Goal: Information Seeking & Learning: Learn about a topic

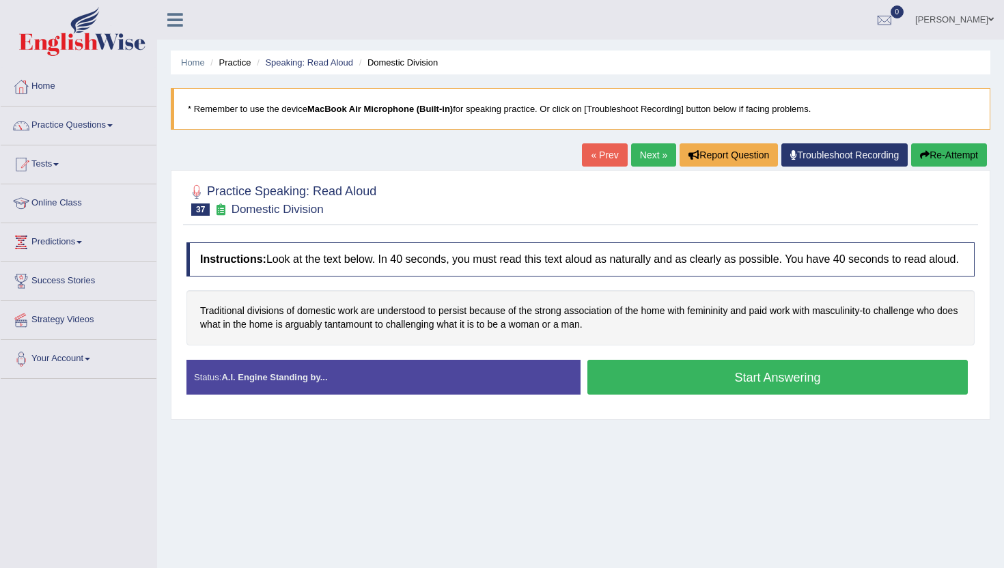
click at [607, 394] on button "Start Answering" at bounding box center [778, 377] width 381 height 35
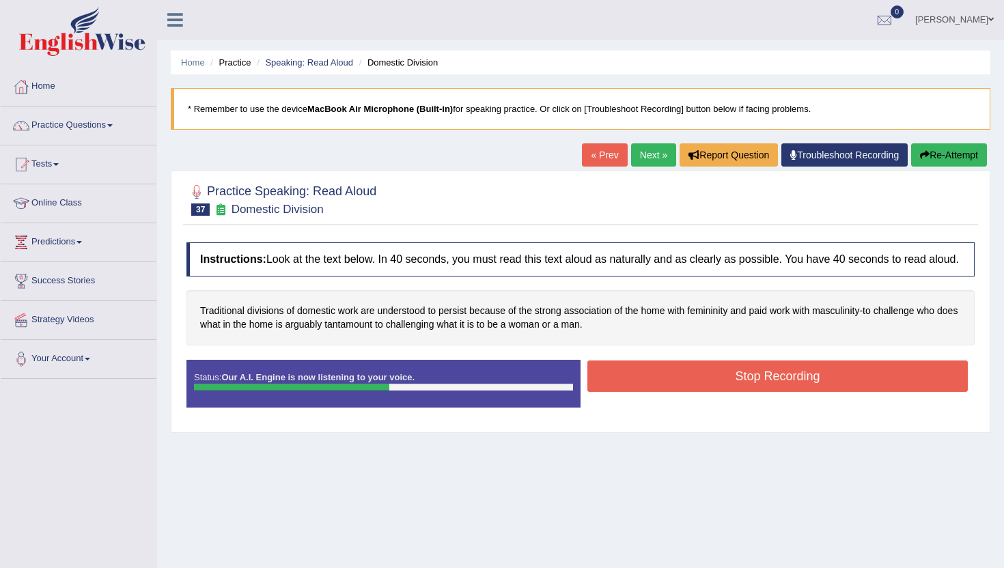
click at [607, 392] on button "Stop Recording" at bounding box center [778, 376] width 381 height 31
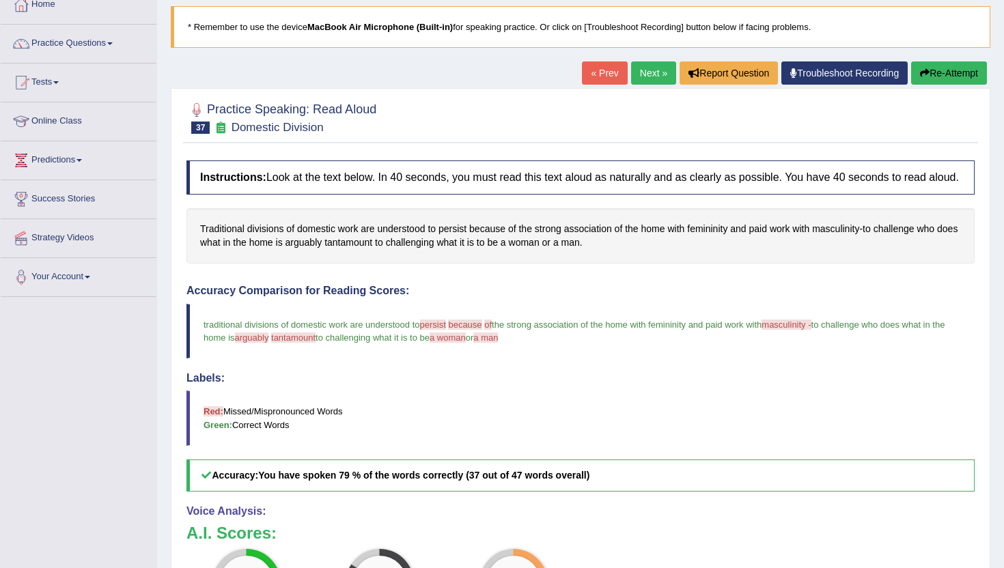
scroll to position [55, 0]
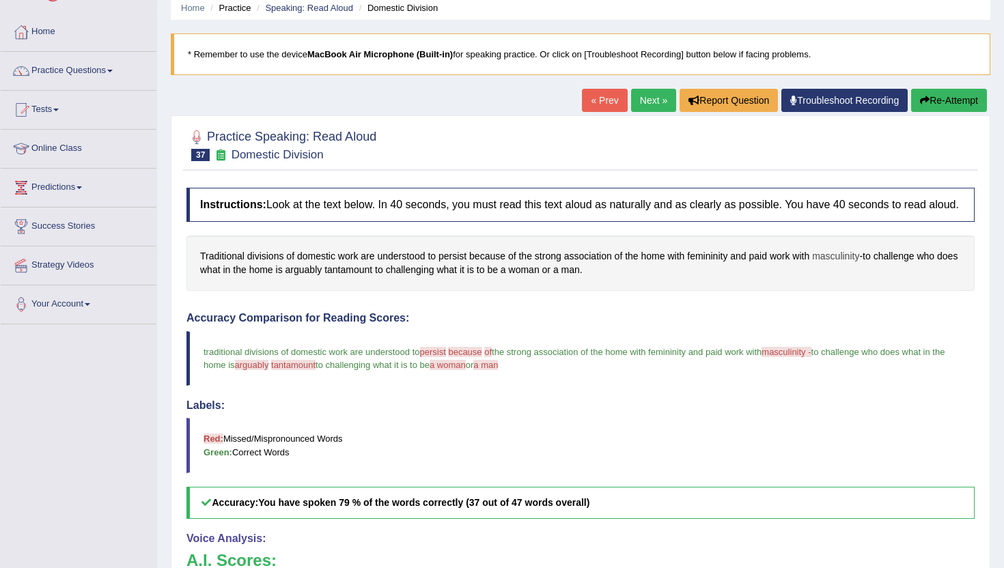
click at [838, 264] on span "masculinity" at bounding box center [835, 256] width 47 height 14
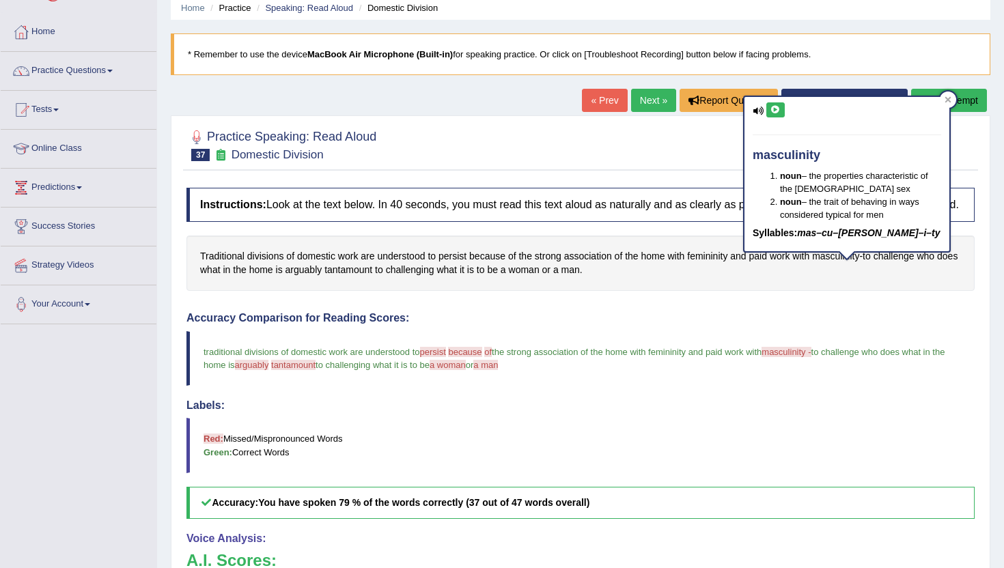
click at [776, 109] on icon at bounding box center [776, 110] width 10 height 8
click at [949, 102] on icon at bounding box center [948, 99] width 7 height 7
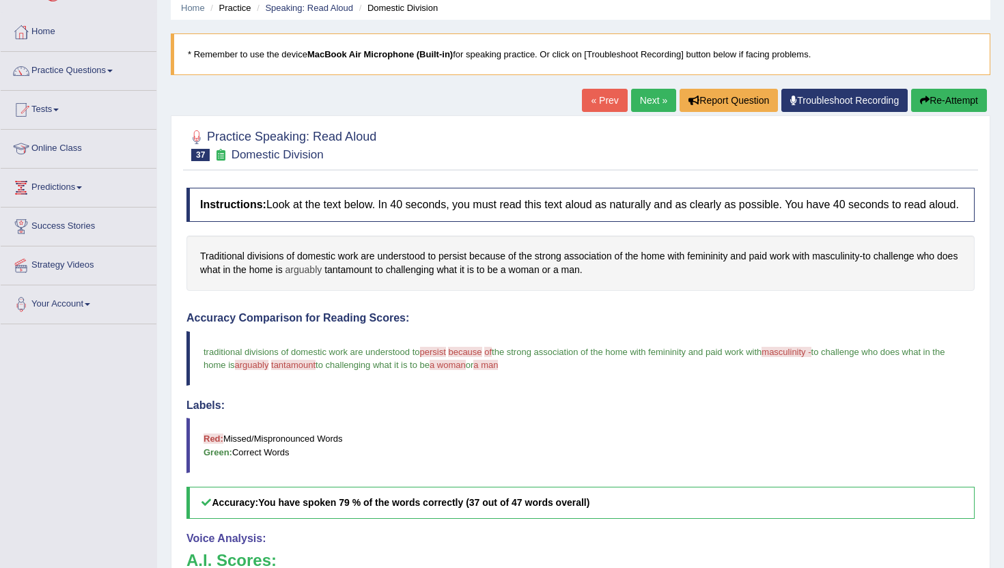
click at [322, 277] on span "arguably" at bounding box center [304, 270] width 37 height 14
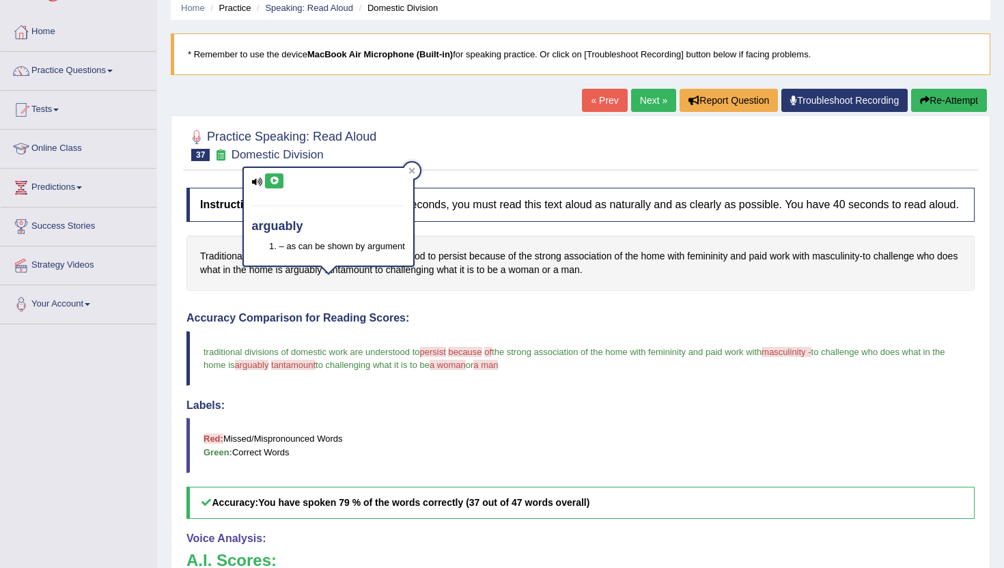
click at [278, 179] on icon at bounding box center [274, 181] width 10 height 8
click at [413, 167] on icon at bounding box center [412, 170] width 7 height 7
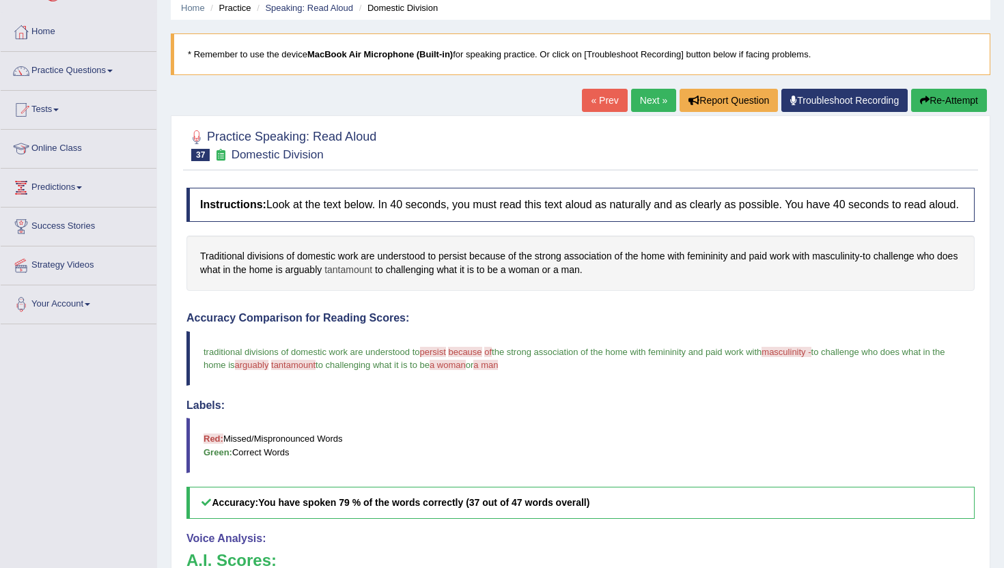
click at [372, 277] on span "tantamount" at bounding box center [349, 270] width 48 height 14
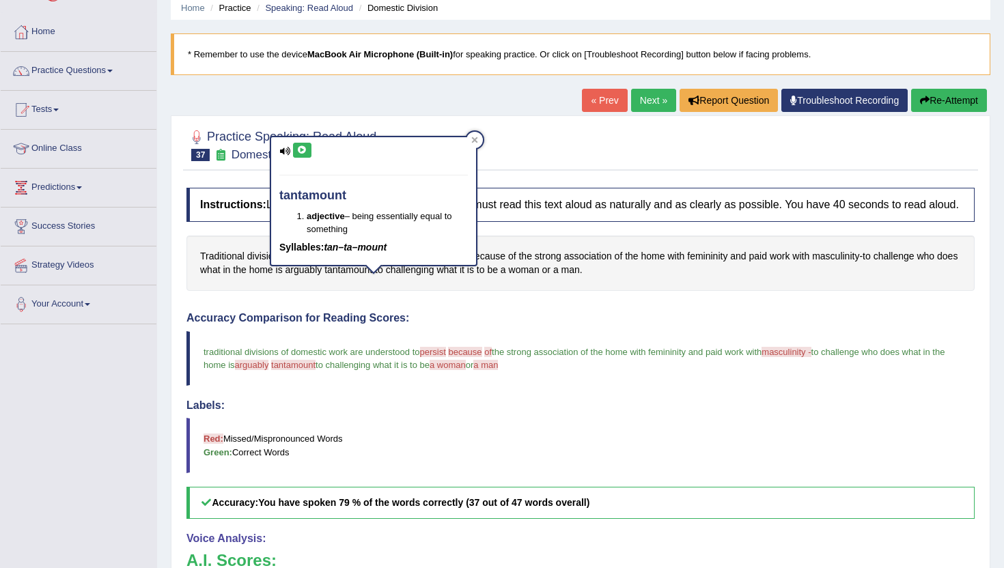
click at [301, 140] on div "tantamount adjective – being essentially equal to something Syllables: tan–ta–m…" at bounding box center [373, 201] width 205 height 128
click at [305, 147] on icon at bounding box center [302, 150] width 10 height 8
click at [475, 143] on icon at bounding box center [474, 140] width 7 height 7
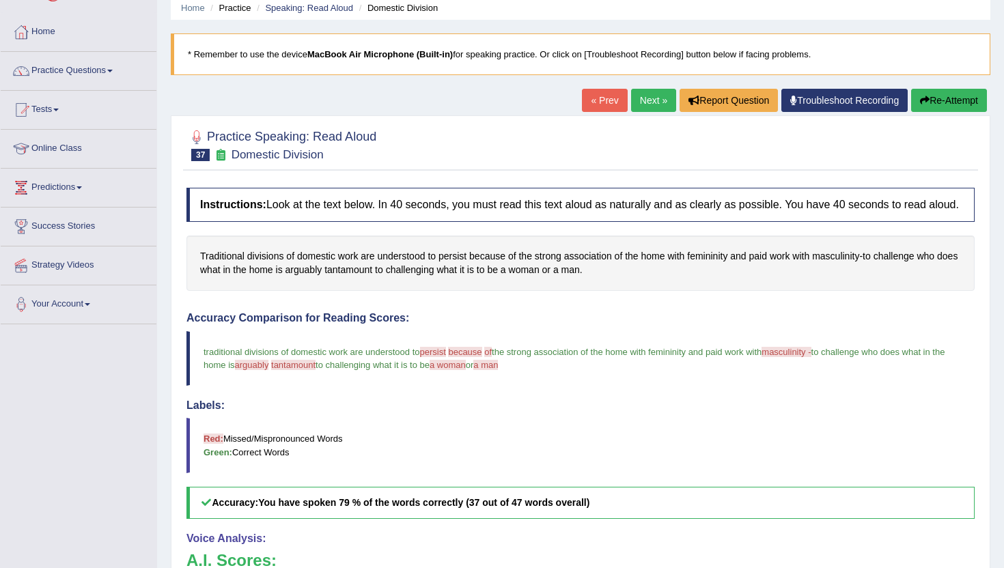
click at [632, 94] on link "Next »" at bounding box center [653, 100] width 45 height 23
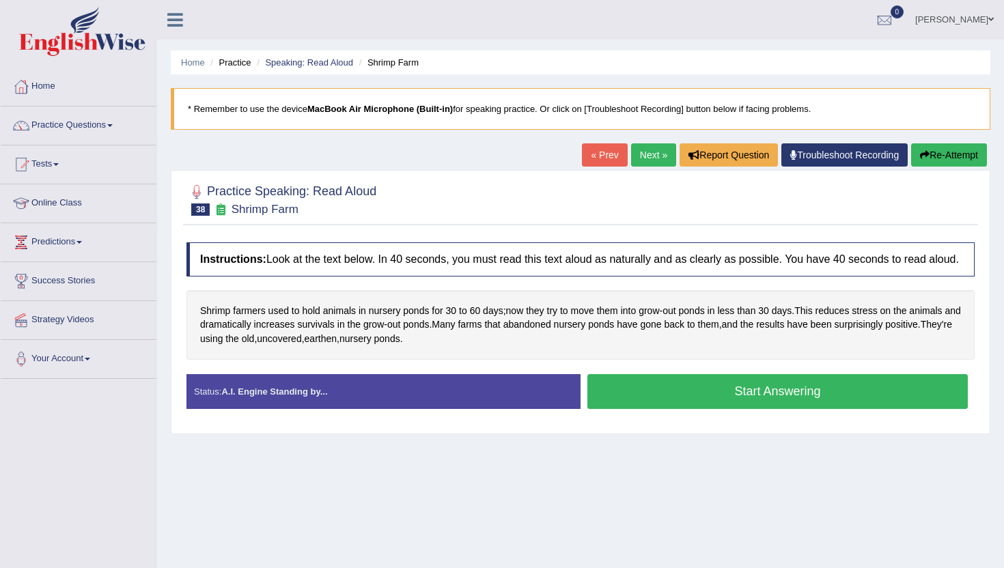
click at [670, 402] on button "Start Answering" at bounding box center [778, 391] width 381 height 35
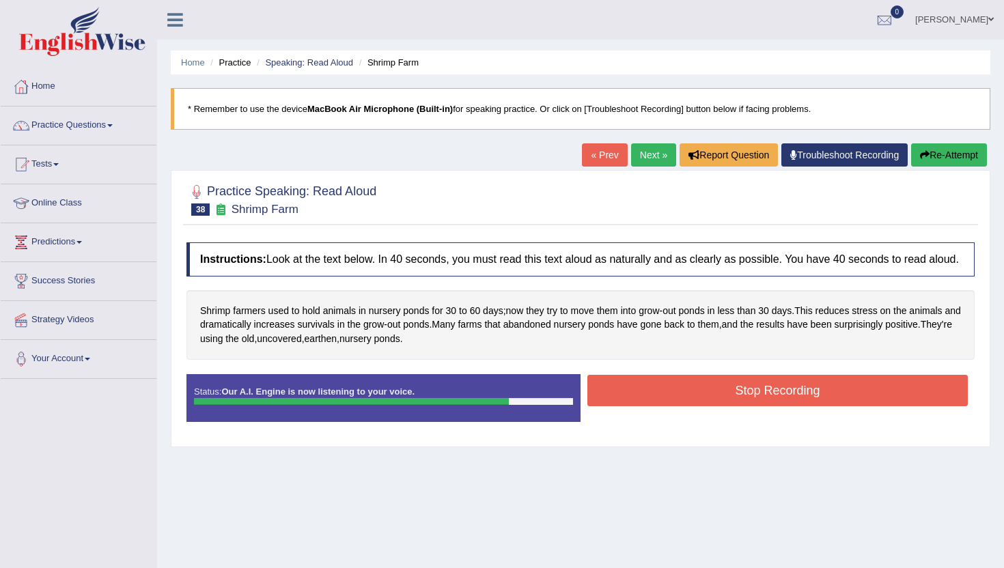
click at [670, 402] on button "Stop Recording" at bounding box center [778, 390] width 381 height 31
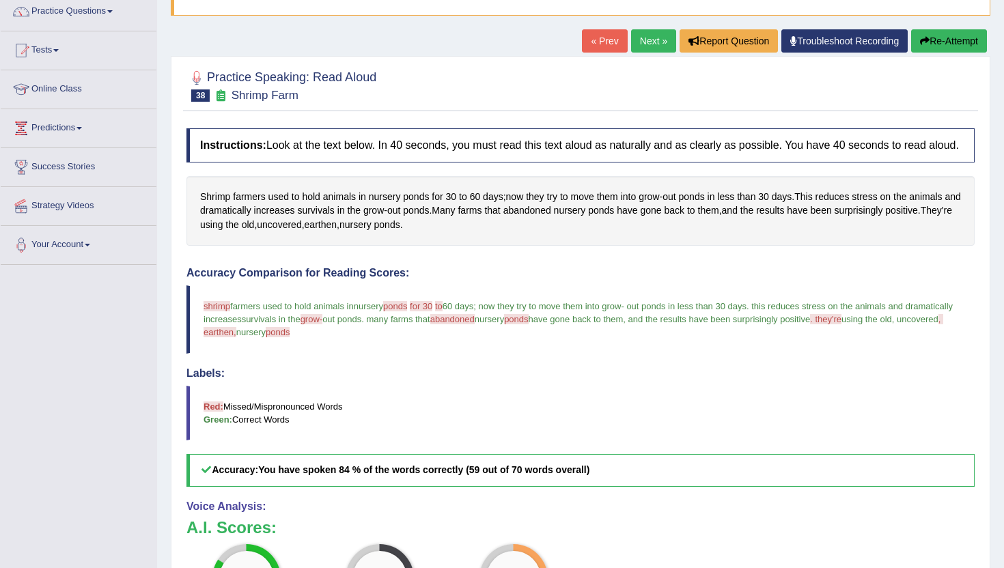
scroll to position [109, 0]
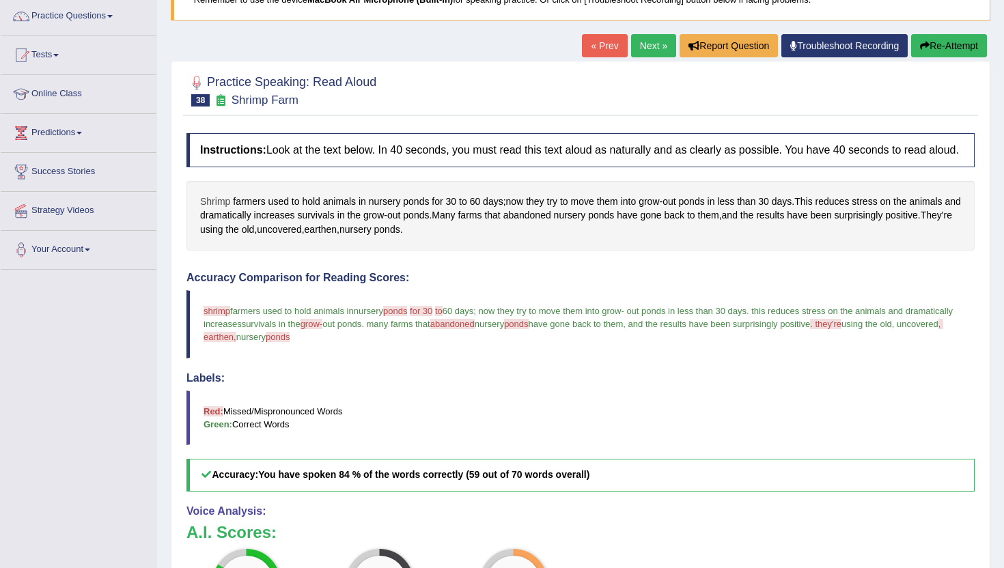
click at [213, 209] on span "Shrimp" at bounding box center [215, 202] width 30 height 14
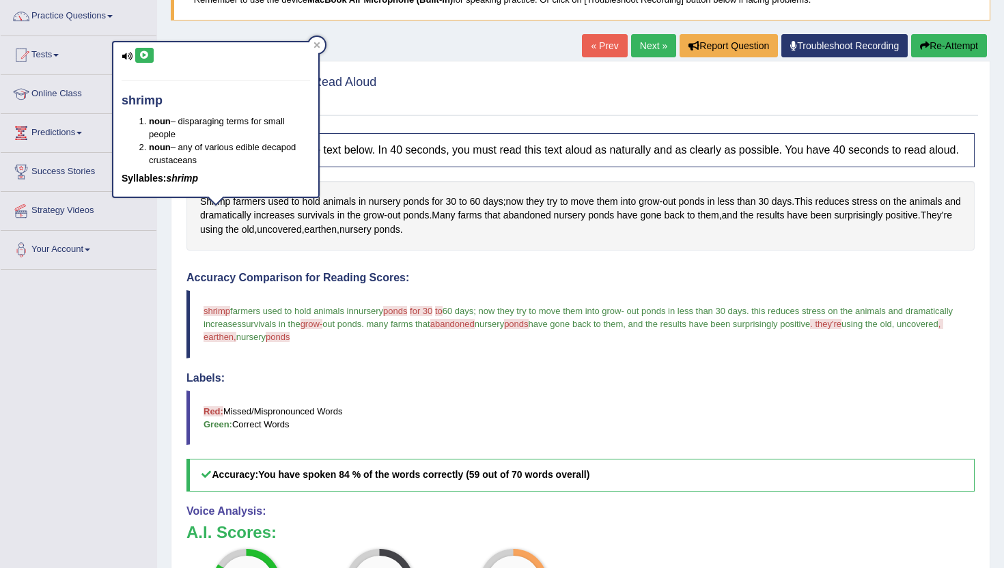
click at [154, 59] on div "shrimp noun – disparaging terms for small people noun – any of various edible d…" at bounding box center [215, 119] width 205 height 154
click at [151, 57] on button at bounding box center [144, 55] width 18 height 15
click at [314, 49] on div at bounding box center [317, 45] width 16 height 16
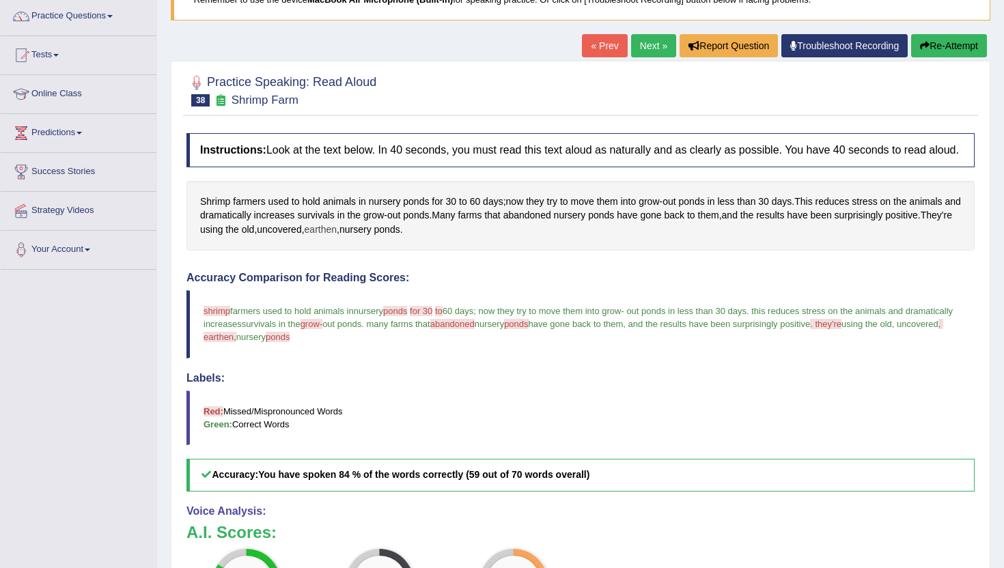
click at [337, 237] on span "earthen" at bounding box center [321, 230] width 32 height 14
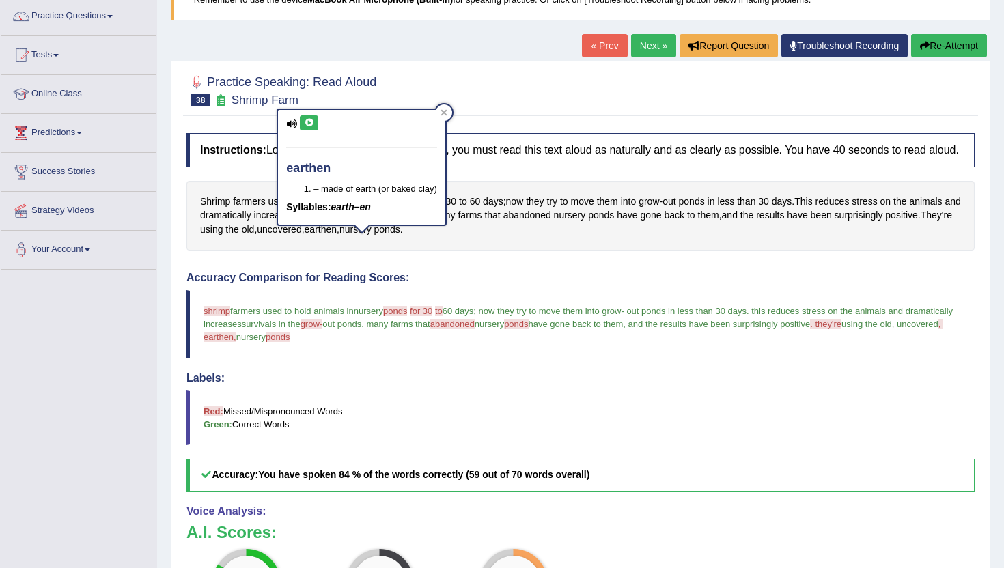
click at [307, 122] on icon at bounding box center [309, 123] width 10 height 8
click at [443, 113] on icon at bounding box center [444, 112] width 6 height 6
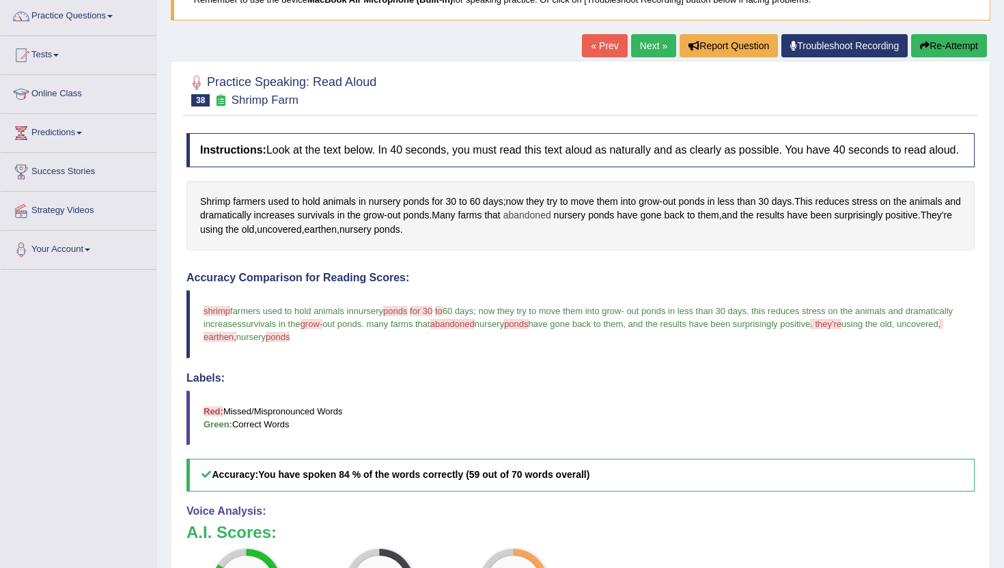
click at [551, 223] on span "abandoned" at bounding box center [528, 215] width 48 height 14
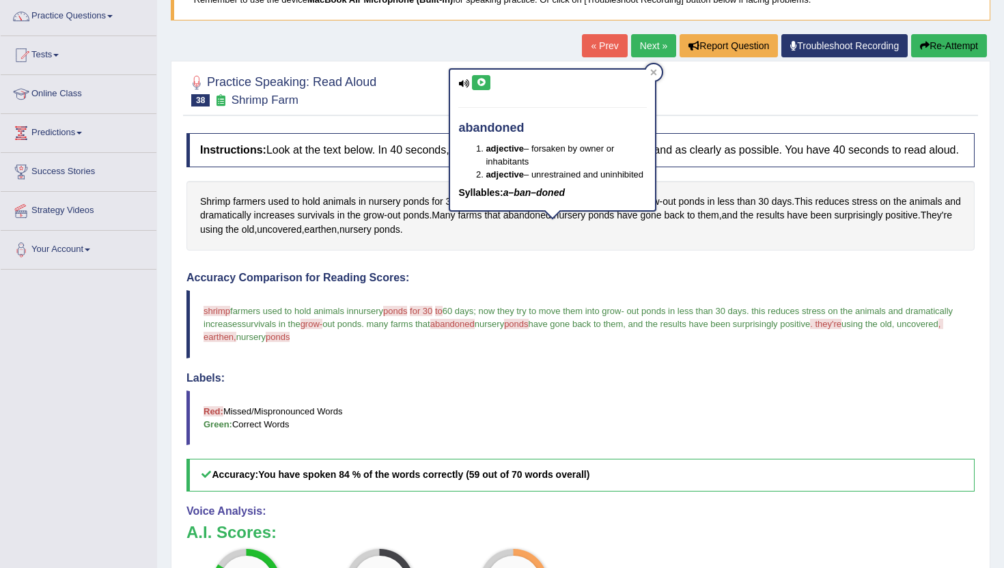
click at [488, 82] on button at bounding box center [481, 82] width 18 height 15
click at [656, 72] on icon at bounding box center [653, 72] width 7 height 7
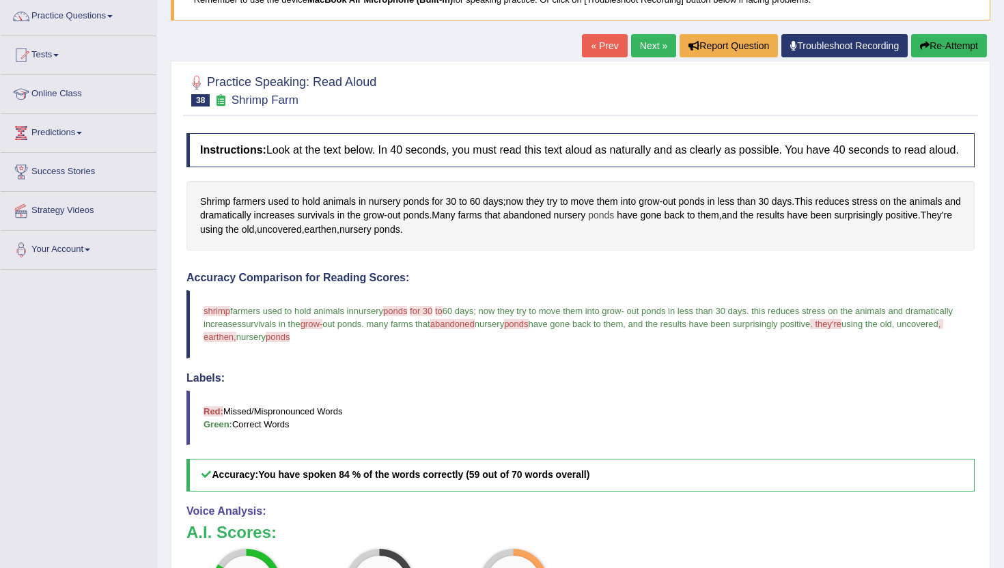
click at [614, 223] on span "ponds" at bounding box center [601, 215] width 26 height 14
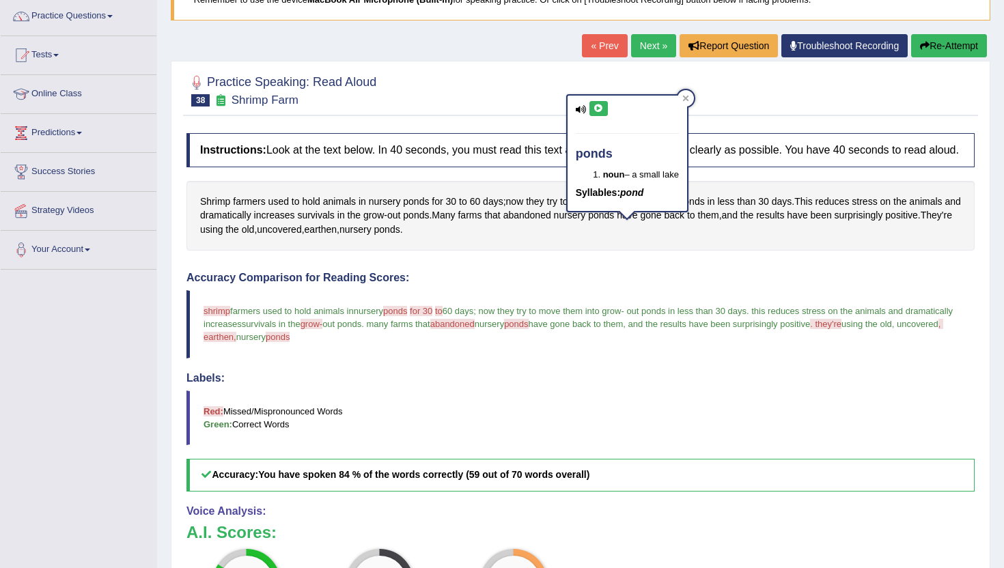
click at [601, 107] on icon at bounding box center [599, 109] width 10 height 8
click at [689, 96] on icon at bounding box center [686, 98] width 7 height 7
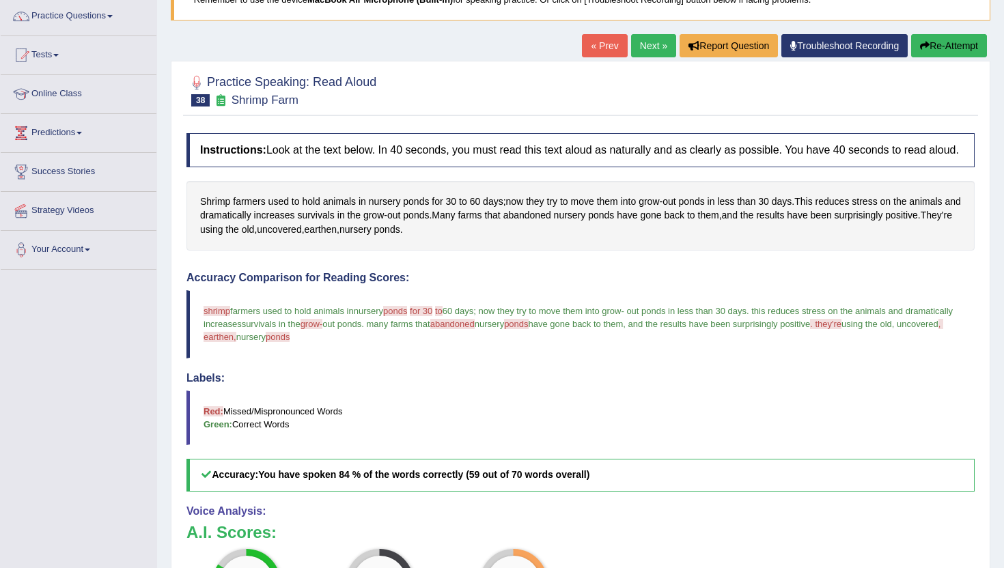
click at [648, 39] on link "Next »" at bounding box center [653, 45] width 45 height 23
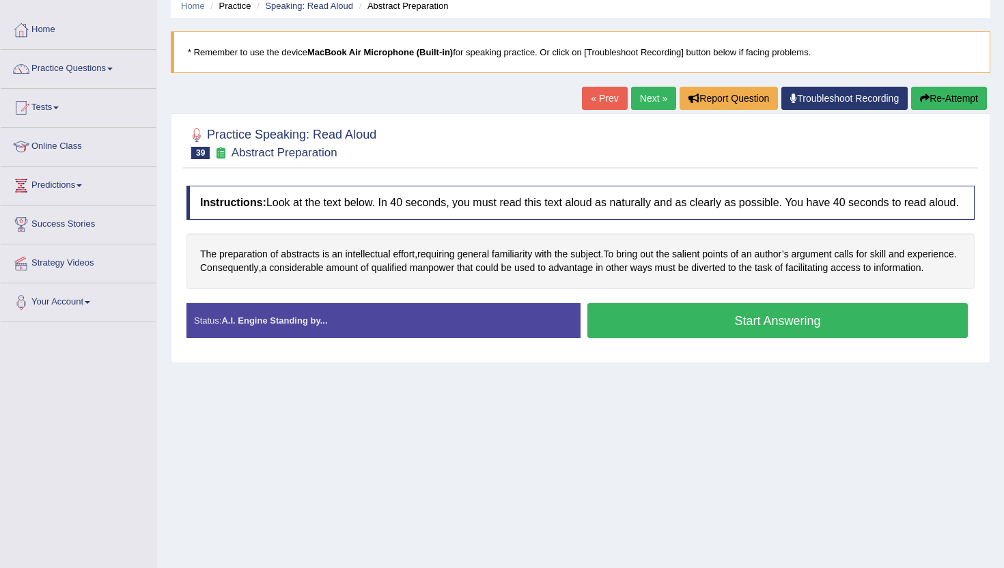
scroll to position [82, 0]
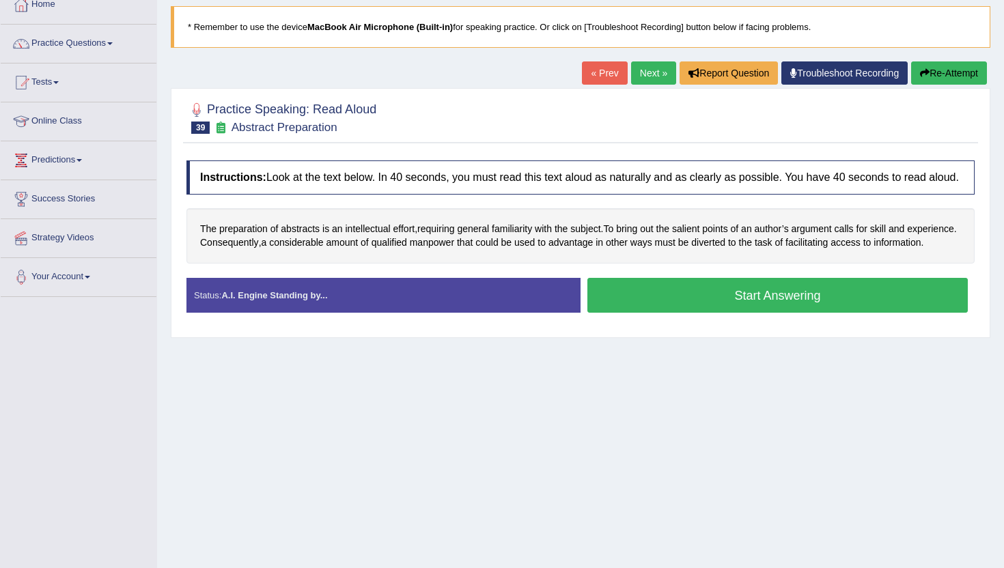
click at [671, 313] on button "Start Answering" at bounding box center [778, 295] width 381 height 35
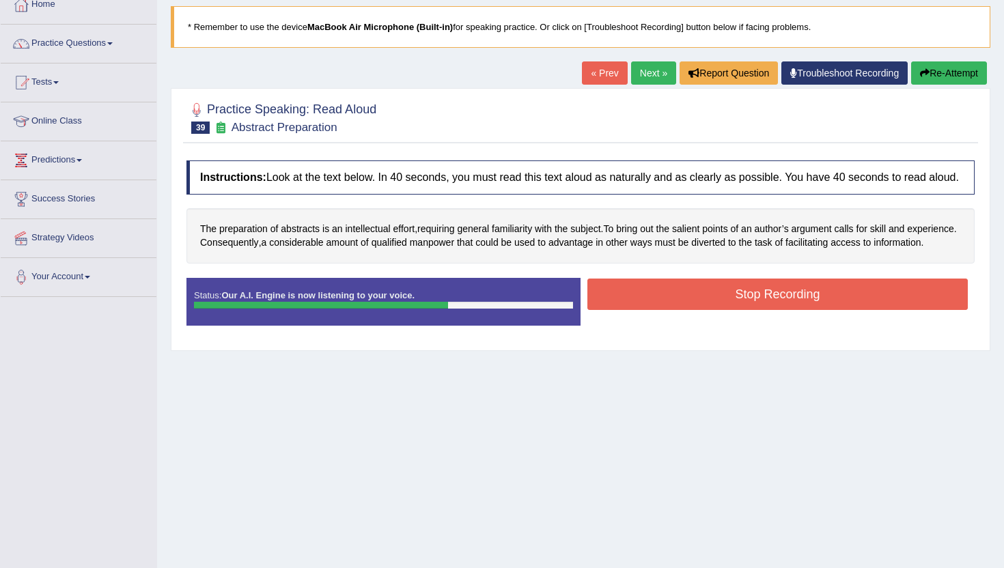
click at [671, 310] on button "Stop Recording" at bounding box center [778, 294] width 381 height 31
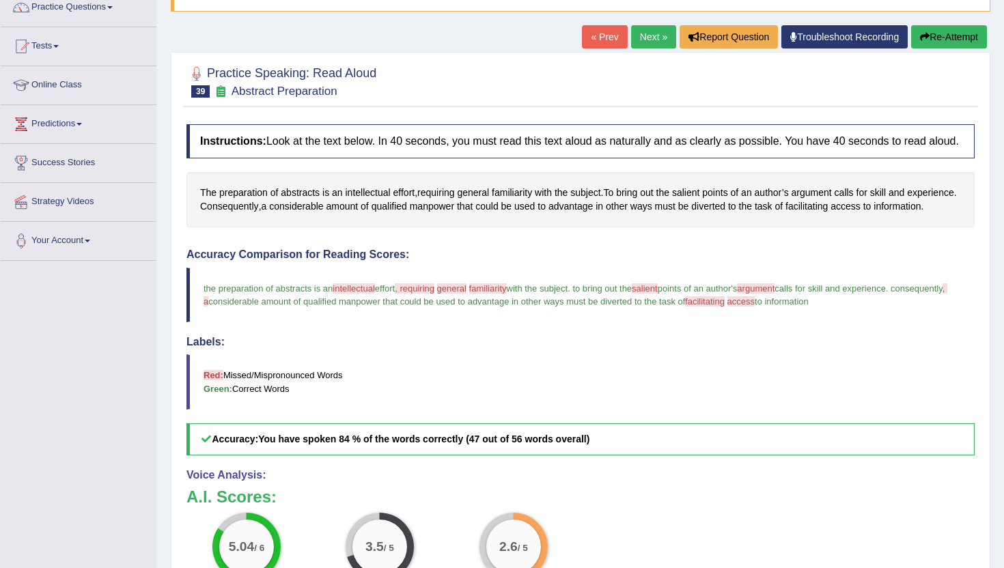
scroll to position [109, 0]
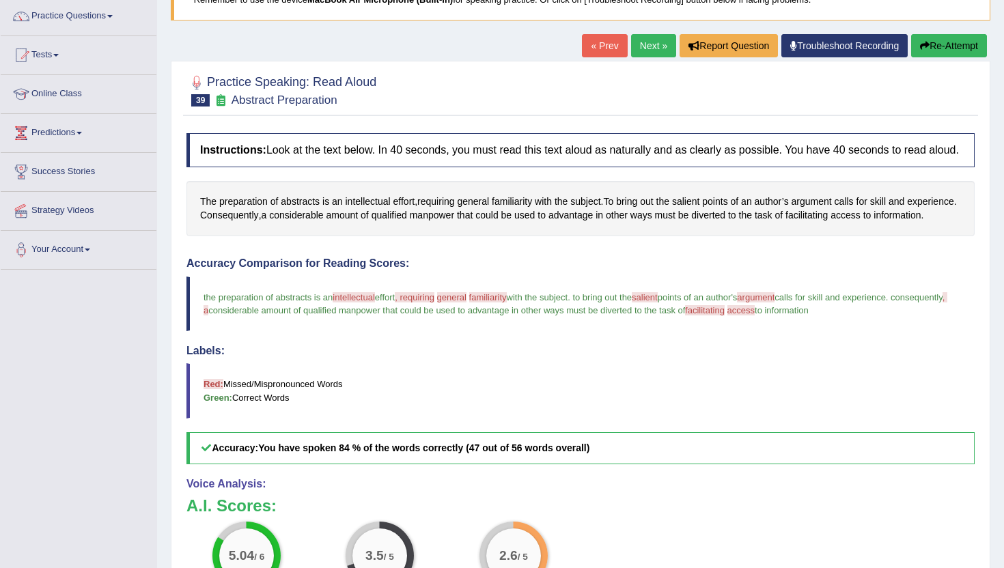
click at [643, 36] on link "Next »" at bounding box center [653, 45] width 45 height 23
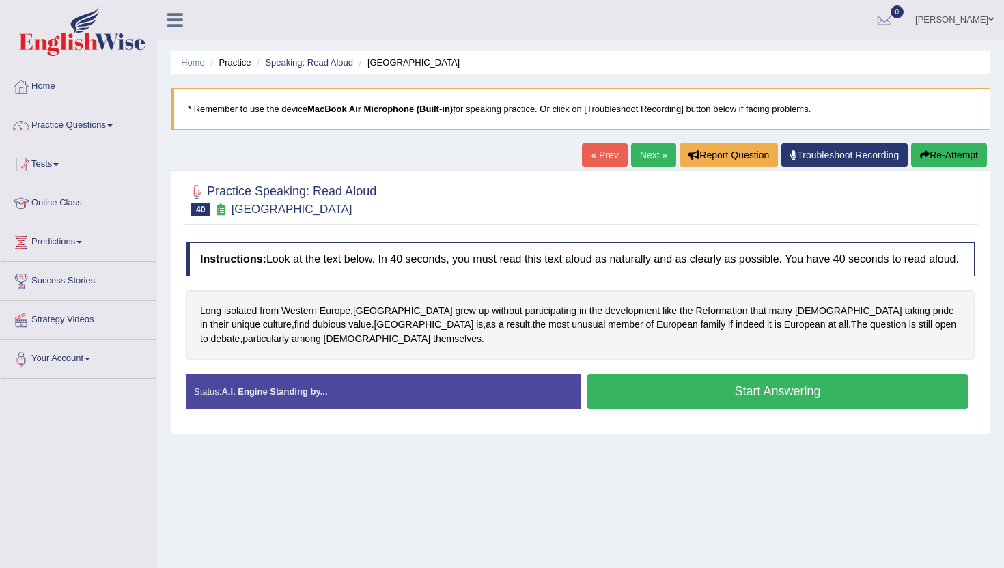
click at [623, 400] on button "Start Answering" at bounding box center [778, 391] width 381 height 35
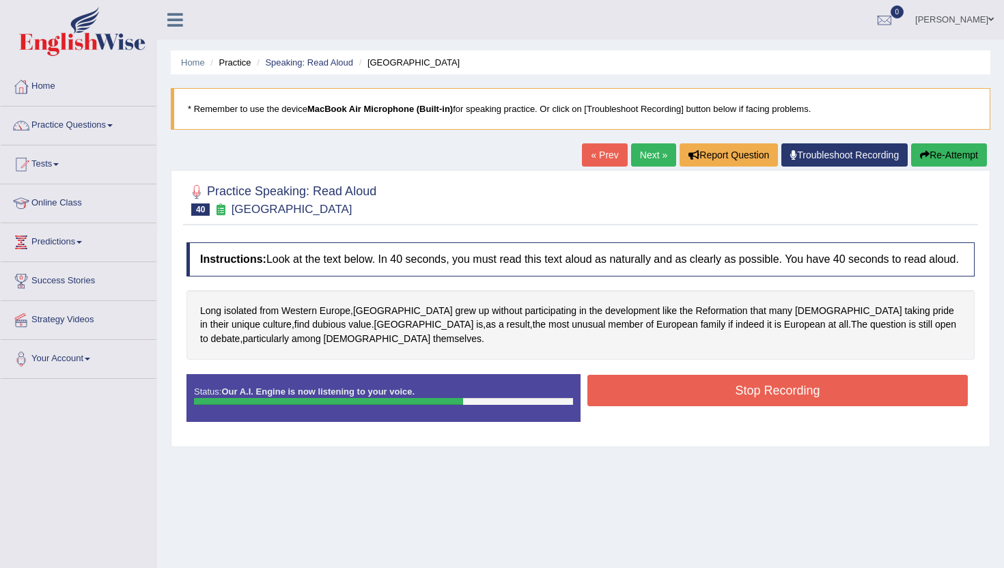
click at [623, 400] on button "Stop Recording" at bounding box center [778, 390] width 381 height 31
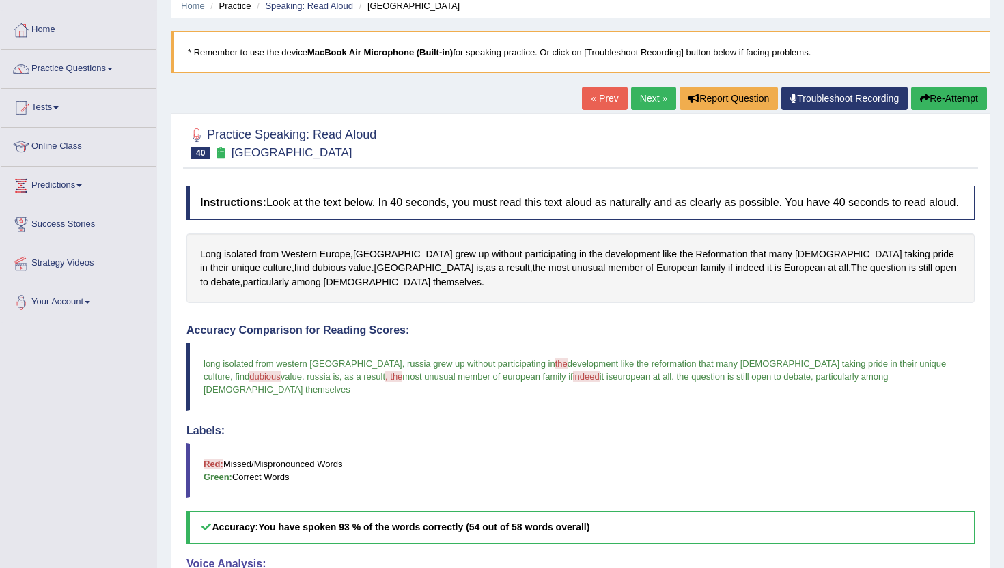
scroll to position [55, 0]
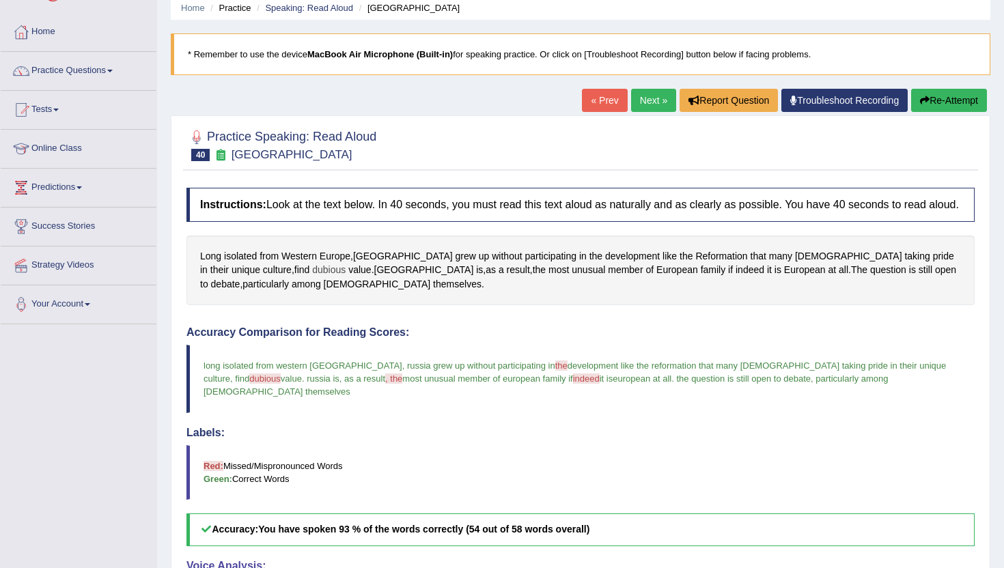
click at [312, 277] on span "dubious" at bounding box center [328, 270] width 33 height 14
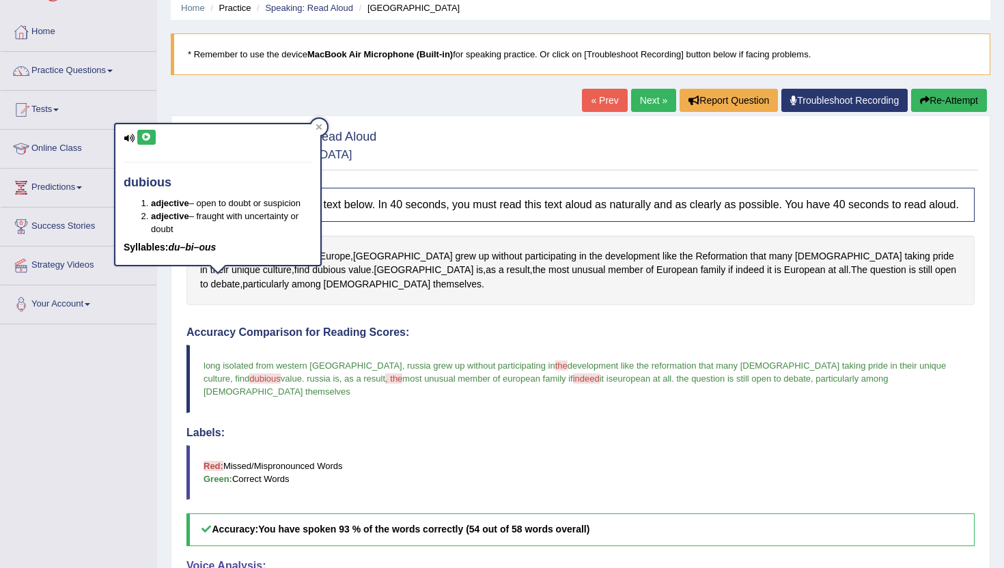
click at [148, 136] on icon at bounding box center [146, 137] width 10 height 8
click at [314, 122] on div at bounding box center [319, 127] width 16 height 16
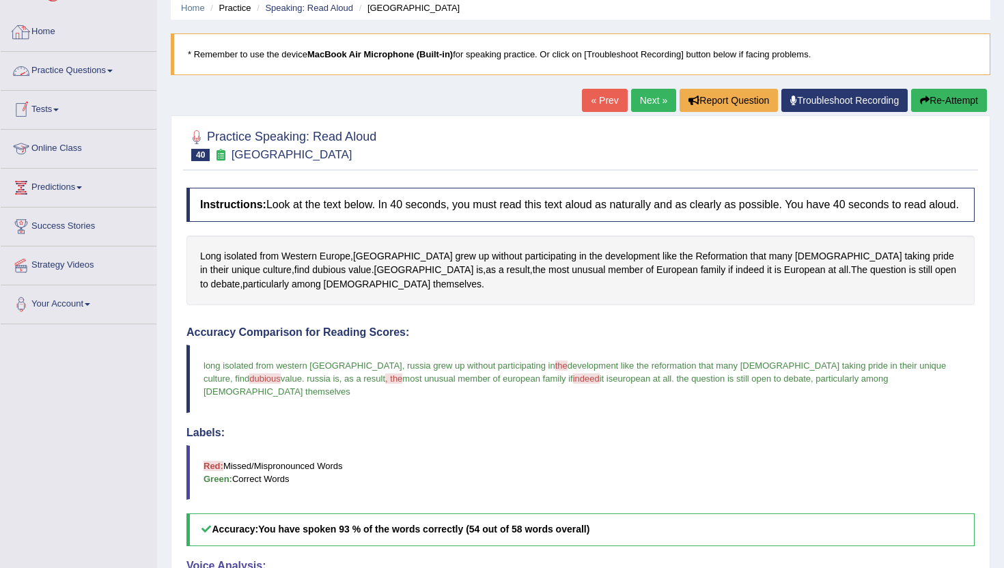
click at [78, 74] on link "Practice Questions" at bounding box center [79, 69] width 156 height 34
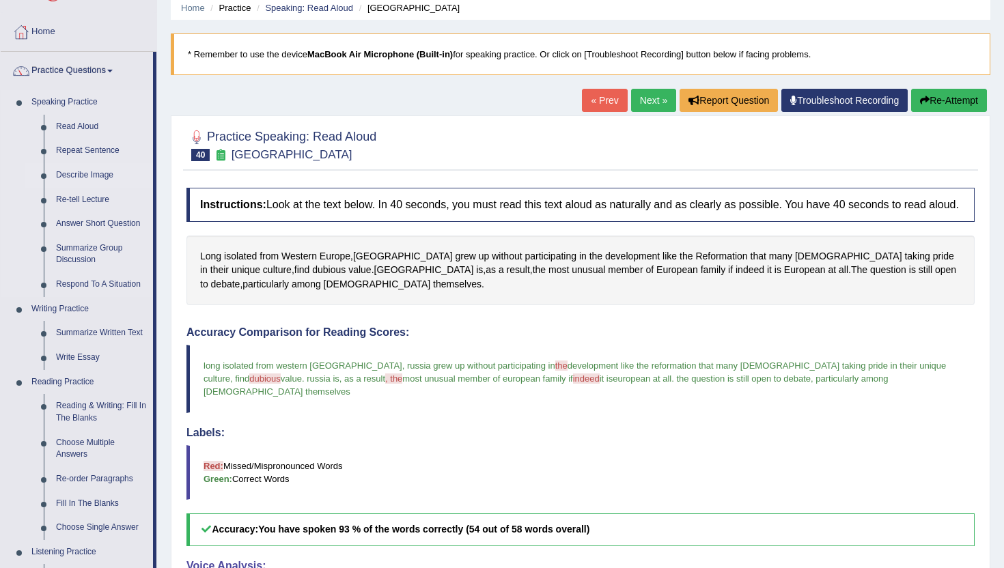
click at [83, 174] on link "Describe Image" at bounding box center [101, 175] width 103 height 25
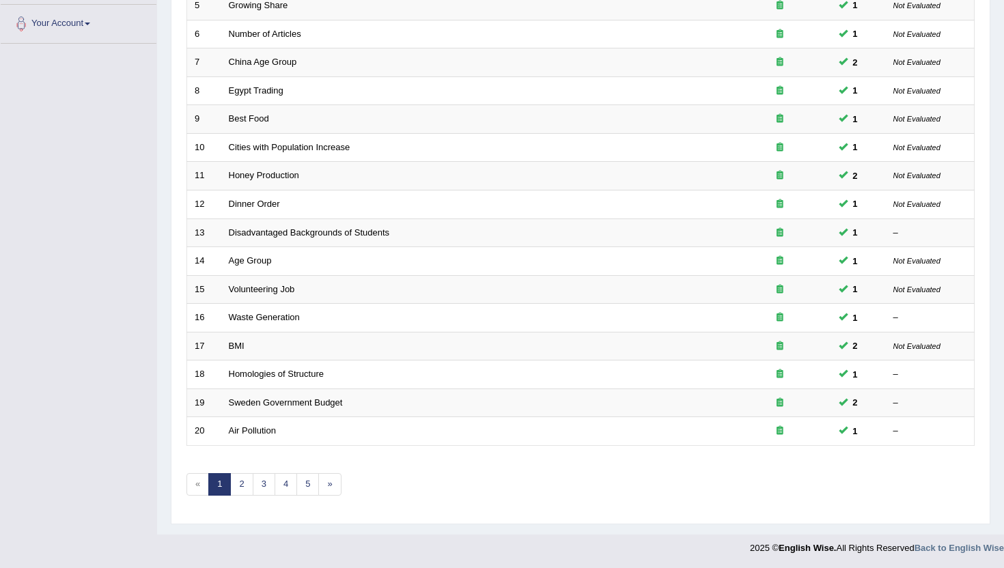
scroll to position [336, 0]
click at [304, 488] on link "5" at bounding box center [308, 484] width 23 height 23
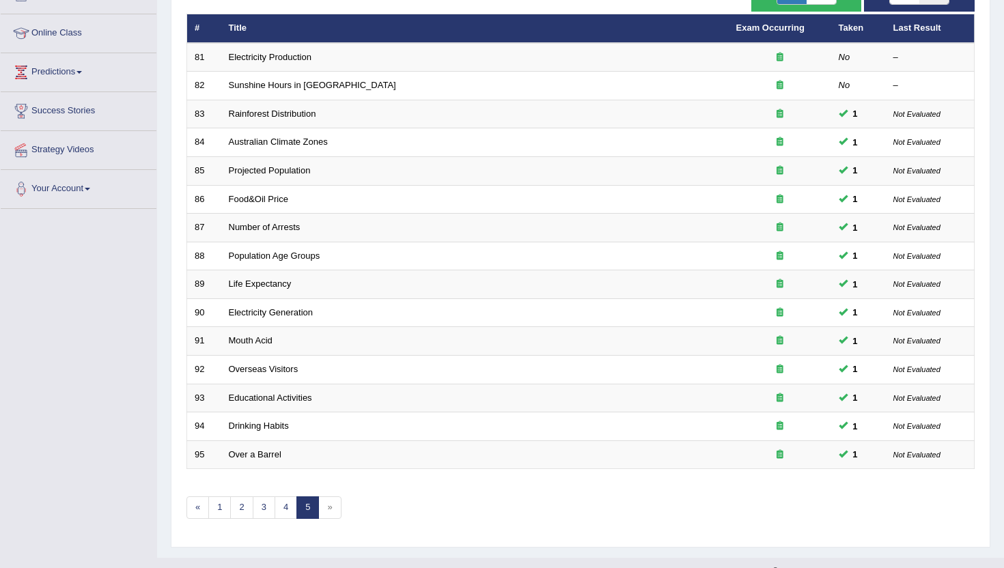
scroll to position [191, 0]
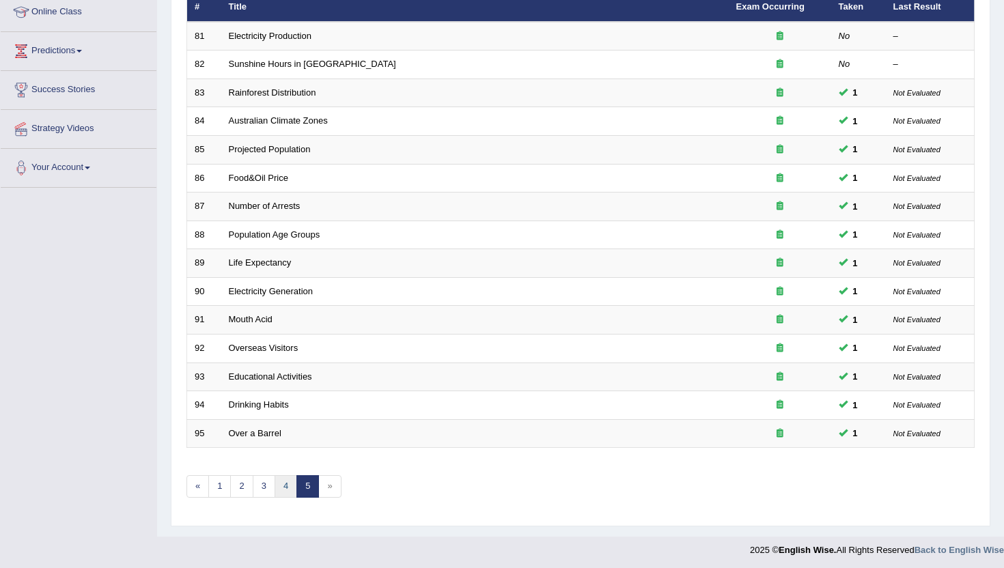
click at [287, 495] on link "4" at bounding box center [286, 487] width 23 height 23
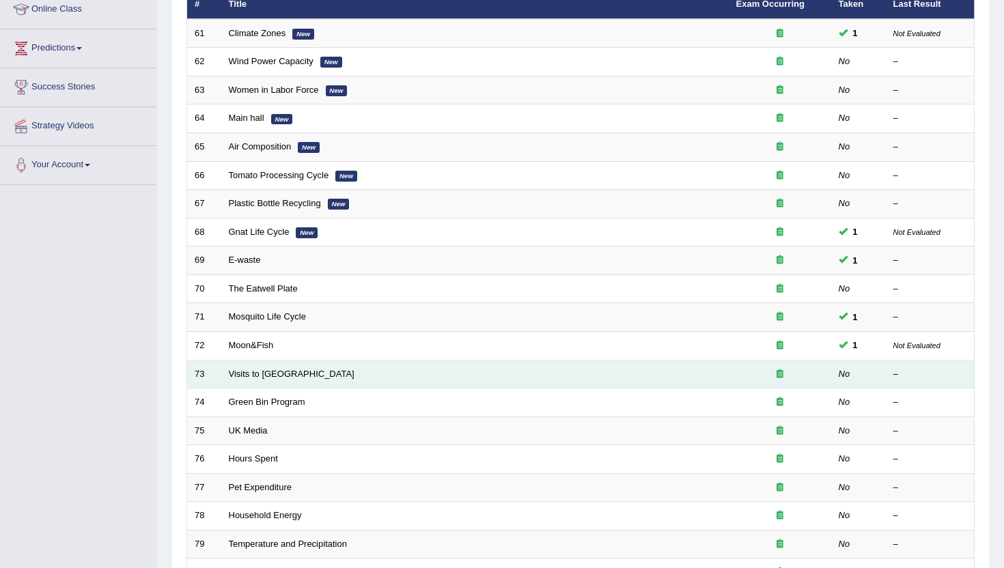
scroll to position [146, 0]
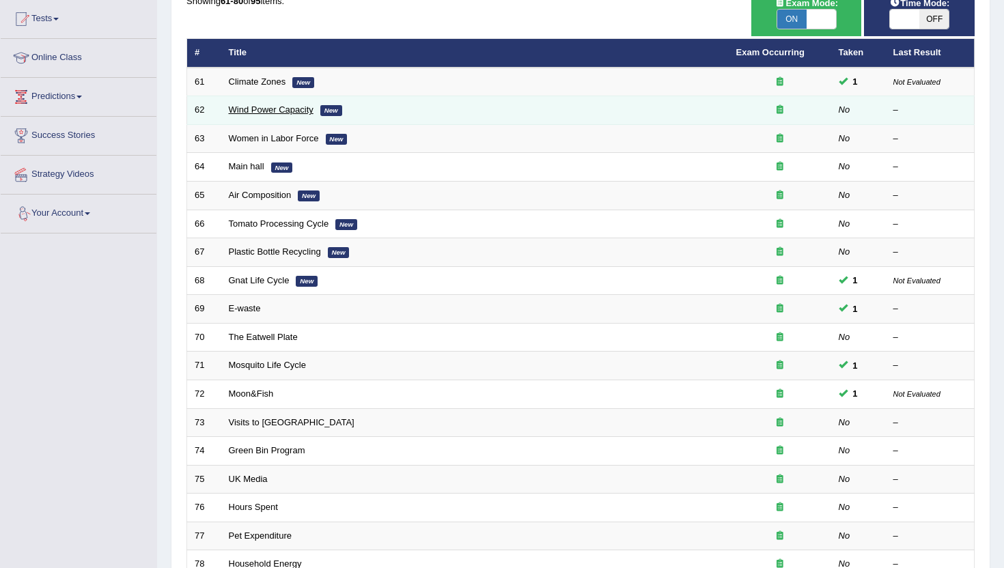
click at [249, 108] on link "Wind Power Capacity" at bounding box center [271, 110] width 85 height 10
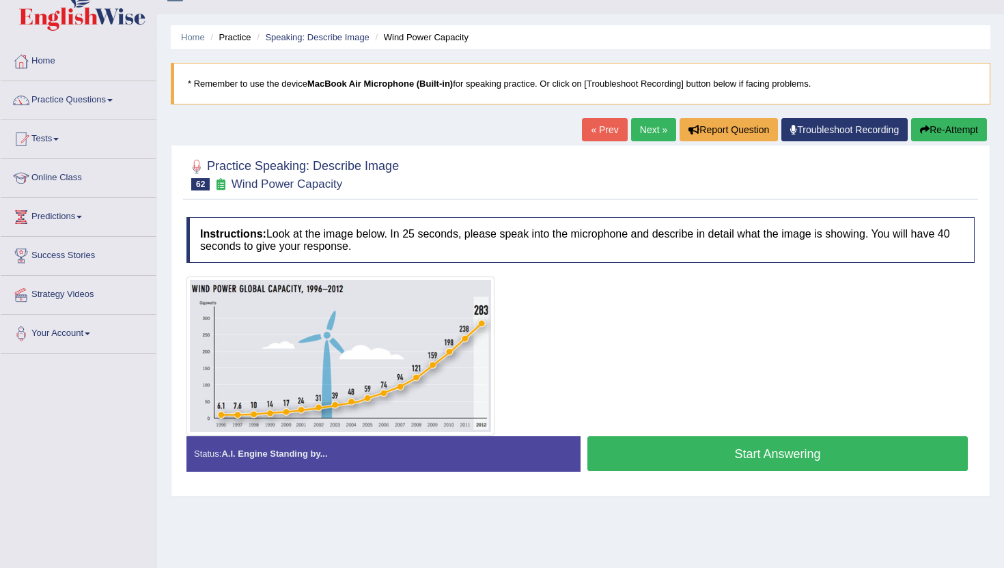
scroll to position [27, 0]
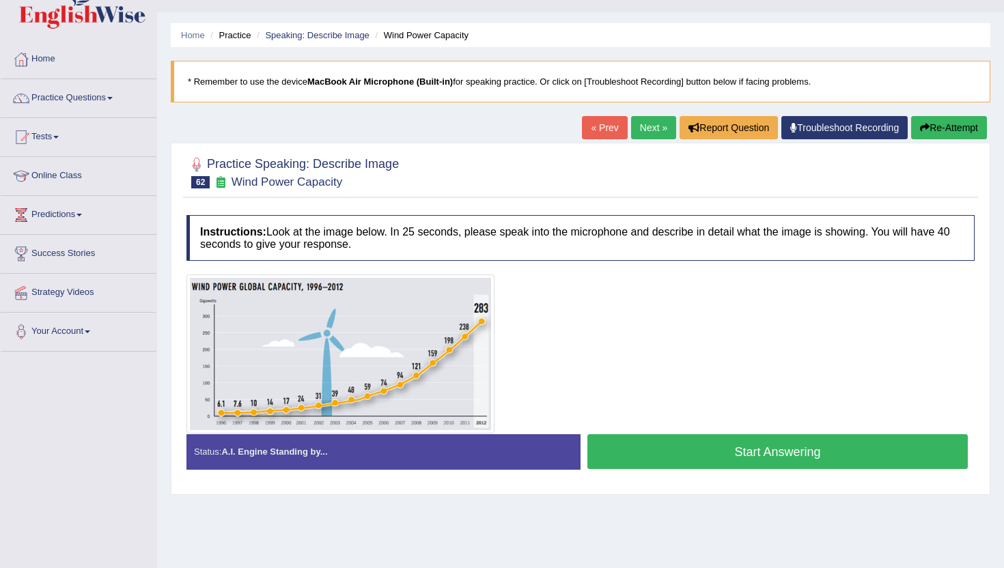
click at [614, 452] on button "Start Answering" at bounding box center [778, 452] width 381 height 35
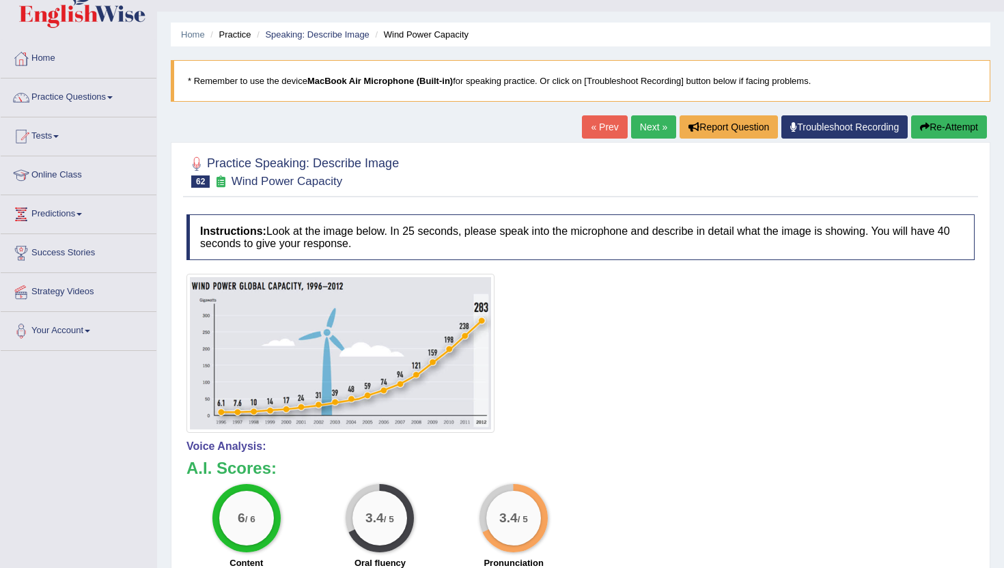
scroll to position [25, 0]
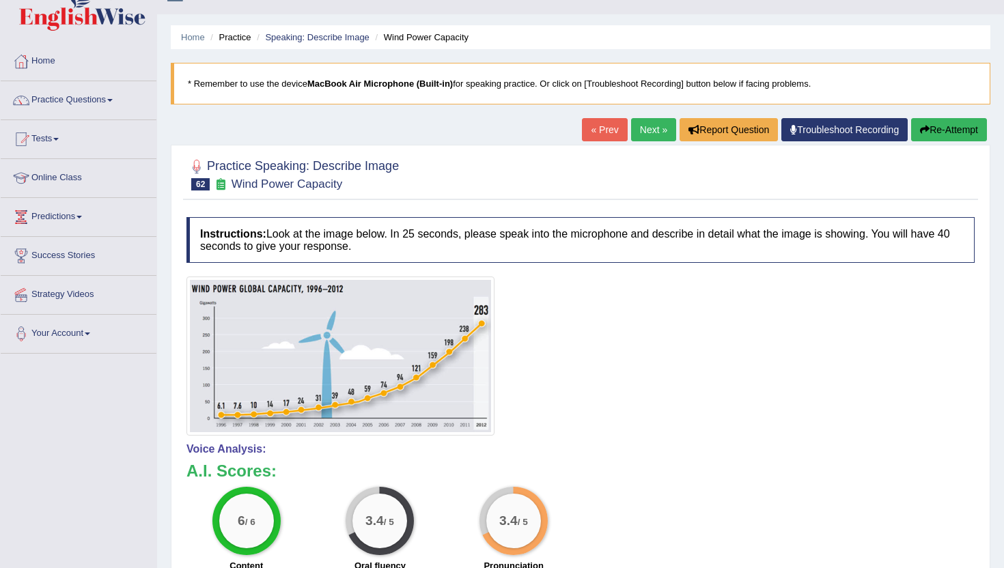
click at [641, 130] on link "Next »" at bounding box center [653, 129] width 45 height 23
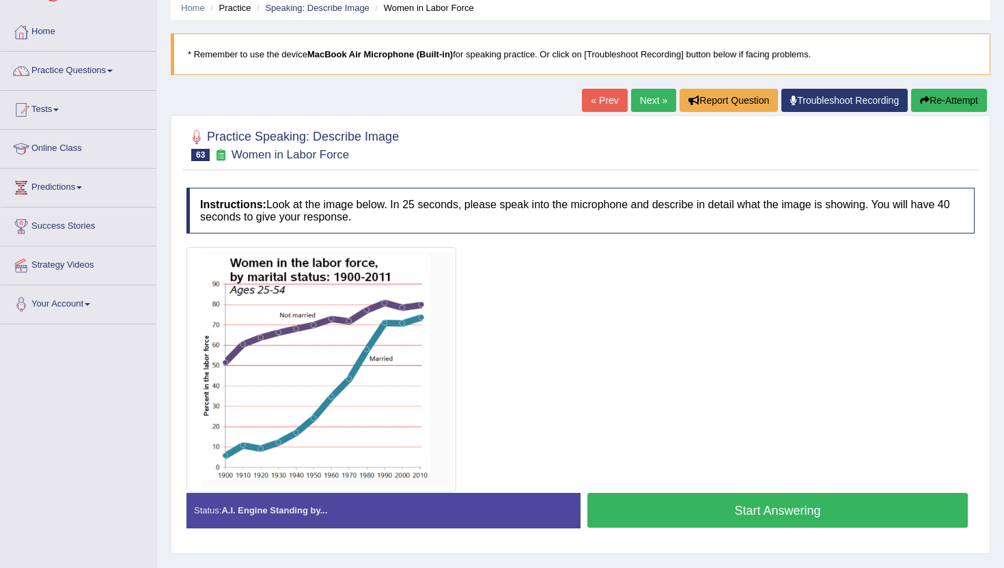
scroll to position [82, 0]
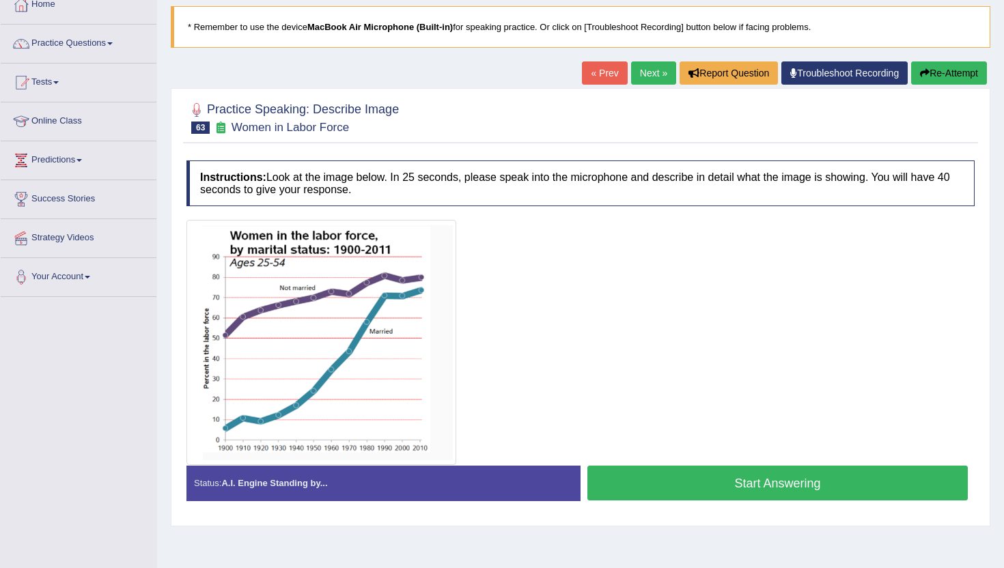
click at [661, 478] on button "Start Answering" at bounding box center [778, 483] width 381 height 35
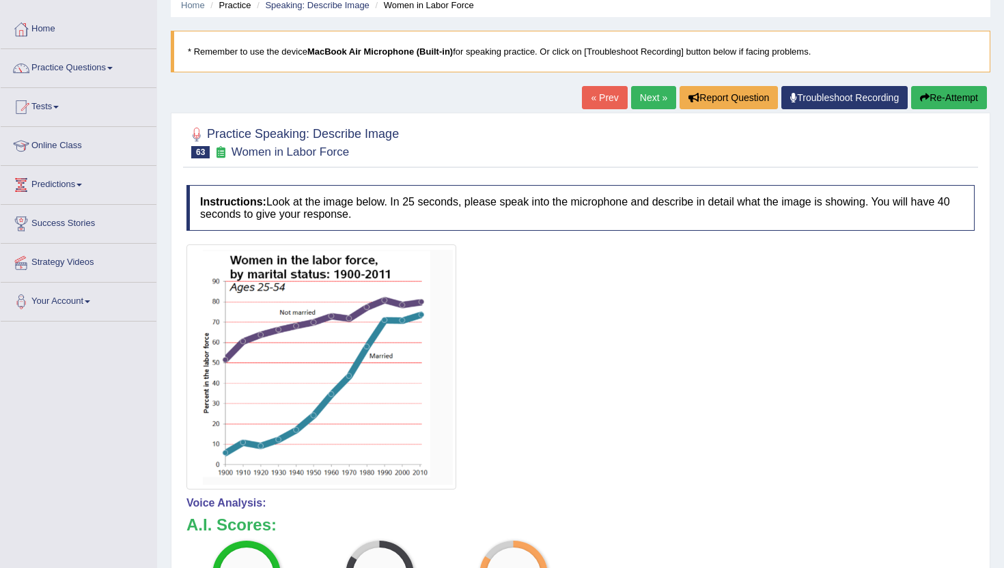
scroll to position [55, 0]
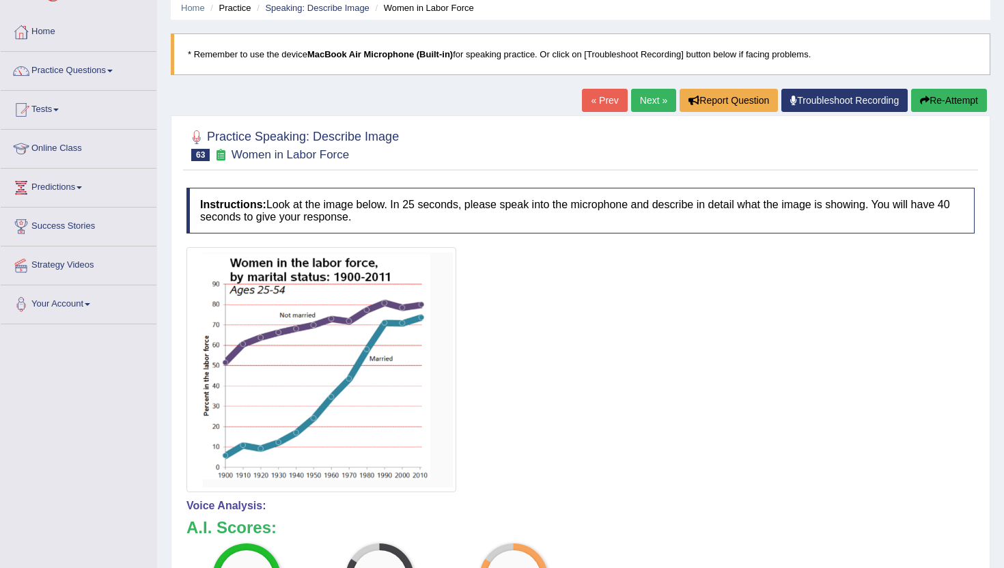
click at [640, 96] on link "Next »" at bounding box center [653, 100] width 45 height 23
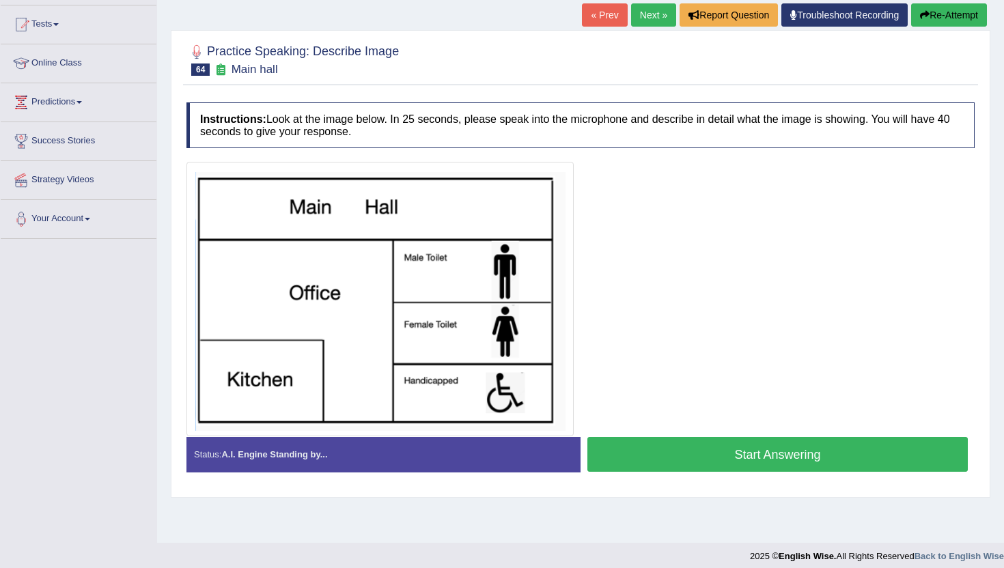
scroll to position [149, 0]
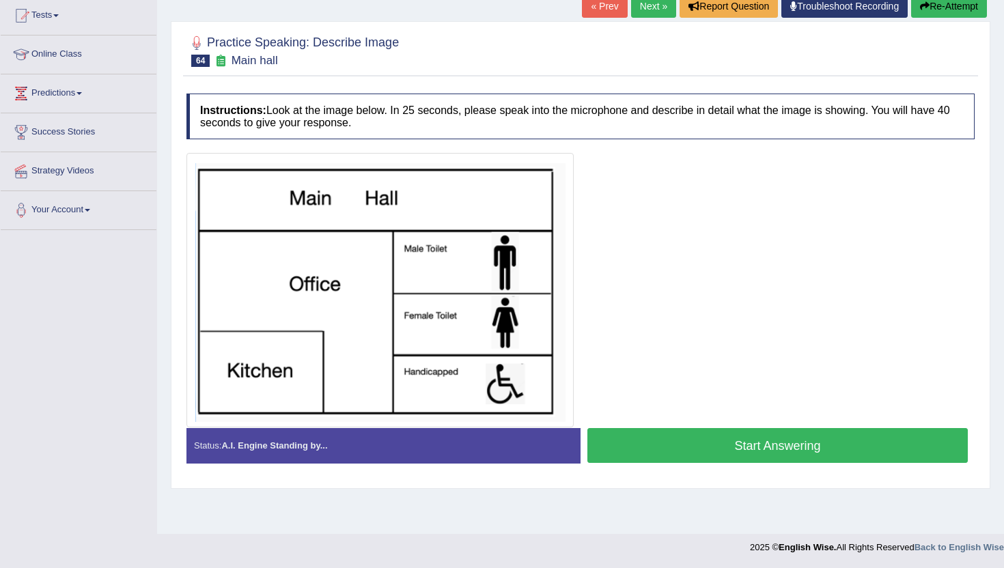
click at [622, 448] on button "Start Answering" at bounding box center [778, 445] width 381 height 35
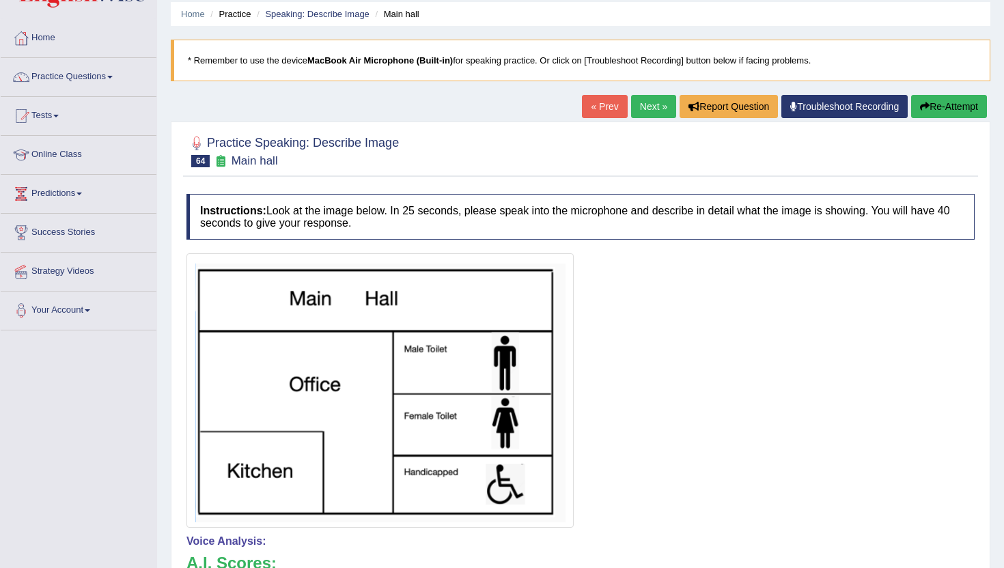
scroll to position [40, 0]
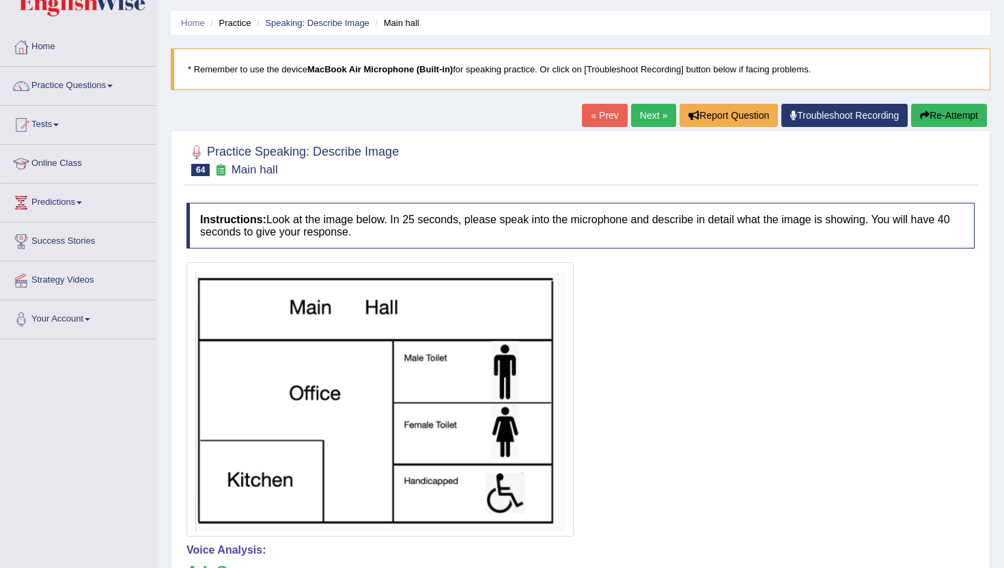
click at [653, 115] on link "Next »" at bounding box center [653, 115] width 45 height 23
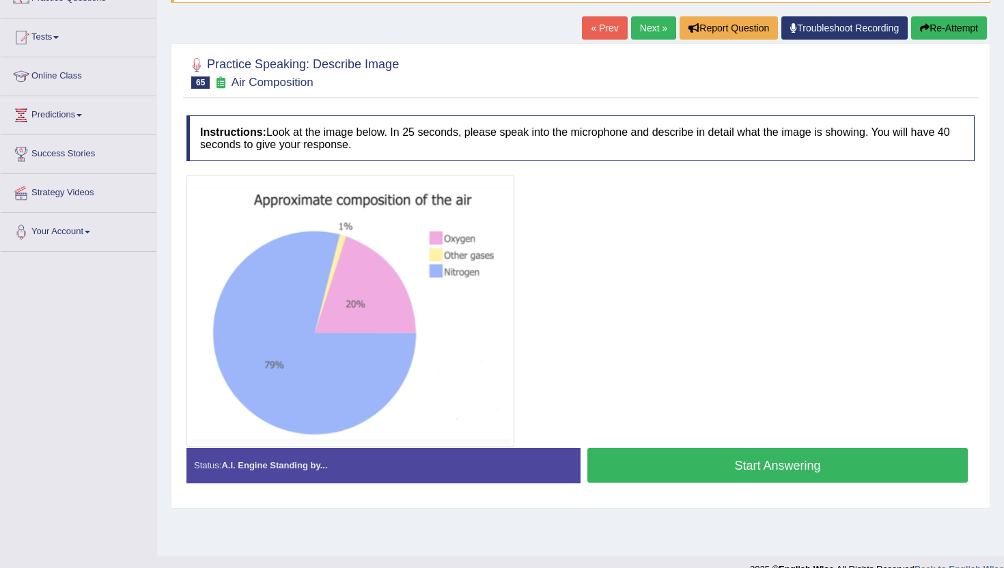
scroll to position [137, 0]
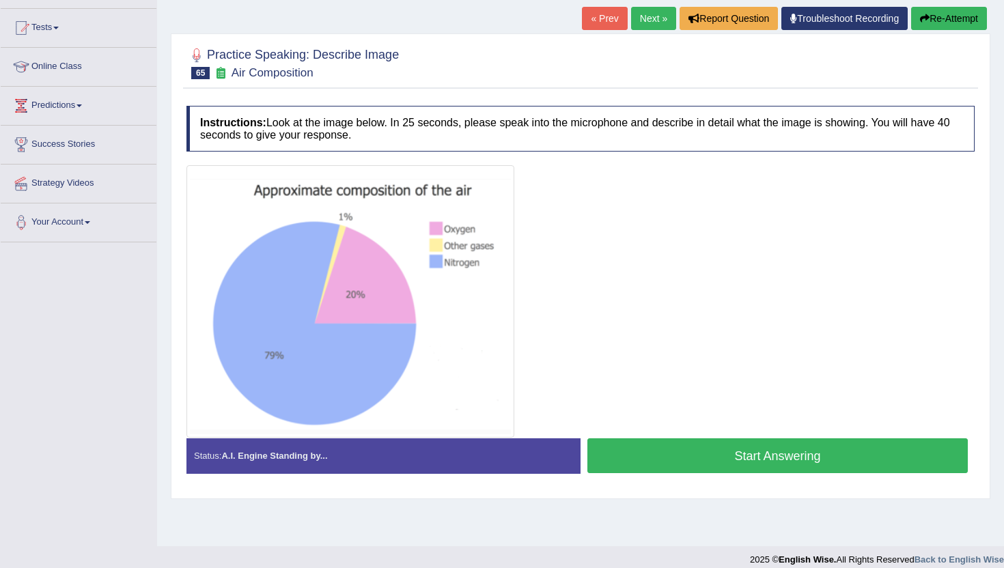
click at [621, 465] on button "Start Answering" at bounding box center [778, 456] width 381 height 35
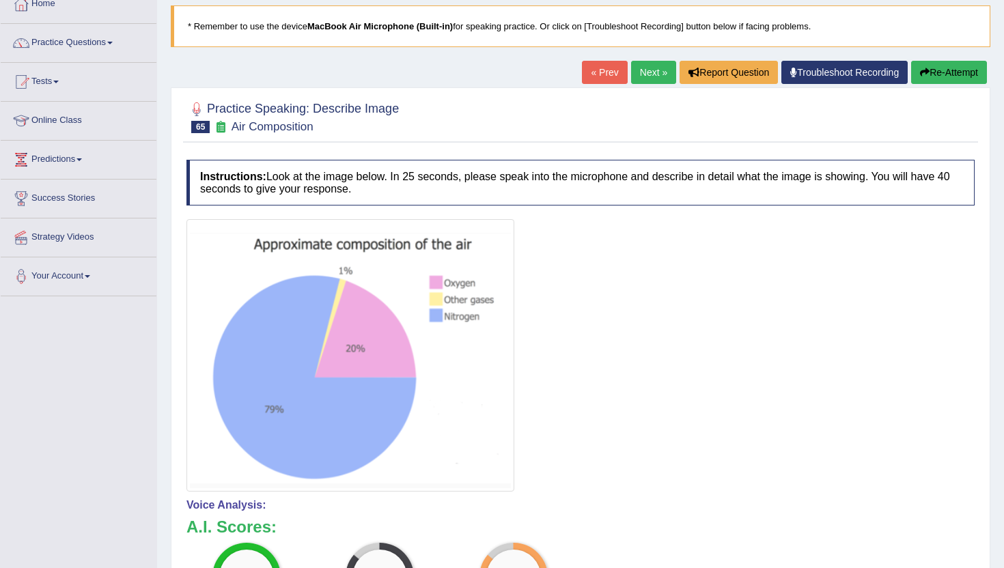
scroll to position [82, 0]
click at [656, 66] on link "Next »" at bounding box center [653, 72] width 45 height 23
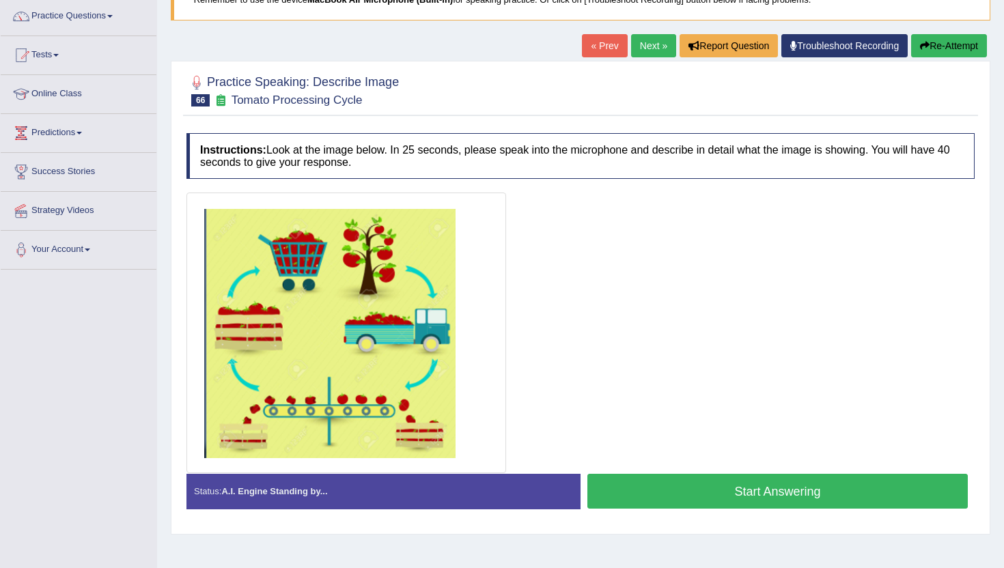
scroll to position [137, 0]
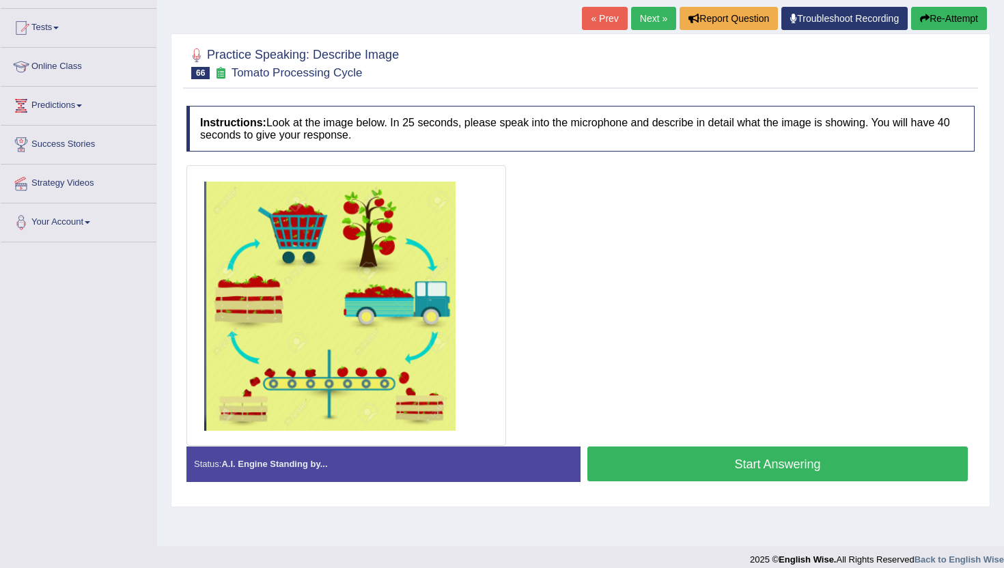
click at [629, 459] on button "Start Answering" at bounding box center [778, 464] width 381 height 35
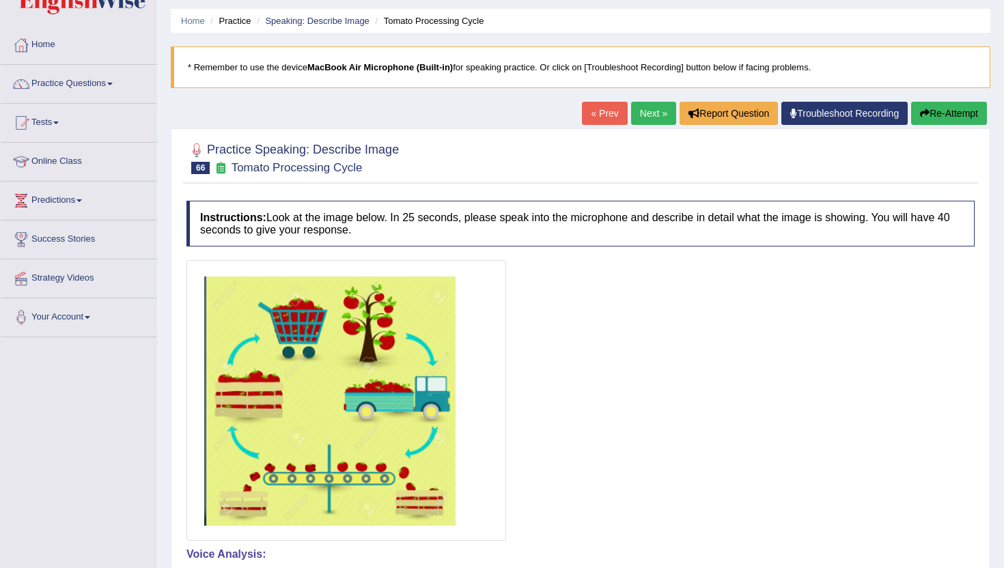
scroll to position [27, 0]
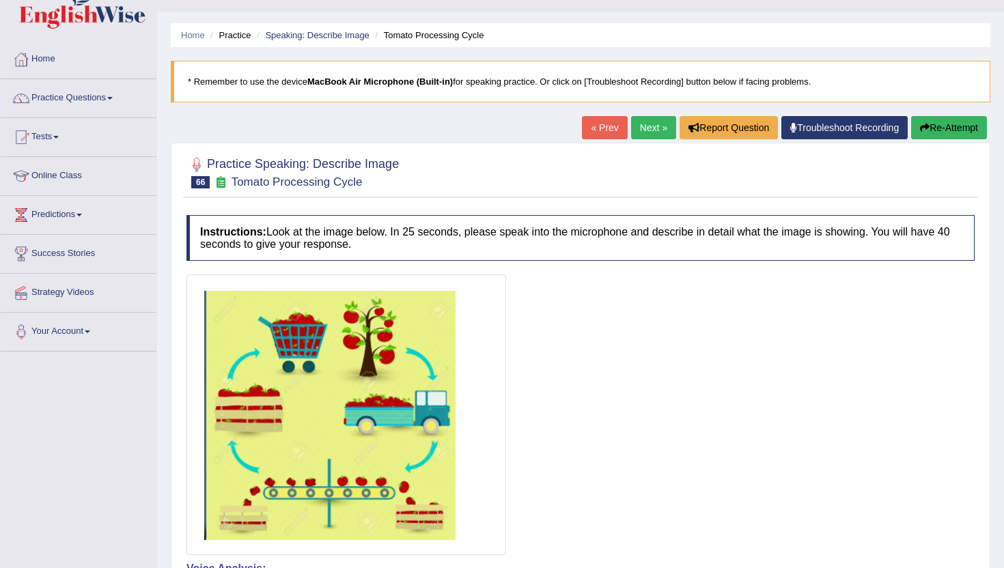
click at [644, 130] on link "Next »" at bounding box center [653, 127] width 45 height 23
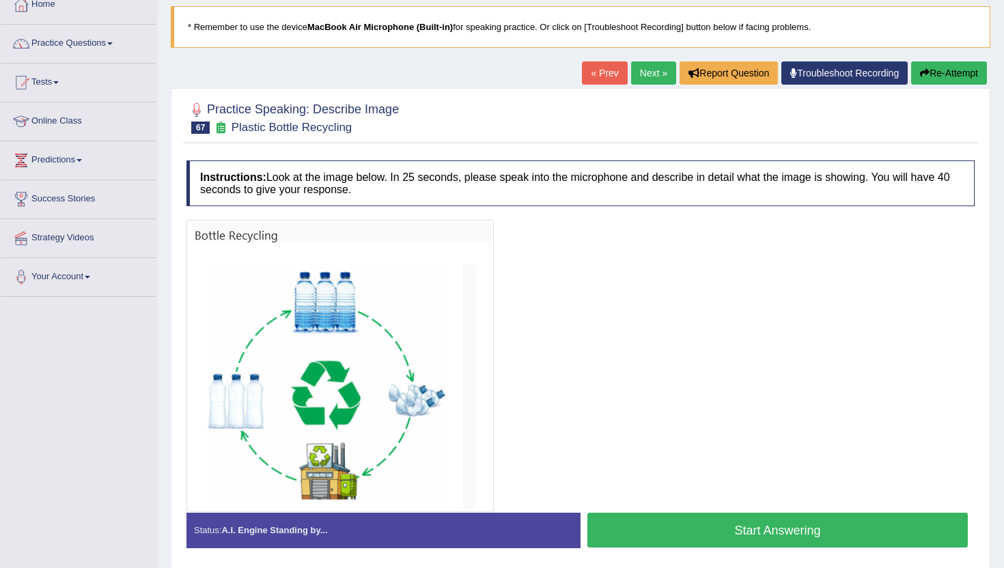
scroll to position [109, 0]
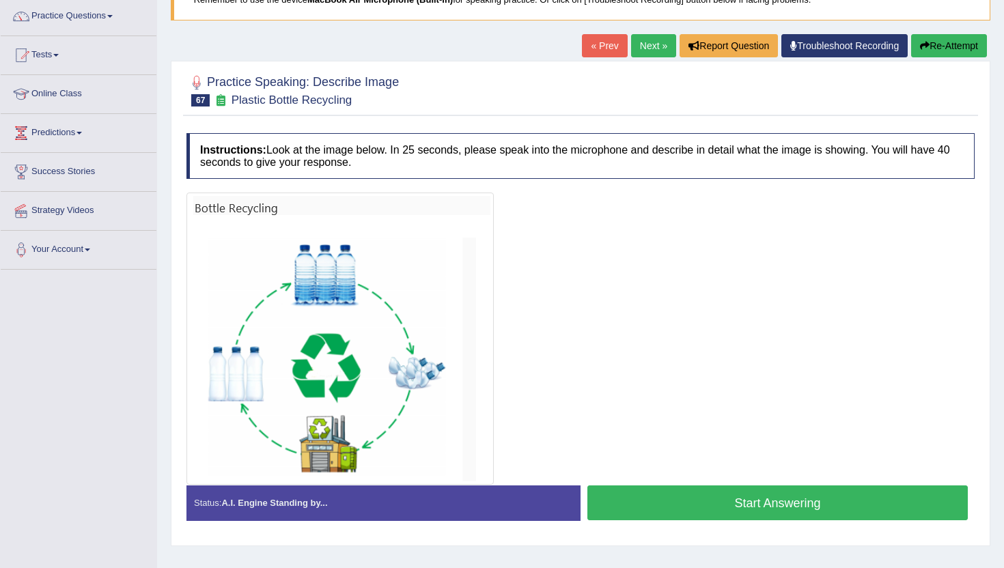
click at [715, 500] on button "Start Answering" at bounding box center [778, 503] width 381 height 35
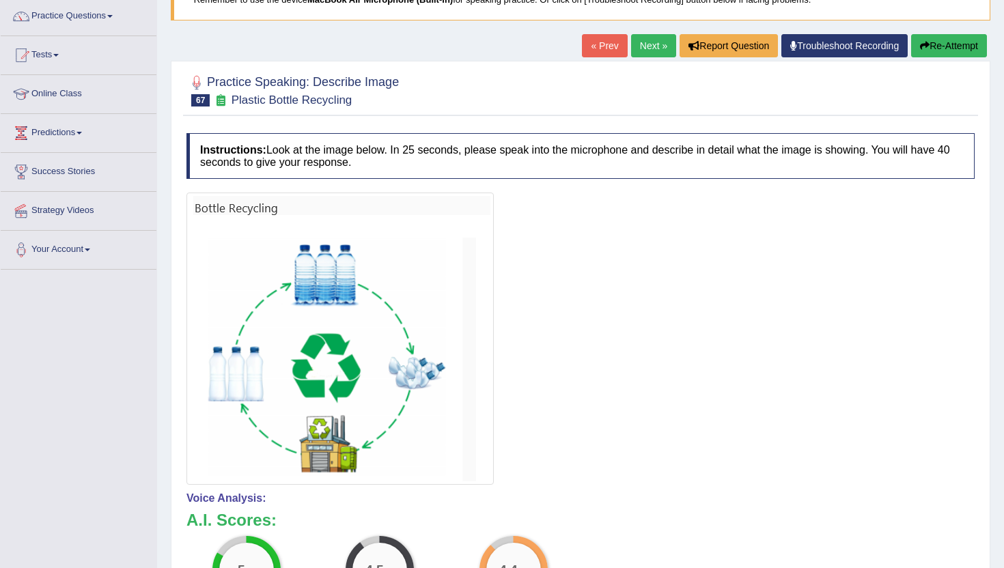
click at [638, 46] on link "Next »" at bounding box center [653, 45] width 45 height 23
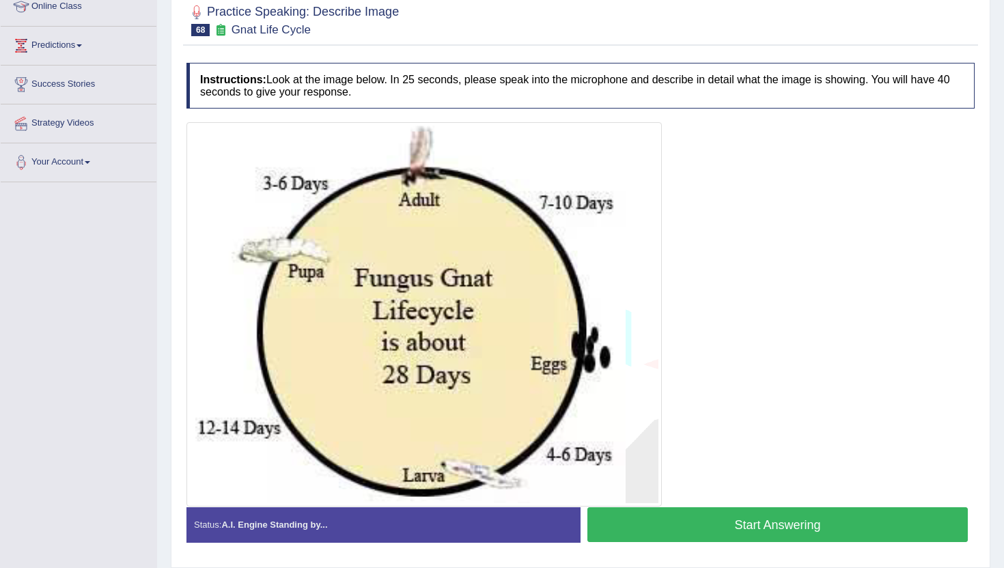
scroll to position [219, 0]
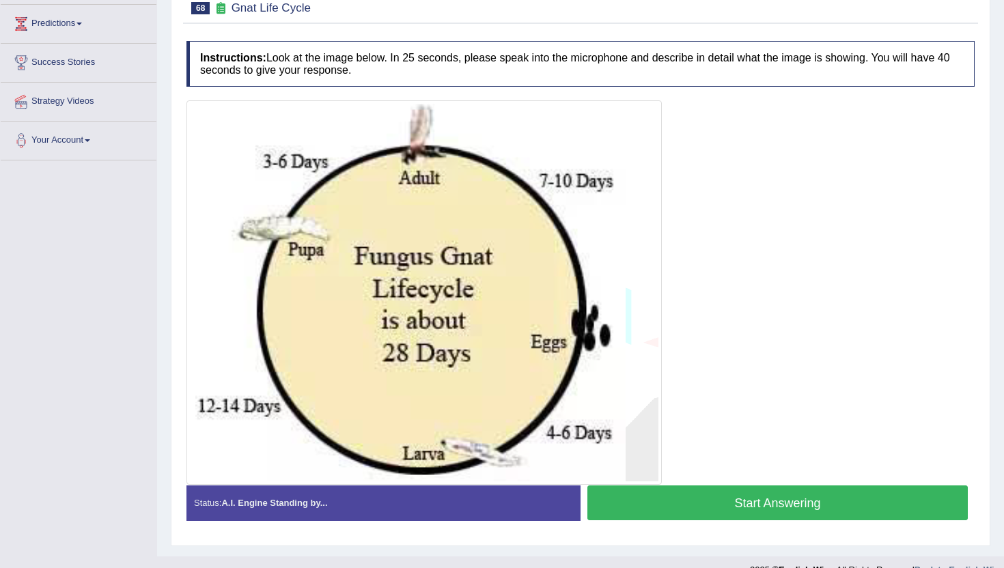
click at [751, 512] on button "Start Answering" at bounding box center [778, 503] width 381 height 35
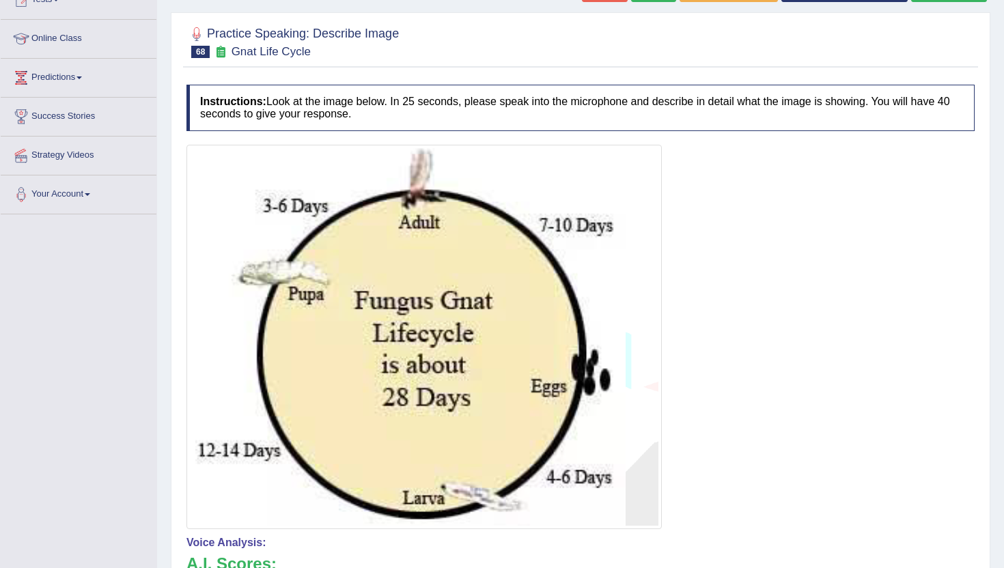
scroll to position [164, 0]
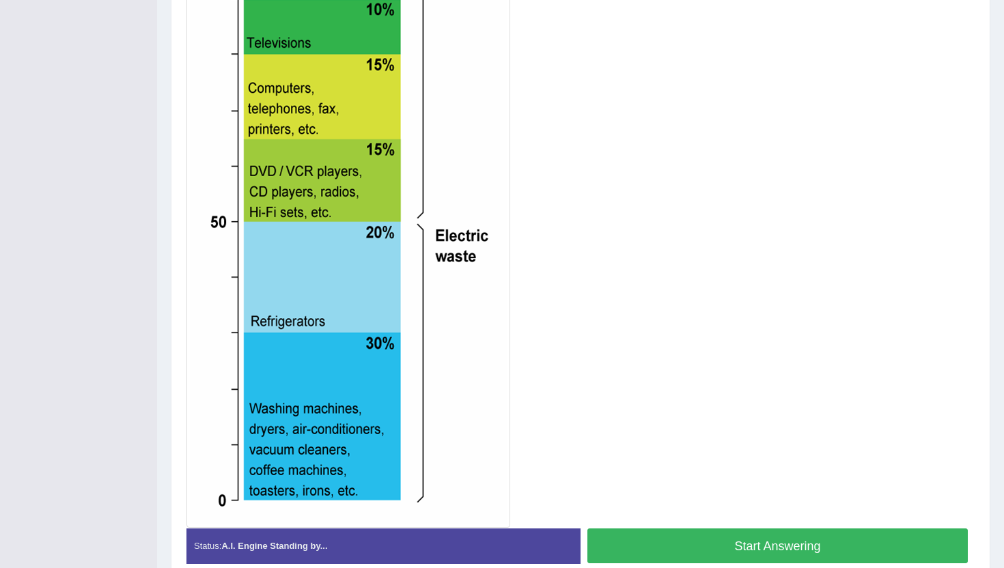
scroll to position [410, 0]
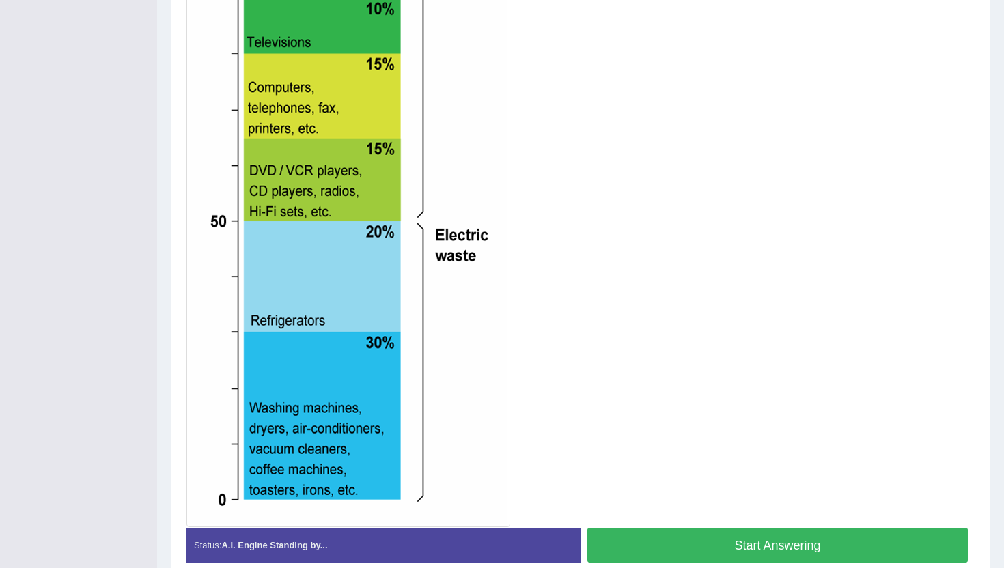
click at [729, 542] on button "Start Answering" at bounding box center [778, 545] width 381 height 35
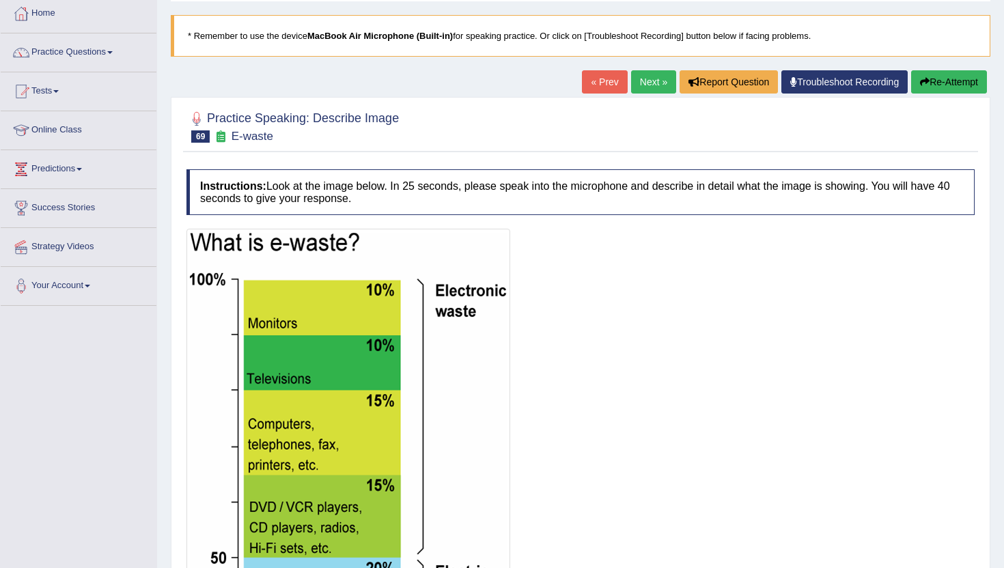
scroll to position [51, 0]
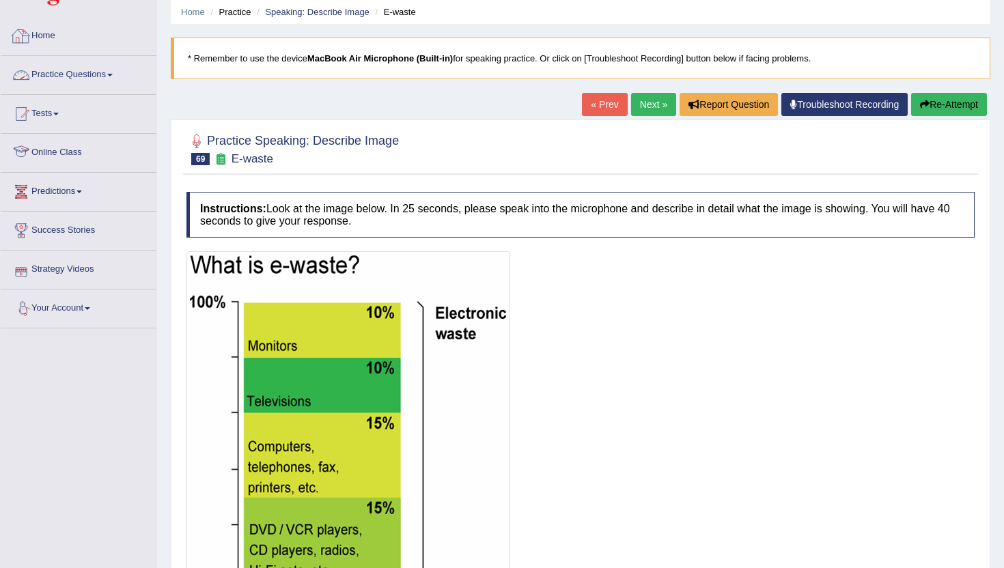
click at [68, 68] on link "Practice Questions" at bounding box center [79, 73] width 156 height 34
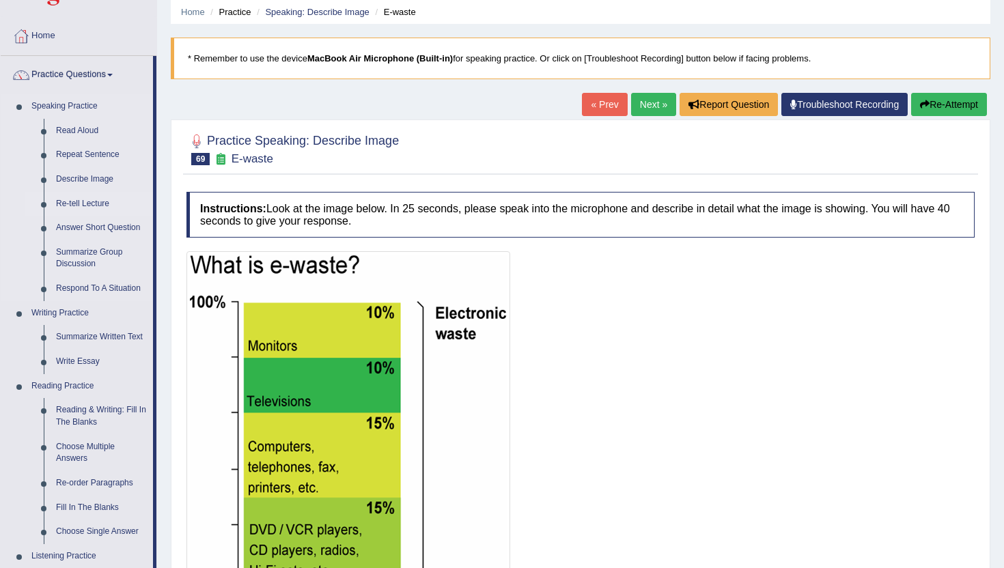
click at [104, 204] on link "Re-tell Lecture" at bounding box center [101, 204] width 103 height 25
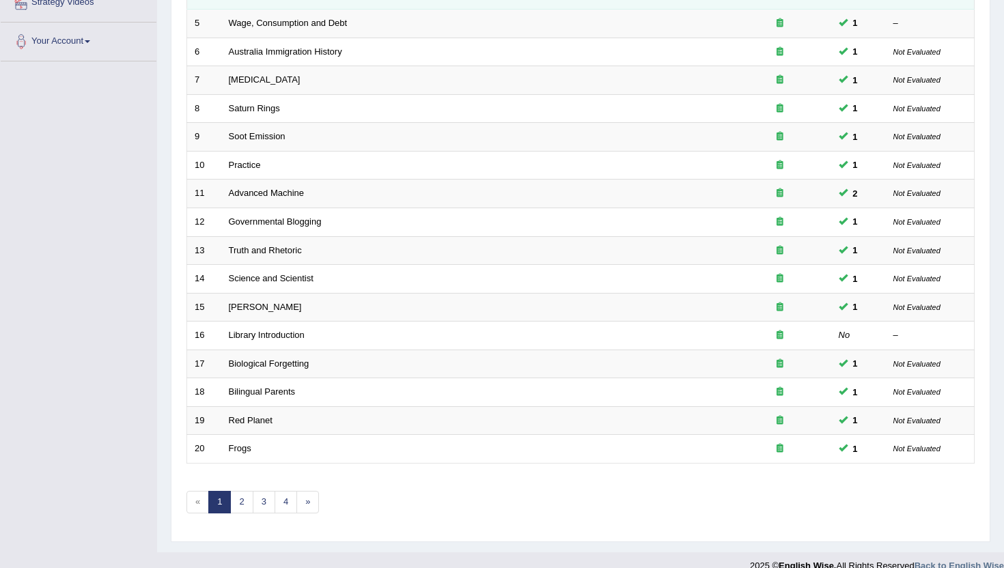
scroll to position [336, 0]
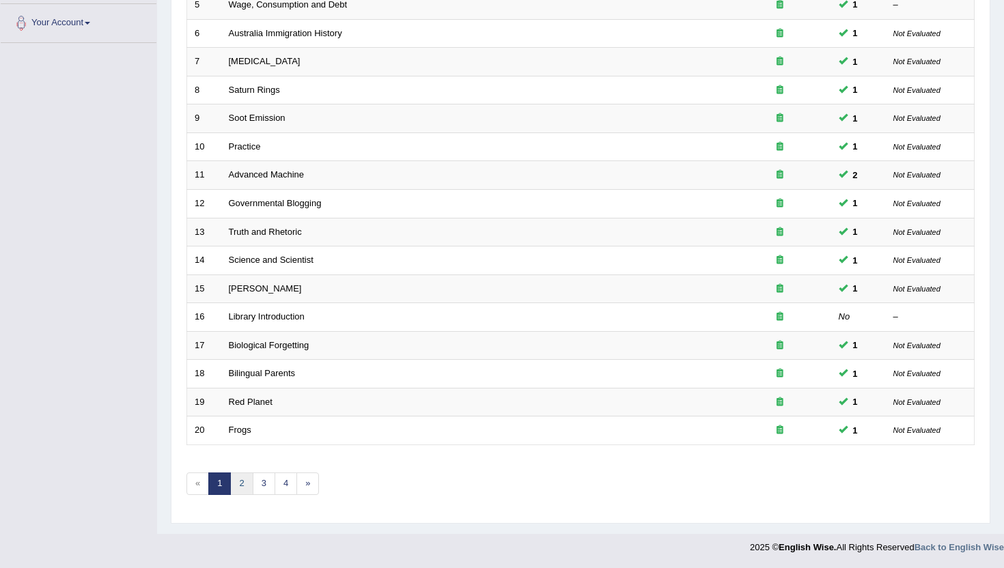
click at [241, 491] on link "2" at bounding box center [241, 484] width 23 height 23
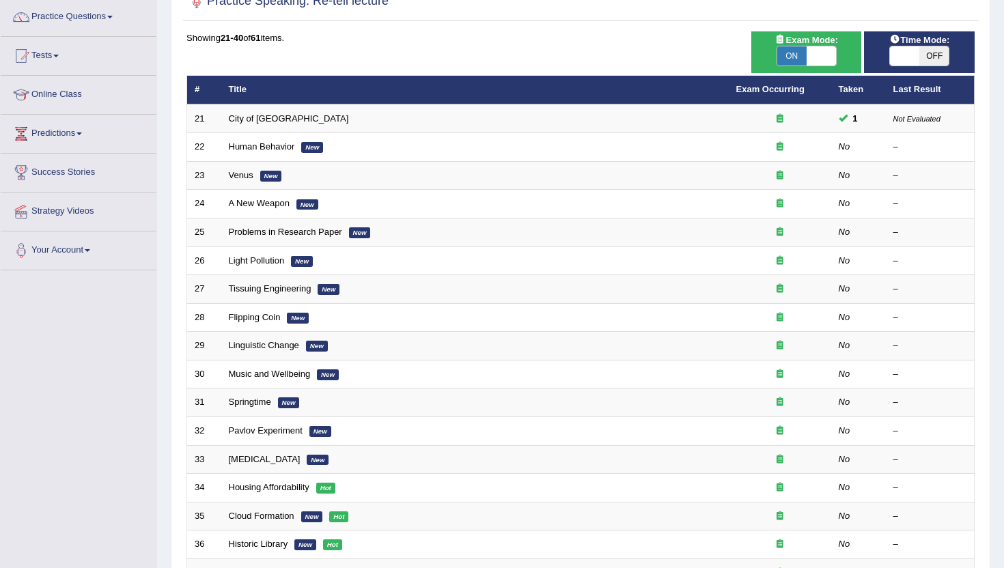
scroll to position [109, 0]
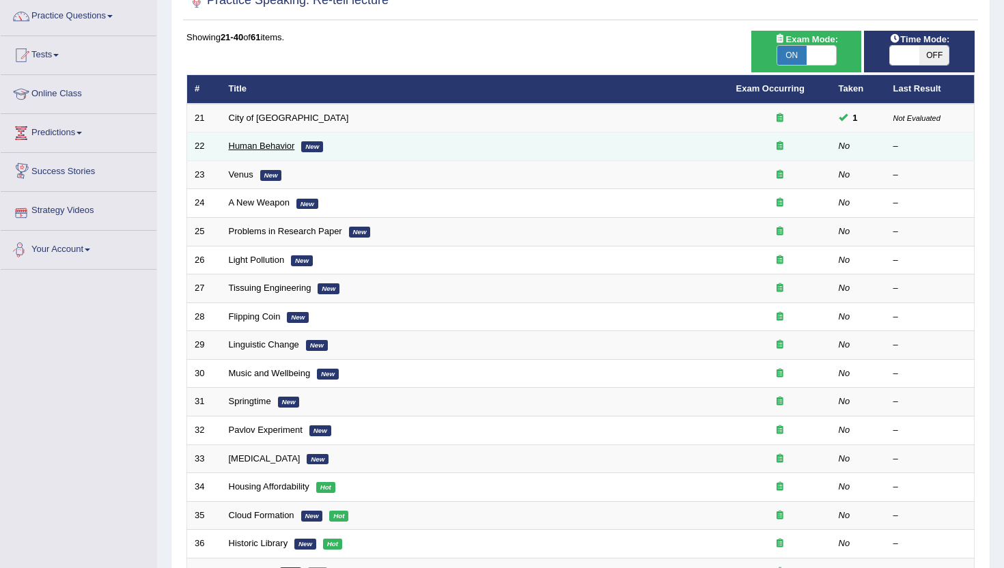
click at [282, 146] on link "Human Behavior" at bounding box center [262, 146] width 66 height 10
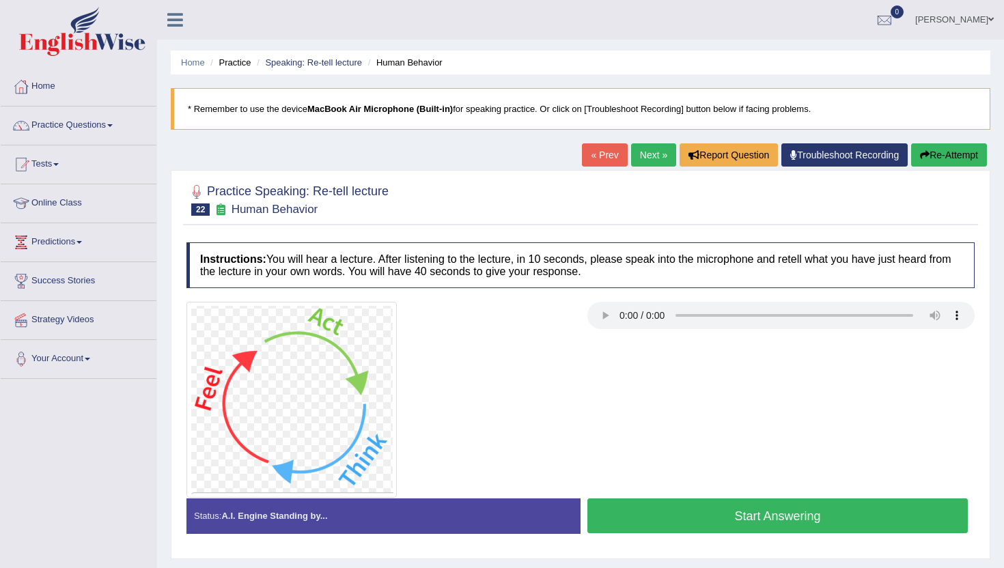
click at [699, 521] on button "Start Answering" at bounding box center [778, 516] width 381 height 35
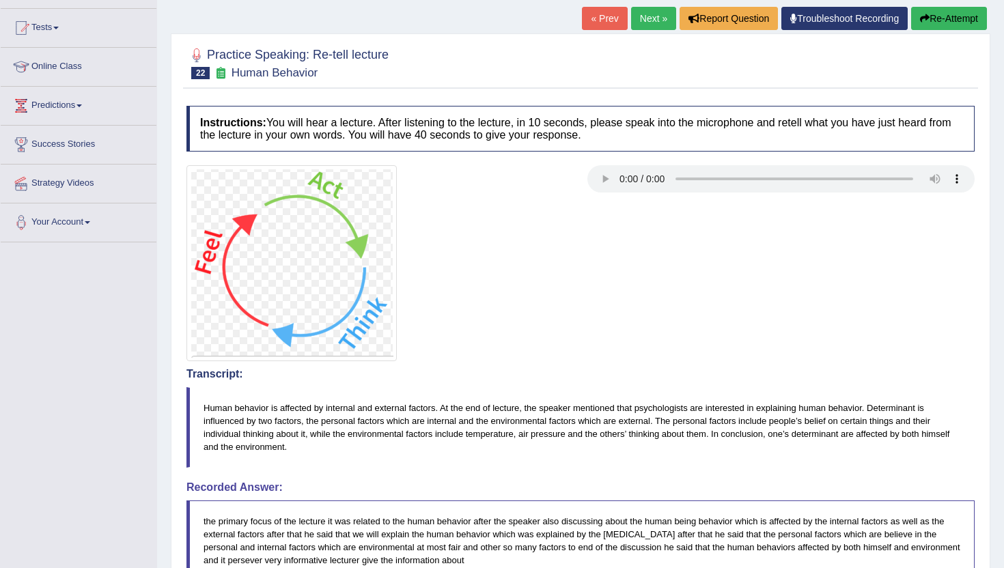
scroll to position [109, 0]
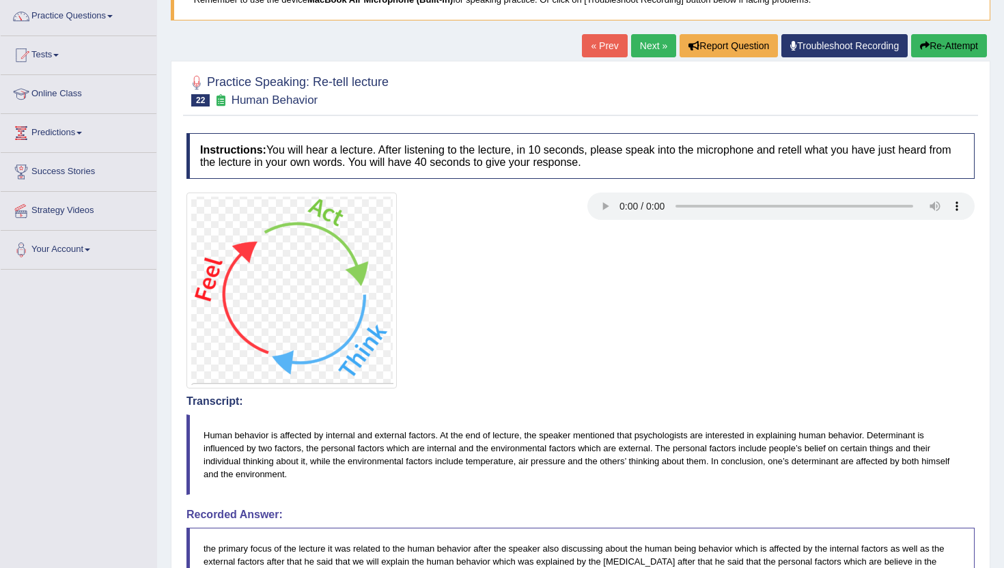
click at [649, 47] on link "Next »" at bounding box center [653, 45] width 45 height 23
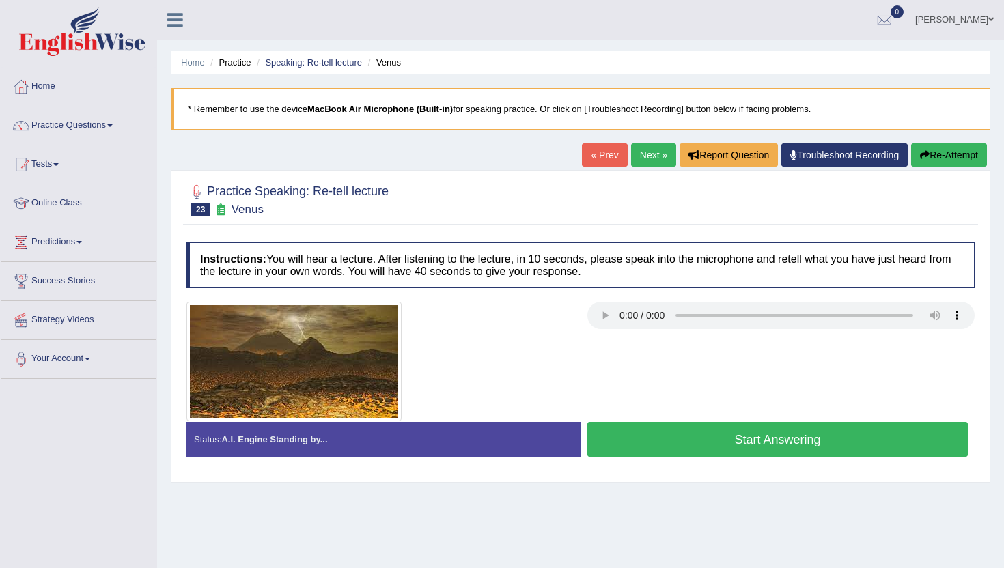
click at [642, 155] on link "Next »" at bounding box center [653, 154] width 45 height 23
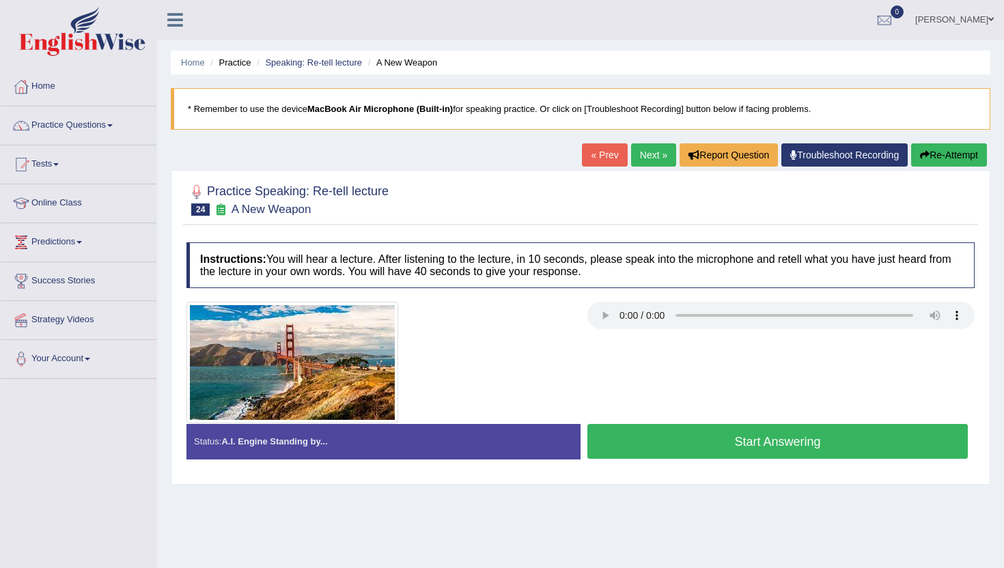
click at [672, 442] on button "Start Answering" at bounding box center [778, 441] width 381 height 35
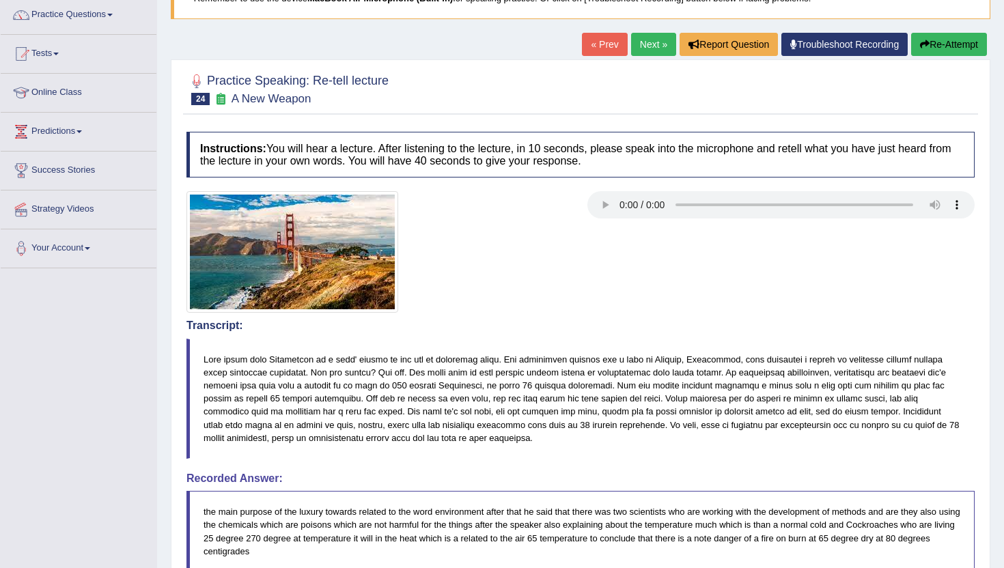
scroll to position [109, 0]
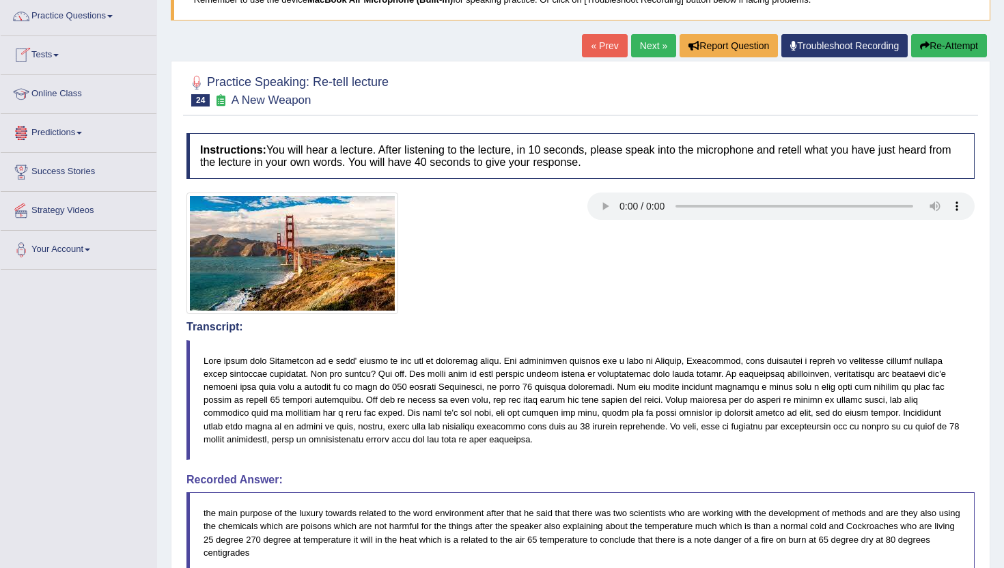
click at [648, 46] on link "Next »" at bounding box center [653, 45] width 45 height 23
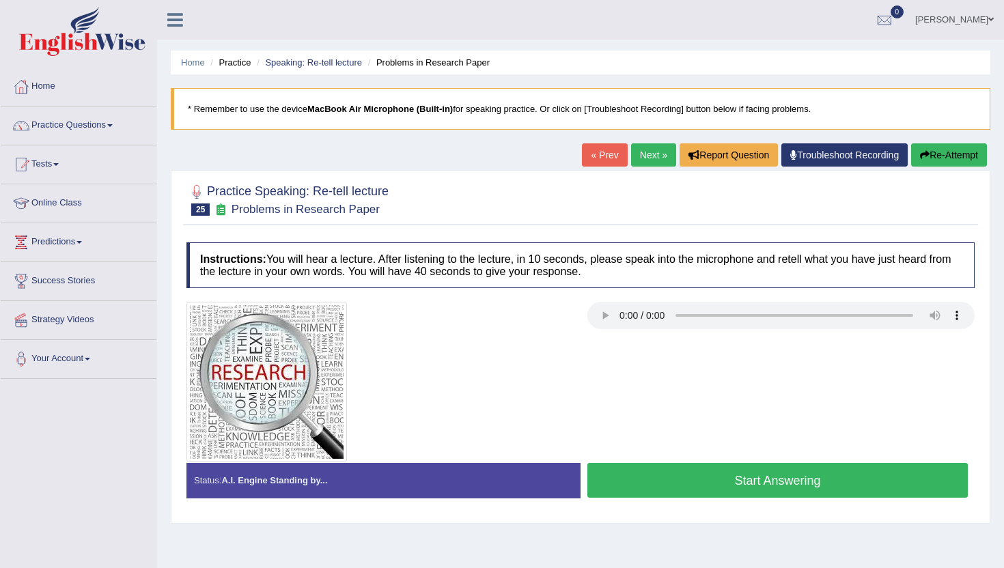
click at [775, 484] on button "Start Answering" at bounding box center [778, 480] width 381 height 35
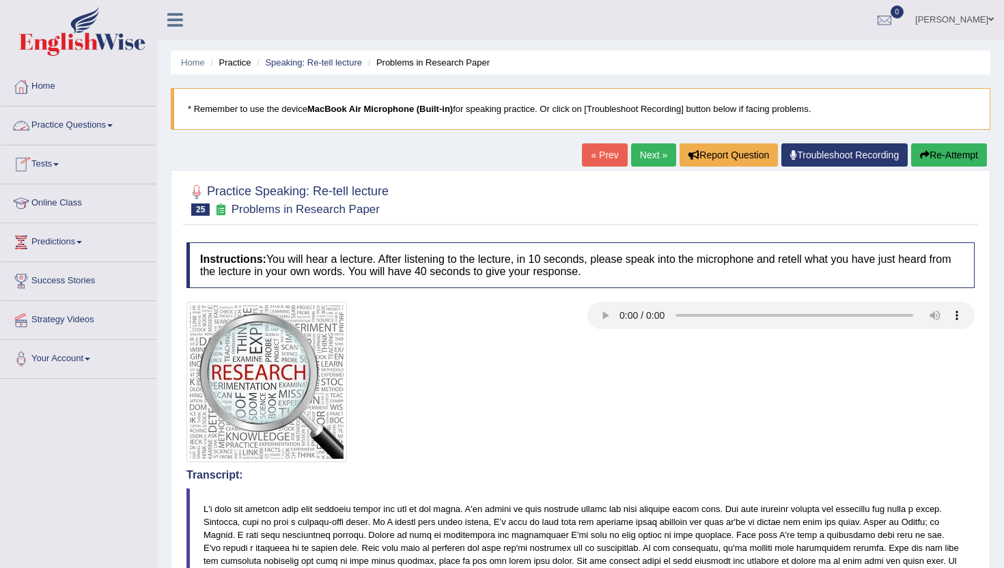
click at [83, 126] on link "Practice Questions" at bounding box center [79, 124] width 156 height 34
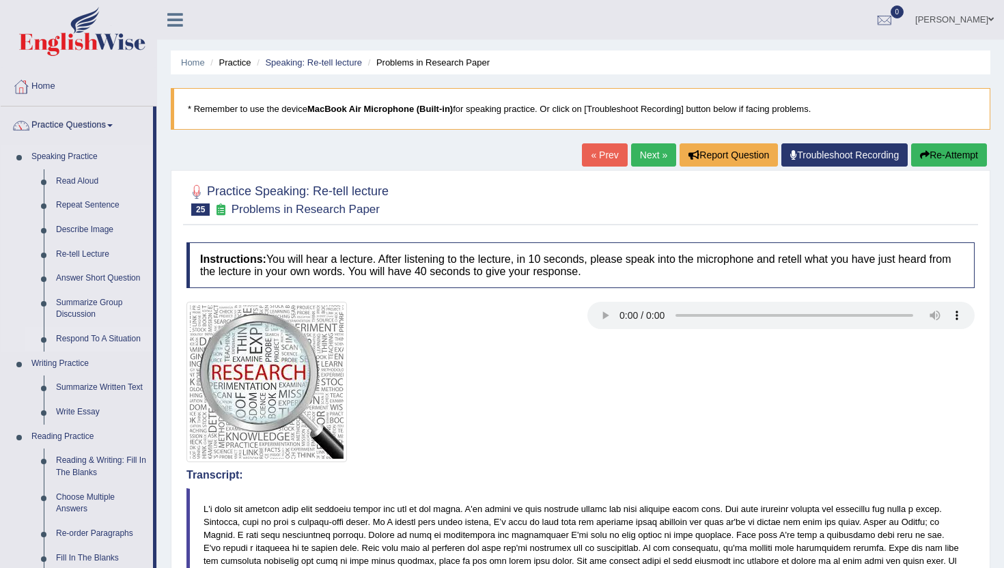
click at [95, 338] on link "Respond To A Situation" at bounding box center [101, 339] width 103 height 25
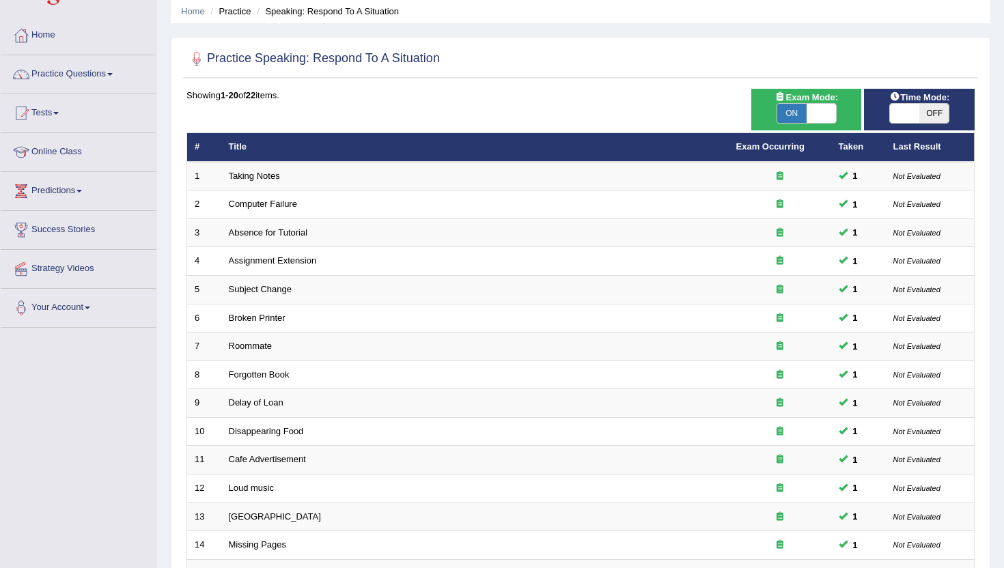
scroll to position [36, 0]
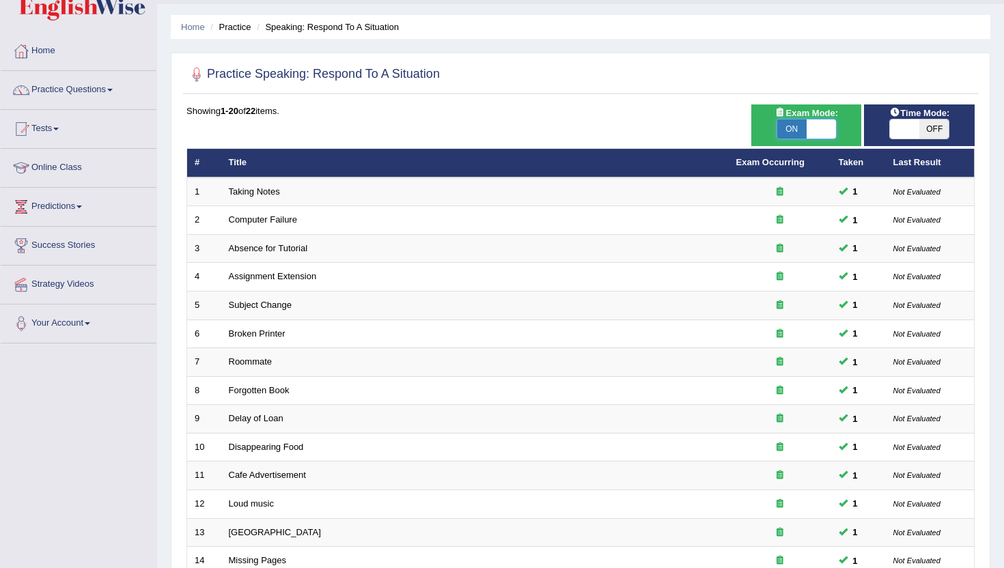
click at [823, 126] on span at bounding box center [821, 129] width 29 height 19
checkbox input "false"
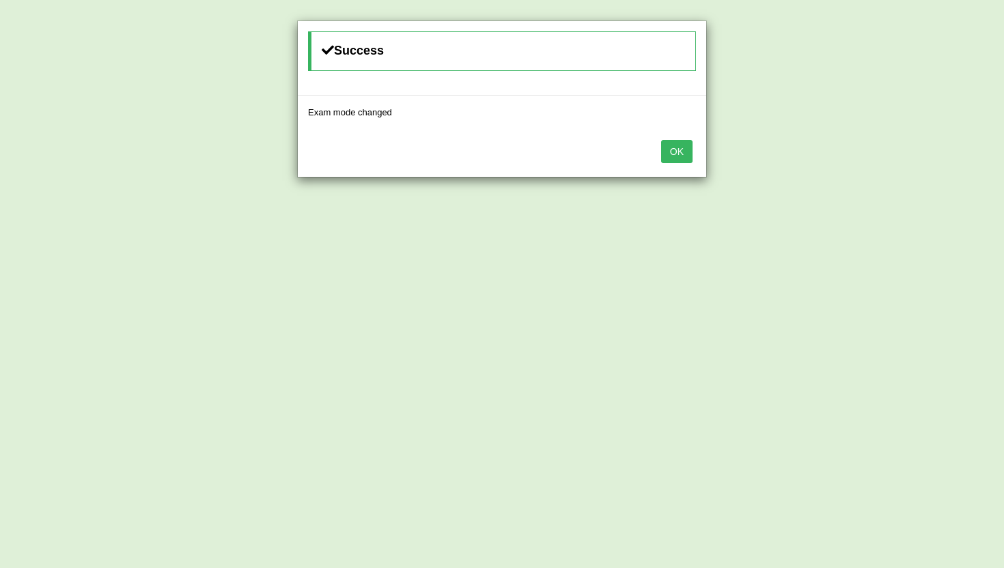
click at [674, 148] on button "OK" at bounding box center [676, 151] width 31 height 23
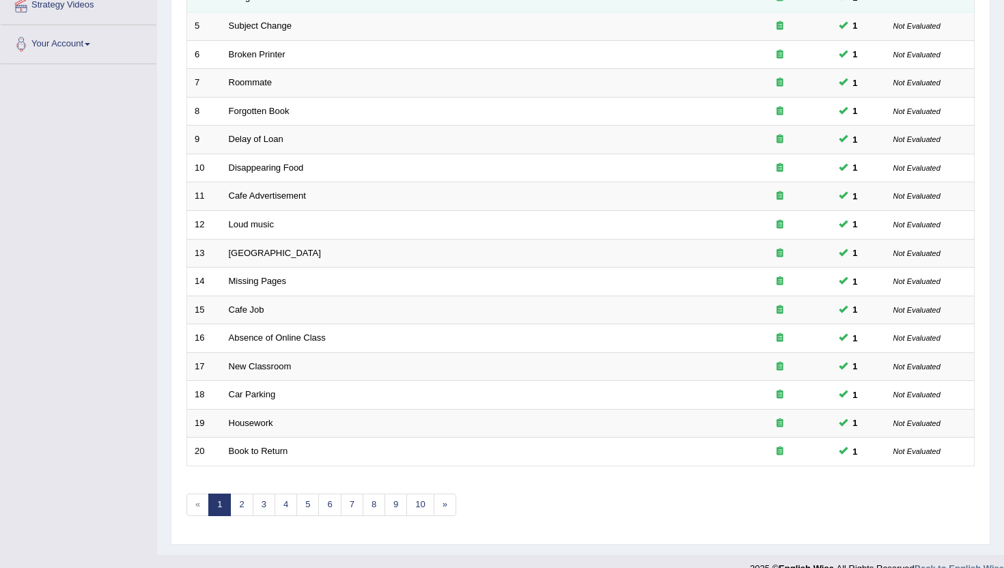
scroll to position [336, 0]
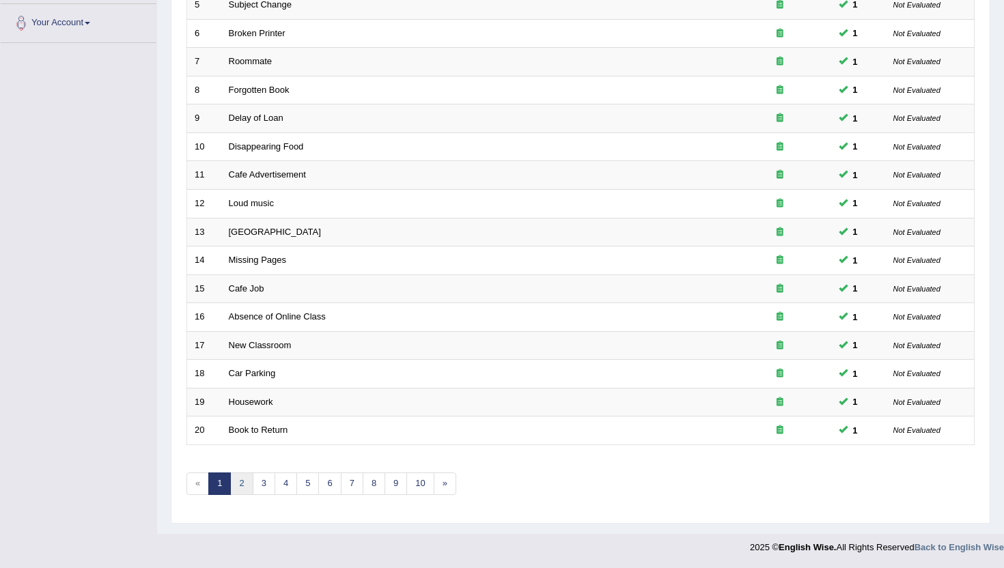
click at [245, 486] on link "2" at bounding box center [241, 484] width 23 height 23
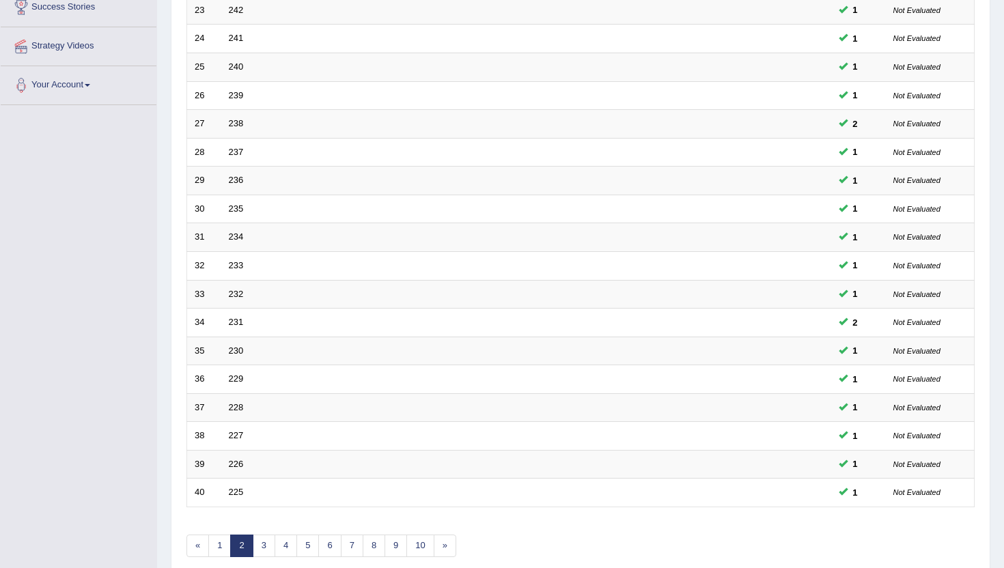
scroll to position [301, 0]
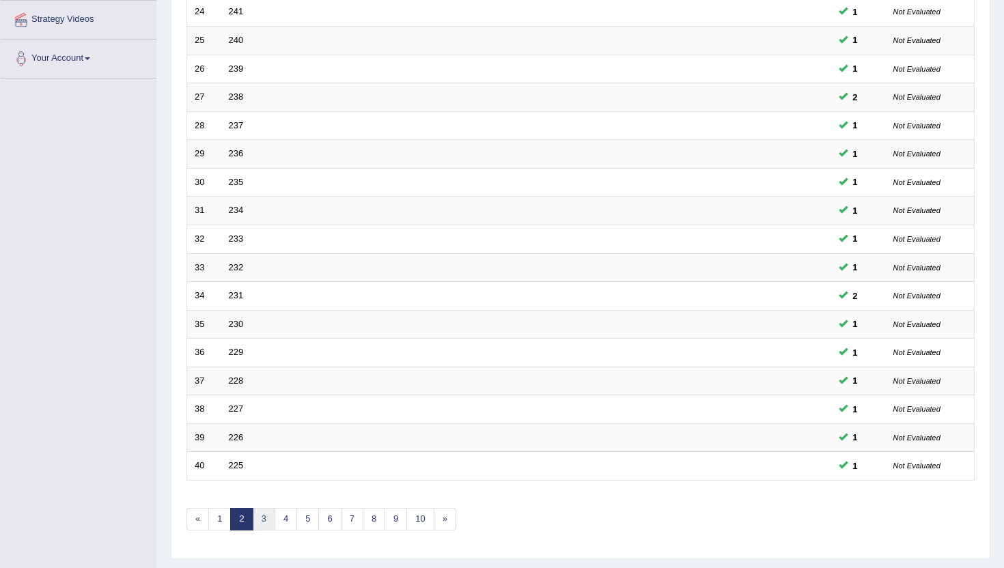
click at [271, 520] on link "3" at bounding box center [264, 519] width 23 height 23
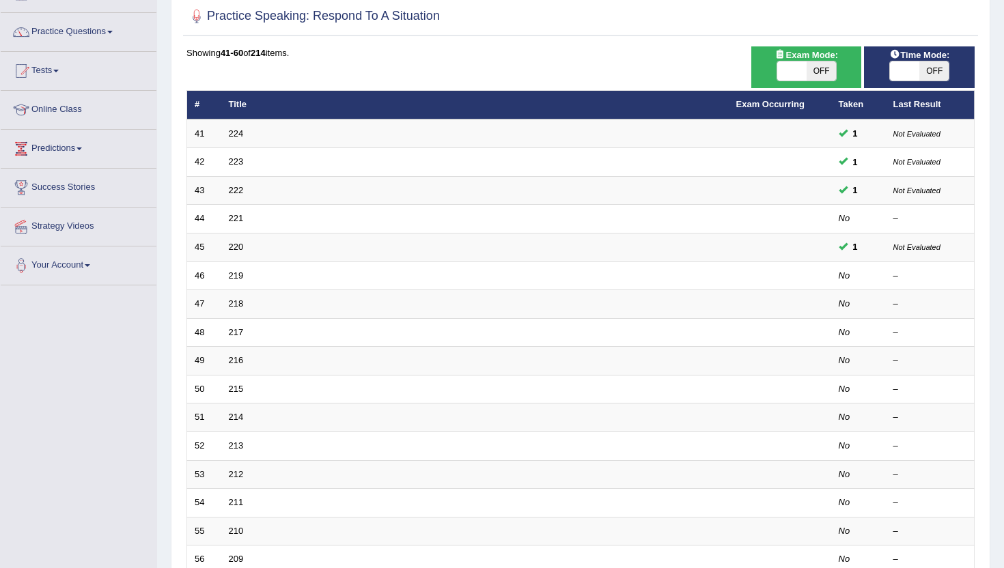
scroll to position [137, 0]
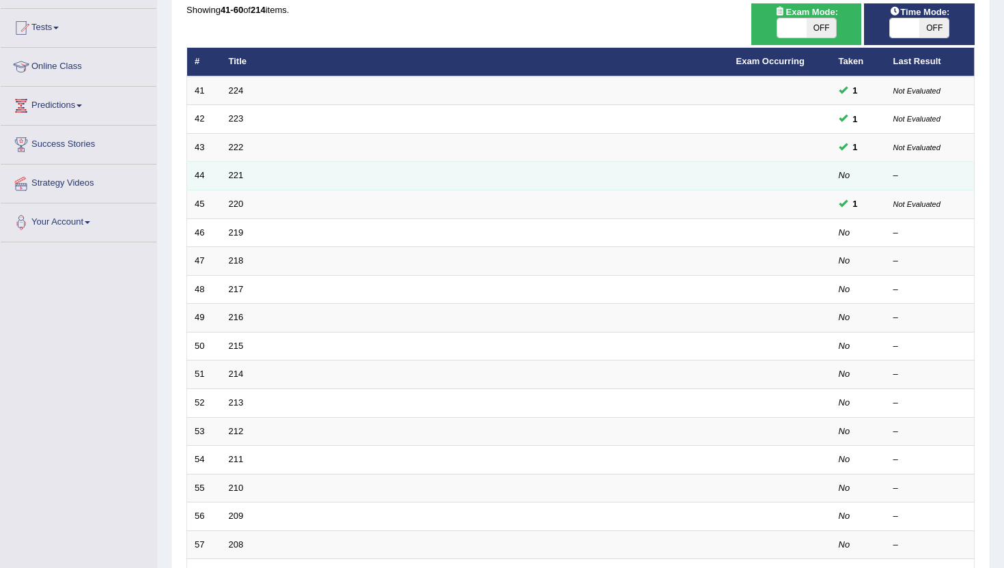
click at [238, 182] on td "221" at bounding box center [475, 176] width 508 height 29
click at [234, 176] on link "221" at bounding box center [236, 175] width 15 height 10
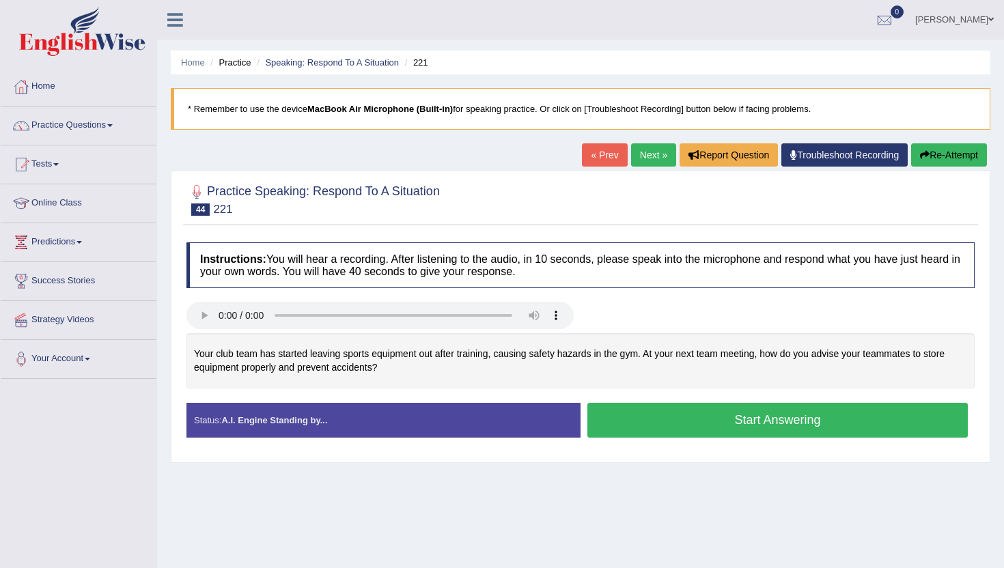
click at [604, 426] on button "Start Answering" at bounding box center [778, 420] width 381 height 35
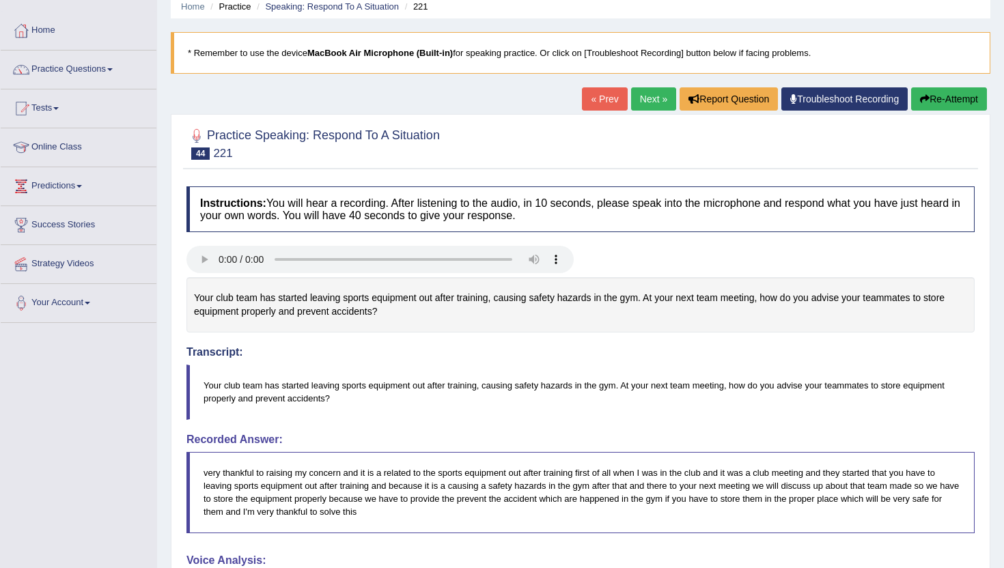
scroll to position [55, 0]
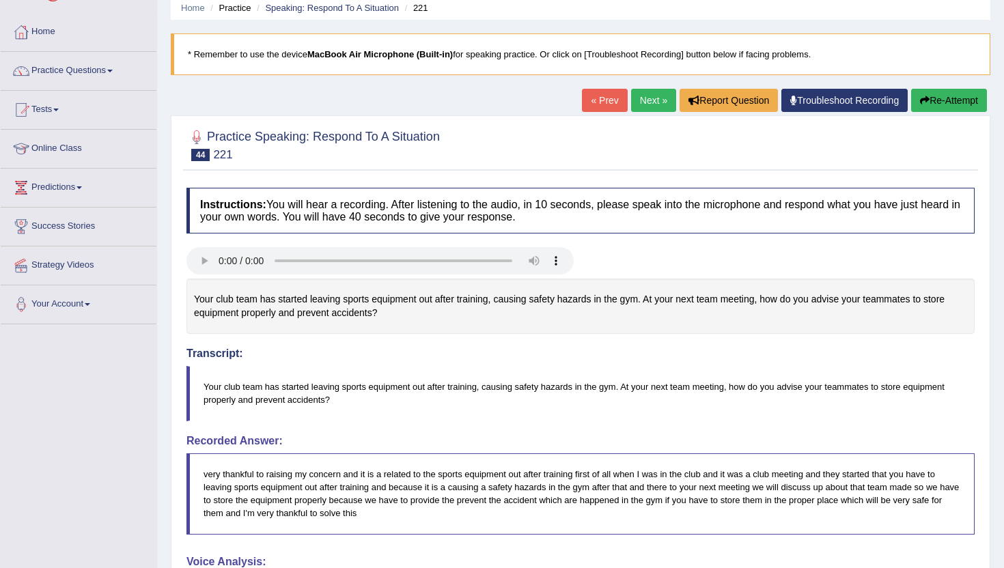
click at [636, 96] on link "Next »" at bounding box center [653, 100] width 45 height 23
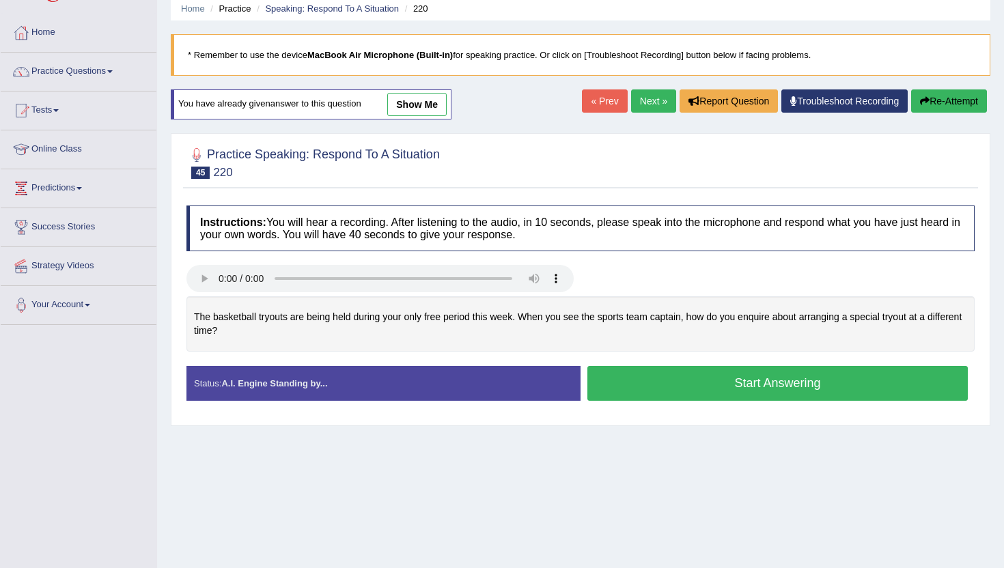
scroll to position [55, 0]
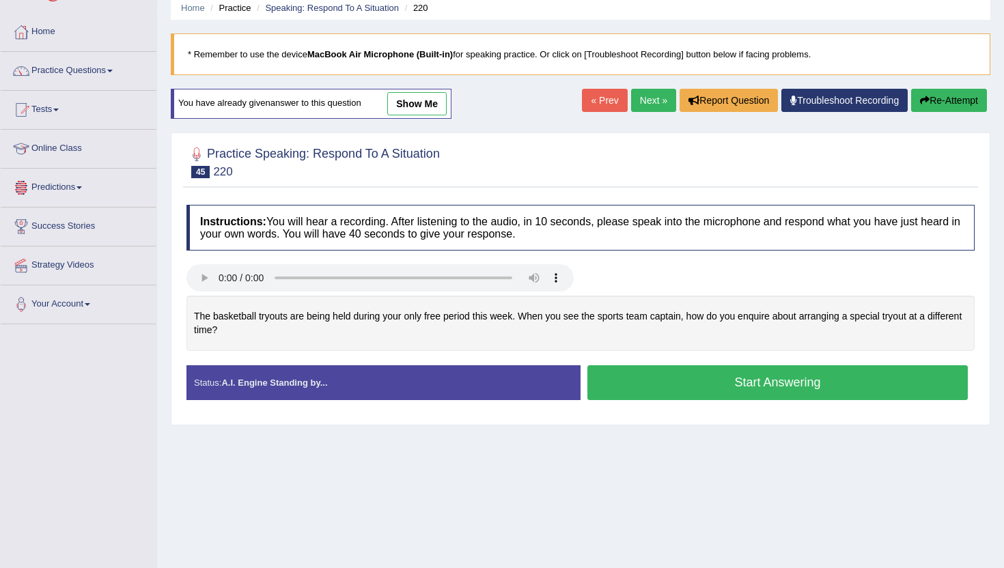
click at [642, 102] on link "Next »" at bounding box center [653, 100] width 45 height 23
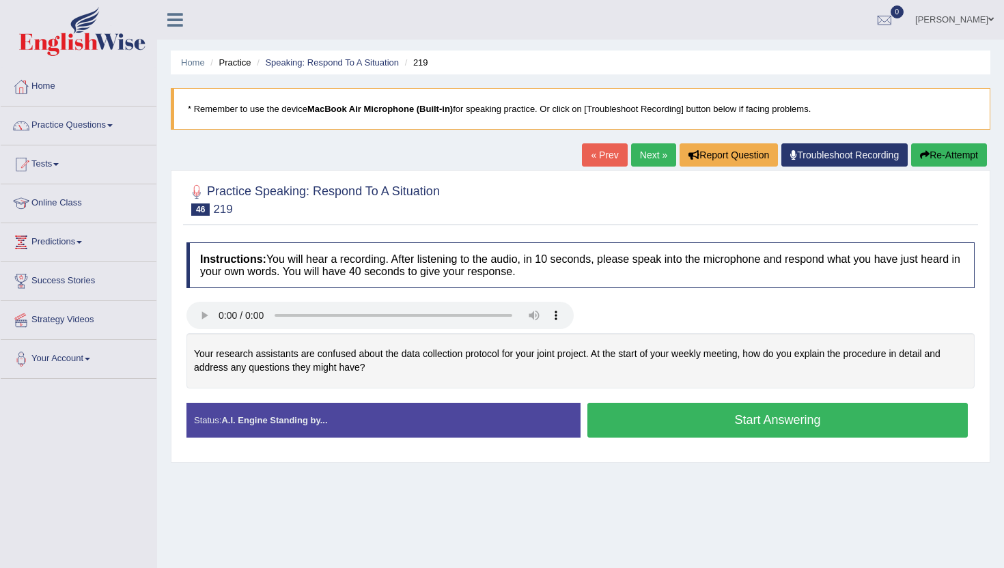
click at [638, 422] on button "Start Answering" at bounding box center [778, 420] width 381 height 35
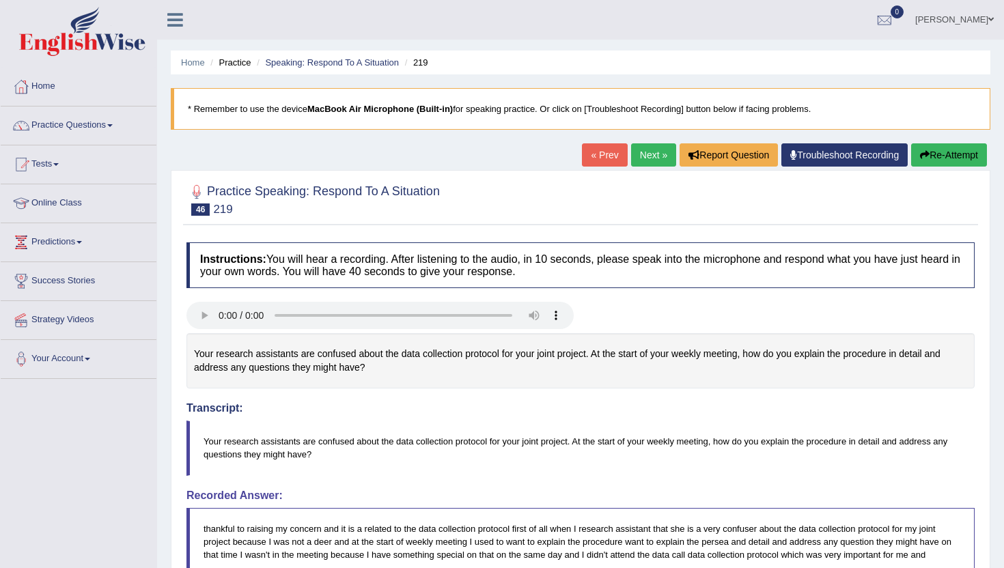
click at [601, 146] on link "« Prev" at bounding box center [604, 154] width 45 height 23
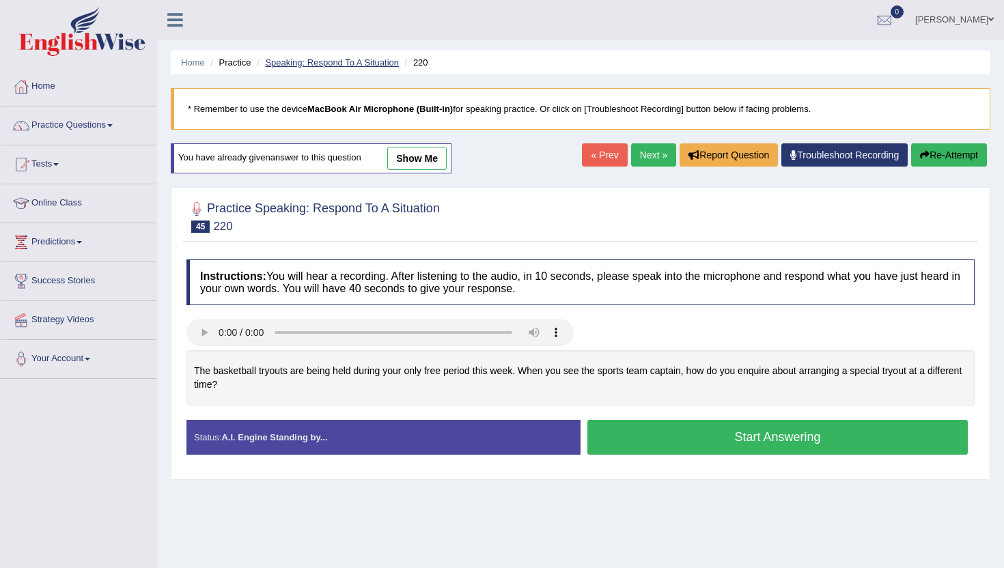
click at [334, 63] on link "Speaking: Respond To A Situation" at bounding box center [332, 62] width 134 height 10
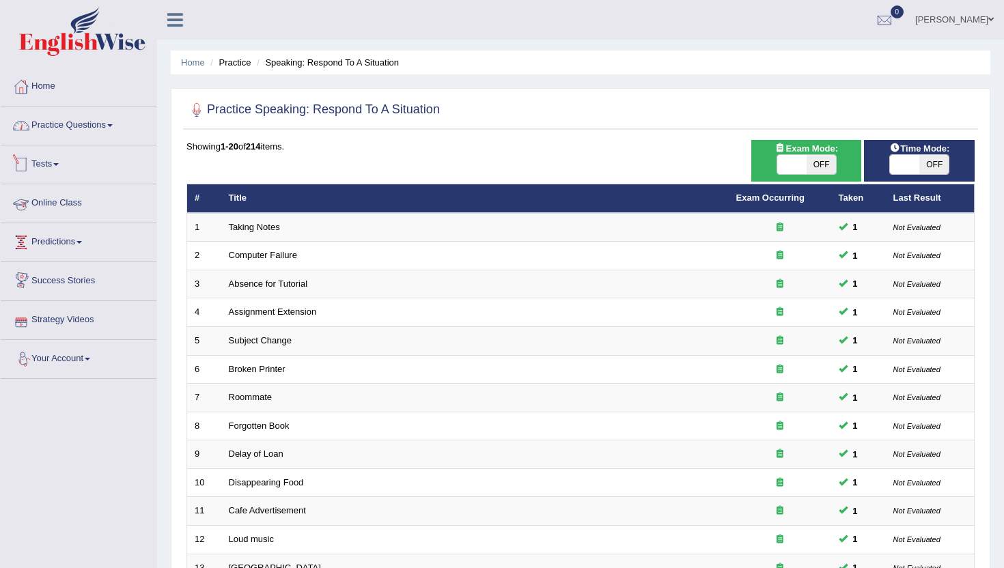
click at [69, 124] on link "Practice Questions" at bounding box center [79, 124] width 156 height 34
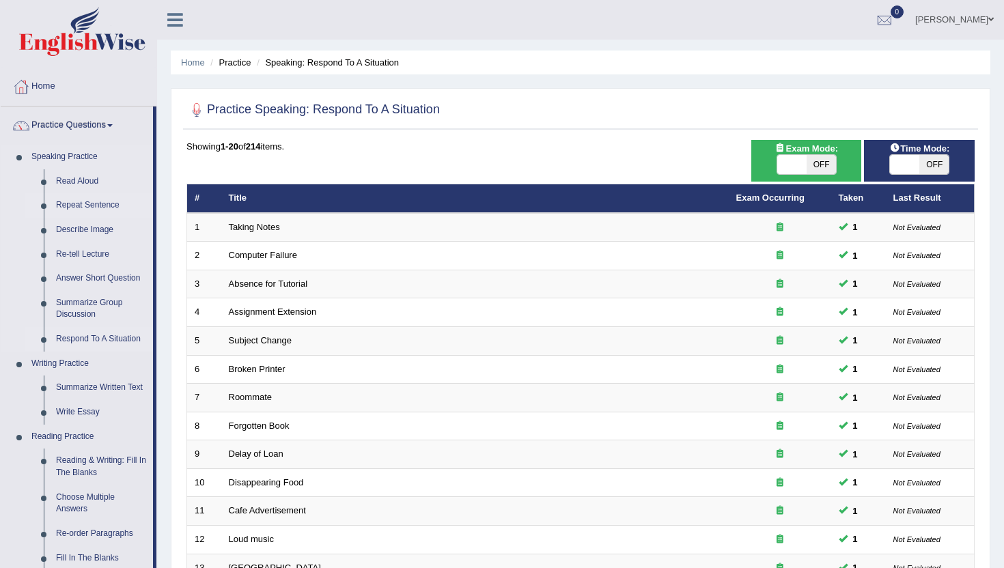
click at [100, 204] on link "Repeat Sentence" at bounding box center [101, 205] width 103 height 25
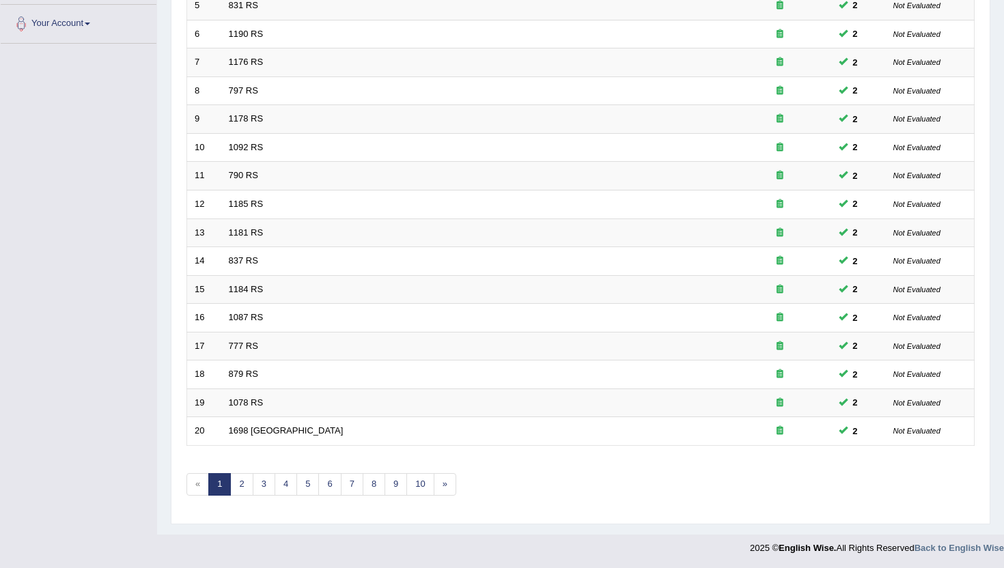
scroll to position [336, 0]
click at [415, 486] on link "10" at bounding box center [420, 484] width 27 height 23
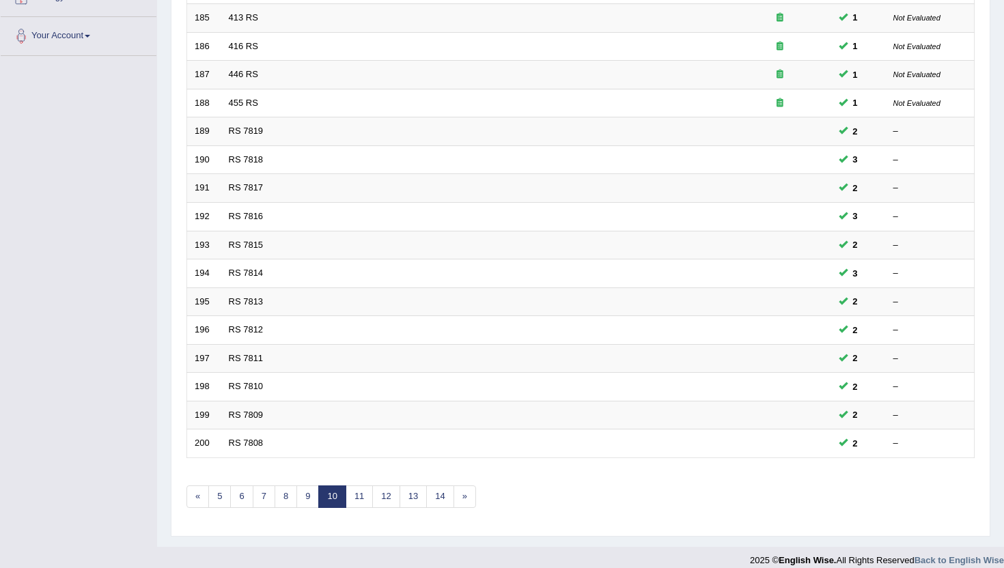
scroll to position [336, 0]
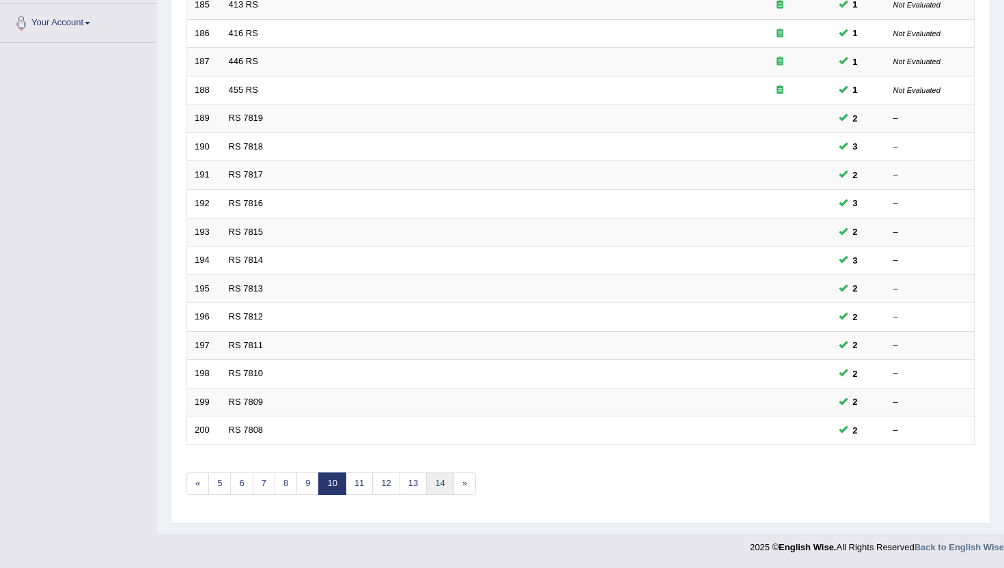
click at [439, 480] on link "14" at bounding box center [439, 484] width 27 height 23
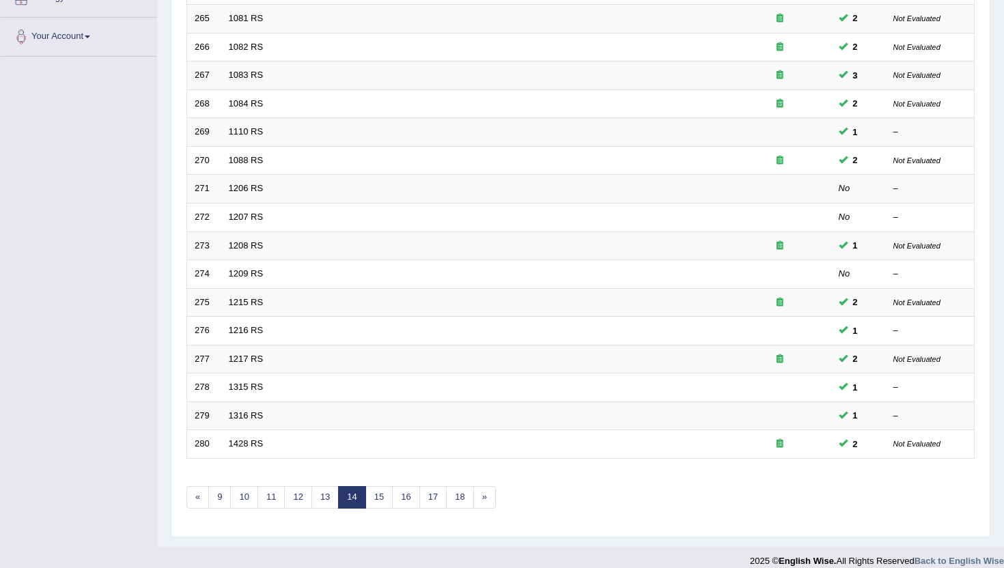
scroll to position [336, 0]
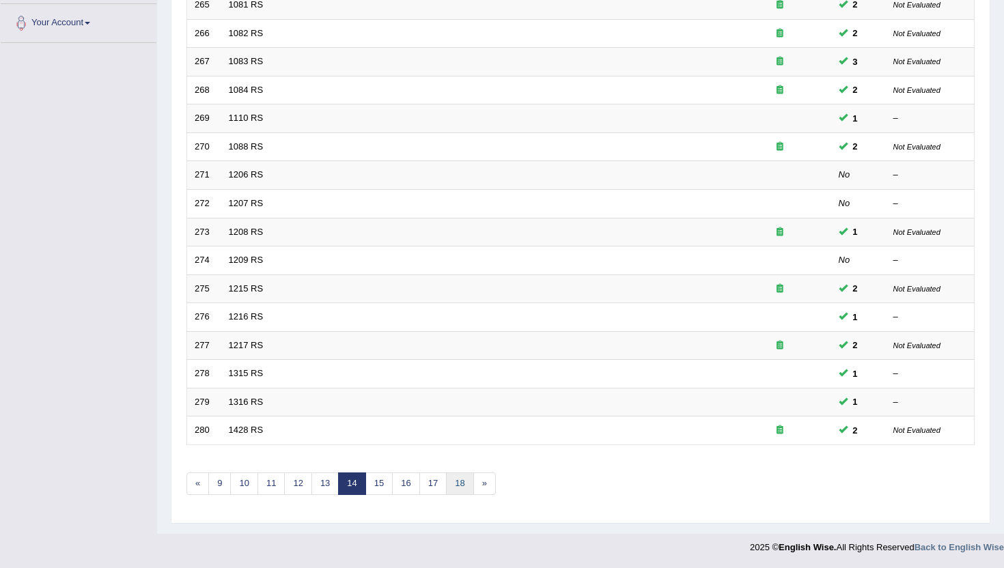
click at [450, 484] on link "18" at bounding box center [459, 484] width 27 height 23
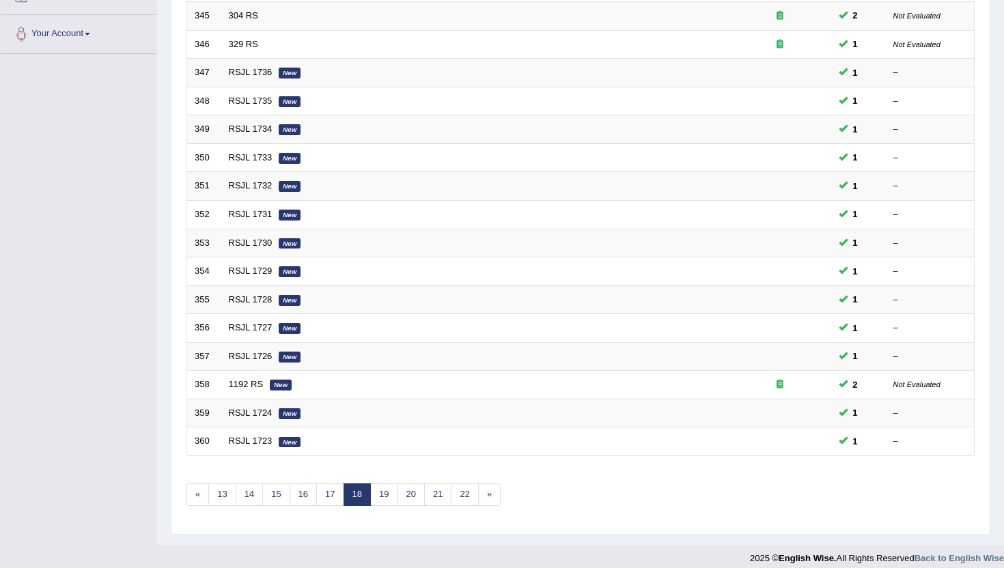
scroll to position [328, 0]
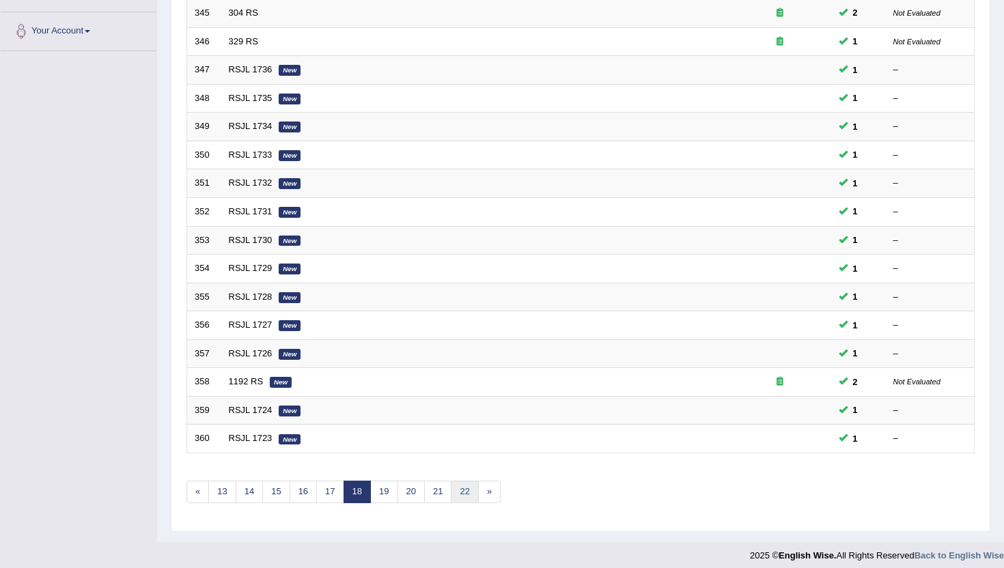
click at [465, 490] on link "22" at bounding box center [464, 492] width 27 height 23
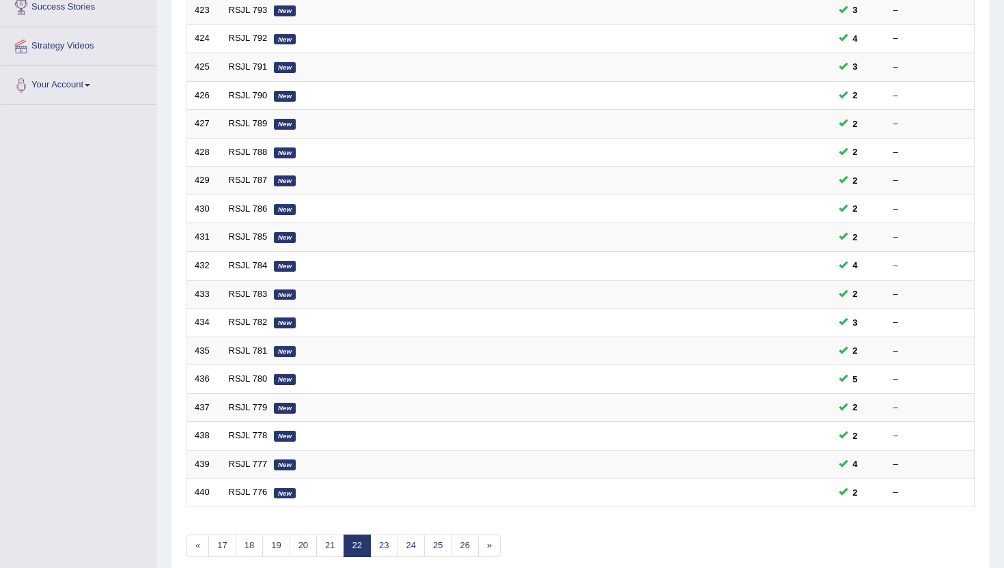
scroll to position [328, 0]
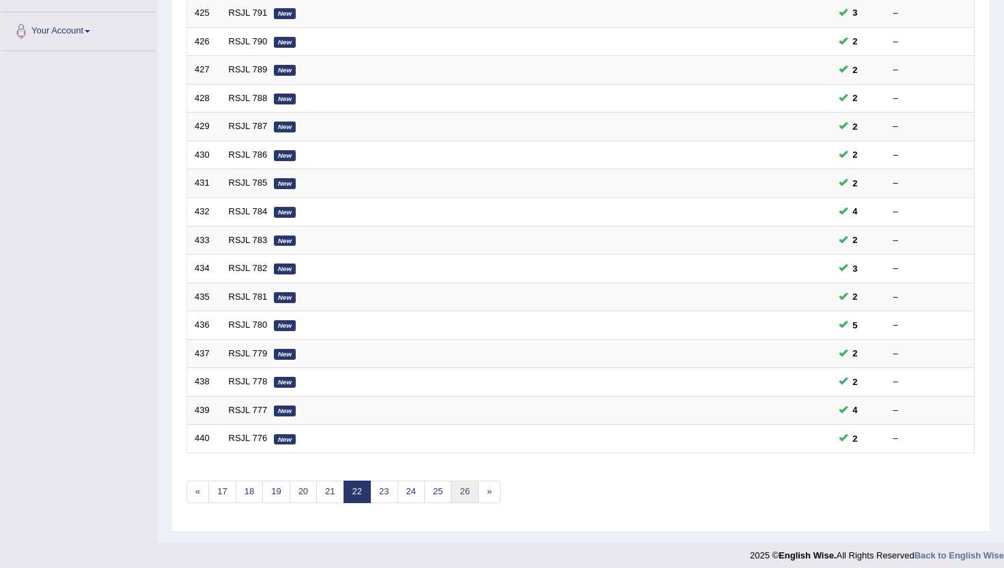
click at [465, 490] on link "26" at bounding box center [464, 492] width 27 height 23
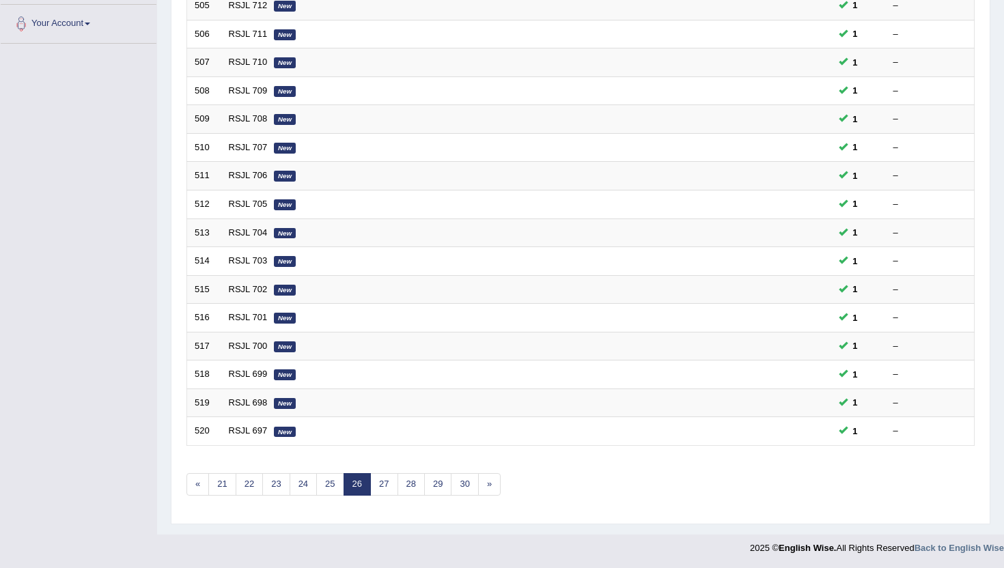
scroll to position [336, 0]
click at [465, 490] on link "30" at bounding box center [464, 484] width 27 height 23
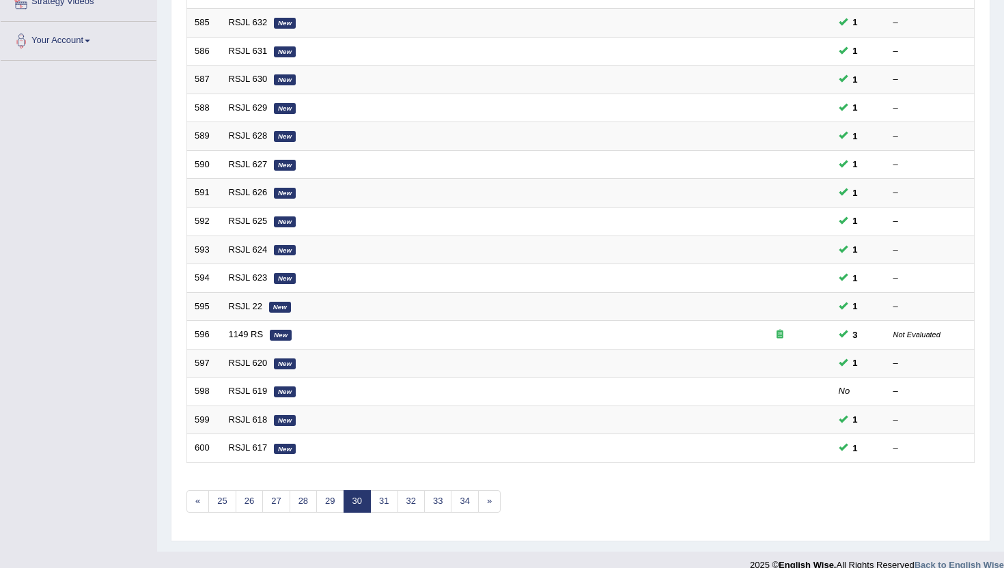
scroll to position [336, 0]
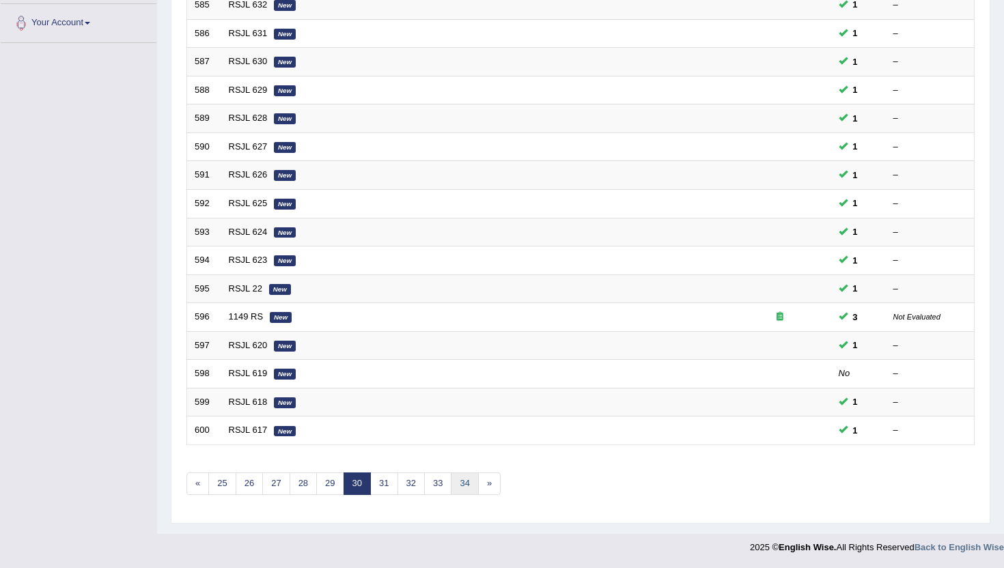
click at [465, 490] on link "34" at bounding box center [464, 484] width 27 height 23
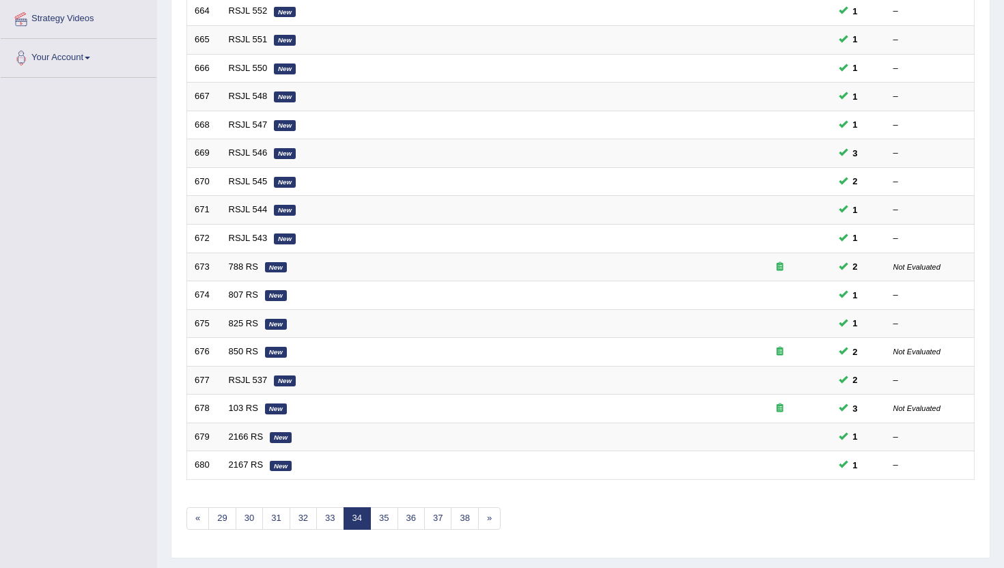
scroll to position [328, 0]
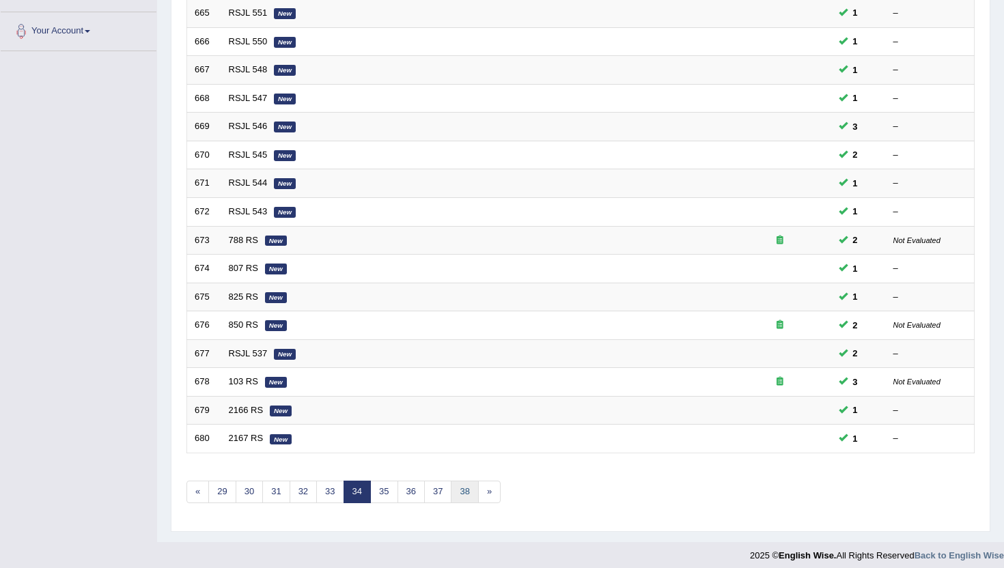
click at [465, 490] on link "38" at bounding box center [464, 492] width 27 height 23
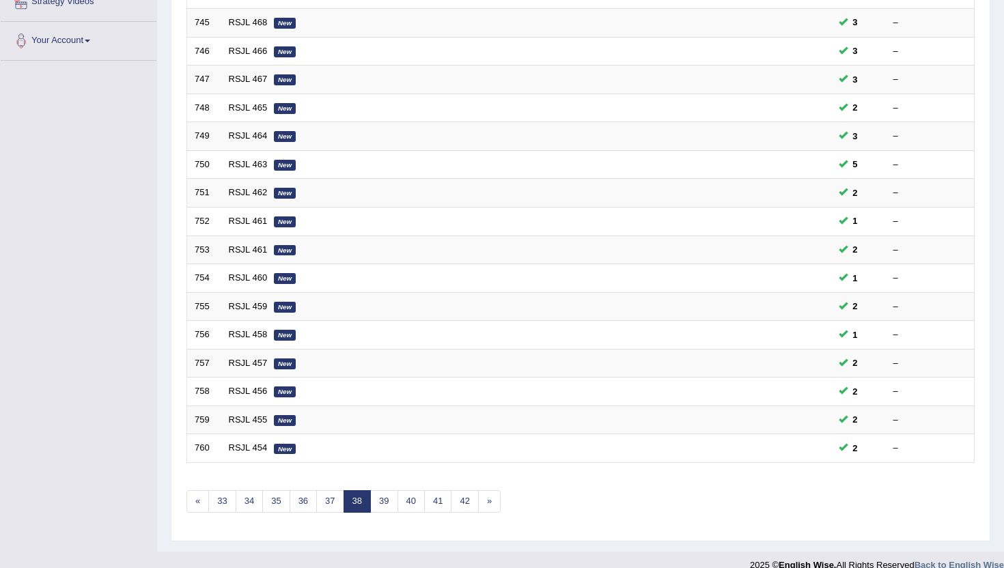
scroll to position [336, 0]
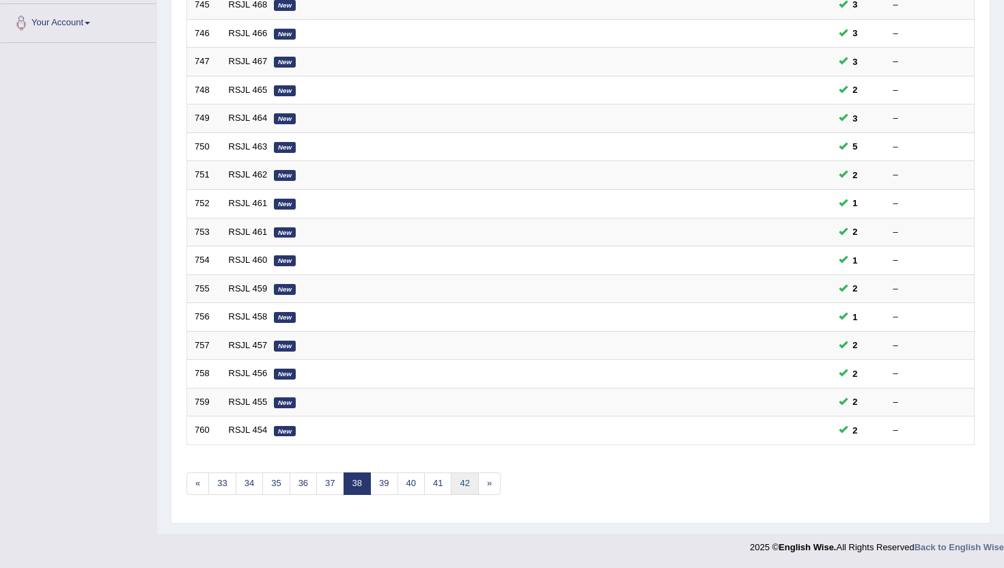
click at [465, 490] on link "42" at bounding box center [464, 484] width 27 height 23
click at [465, 490] on link "46" at bounding box center [464, 484] width 27 height 23
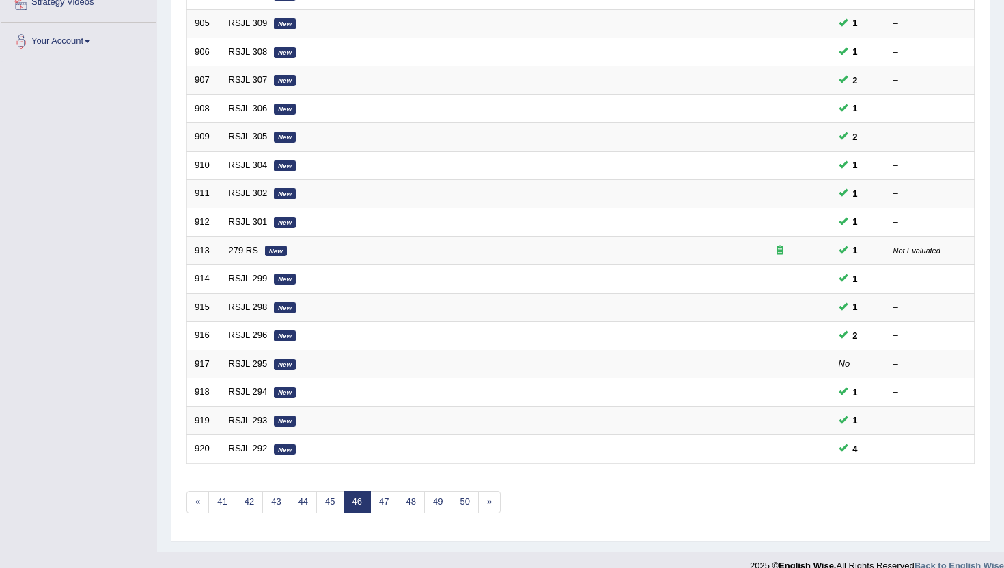
scroll to position [328, 0]
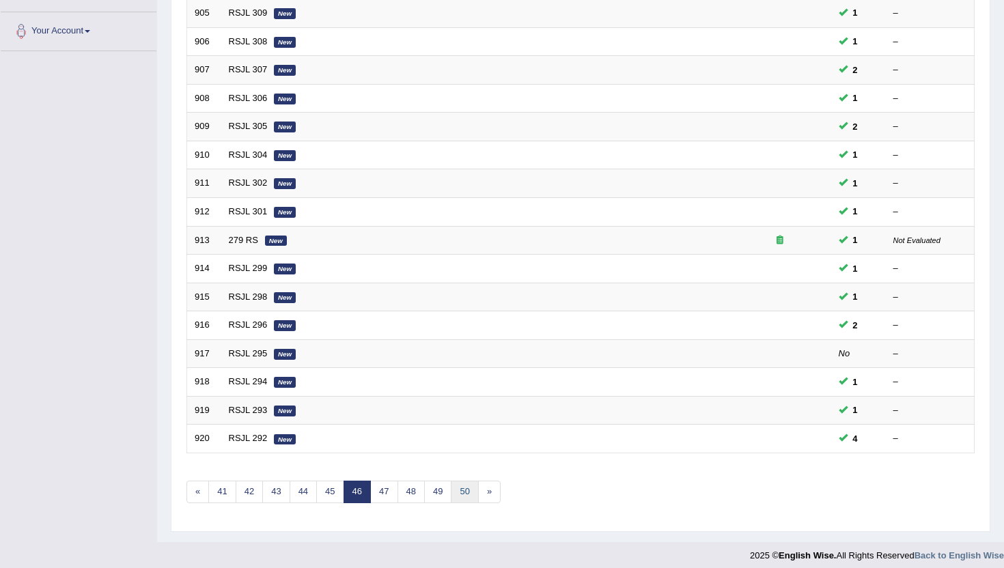
click at [466, 491] on link "50" at bounding box center [464, 492] width 27 height 23
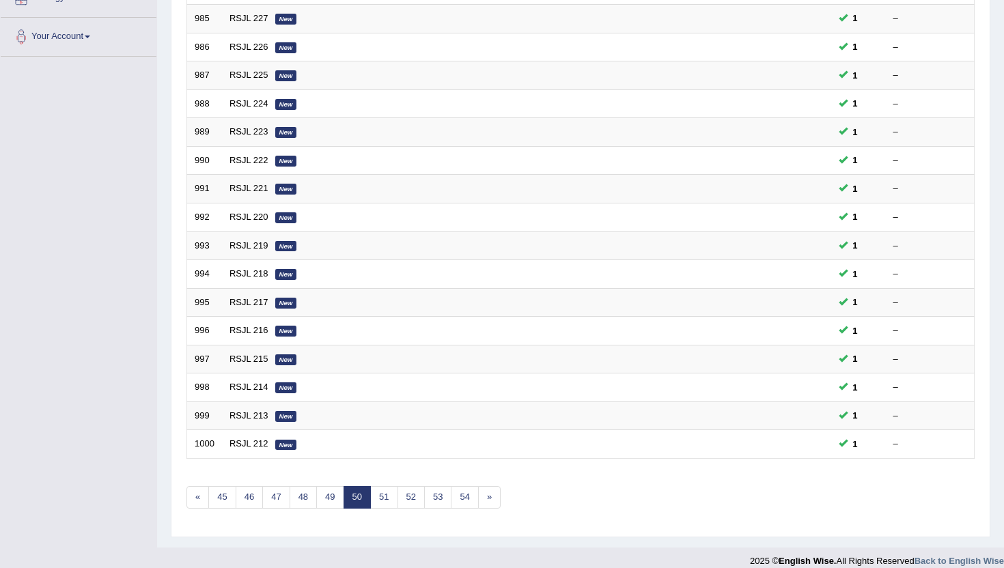
scroll to position [336, 0]
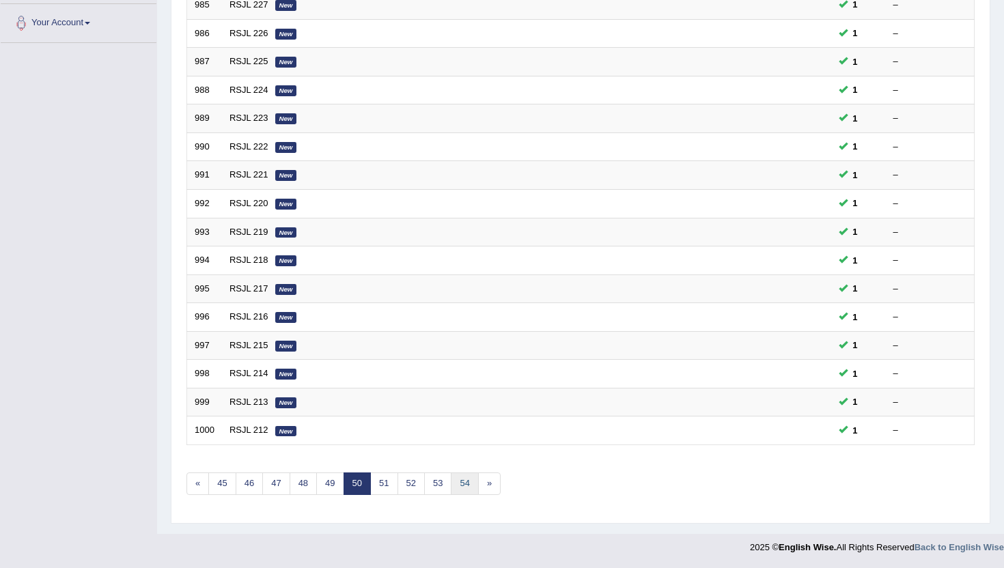
click at [466, 489] on link "54" at bounding box center [464, 484] width 27 height 23
click at [466, 489] on link "58" at bounding box center [464, 484] width 27 height 23
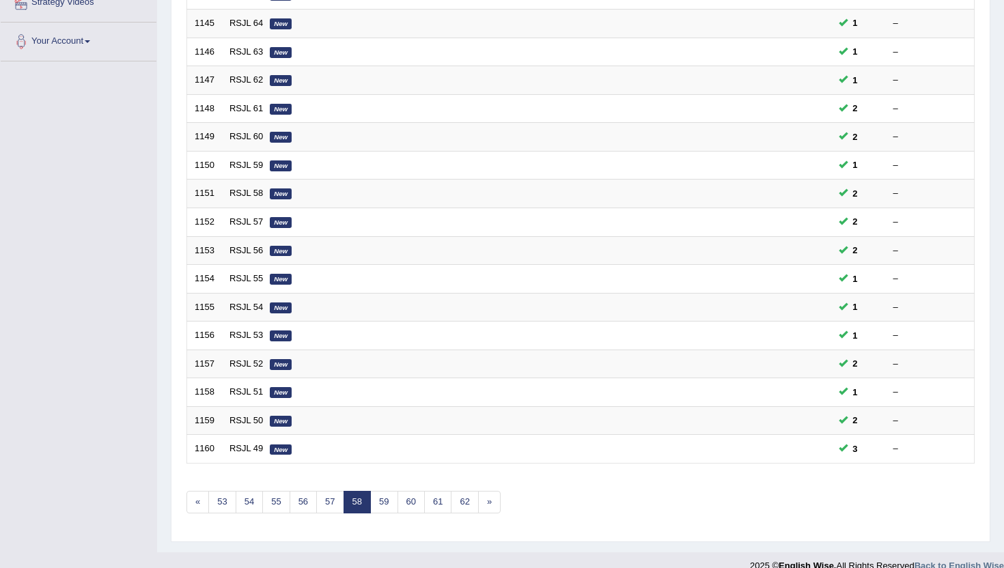
scroll to position [336, 0]
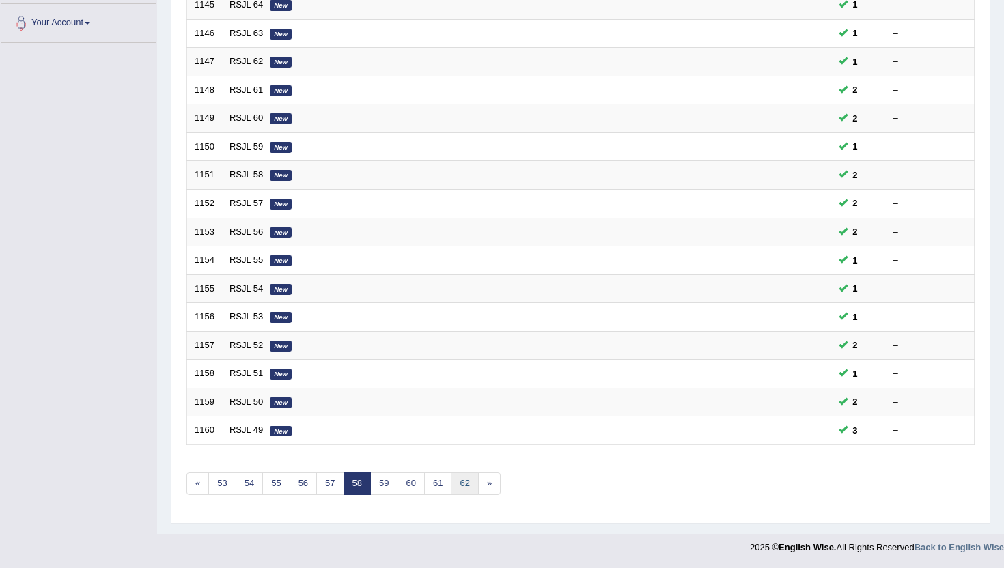
click at [466, 489] on link "62" at bounding box center [464, 484] width 27 height 23
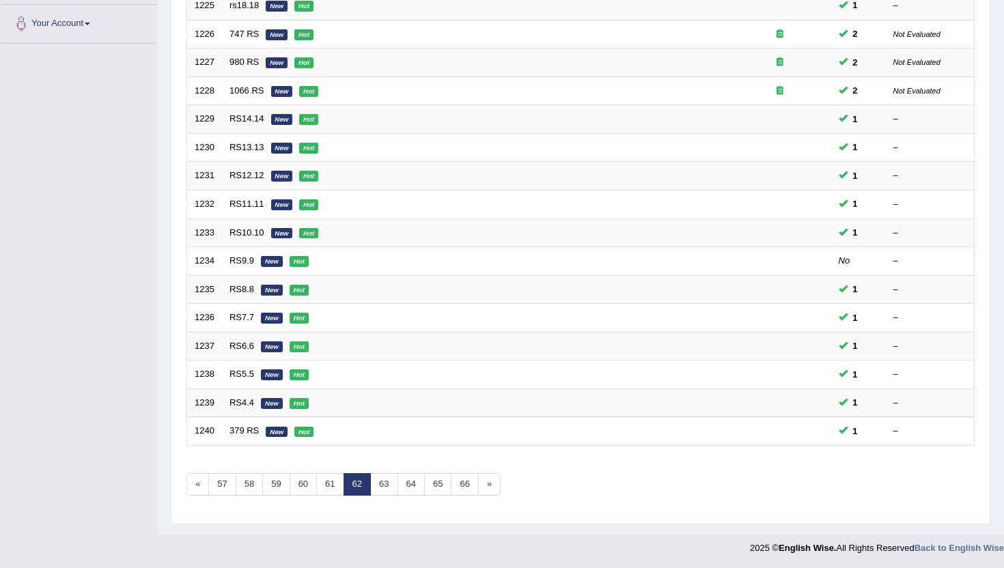
scroll to position [336, 0]
click at [466, 489] on link "66" at bounding box center [464, 484] width 27 height 23
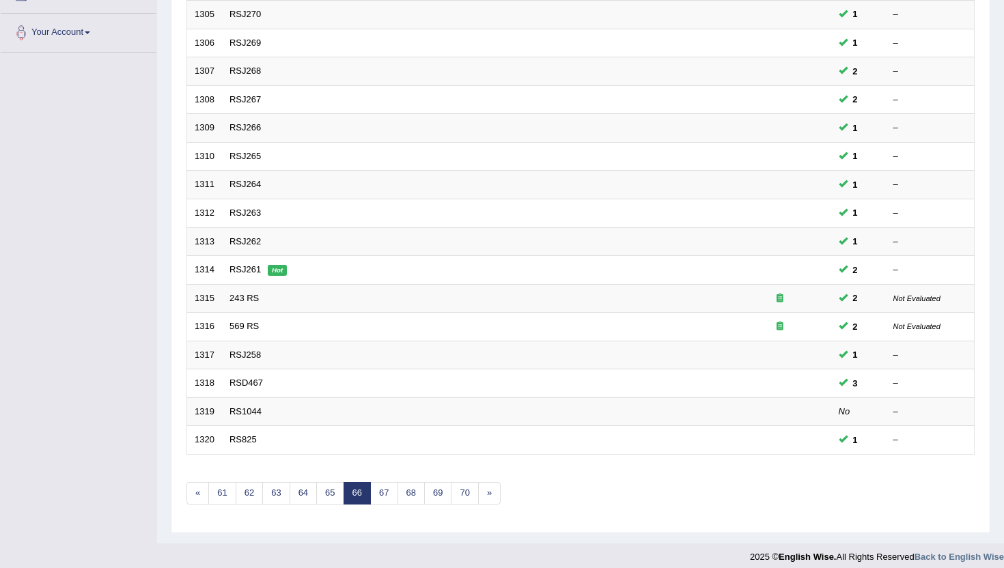
scroll to position [336, 0]
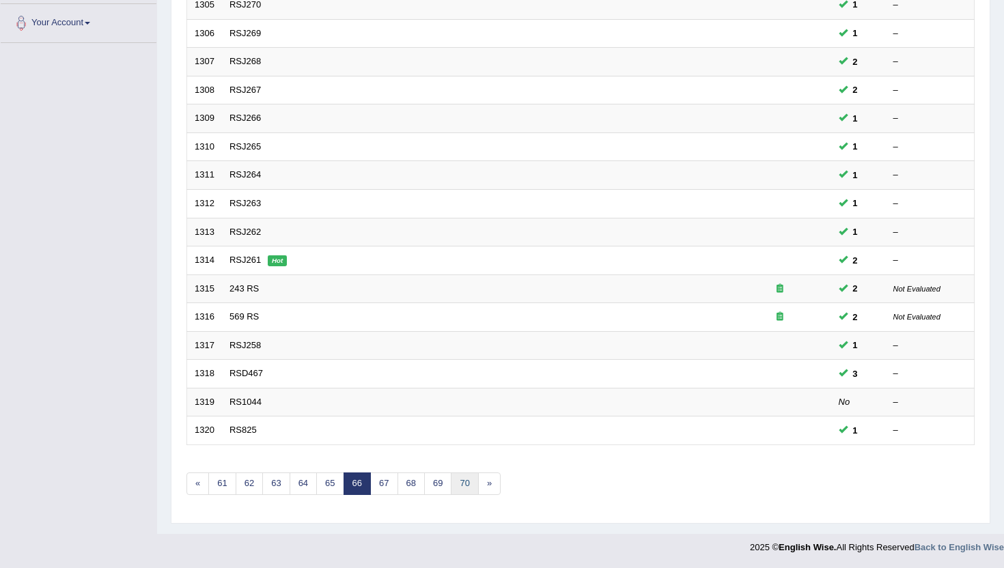
click at [466, 489] on link "70" at bounding box center [464, 484] width 27 height 23
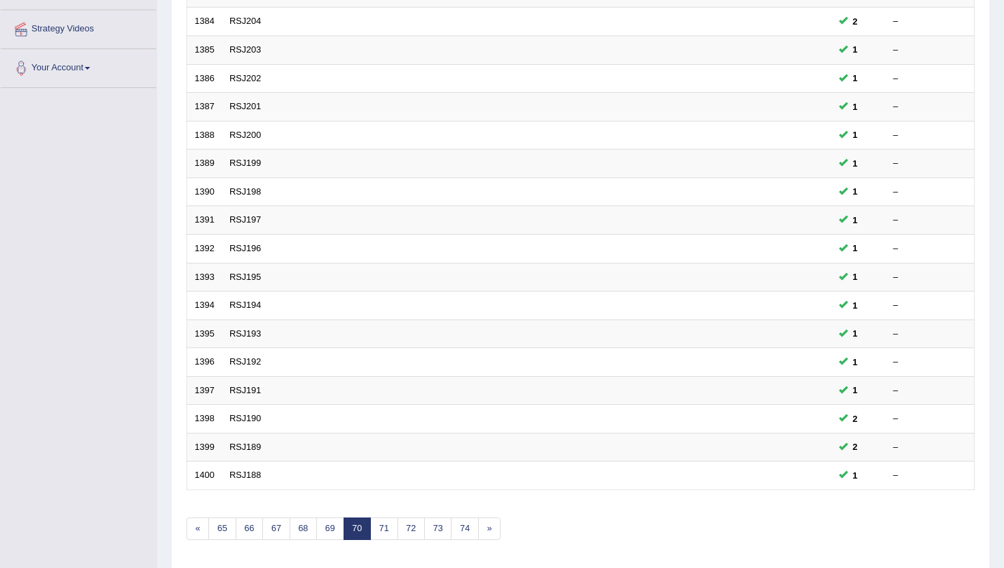
scroll to position [336, 0]
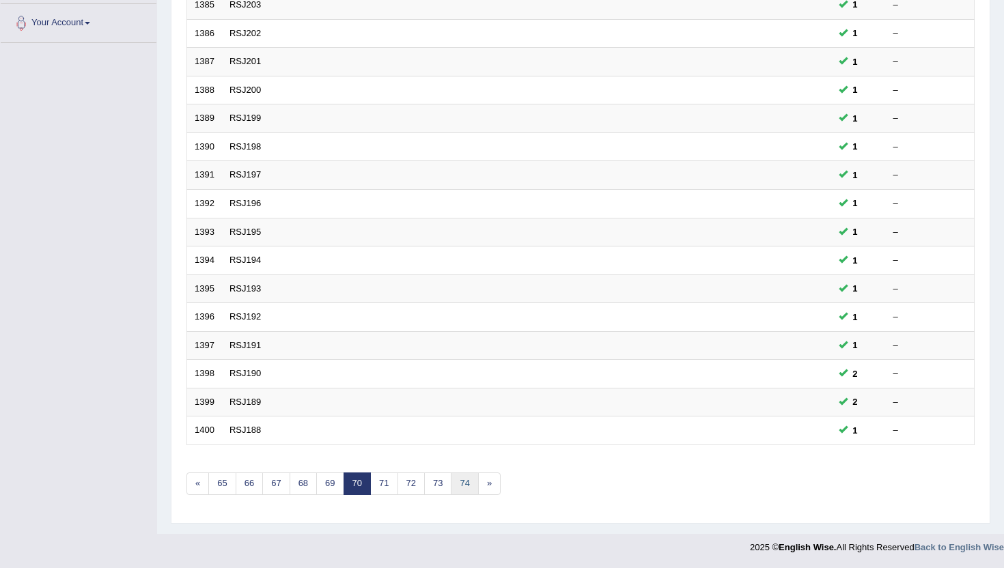
click at [466, 489] on link "74" at bounding box center [464, 484] width 27 height 23
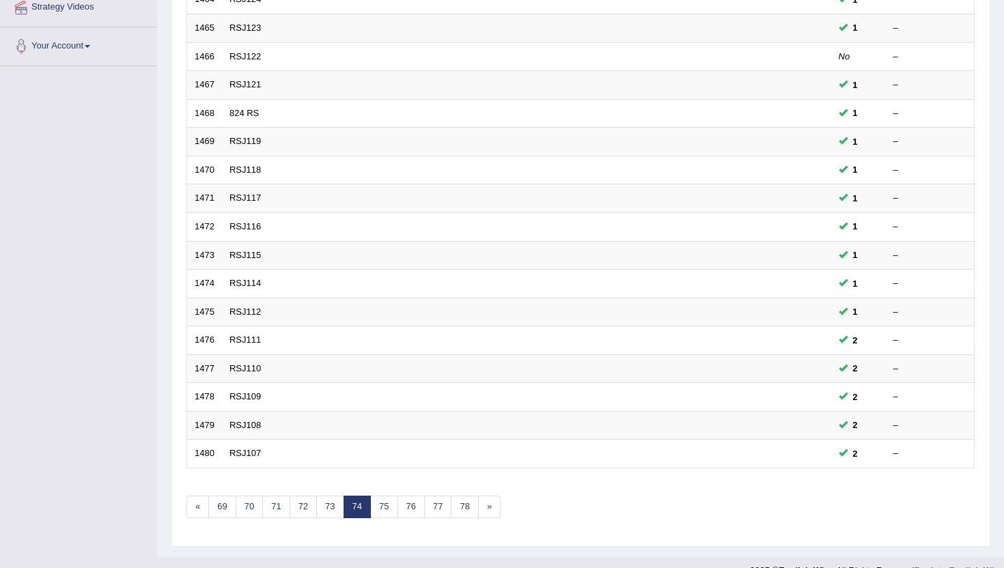
scroll to position [336, 0]
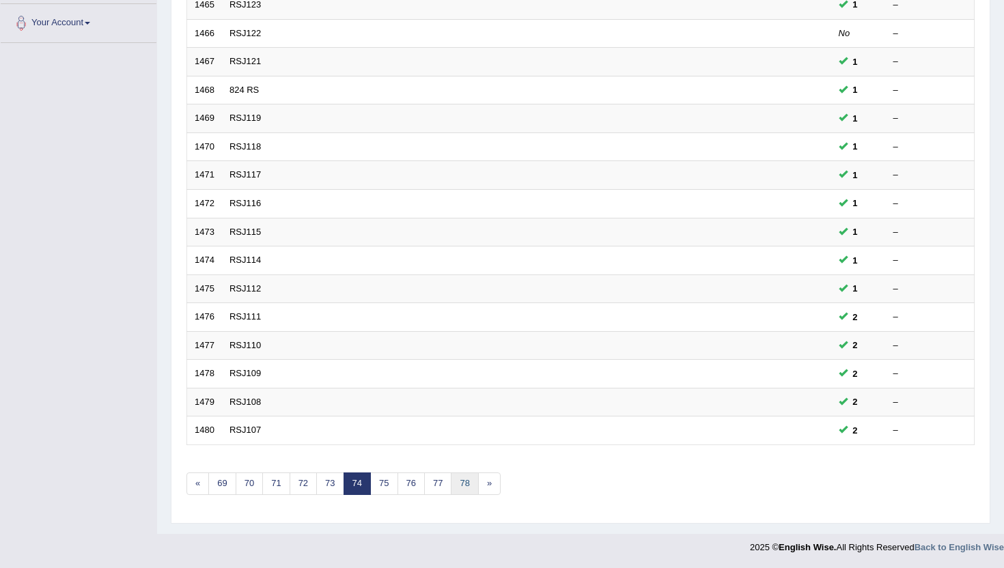
click at [466, 485] on link "78" at bounding box center [464, 484] width 27 height 23
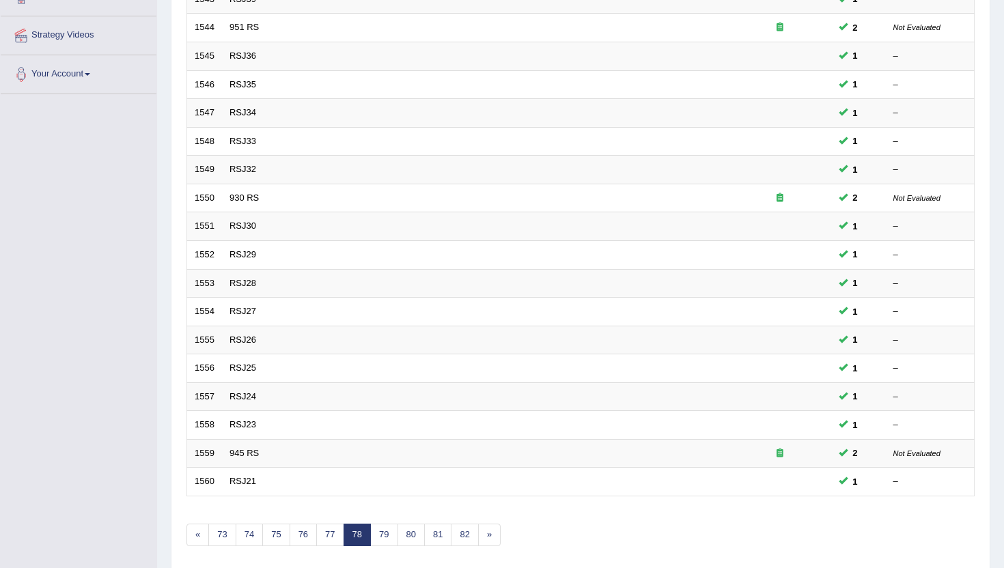
scroll to position [336, 0]
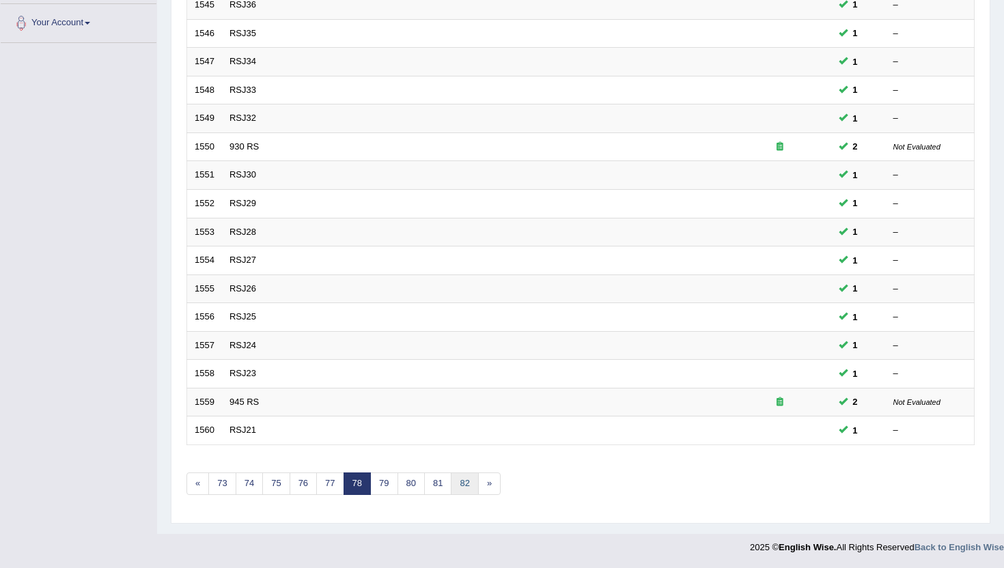
click at [466, 485] on link "82" at bounding box center [464, 484] width 27 height 23
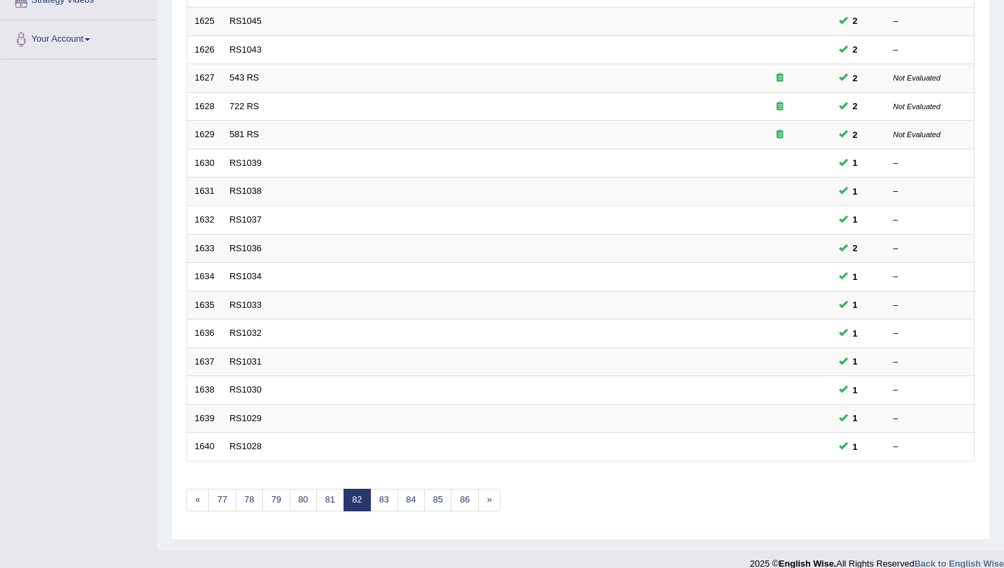
scroll to position [336, 0]
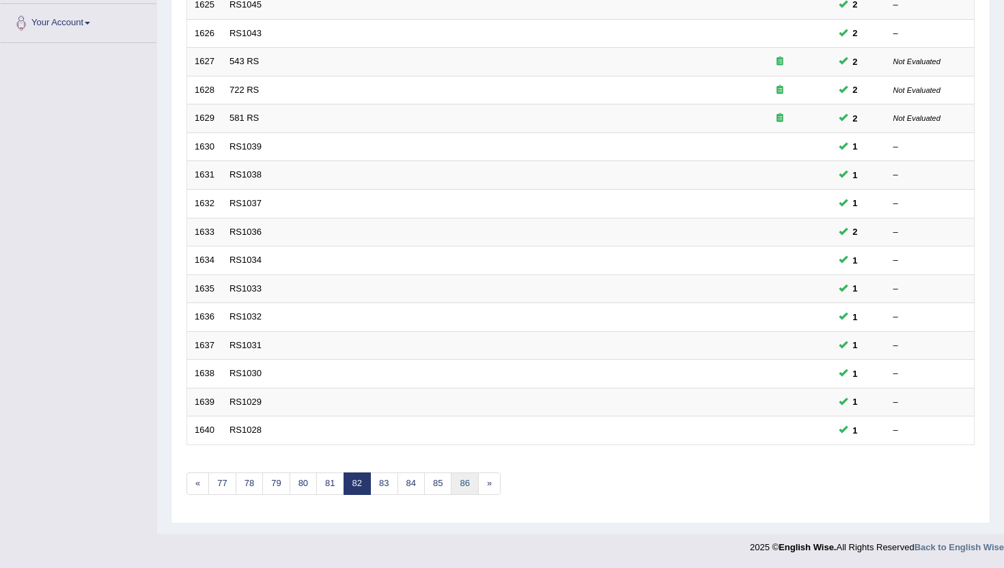
click at [466, 485] on link "86" at bounding box center [464, 484] width 27 height 23
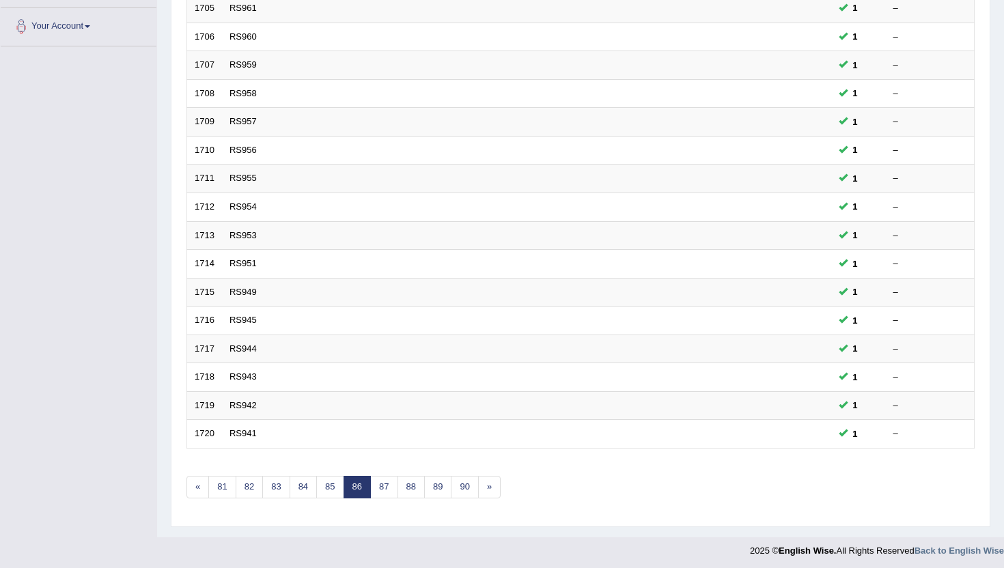
scroll to position [336, 0]
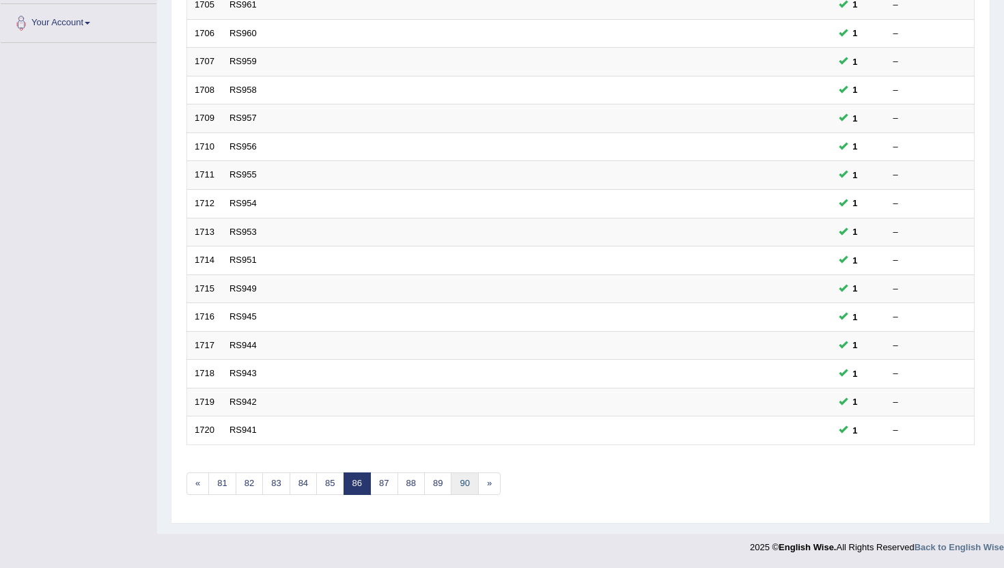
click at [466, 485] on link "90" at bounding box center [464, 484] width 27 height 23
click at [466, 485] on link "94" at bounding box center [464, 484] width 27 height 23
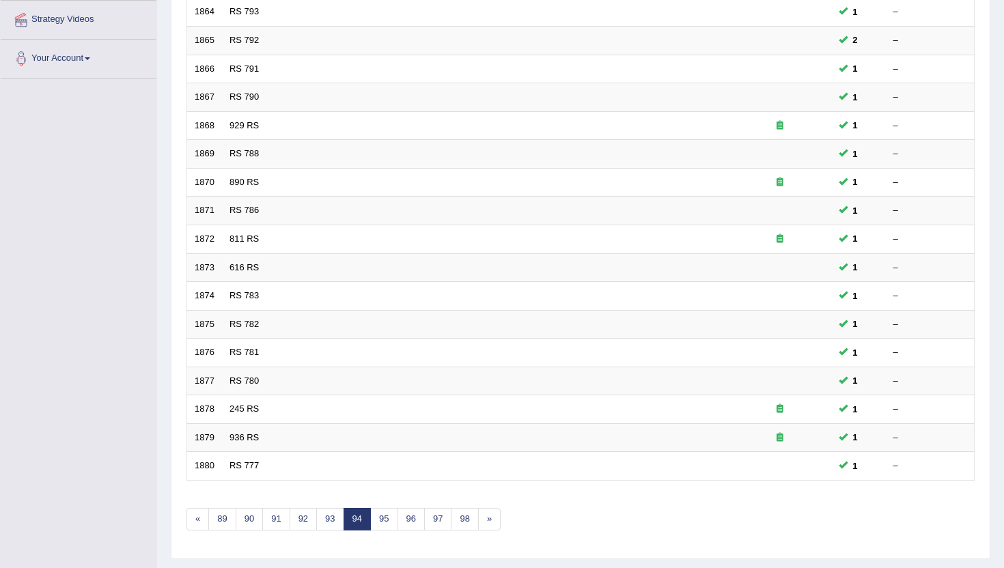
scroll to position [336, 0]
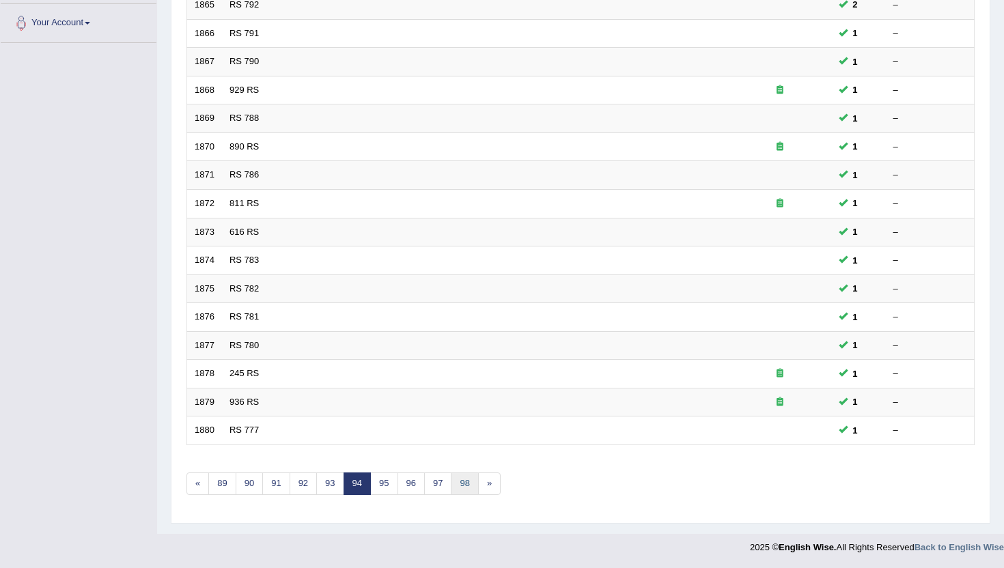
click at [466, 485] on link "98" at bounding box center [464, 484] width 27 height 23
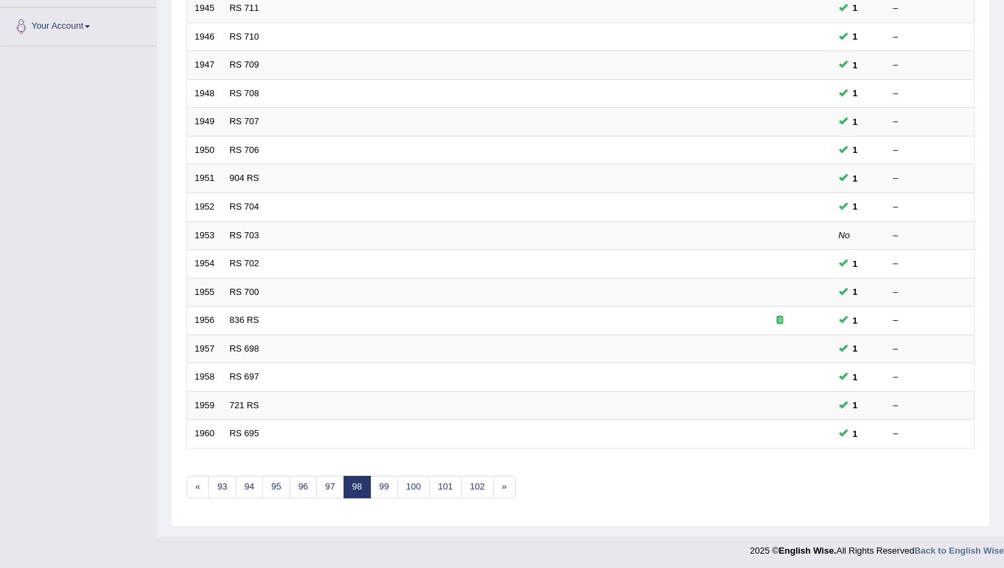
scroll to position [336, 0]
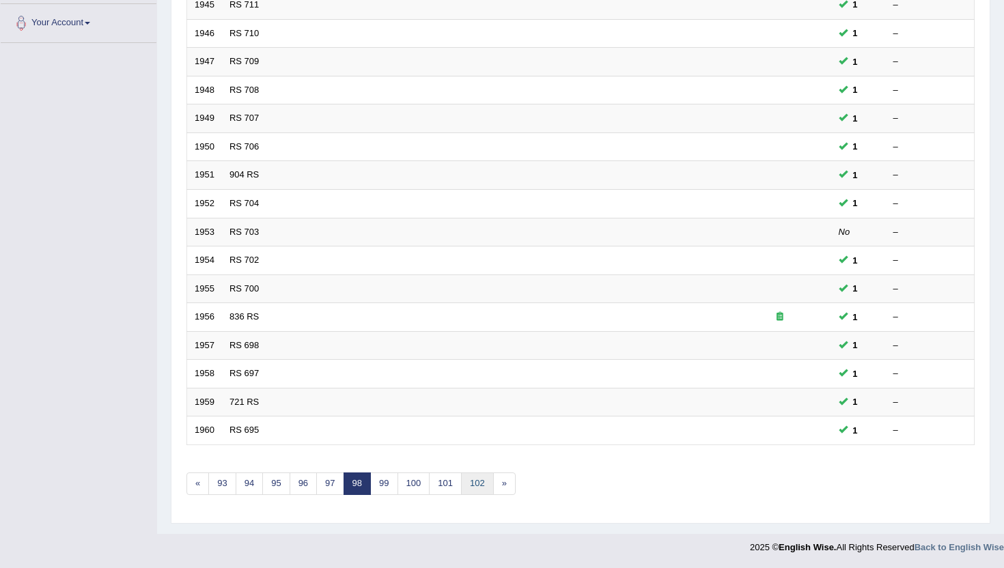
click at [466, 485] on link "102" at bounding box center [477, 484] width 33 height 23
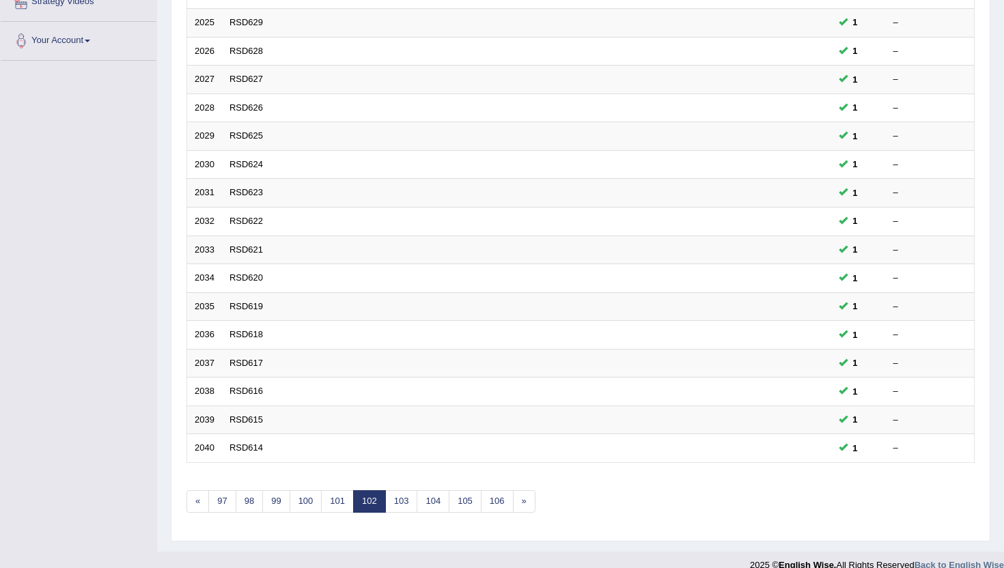
scroll to position [336, 0]
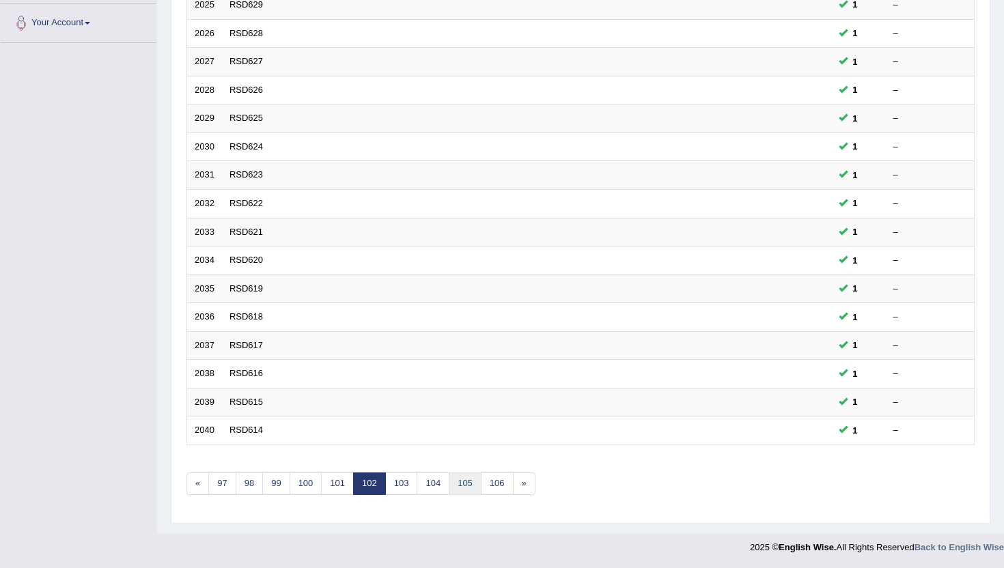
click at [466, 485] on link "105" at bounding box center [465, 484] width 33 height 23
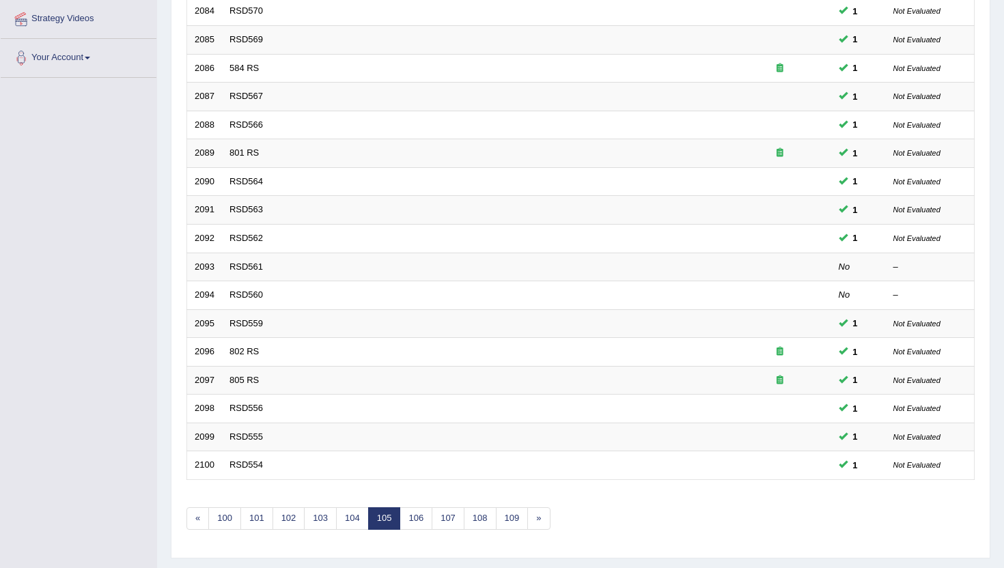
scroll to position [328, 0]
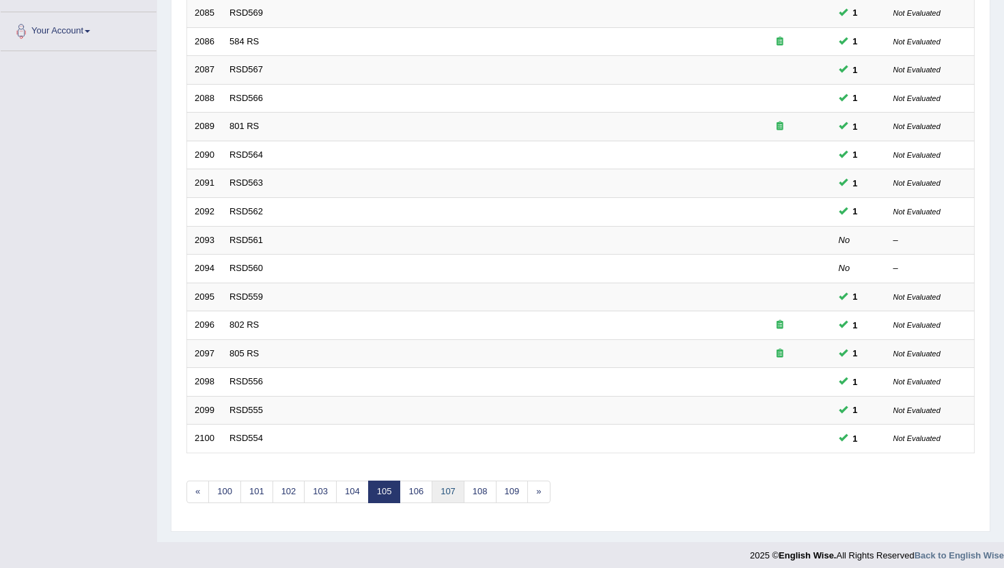
click at [452, 495] on link "107" at bounding box center [448, 492] width 33 height 23
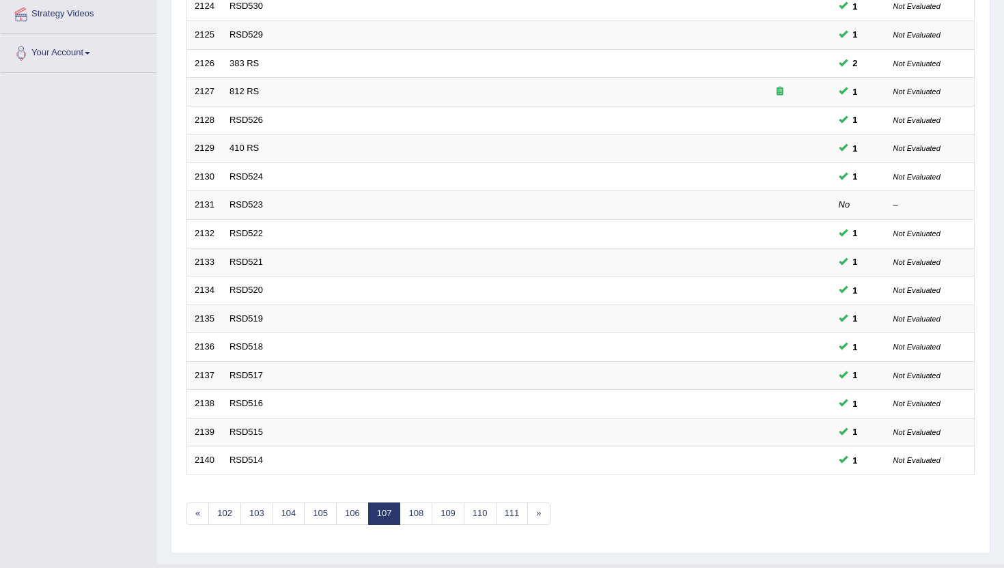
scroll to position [336, 0]
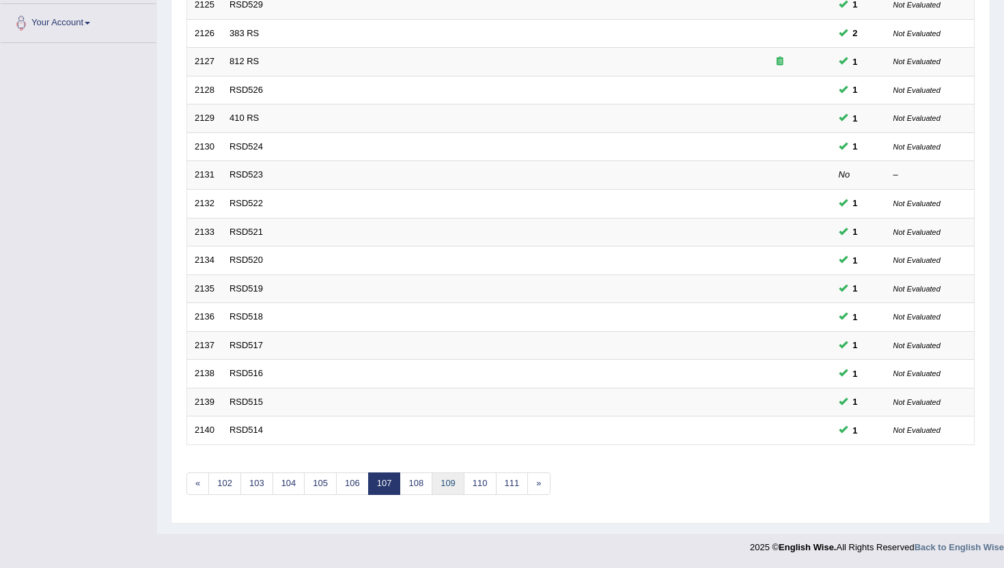
click at [453, 483] on link "109" at bounding box center [448, 484] width 33 height 23
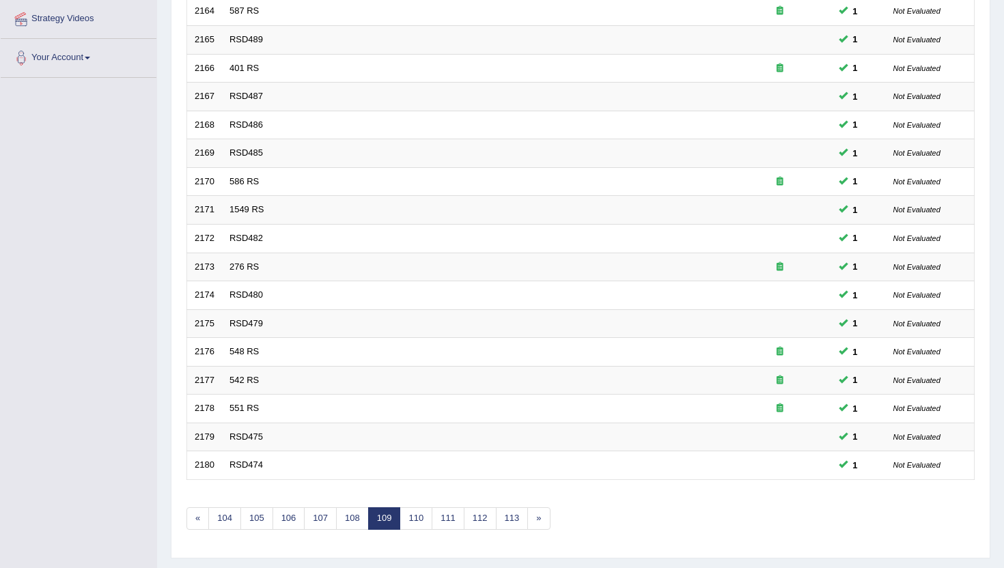
scroll to position [336, 0]
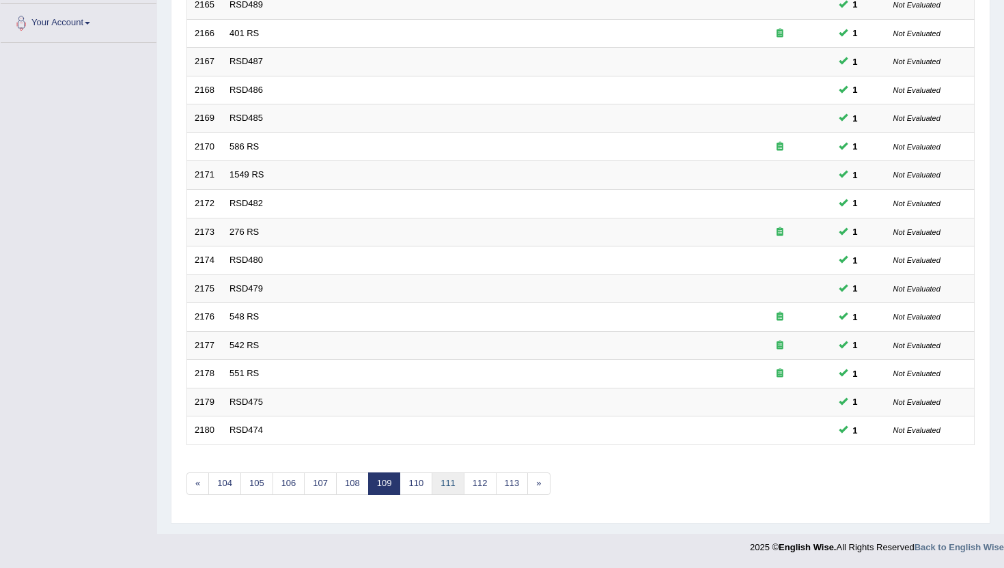
click at [453, 483] on link "111" at bounding box center [448, 484] width 33 height 23
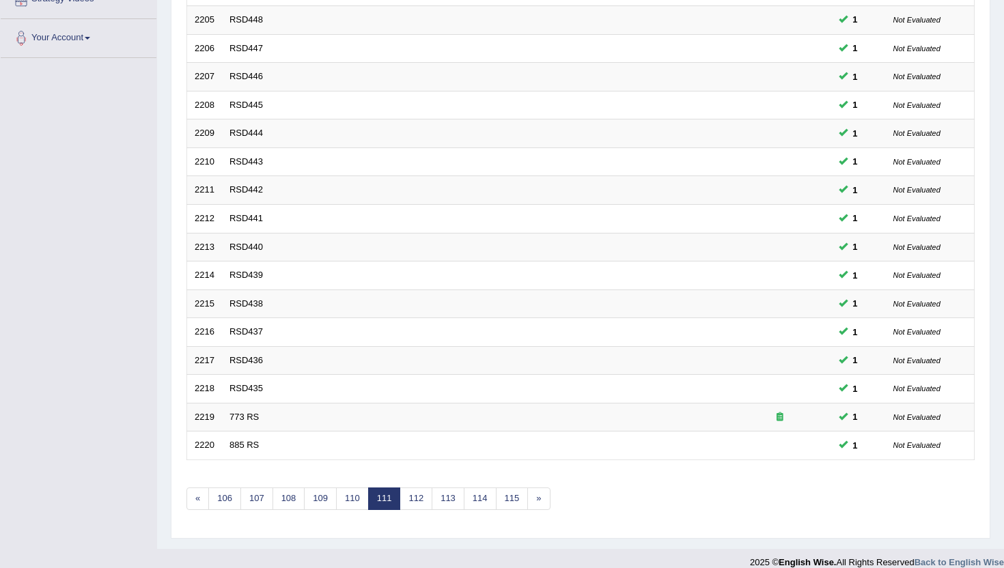
scroll to position [336, 0]
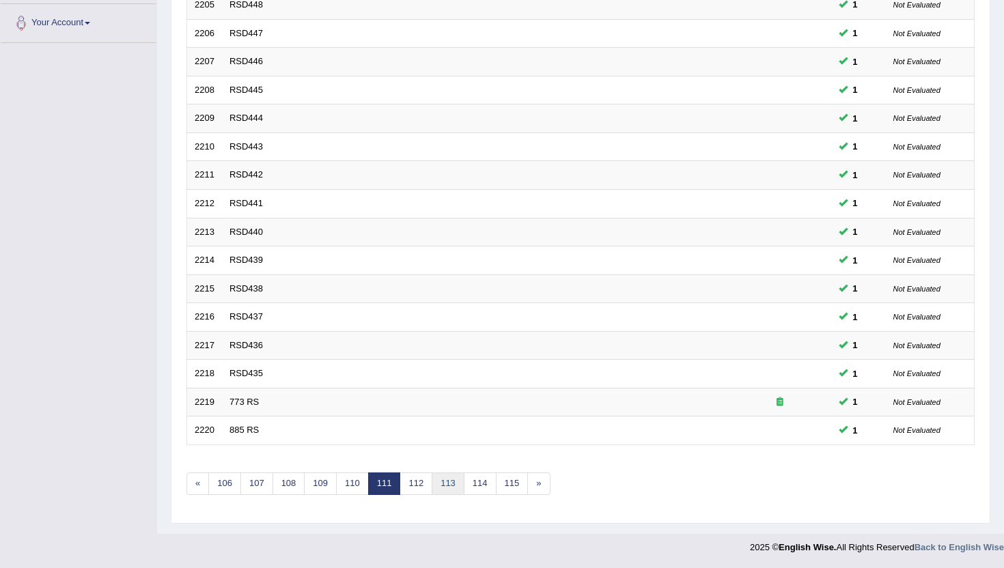
click at [453, 483] on link "113" at bounding box center [448, 484] width 33 height 23
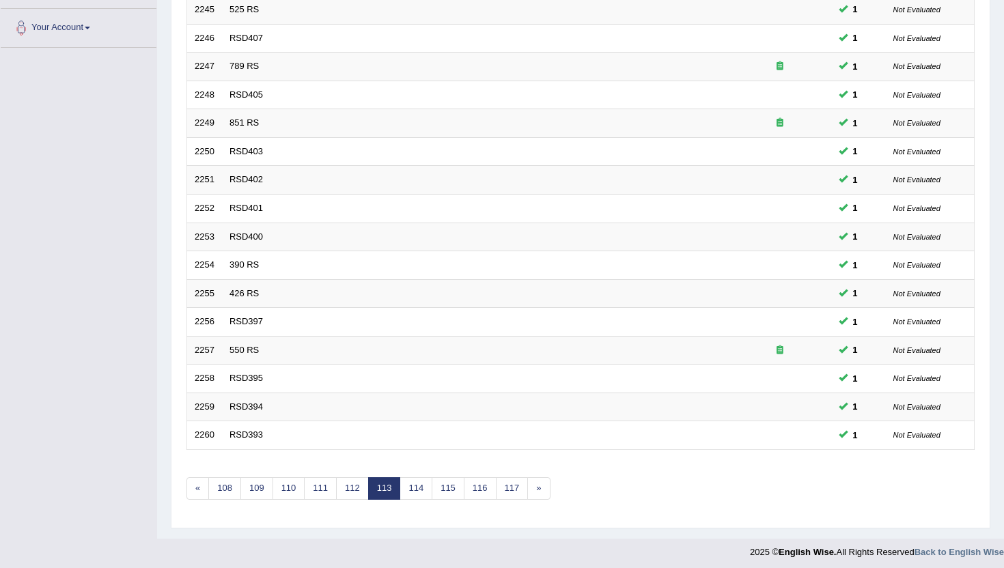
scroll to position [336, 0]
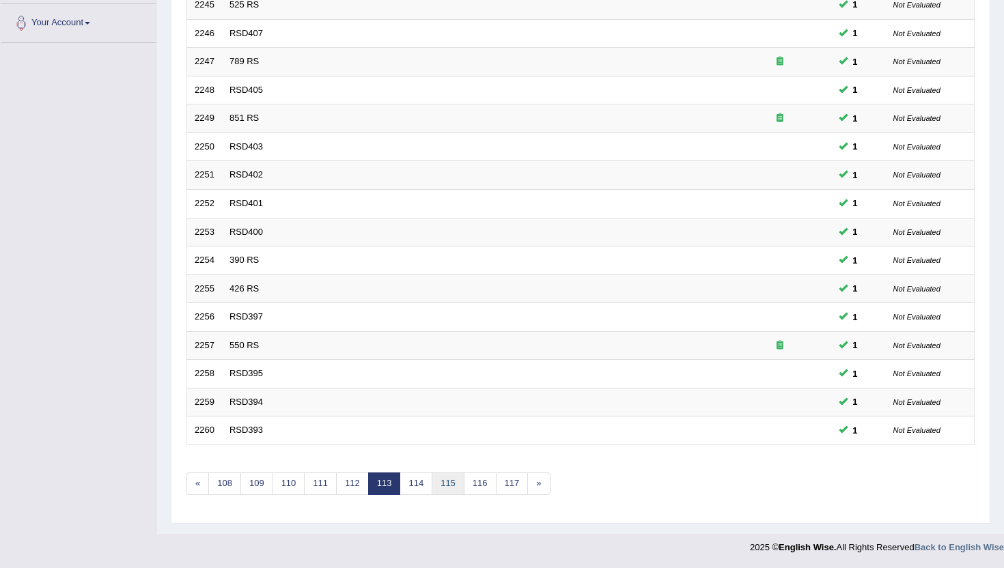
click at [453, 483] on link "115" at bounding box center [448, 484] width 33 height 23
click at [453, 483] on link "117" at bounding box center [448, 484] width 33 height 23
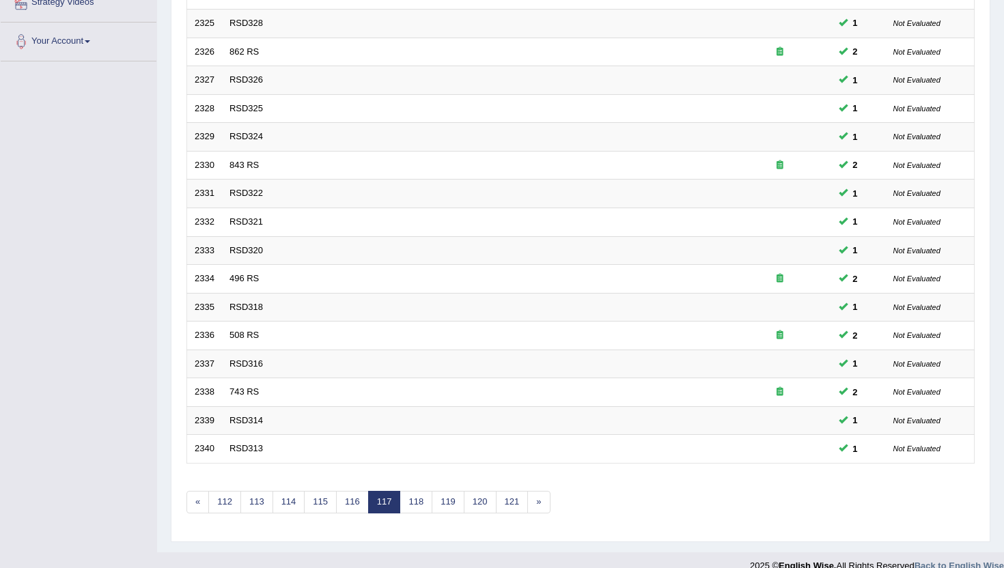
scroll to position [328, 0]
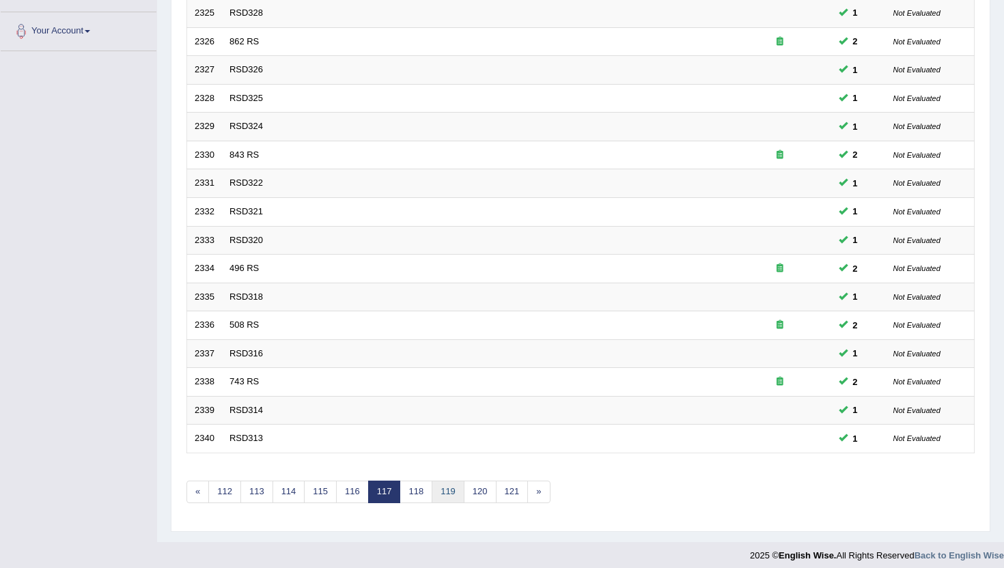
click at [453, 483] on link "119" at bounding box center [448, 492] width 33 height 23
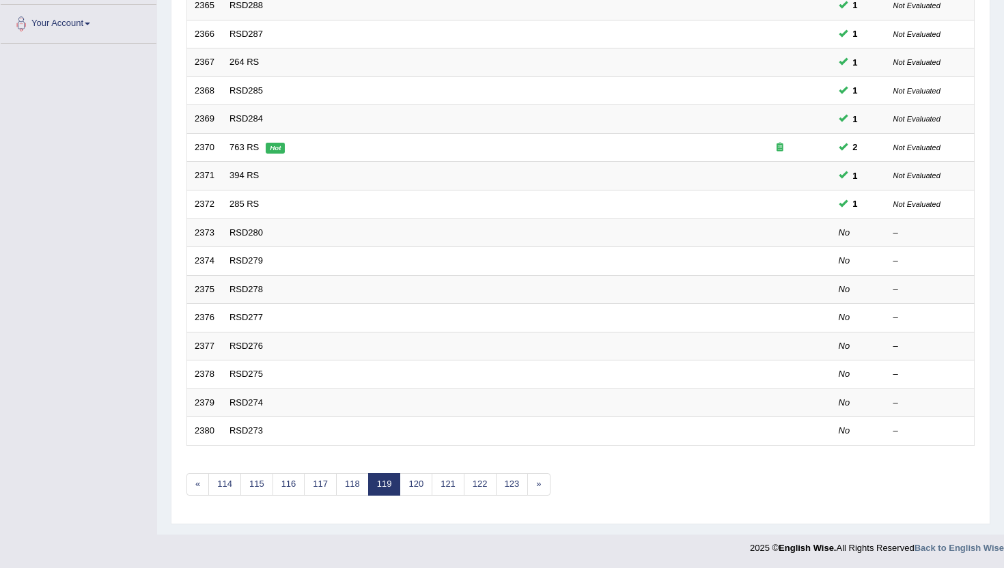
scroll to position [336, 0]
click at [453, 483] on link "121" at bounding box center [448, 484] width 33 height 23
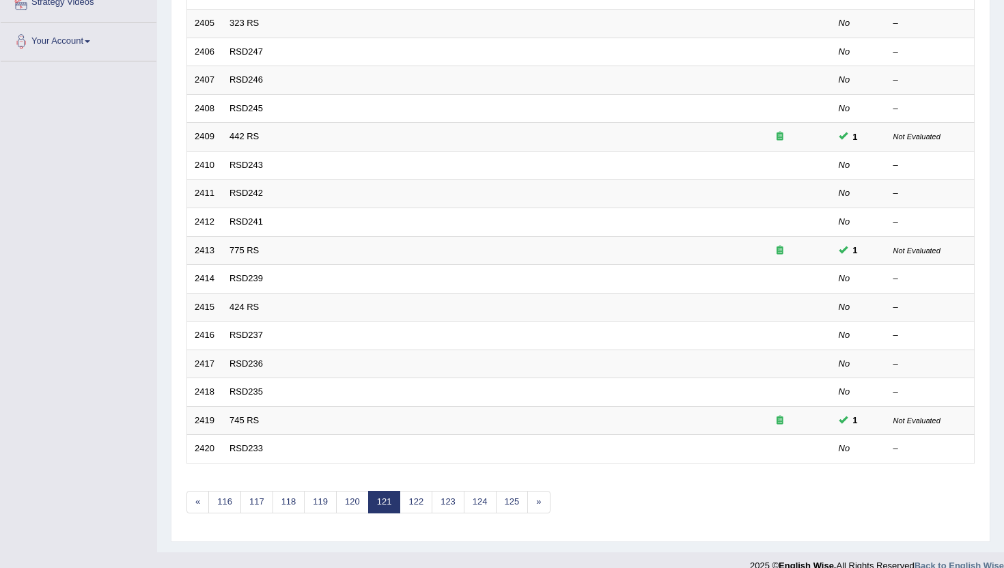
scroll to position [336, 0]
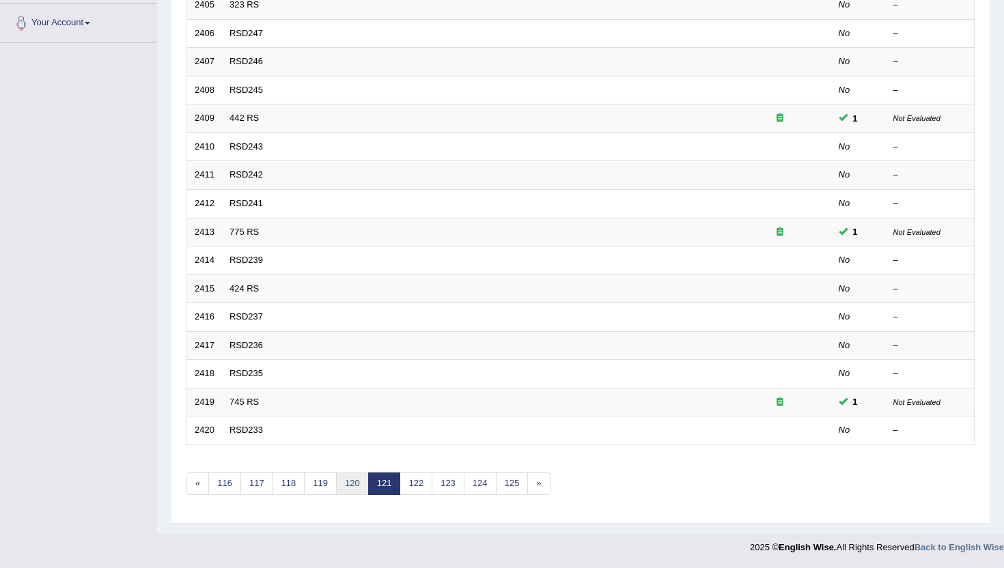
click at [352, 486] on link "120" at bounding box center [352, 484] width 33 height 23
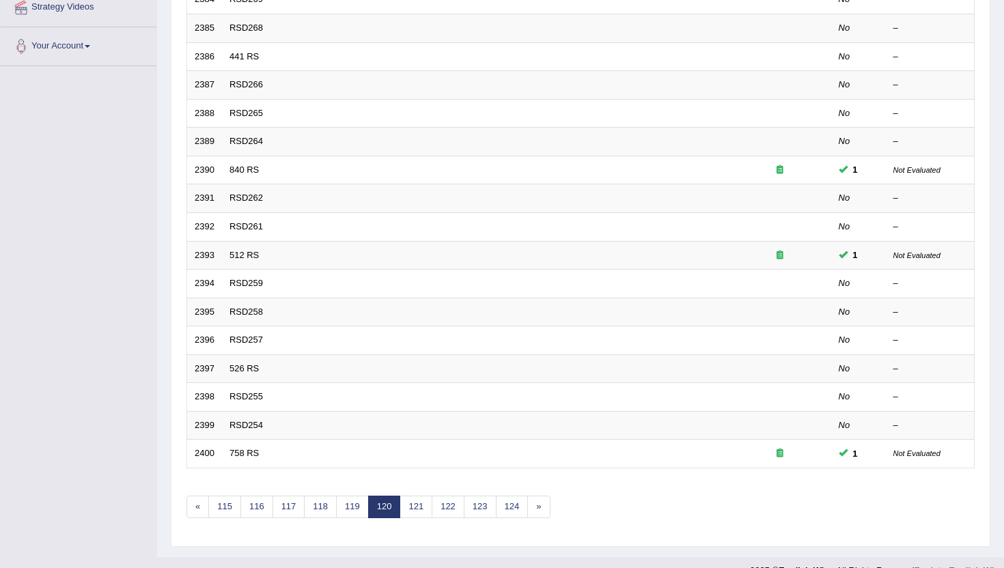
scroll to position [328, 0]
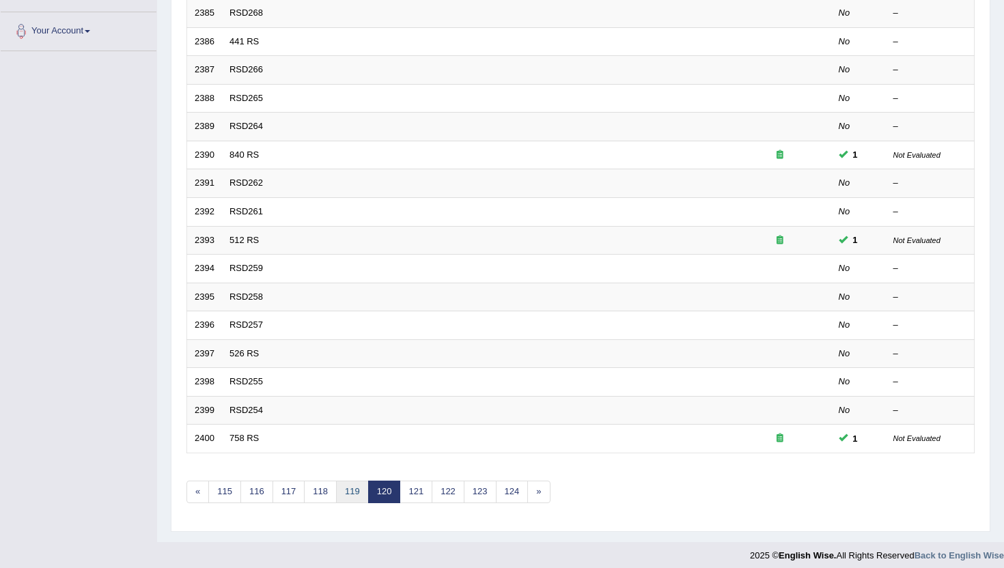
click at [352, 486] on link "119" at bounding box center [352, 492] width 33 height 23
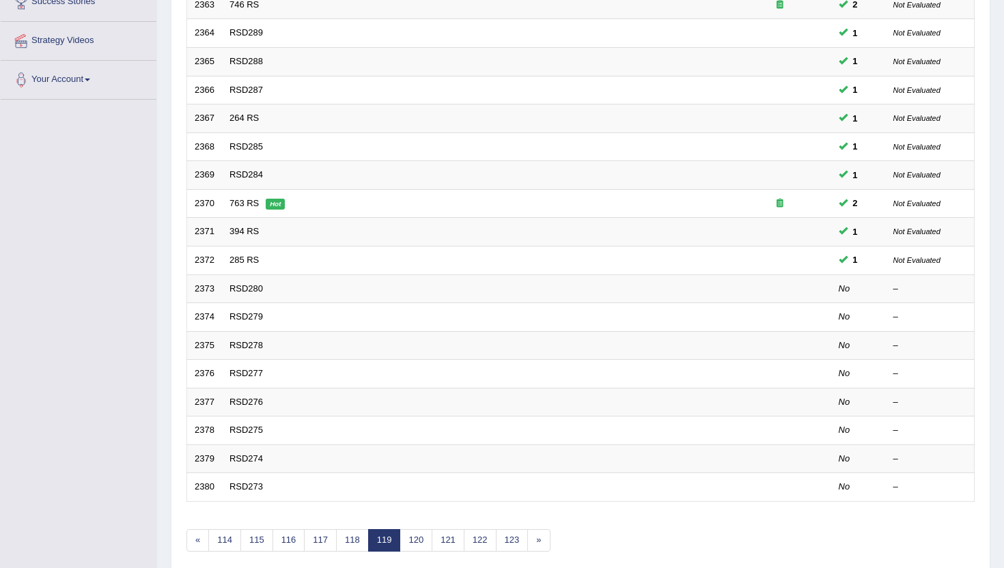
scroll to position [301, 0]
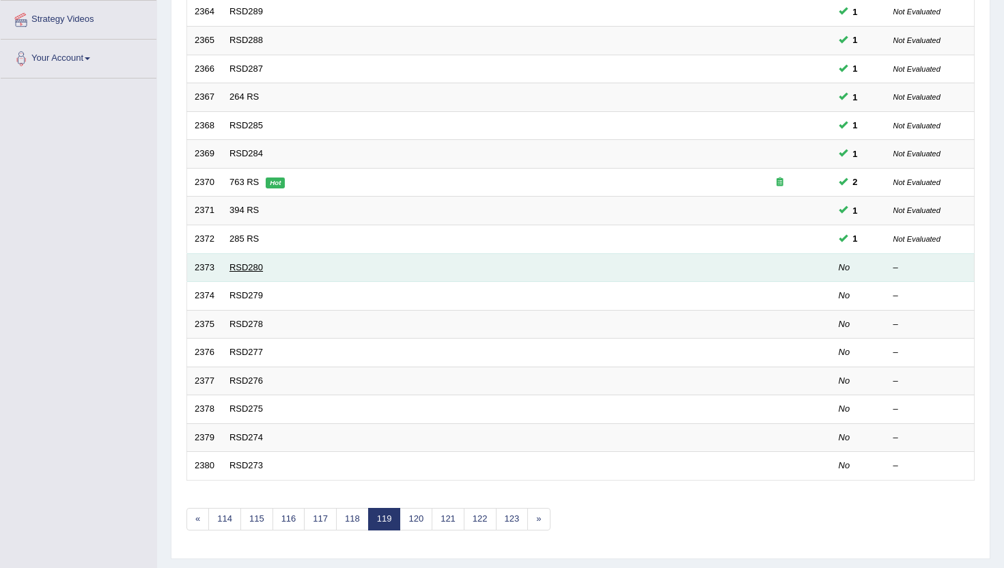
click at [241, 265] on link "RSD280" at bounding box center [246, 267] width 33 height 10
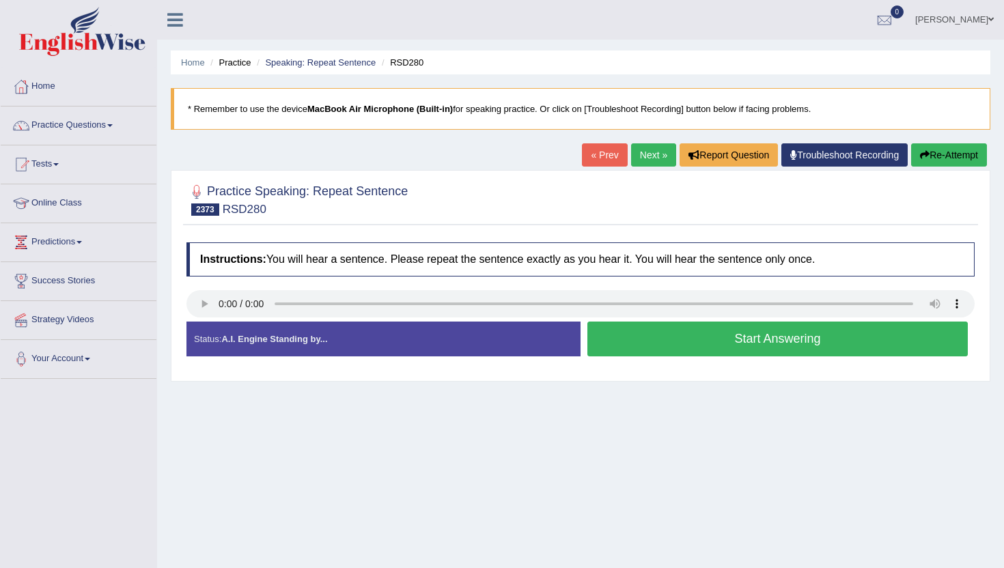
click at [655, 338] on button "Start Answering" at bounding box center [778, 339] width 381 height 35
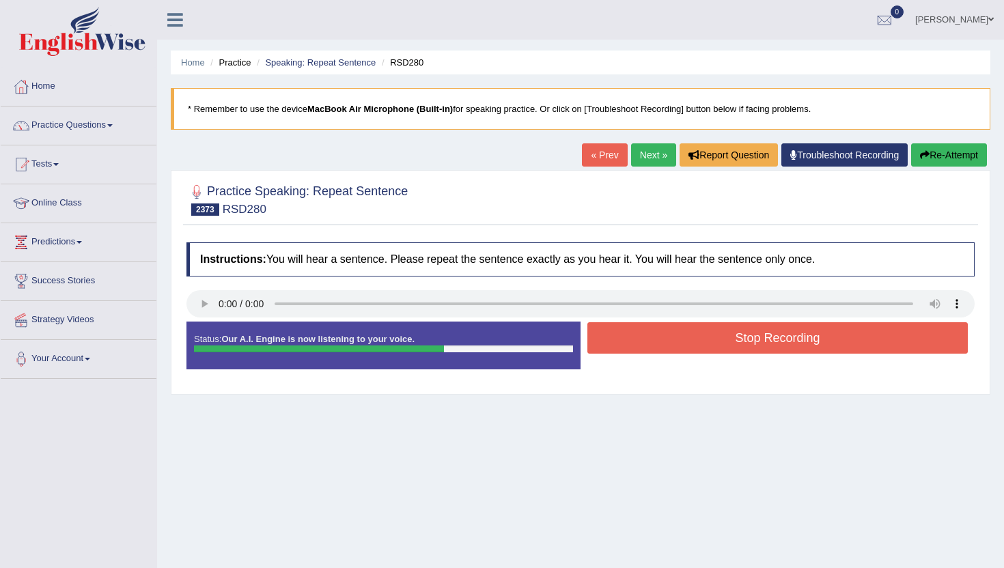
click at [655, 338] on button "Stop Recording" at bounding box center [778, 337] width 381 height 31
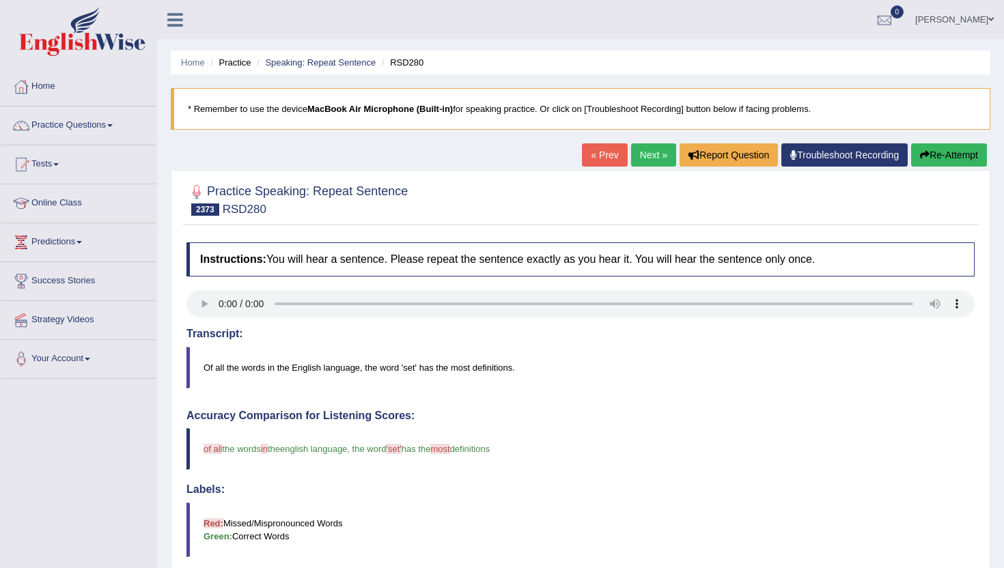
click at [639, 148] on link "Next »" at bounding box center [653, 154] width 45 height 23
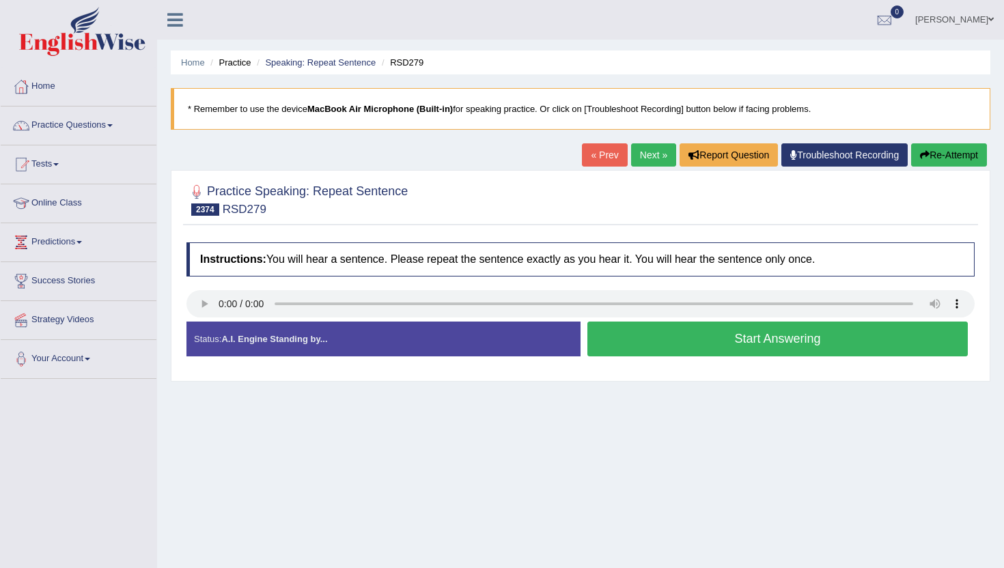
click at [675, 329] on button "Start Answering" at bounding box center [778, 339] width 381 height 35
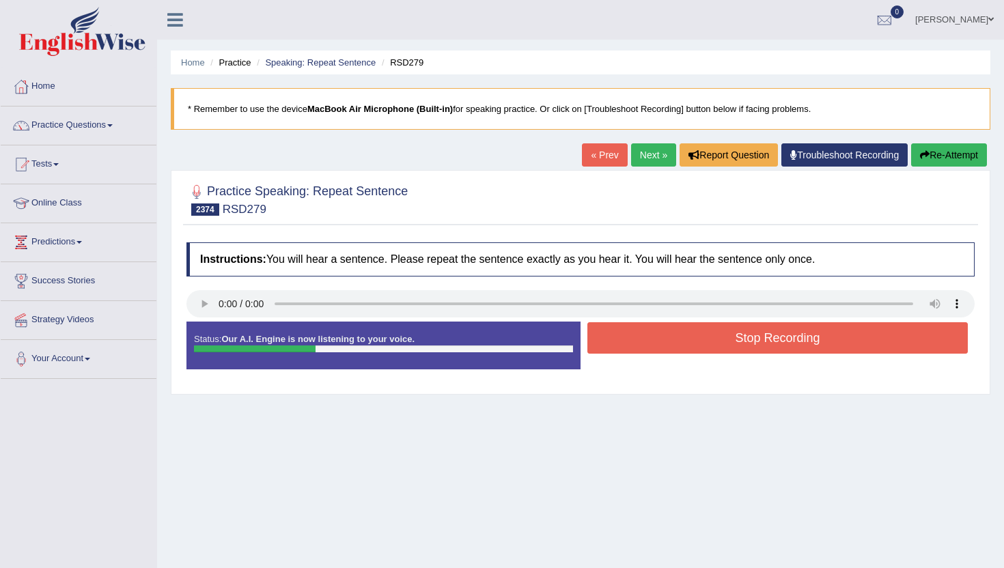
click at [675, 329] on button "Stop Recording" at bounding box center [778, 337] width 381 height 31
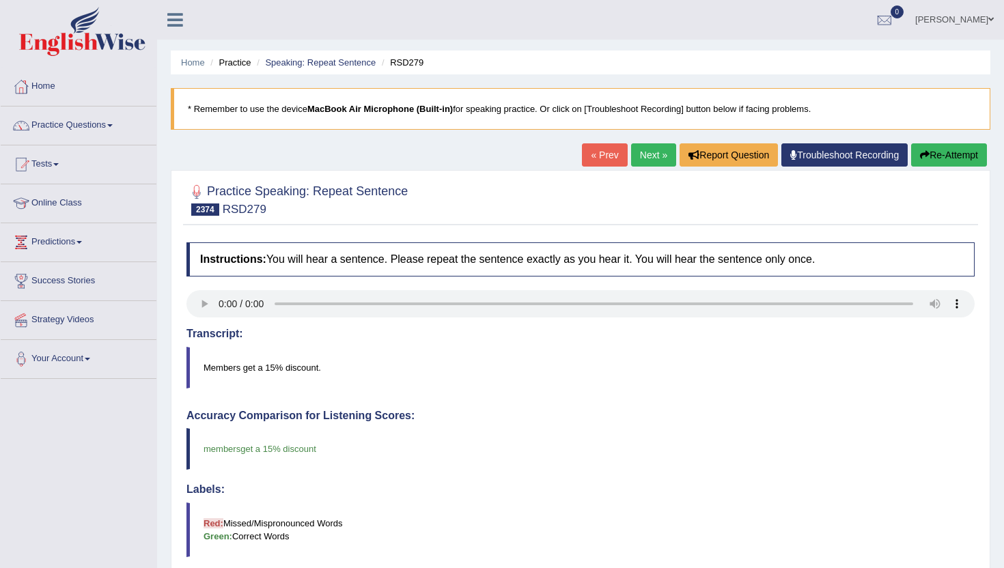
click at [652, 152] on link "Next »" at bounding box center [653, 154] width 45 height 23
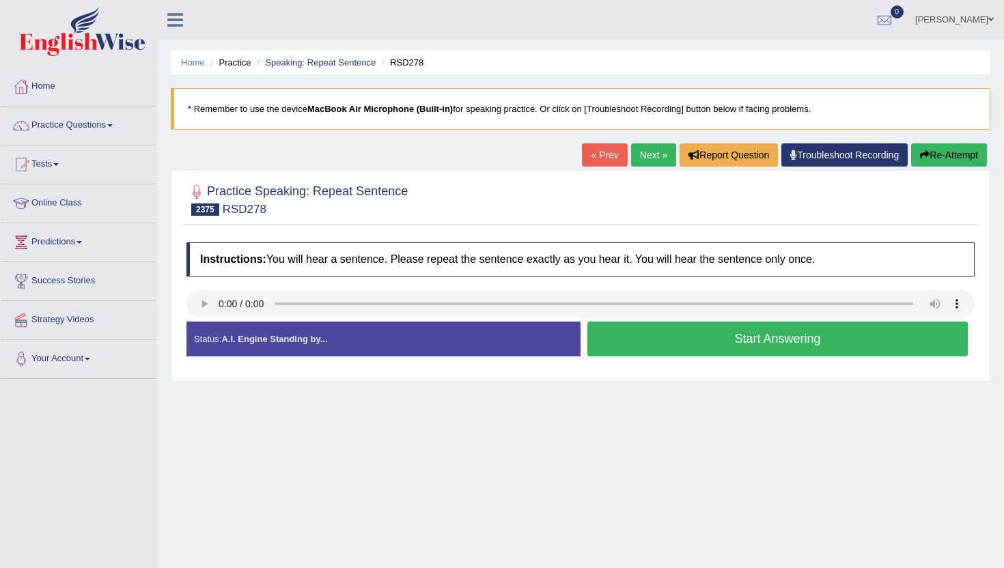
click at [726, 348] on button "Start Answering" at bounding box center [778, 339] width 381 height 35
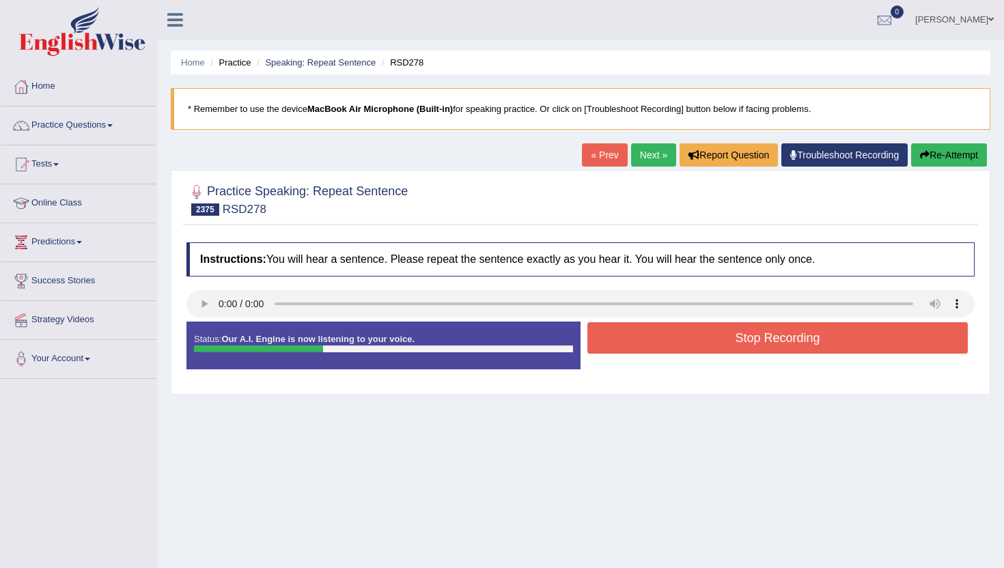
click at [726, 348] on button "Stop Recording" at bounding box center [778, 337] width 381 height 31
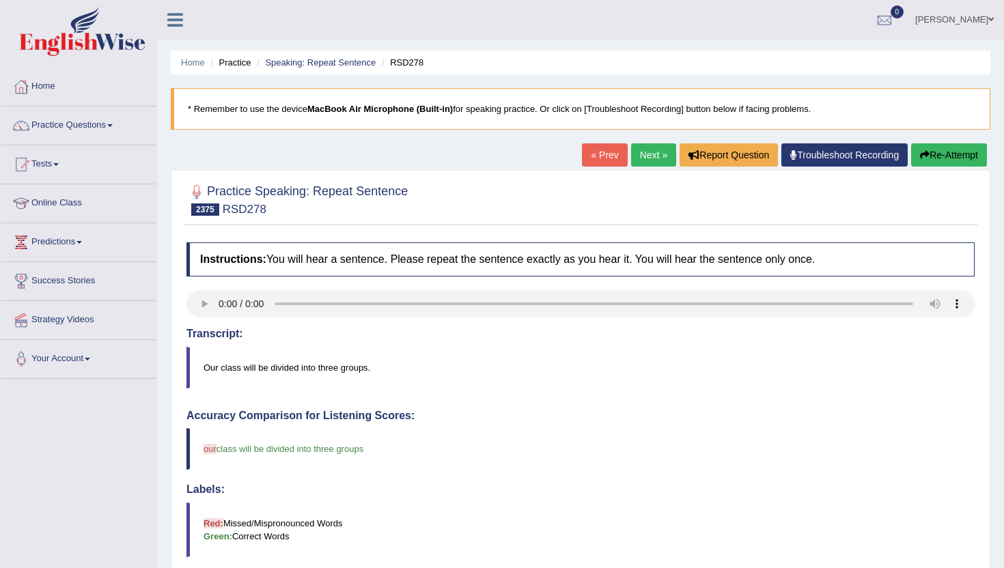
click at [635, 158] on link "Next »" at bounding box center [653, 154] width 45 height 23
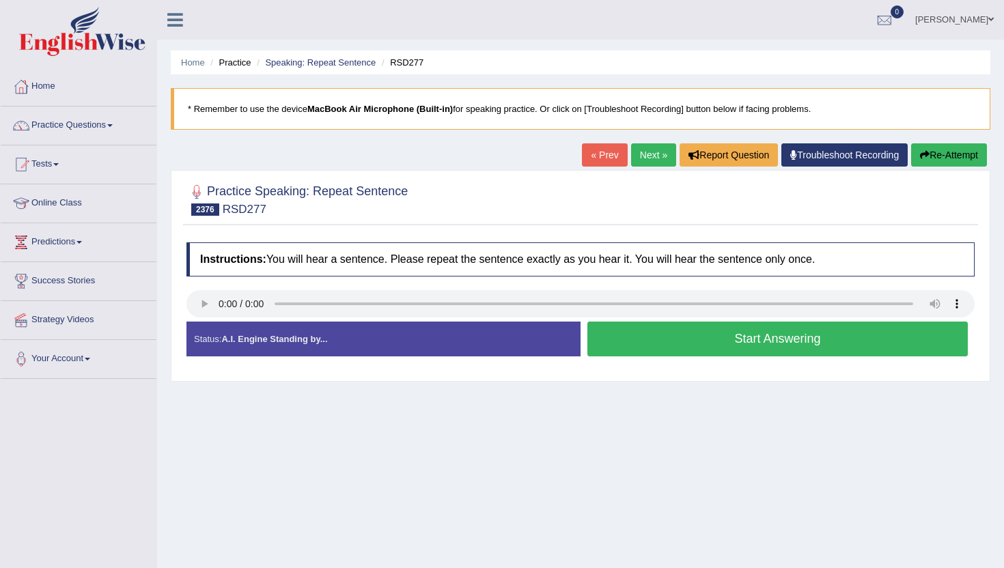
click at [650, 348] on button "Start Answering" at bounding box center [778, 339] width 381 height 35
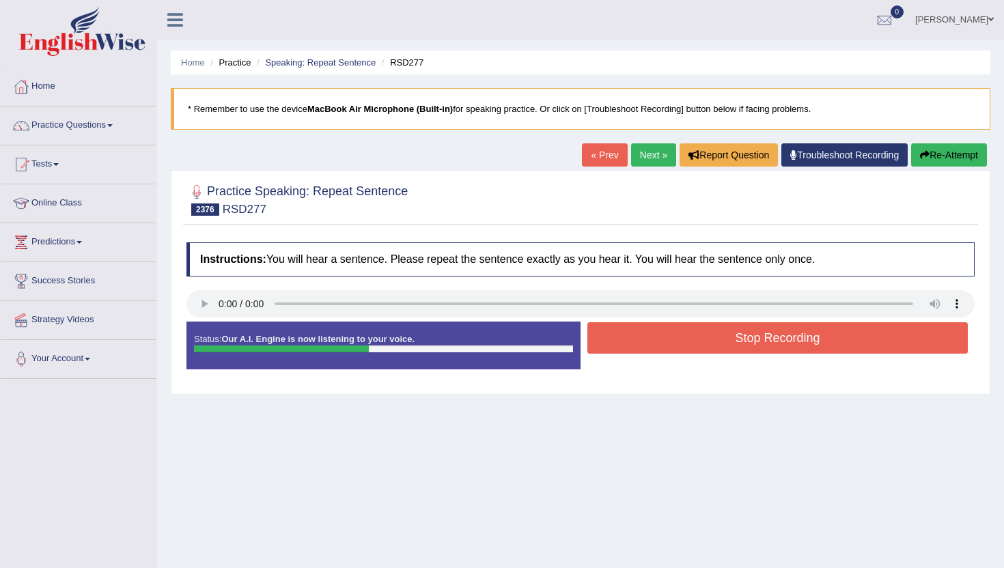
click at [650, 348] on button "Stop Recording" at bounding box center [778, 337] width 381 height 31
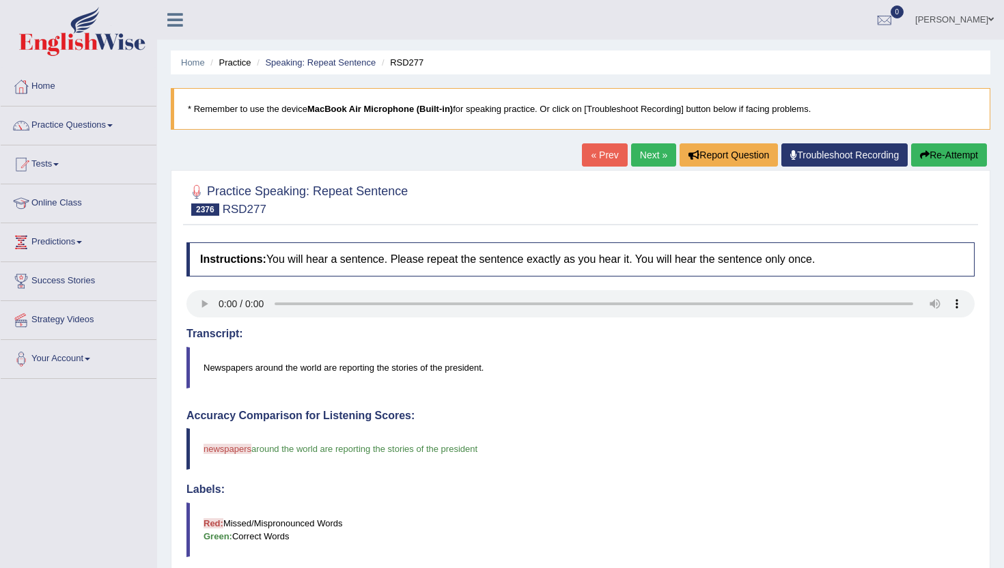
click at [648, 146] on link "Next »" at bounding box center [653, 154] width 45 height 23
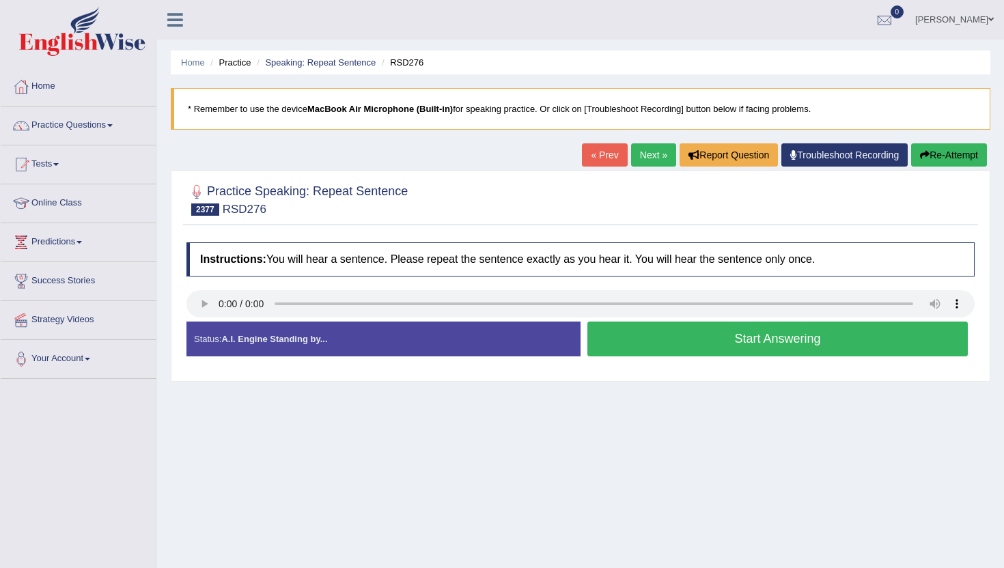
click at [684, 329] on button "Start Answering" at bounding box center [778, 339] width 381 height 35
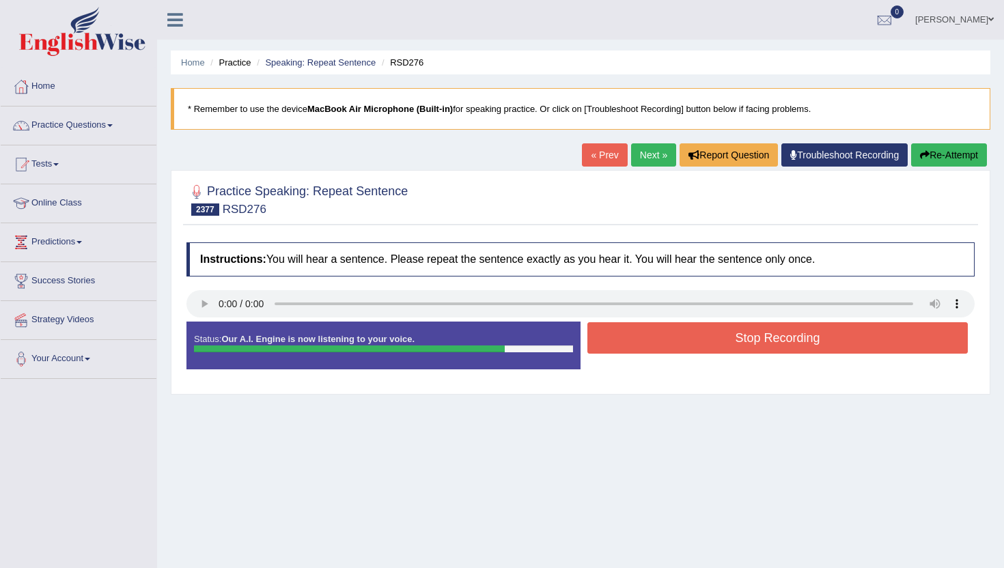
click at [684, 329] on button "Stop Recording" at bounding box center [778, 337] width 381 height 31
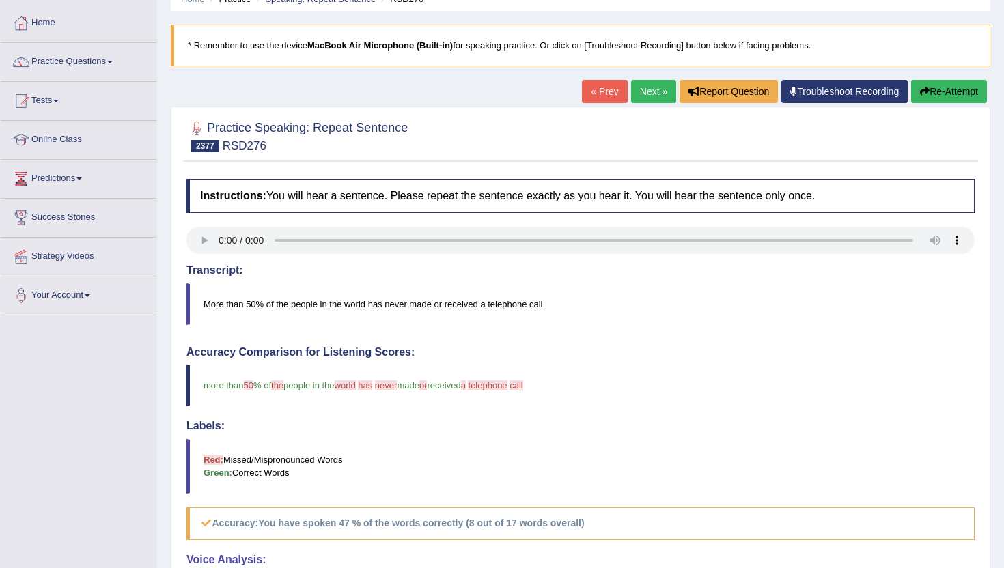
scroll to position [55, 0]
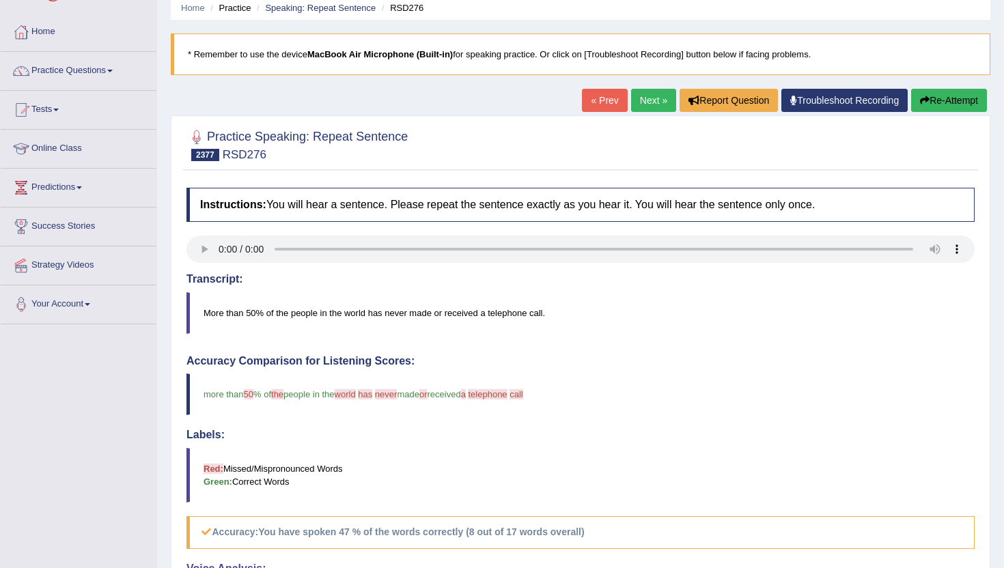
click at [645, 96] on link "Next »" at bounding box center [653, 100] width 45 height 23
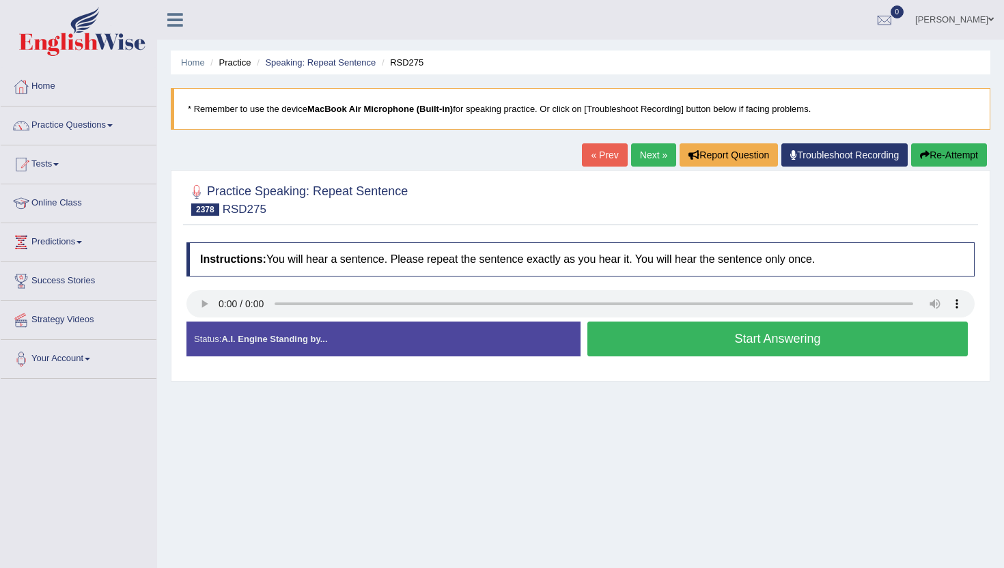
click at [612, 339] on button "Start Answering" at bounding box center [778, 339] width 381 height 35
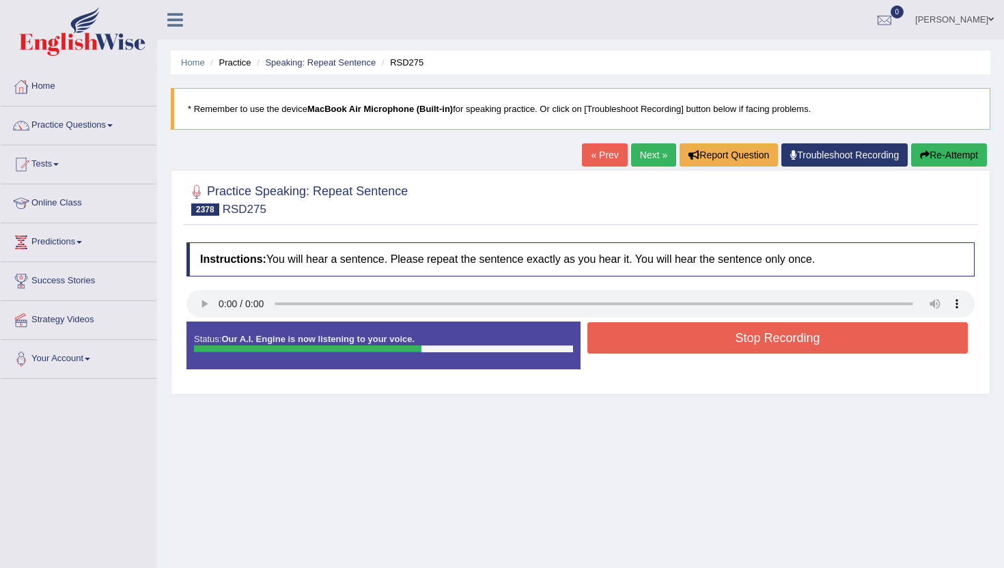
click at [612, 339] on button "Stop Recording" at bounding box center [778, 337] width 381 height 31
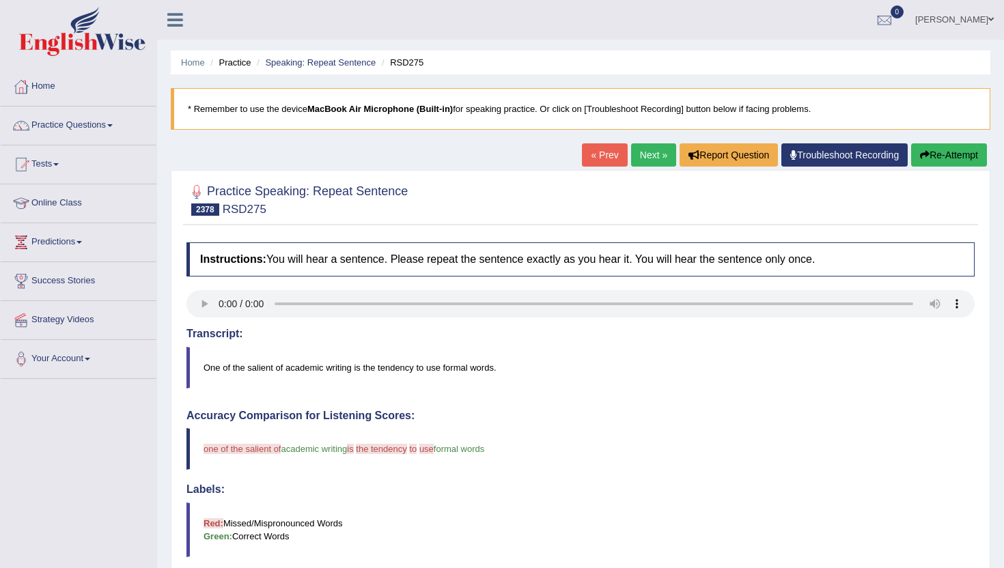
click at [939, 153] on button "Re-Attempt" at bounding box center [949, 154] width 76 height 23
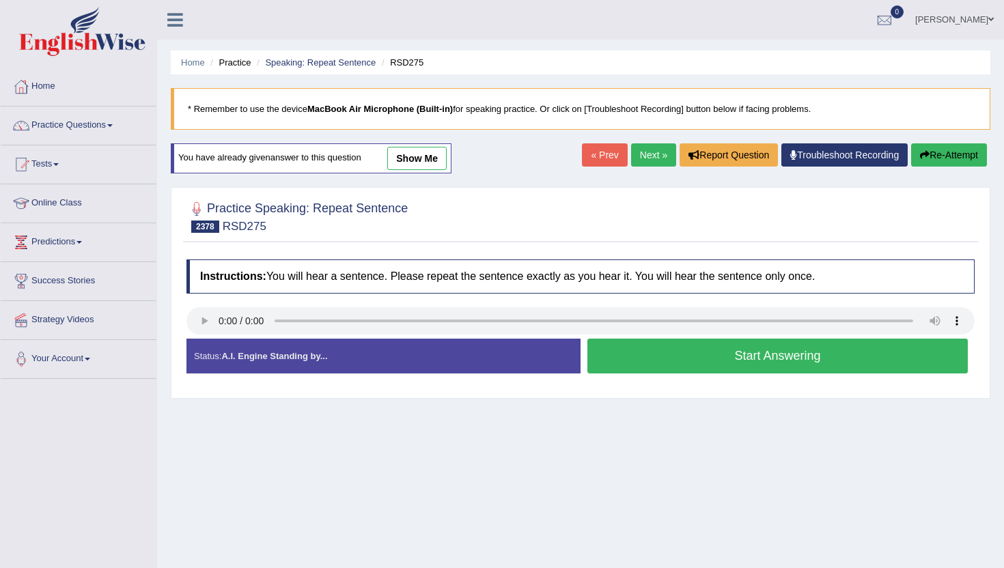
click at [613, 359] on button "Start Answering" at bounding box center [778, 356] width 381 height 35
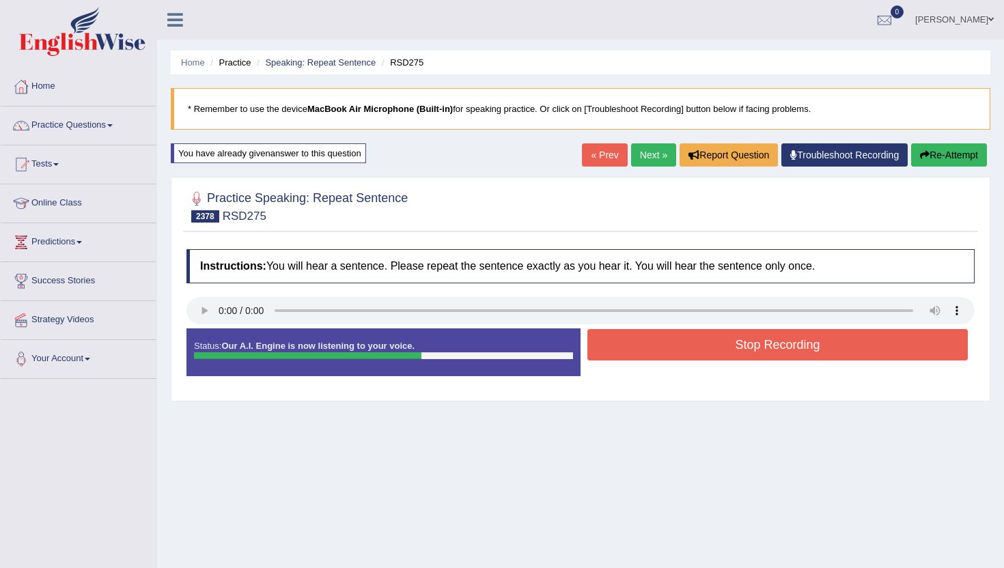
click at [612, 344] on button "Stop Recording" at bounding box center [778, 344] width 381 height 31
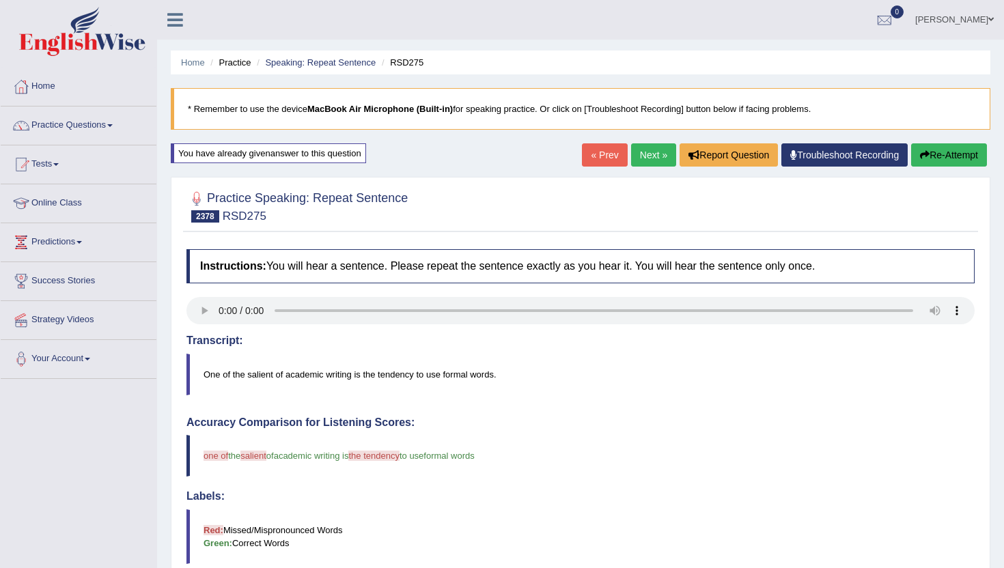
click at [646, 146] on link "Next »" at bounding box center [653, 154] width 45 height 23
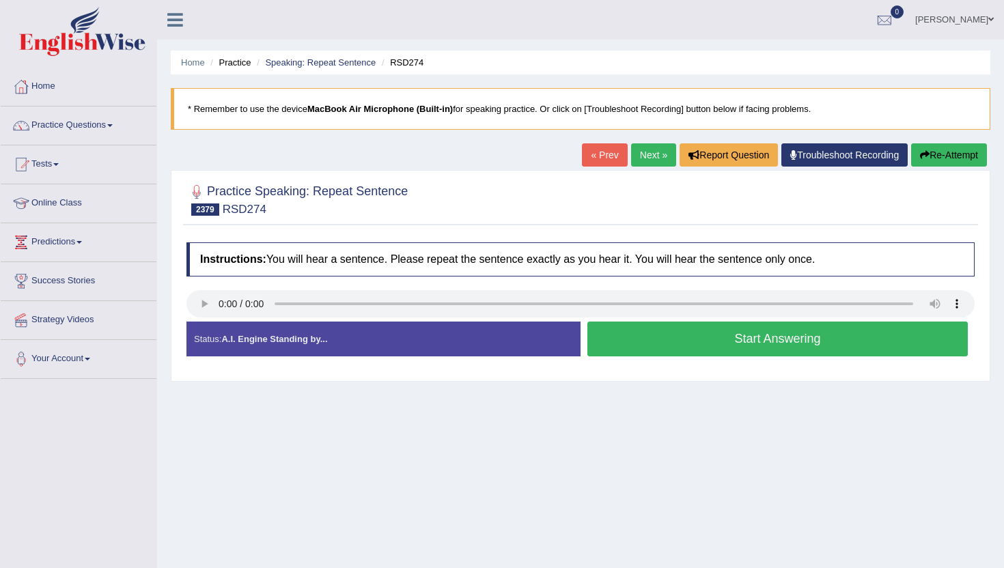
click at [651, 334] on button "Start Answering" at bounding box center [778, 339] width 381 height 35
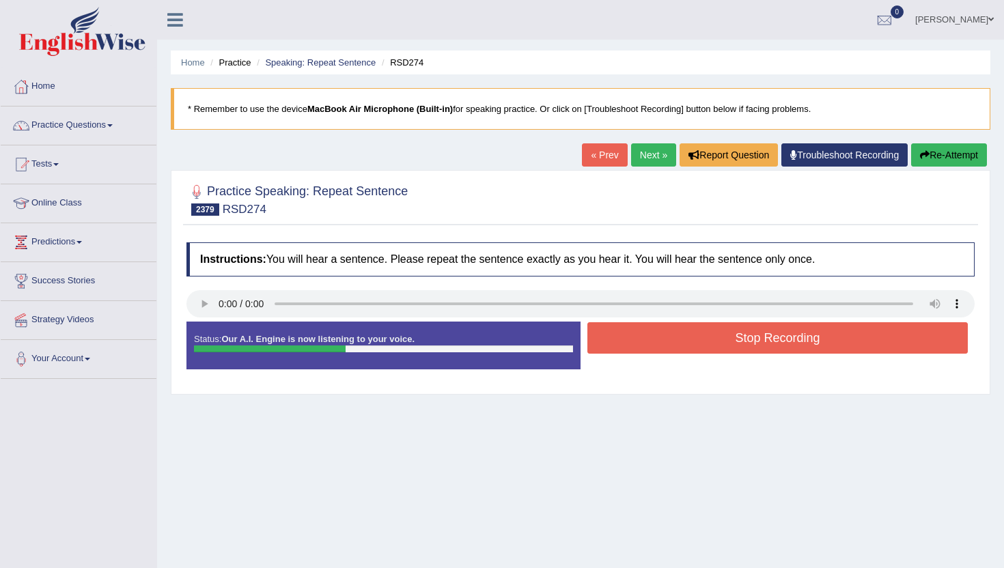
click at [651, 334] on button "Stop Recording" at bounding box center [778, 337] width 381 height 31
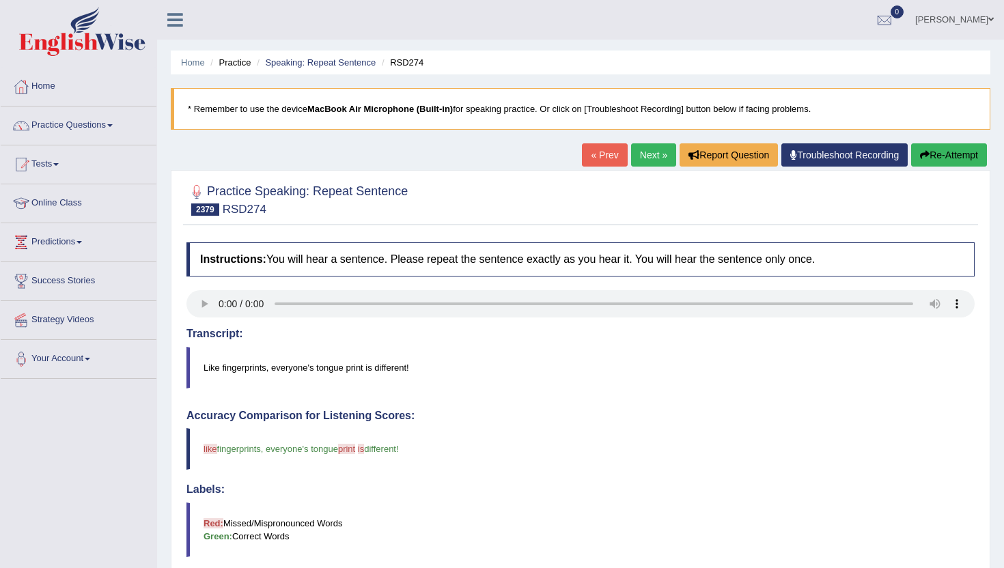
click at [636, 149] on link "Next »" at bounding box center [653, 154] width 45 height 23
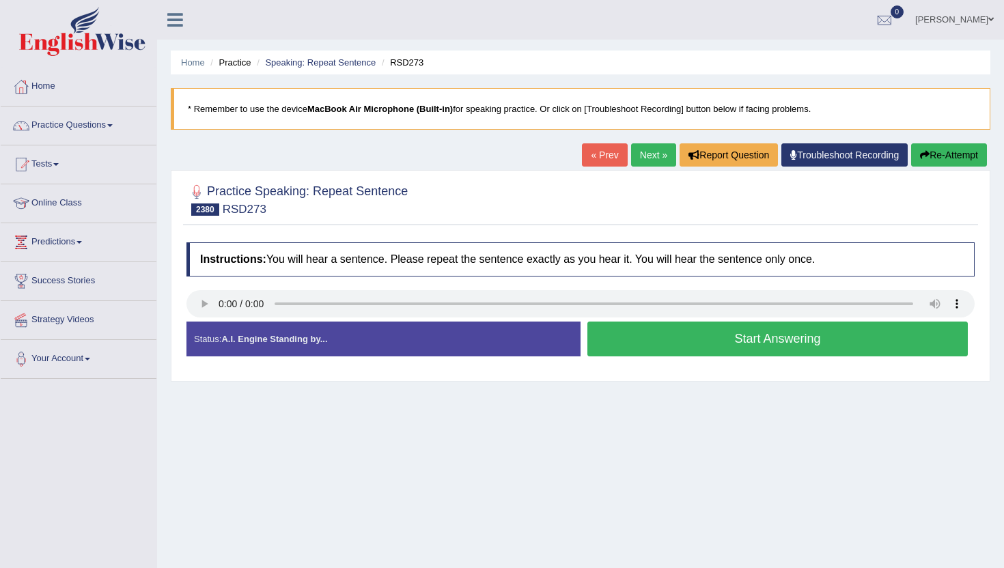
click at [662, 347] on button "Start Answering" at bounding box center [778, 339] width 381 height 35
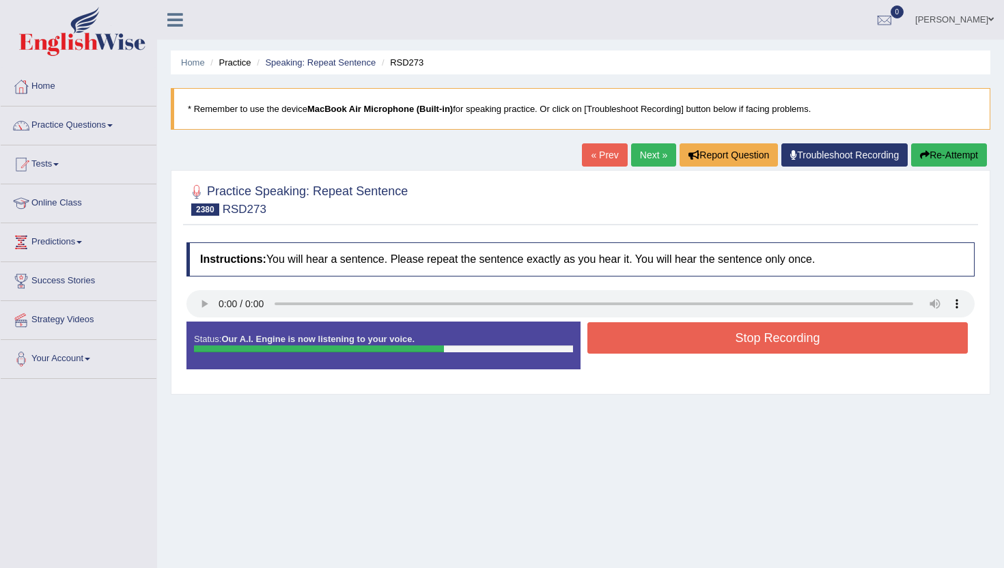
click at [662, 342] on button "Stop Recording" at bounding box center [778, 337] width 381 height 31
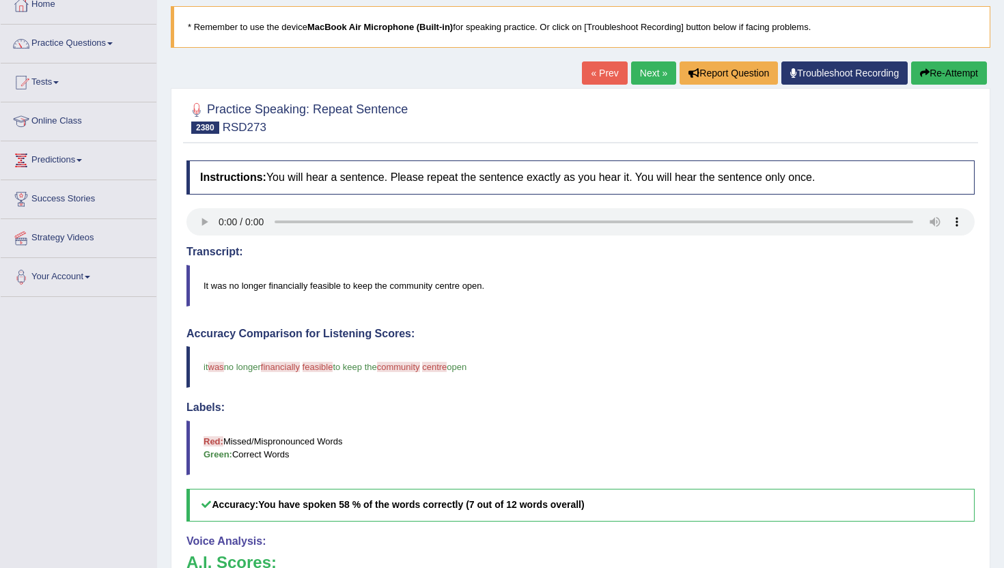
scroll to position [82, 0]
click at [931, 73] on button "Re-Attempt" at bounding box center [949, 72] width 76 height 23
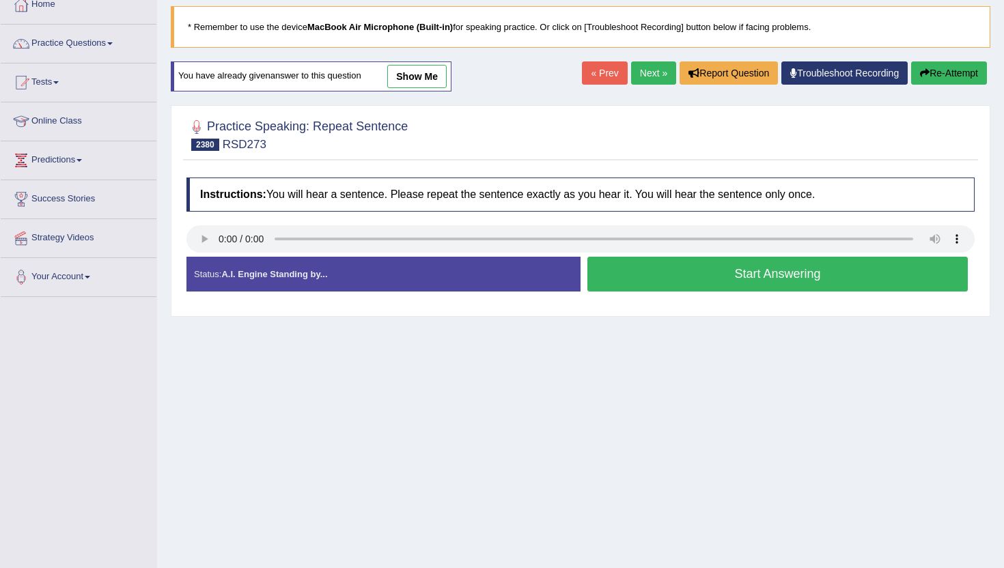
scroll to position [82, 0]
click at [633, 282] on button "Start Answering" at bounding box center [778, 274] width 381 height 35
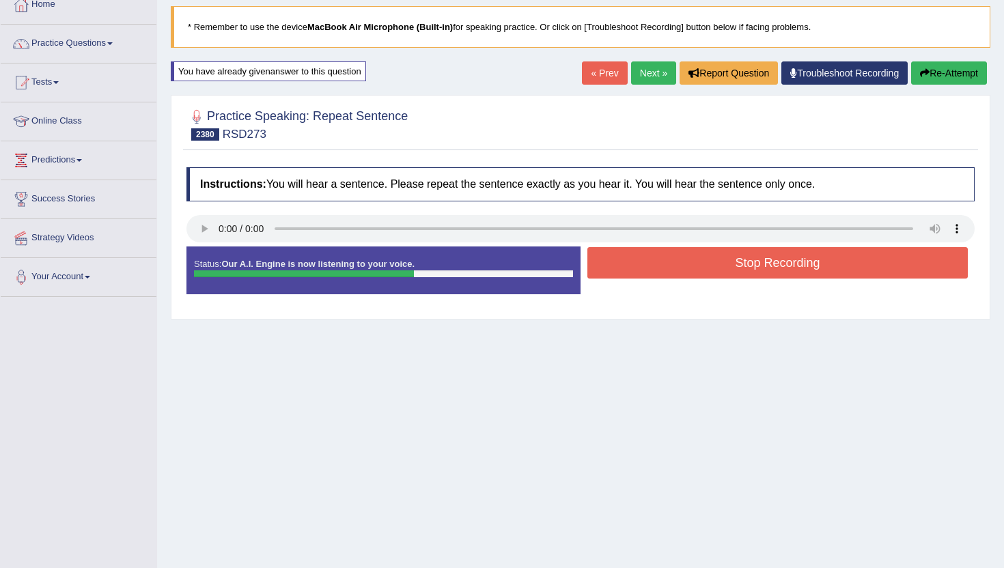
click at [642, 274] on button "Stop Recording" at bounding box center [778, 262] width 381 height 31
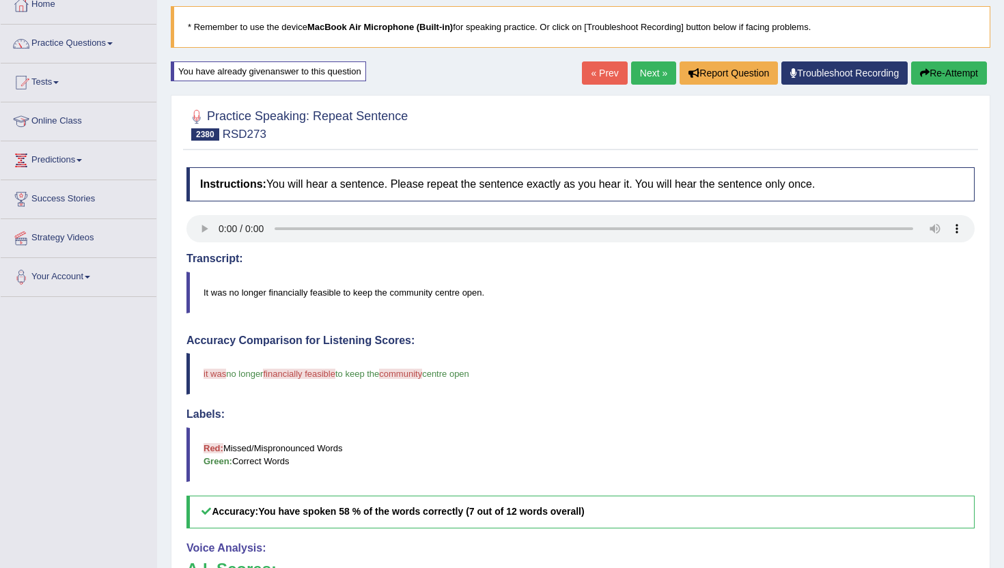
click at [655, 77] on link "Next »" at bounding box center [653, 72] width 45 height 23
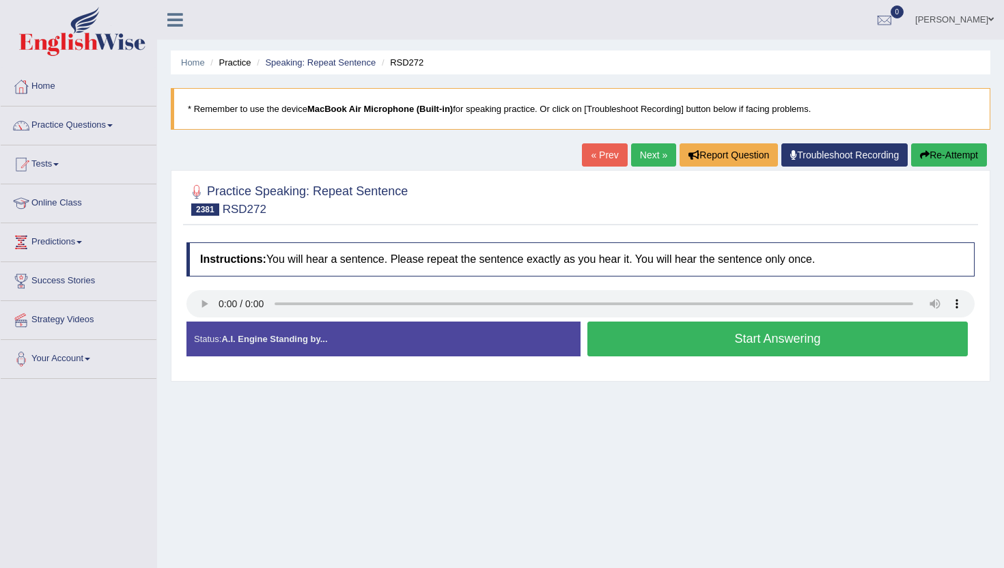
click at [659, 344] on button "Start Answering" at bounding box center [778, 339] width 381 height 35
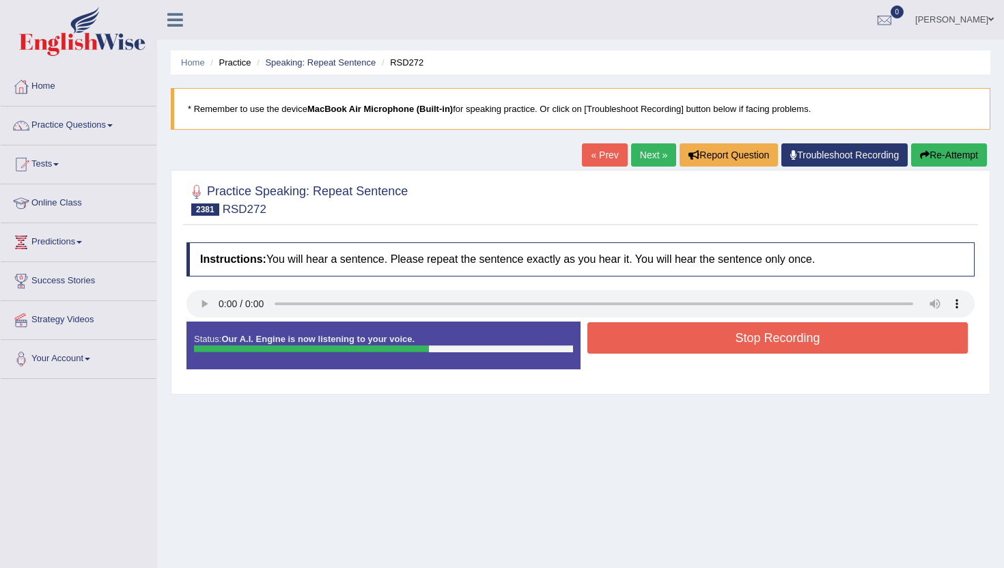
click at [659, 344] on button "Stop Recording" at bounding box center [778, 337] width 381 height 31
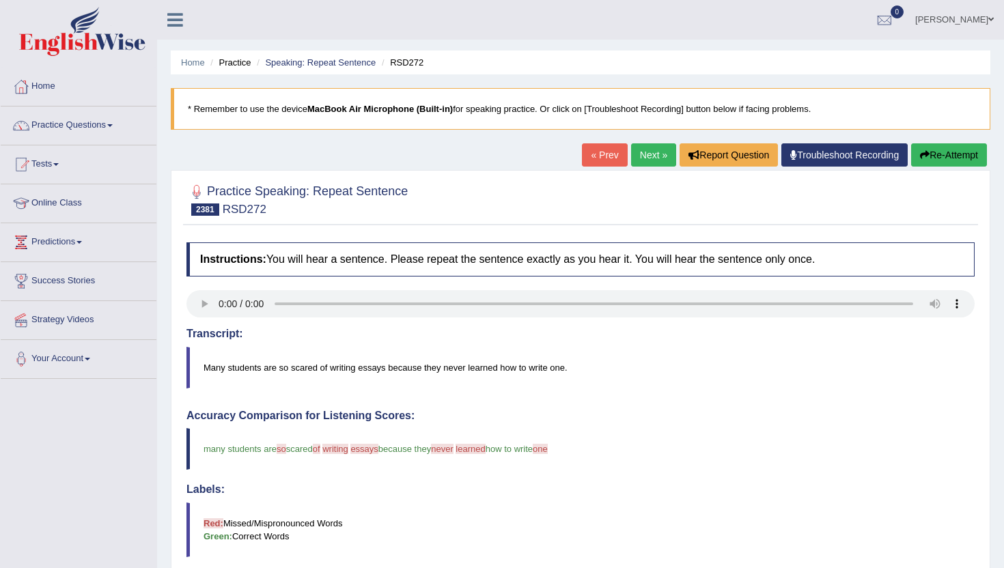
click at [657, 159] on link "Next »" at bounding box center [653, 154] width 45 height 23
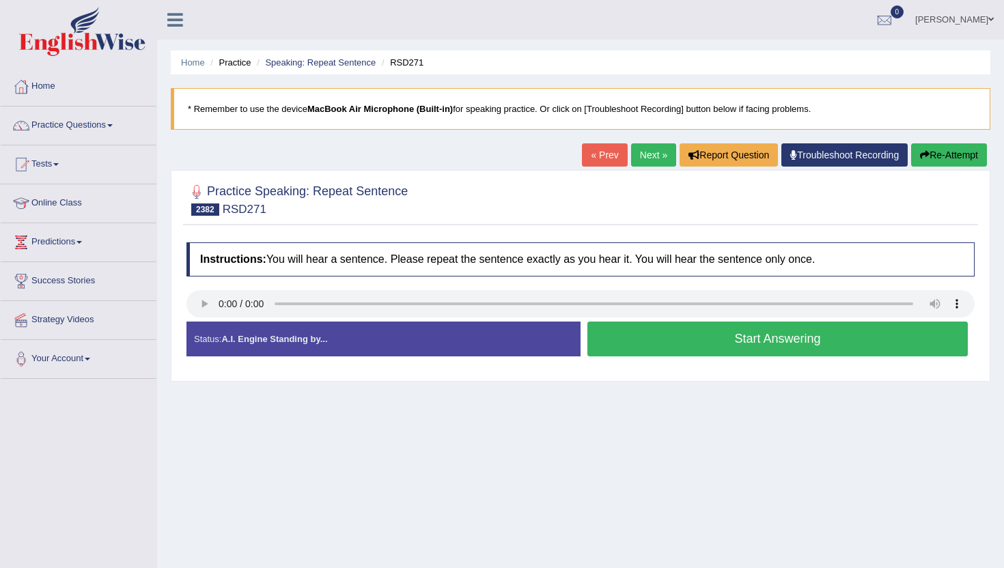
click at [614, 333] on button "Start Answering" at bounding box center [778, 339] width 381 height 35
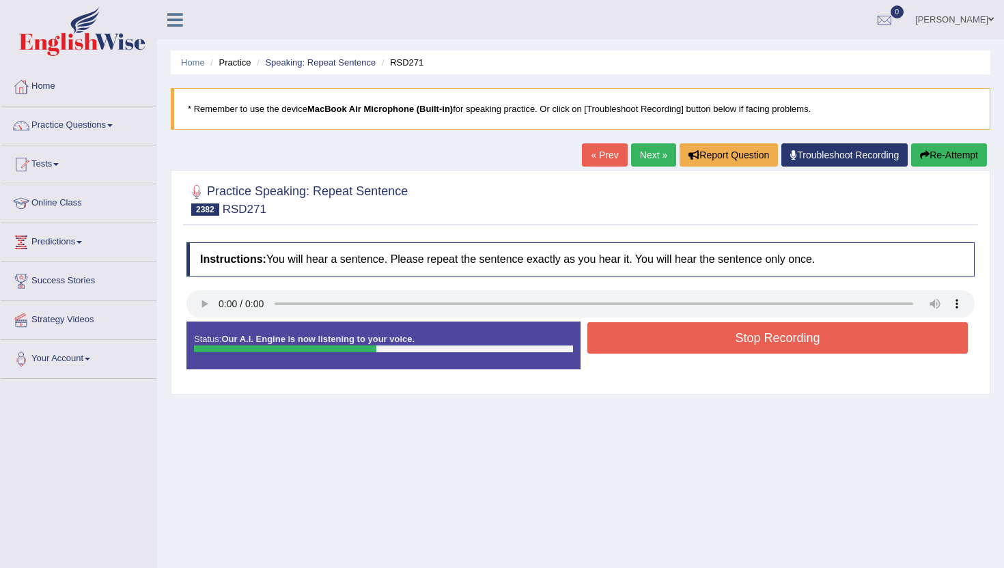
click at [614, 333] on button "Stop Recording" at bounding box center [778, 337] width 381 height 31
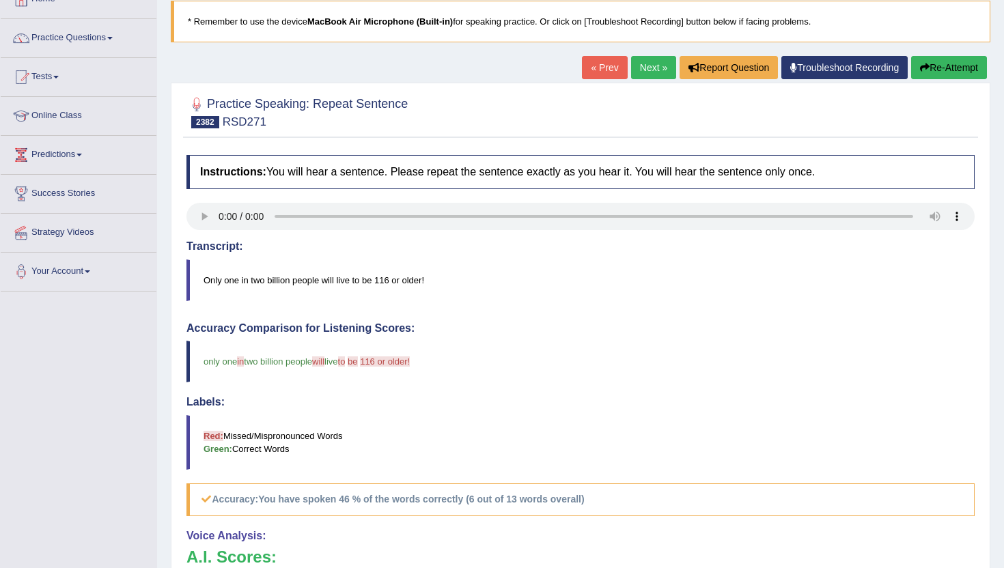
scroll to position [82, 0]
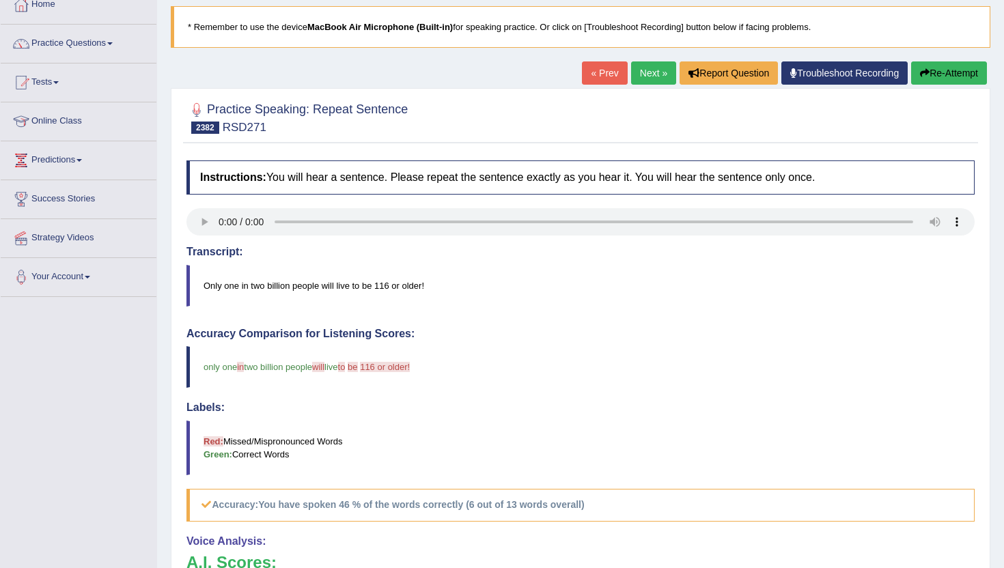
click at [639, 85] on div "« Prev Next » Report Question Troubleshoot Recording Re-Attempt" at bounding box center [786, 74] width 409 height 27
click at [639, 79] on link "Next »" at bounding box center [653, 72] width 45 height 23
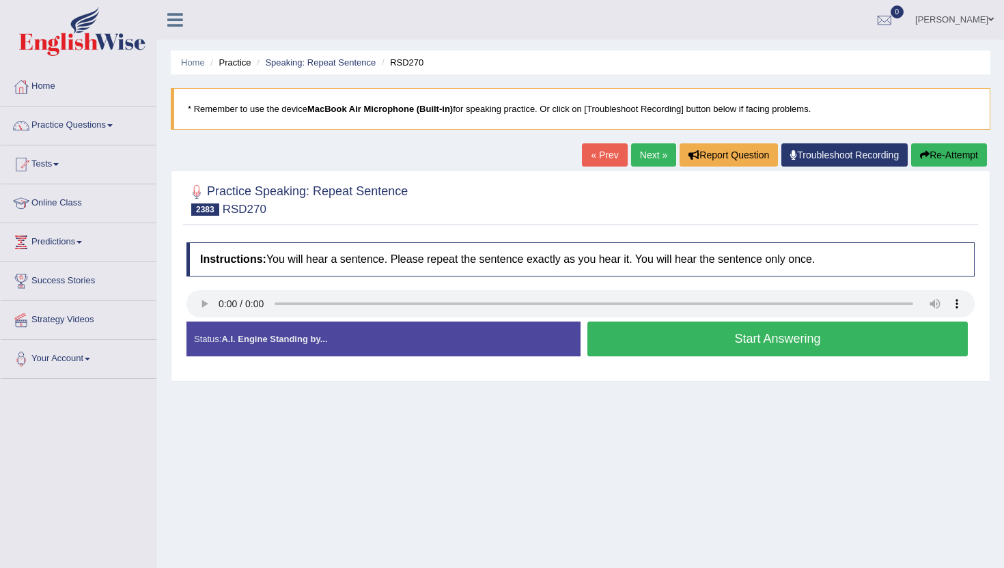
click at [648, 351] on button "Start Answering" at bounding box center [778, 339] width 381 height 35
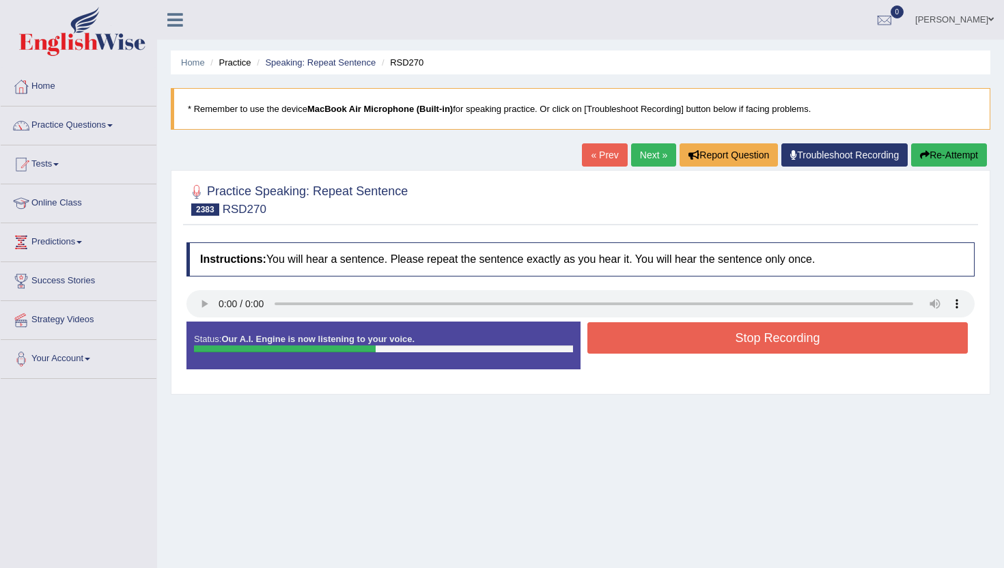
click at [647, 346] on button "Stop Recording" at bounding box center [778, 337] width 381 height 31
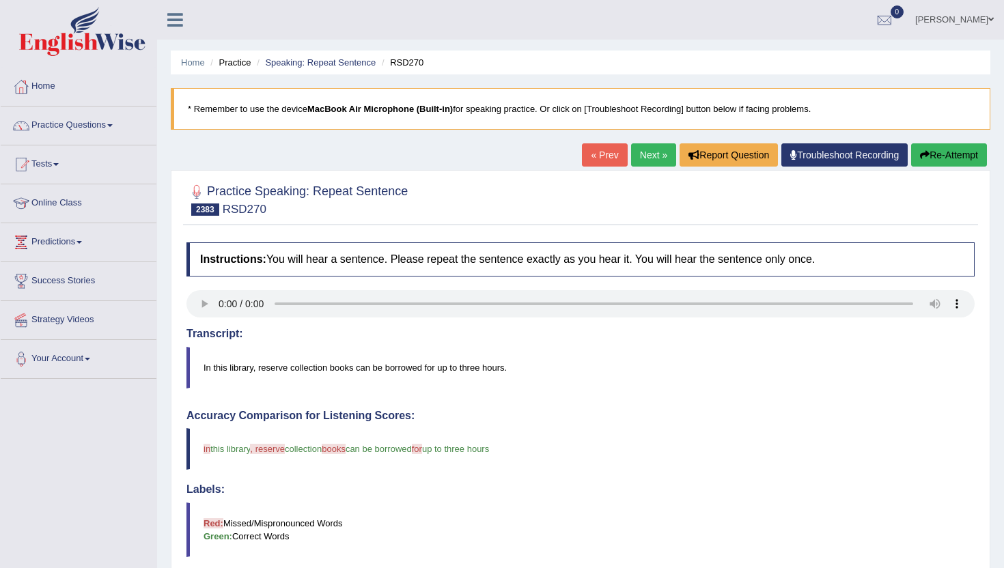
click at [638, 154] on link "Next »" at bounding box center [653, 154] width 45 height 23
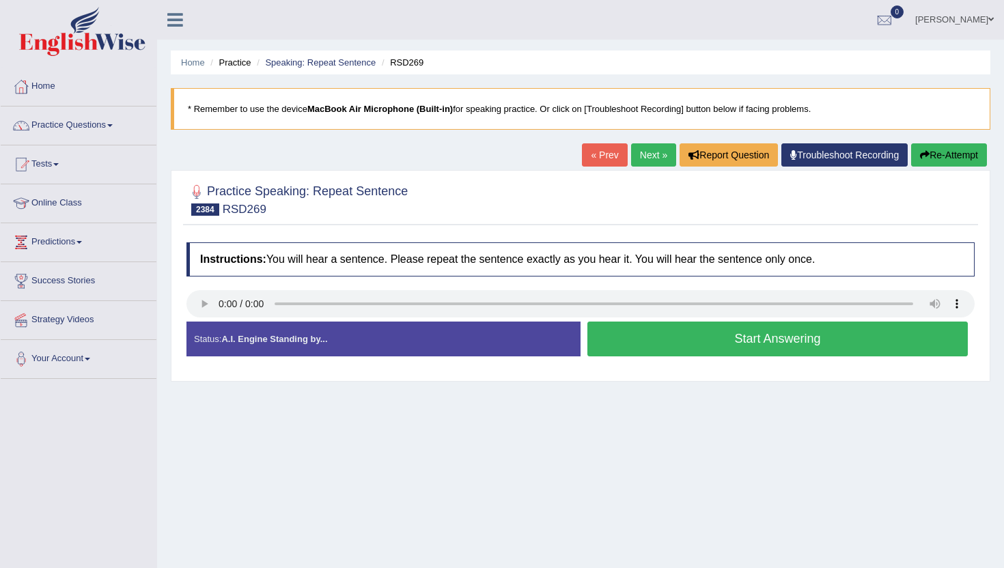
click at [628, 323] on button "Start Answering" at bounding box center [778, 339] width 381 height 35
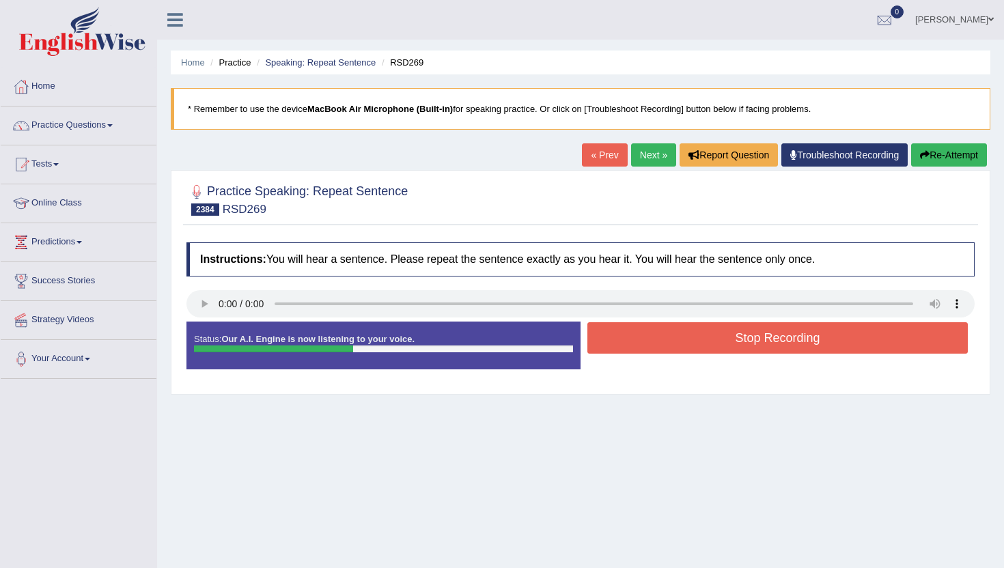
click at [627, 338] on button "Stop Recording" at bounding box center [778, 337] width 381 height 31
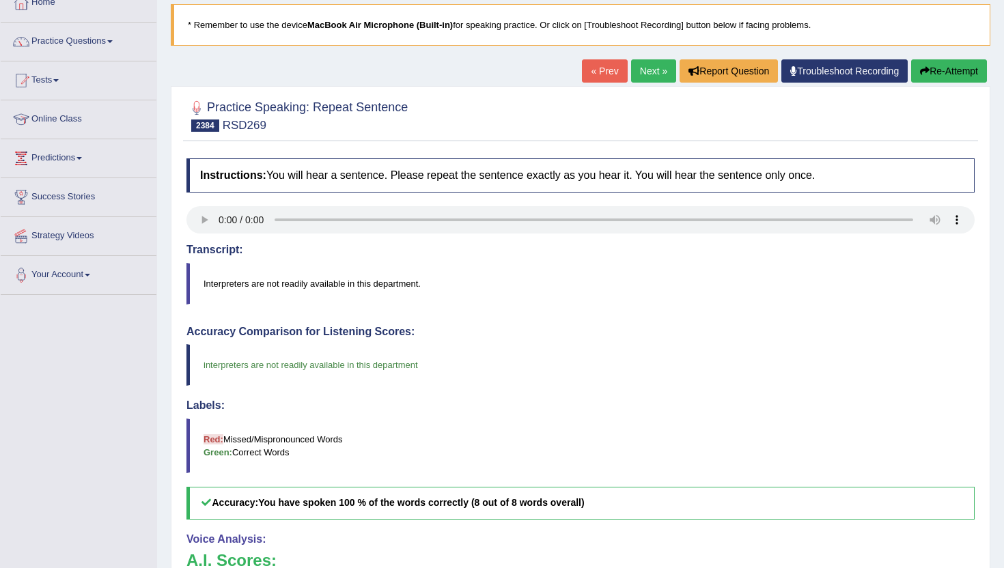
scroll to position [82, 0]
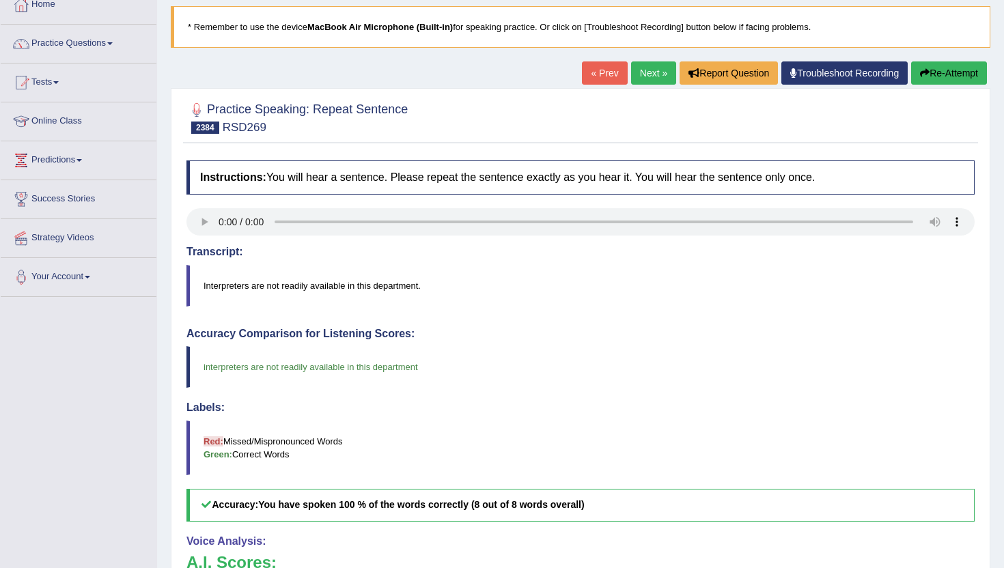
click at [650, 64] on link "Next »" at bounding box center [653, 72] width 45 height 23
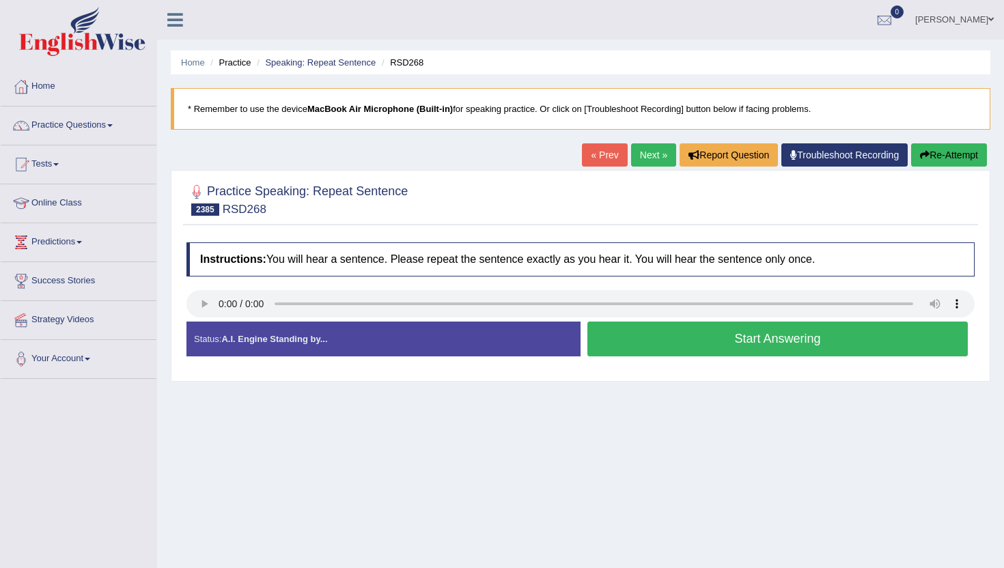
click at [680, 337] on button "Start Answering" at bounding box center [778, 339] width 381 height 35
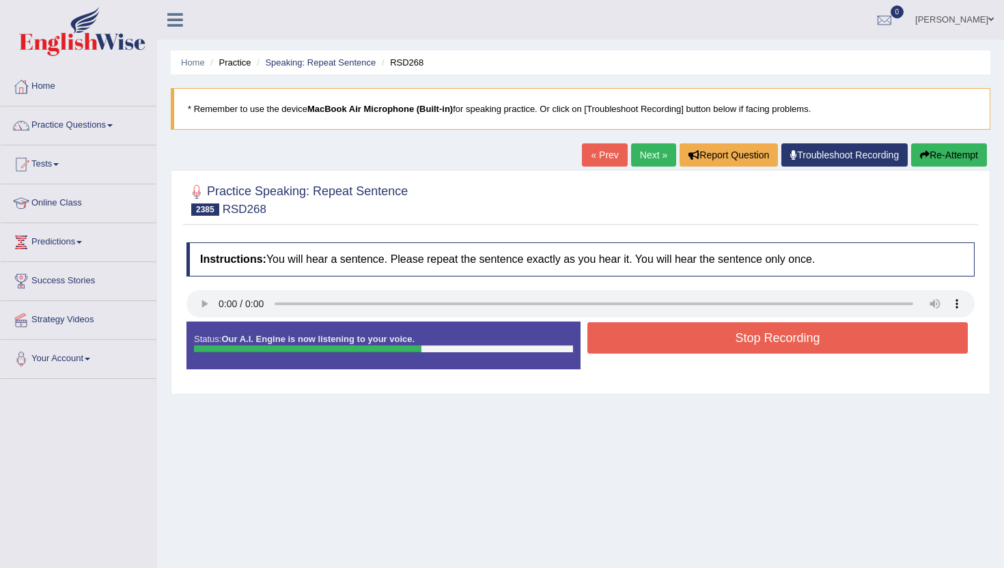
click at [680, 337] on button "Stop Recording" at bounding box center [778, 337] width 381 height 31
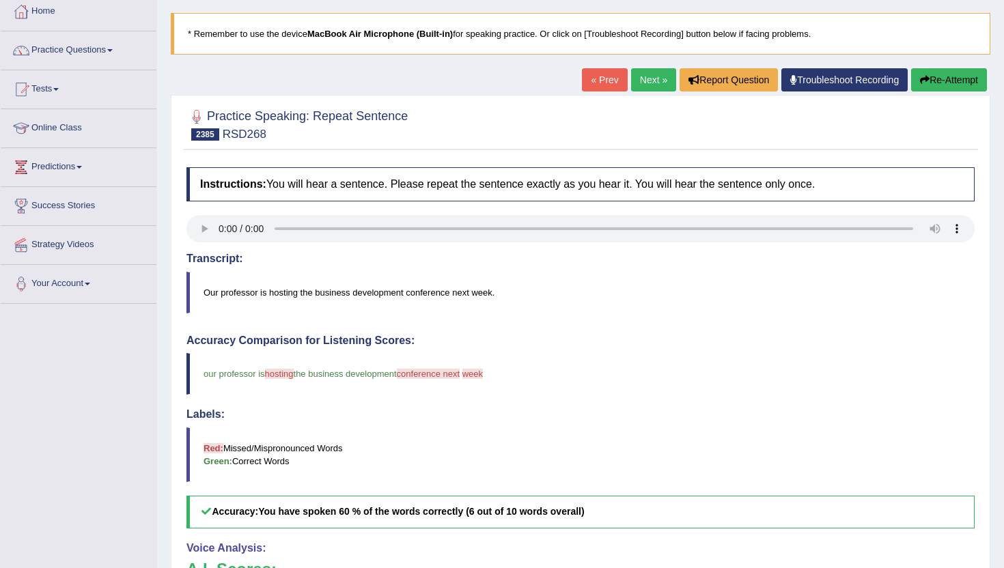
scroll to position [55, 0]
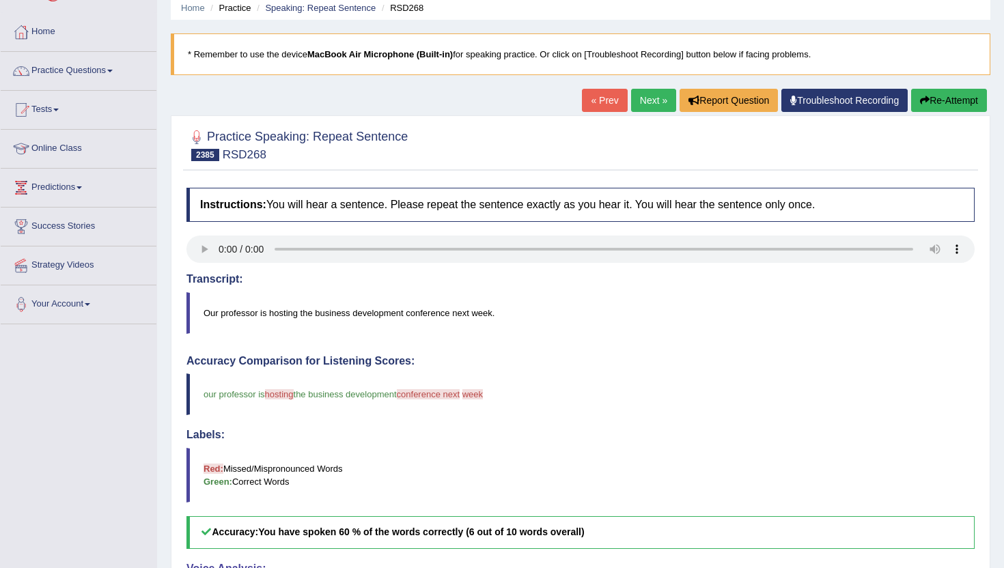
click at [646, 95] on link "Next »" at bounding box center [653, 100] width 45 height 23
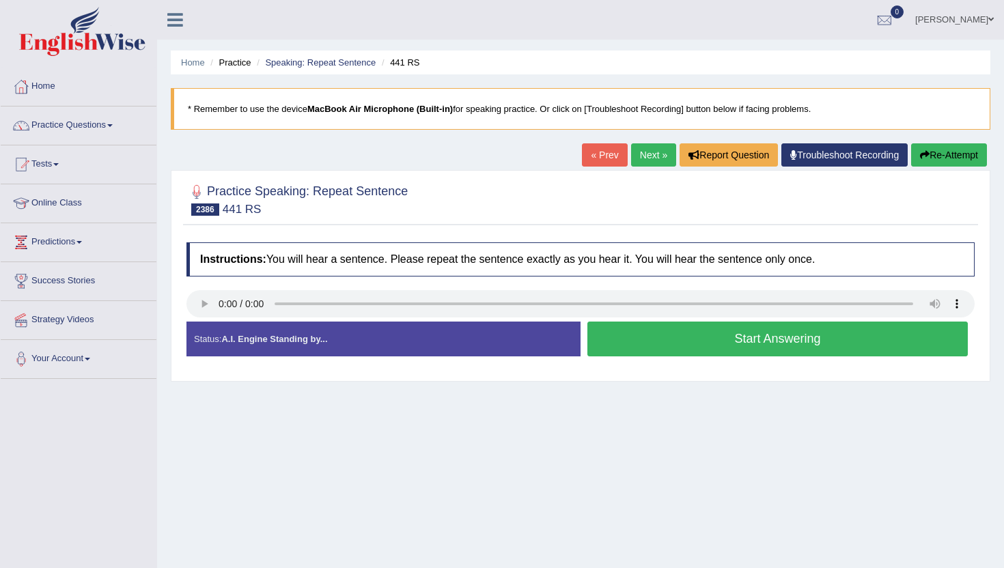
click at [620, 340] on button "Start Answering" at bounding box center [778, 339] width 381 height 35
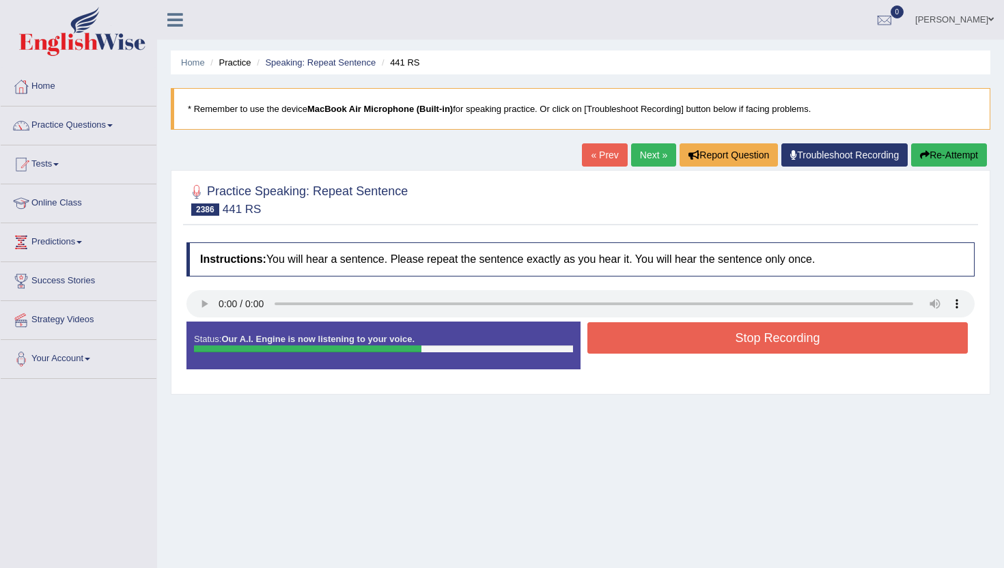
click at [620, 340] on button "Stop Recording" at bounding box center [778, 337] width 381 height 31
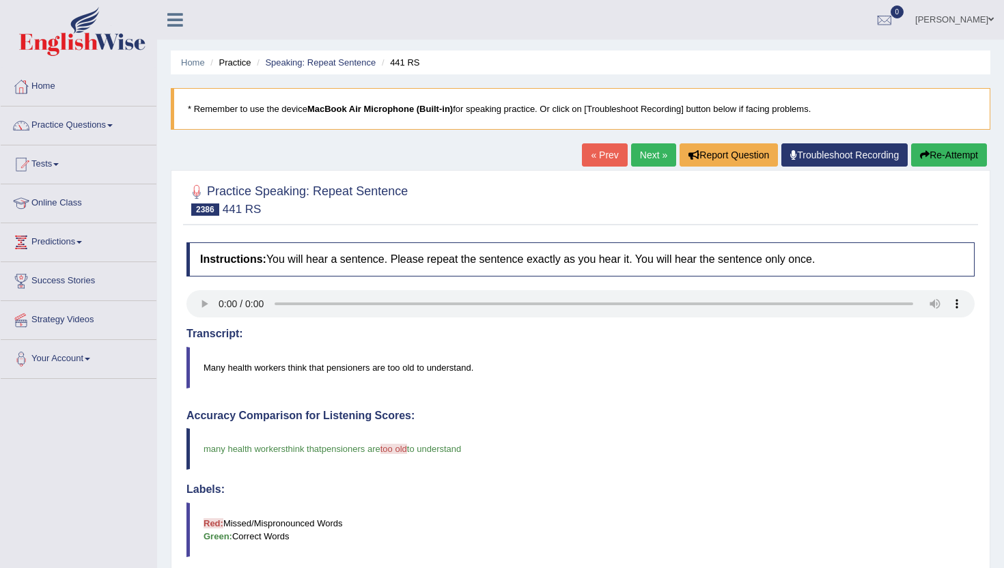
click at [644, 154] on link "Next »" at bounding box center [653, 154] width 45 height 23
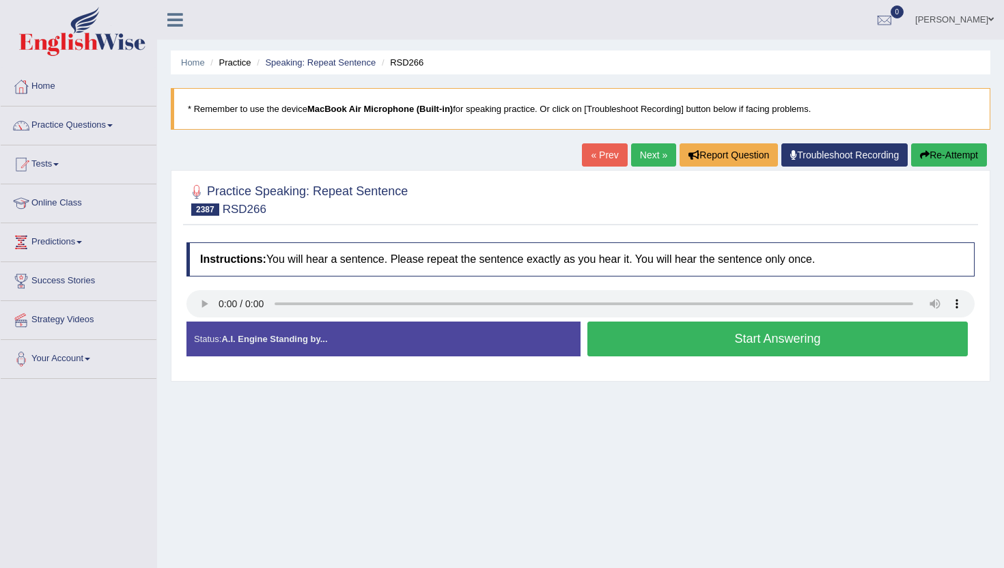
click at [636, 330] on button "Start Answering" at bounding box center [778, 339] width 381 height 35
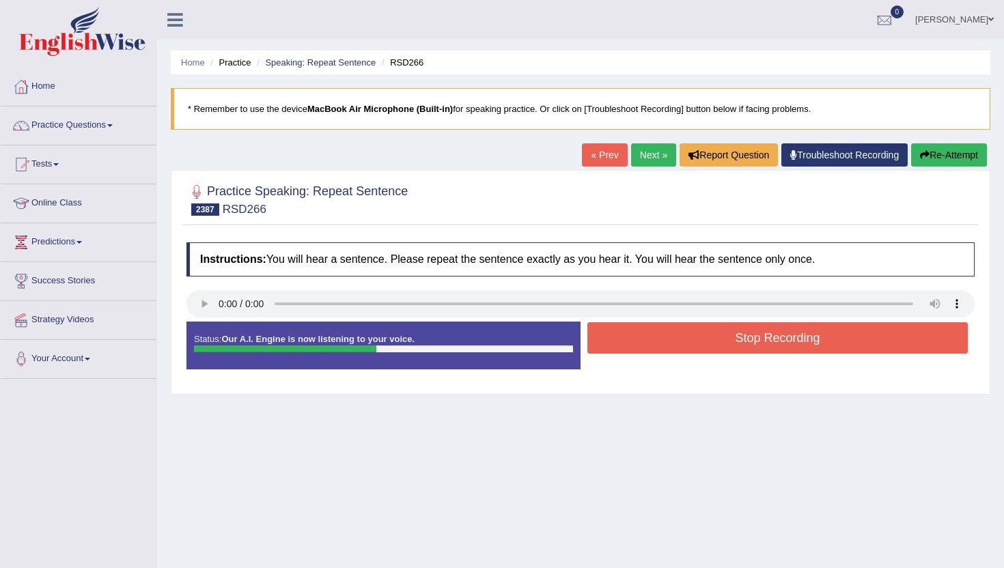
click at [636, 330] on button "Stop Recording" at bounding box center [778, 337] width 381 height 31
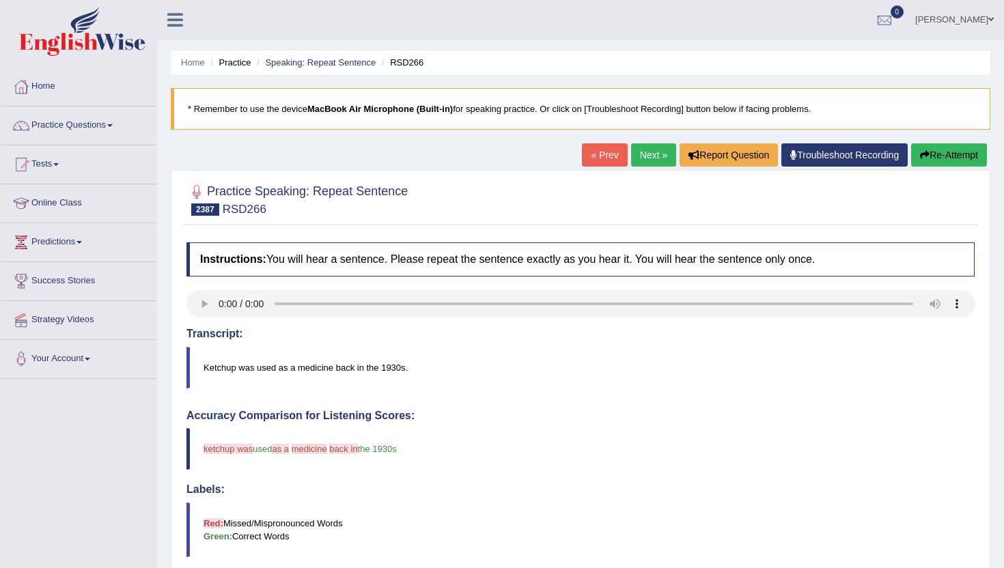
click at [636, 158] on link "Next »" at bounding box center [653, 154] width 45 height 23
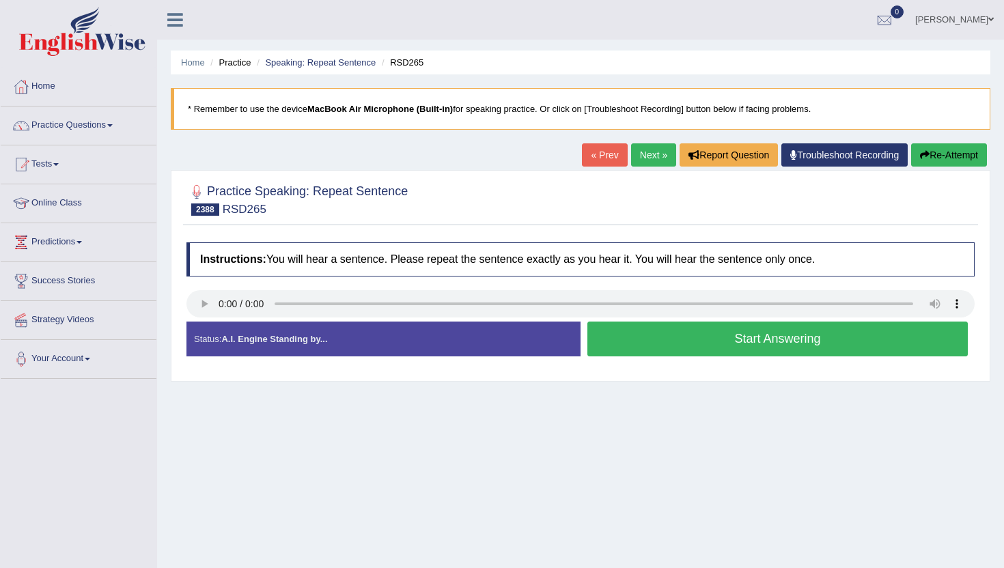
click at [648, 340] on button "Start Answering" at bounding box center [778, 339] width 381 height 35
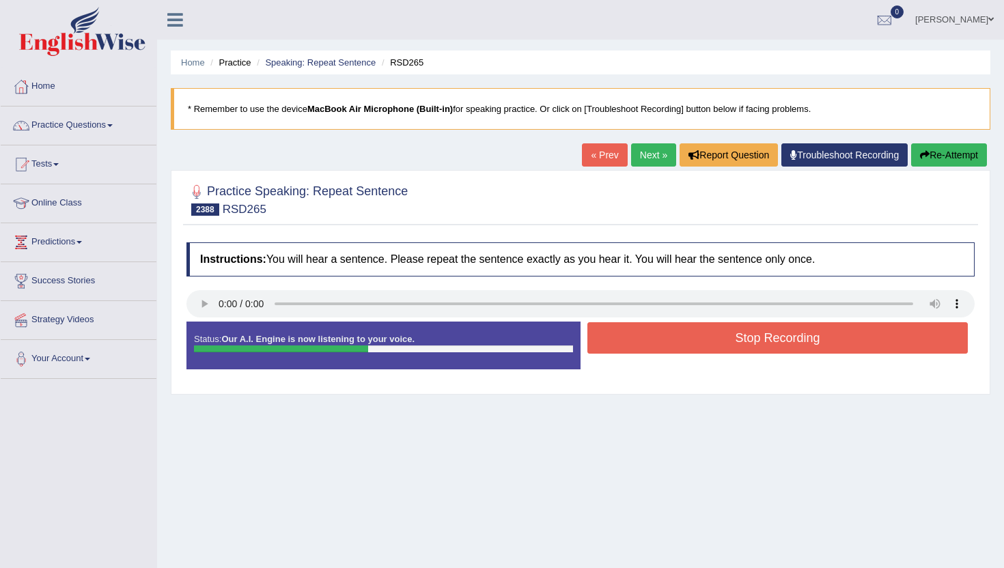
click at [648, 340] on button "Stop Recording" at bounding box center [778, 337] width 381 height 31
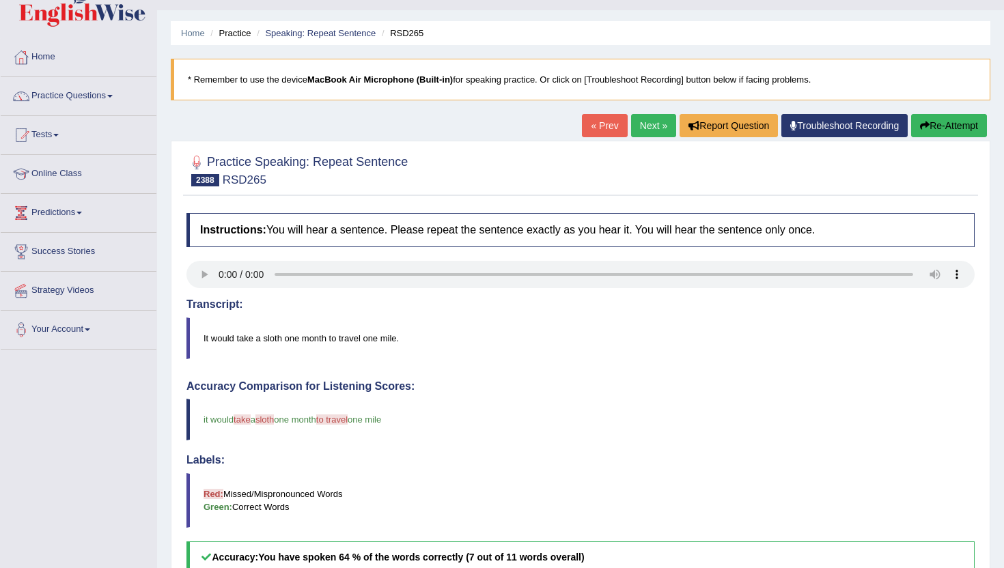
scroll to position [27, 0]
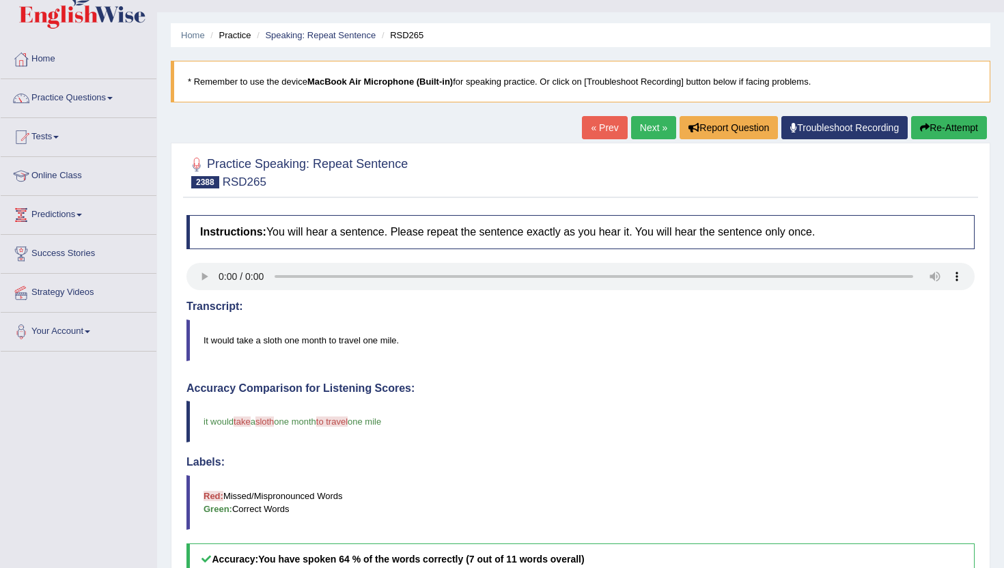
click at [647, 123] on link "Next »" at bounding box center [653, 127] width 45 height 23
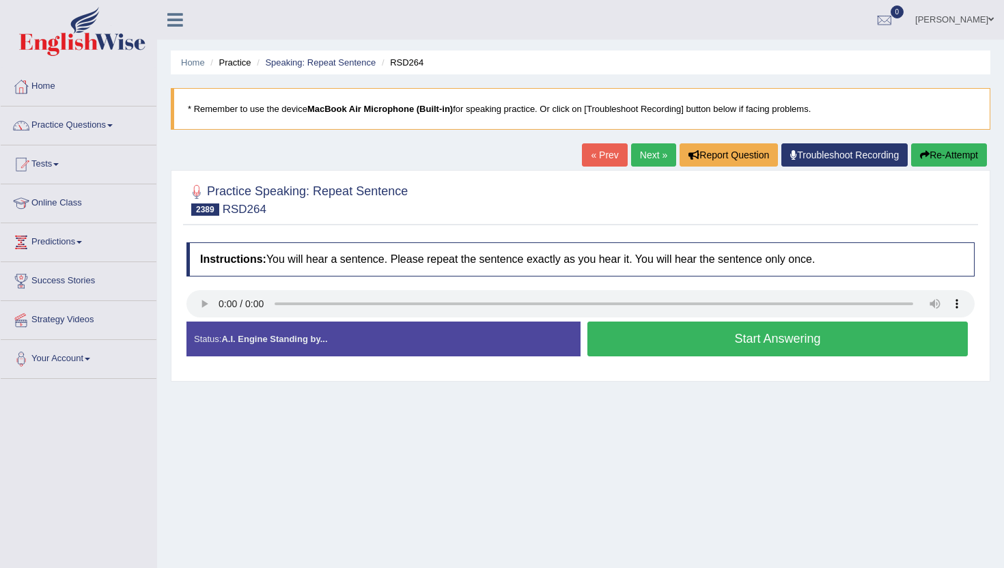
click at [642, 342] on button "Start Answering" at bounding box center [778, 339] width 381 height 35
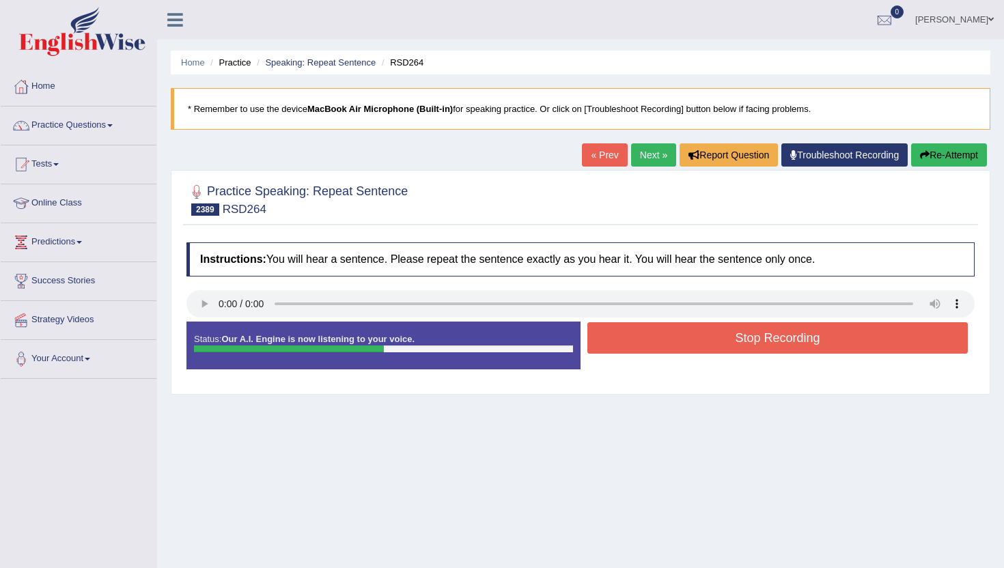
click at [642, 342] on button "Stop Recording" at bounding box center [778, 337] width 381 height 31
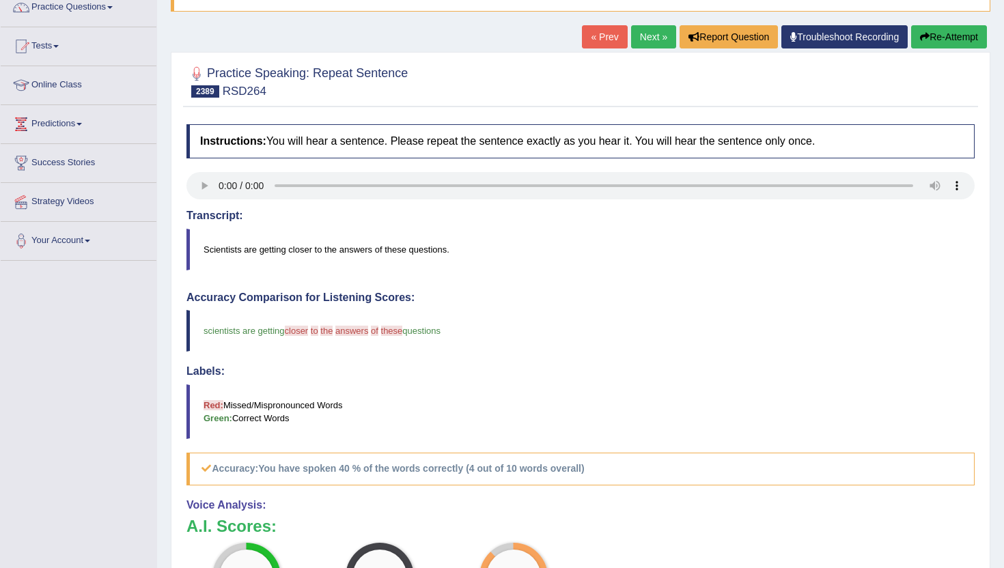
scroll to position [109, 0]
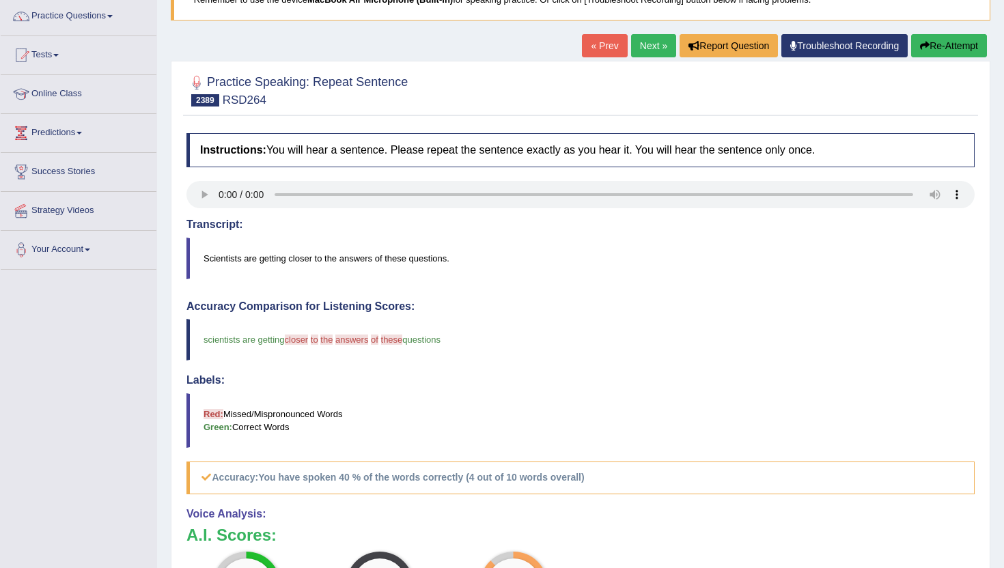
click at [650, 43] on link "Next »" at bounding box center [653, 45] width 45 height 23
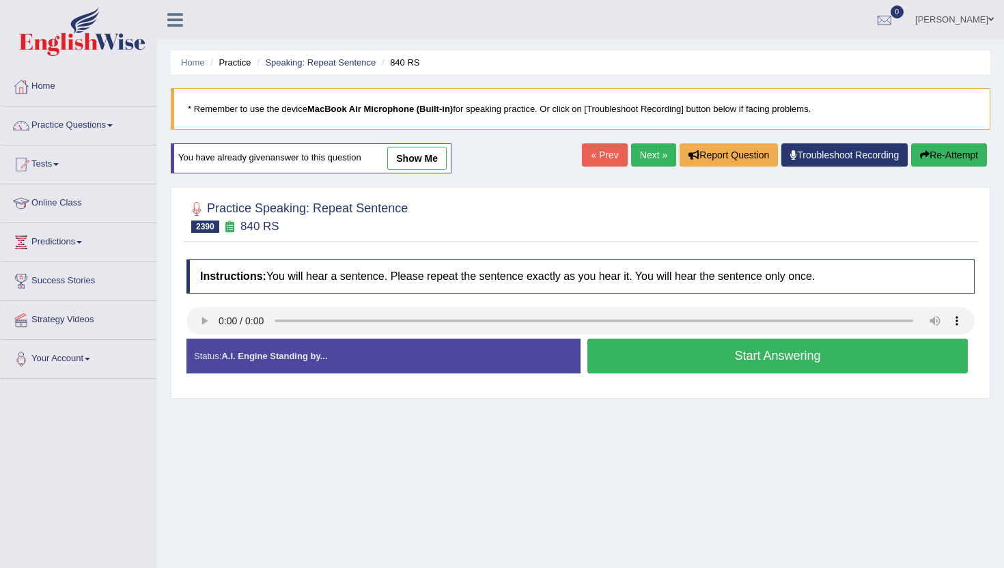
click at [624, 363] on button "Start Answering" at bounding box center [778, 356] width 381 height 35
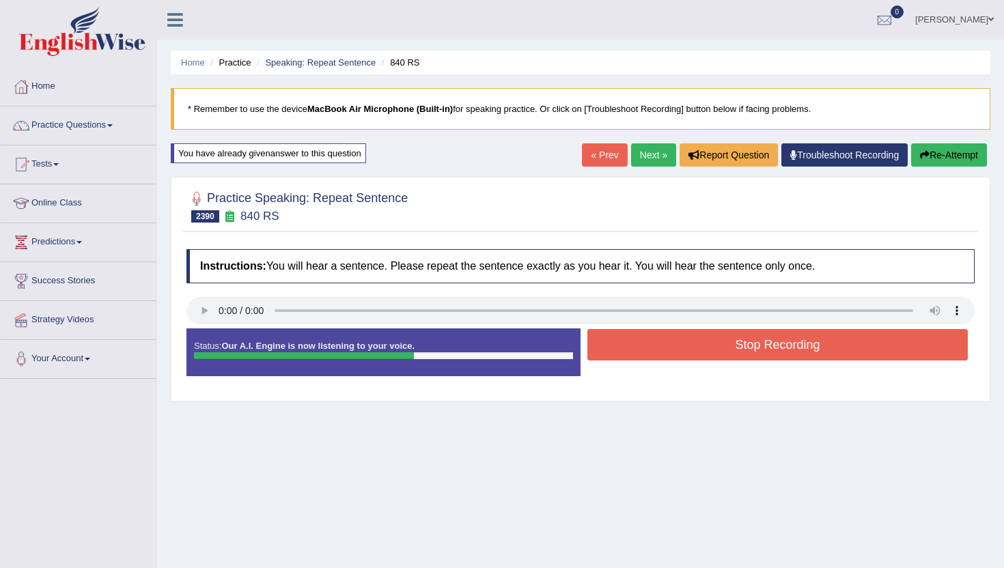
click at [624, 347] on button "Stop Recording" at bounding box center [778, 344] width 381 height 31
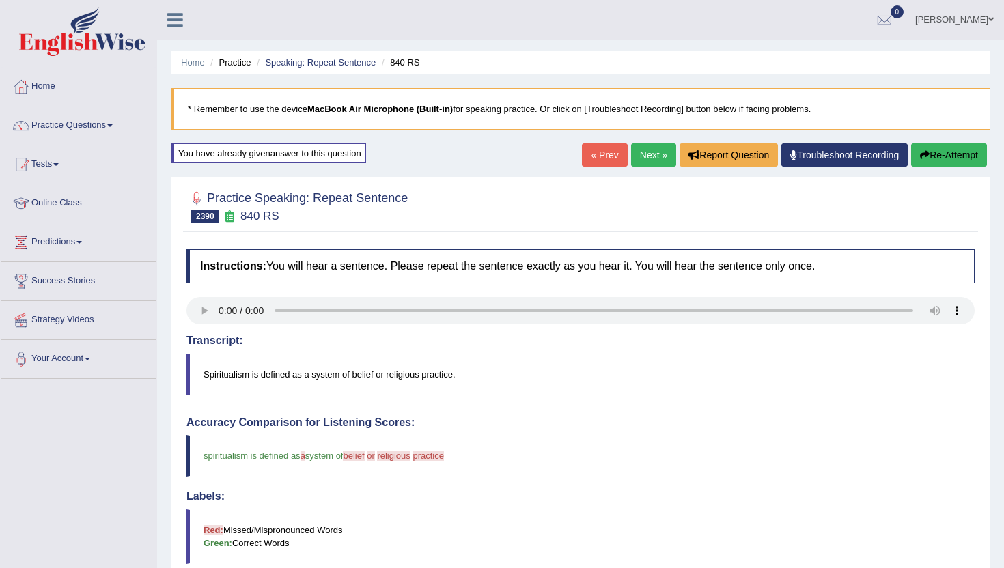
click at [647, 152] on link "Next »" at bounding box center [653, 154] width 45 height 23
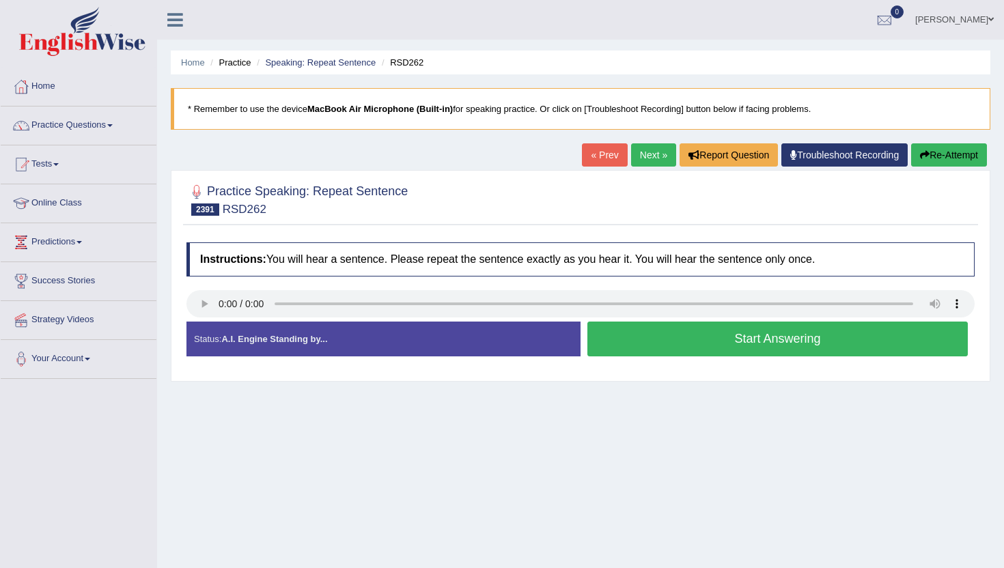
click at [605, 329] on button "Start Answering" at bounding box center [778, 339] width 381 height 35
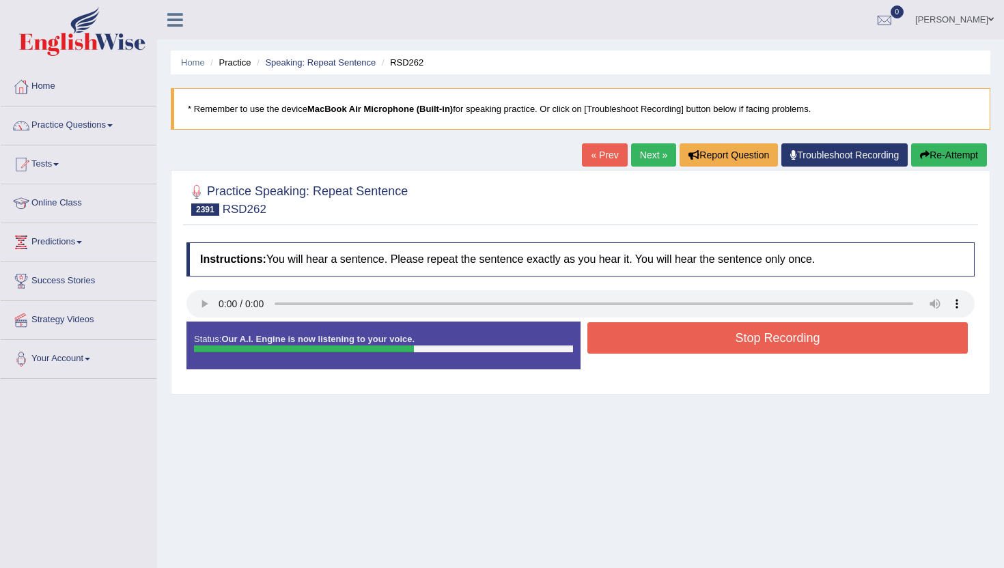
click at [605, 329] on button "Stop Recording" at bounding box center [778, 337] width 381 height 31
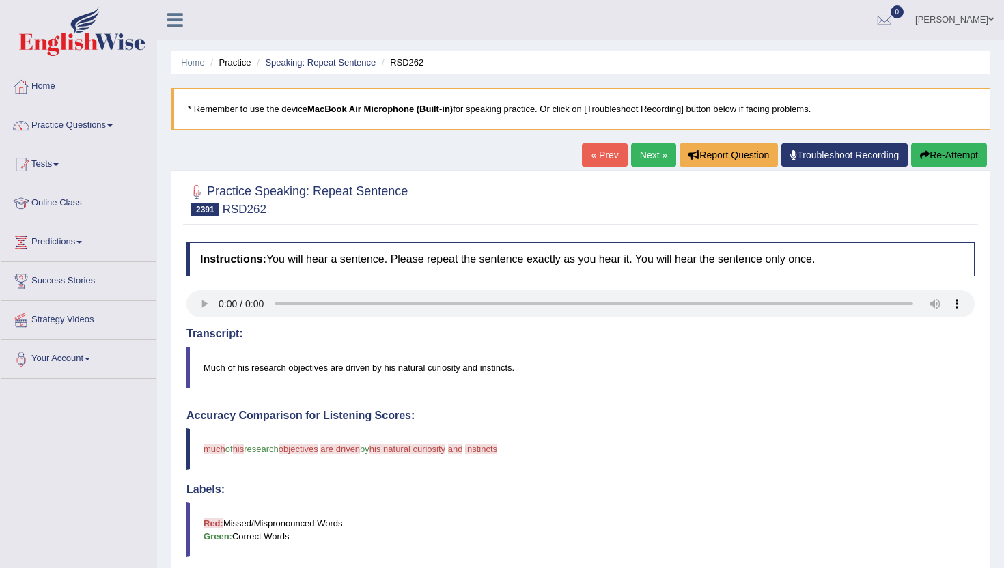
click at [934, 163] on button "Re-Attempt" at bounding box center [949, 154] width 76 height 23
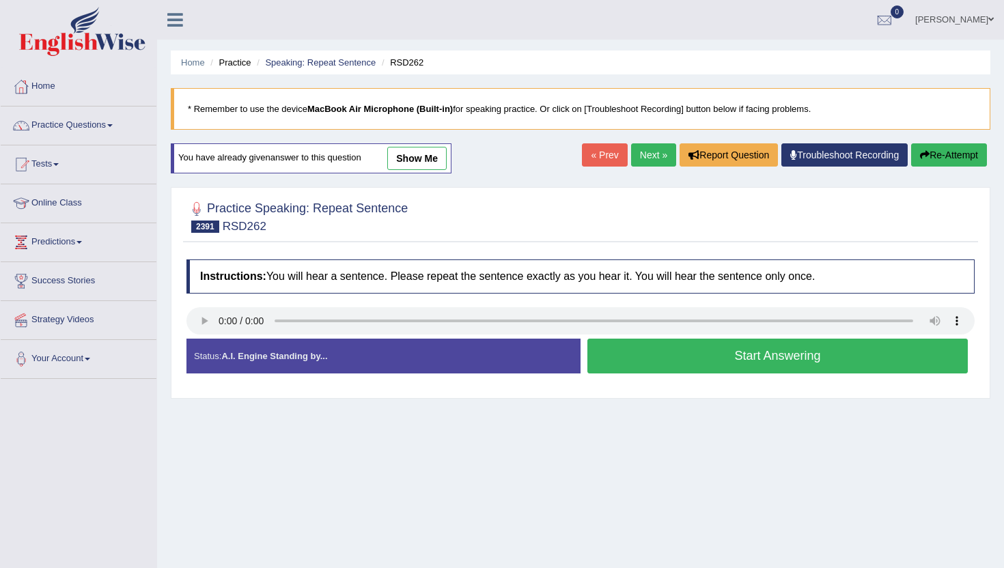
click at [620, 359] on button "Start Answering" at bounding box center [778, 356] width 381 height 35
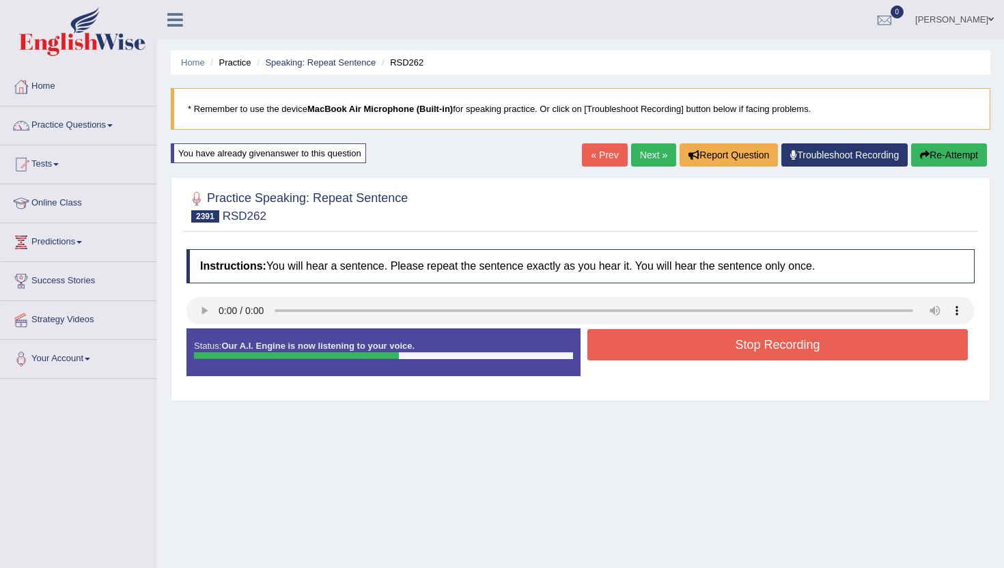
click at [623, 335] on button "Stop Recording" at bounding box center [778, 344] width 381 height 31
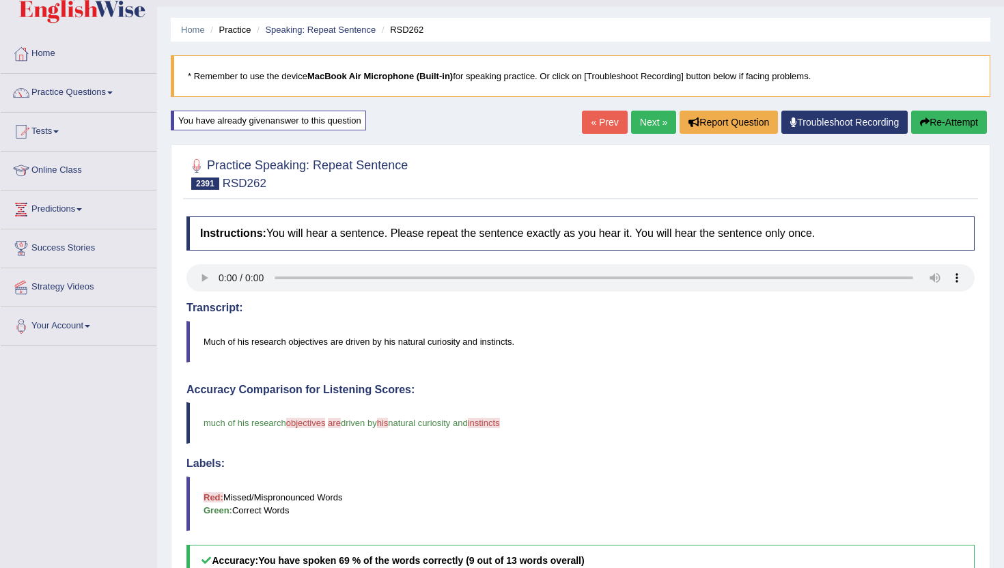
scroll to position [27, 0]
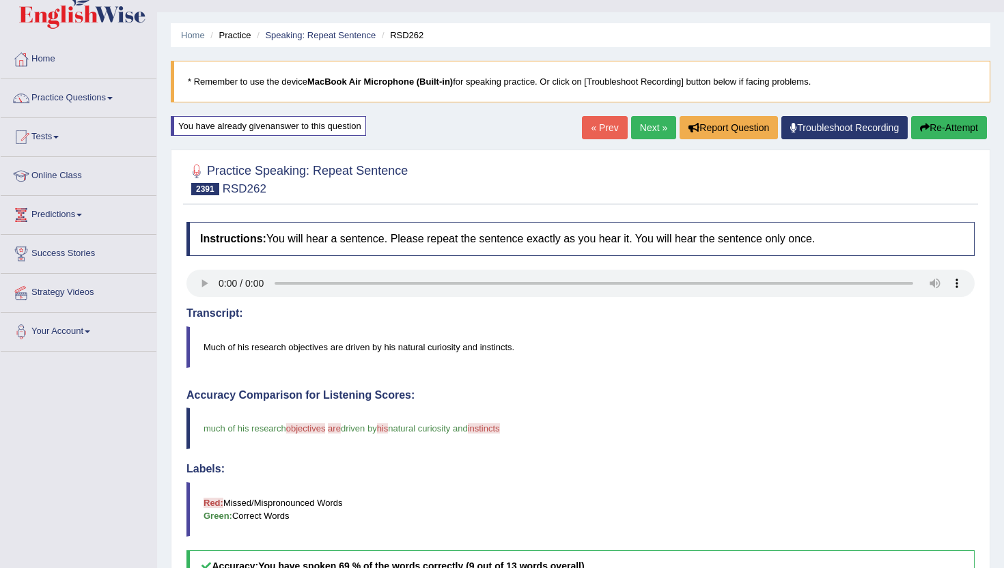
click at [644, 122] on link "Next »" at bounding box center [653, 127] width 45 height 23
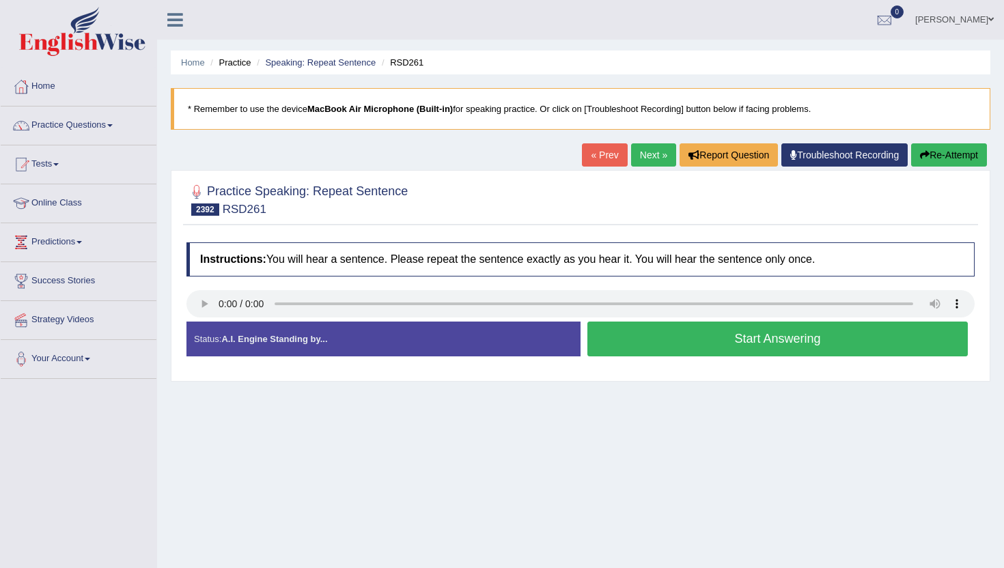
click at [588, 330] on button "Start Answering" at bounding box center [778, 339] width 381 height 35
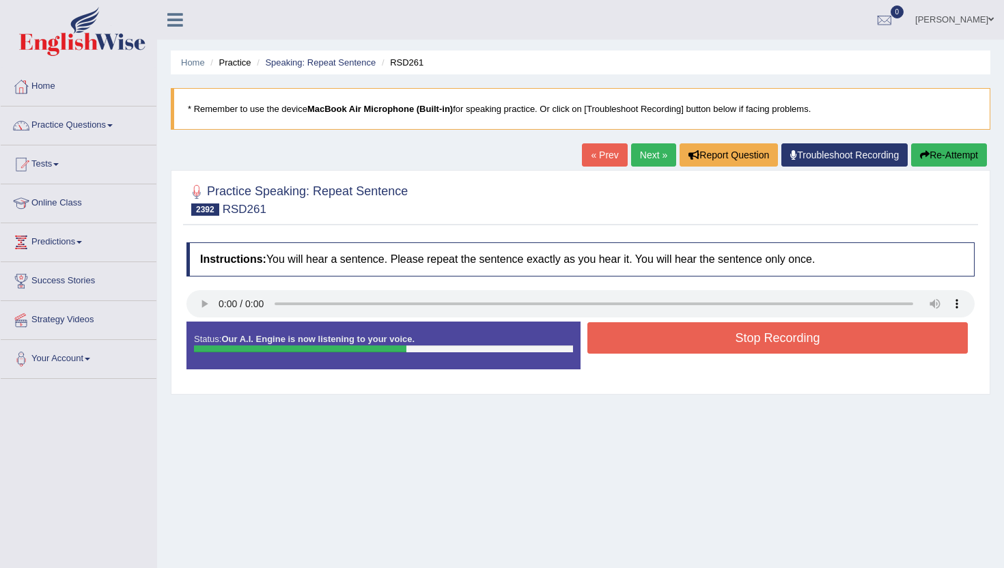
click at [612, 338] on button "Stop Recording" at bounding box center [778, 337] width 381 height 31
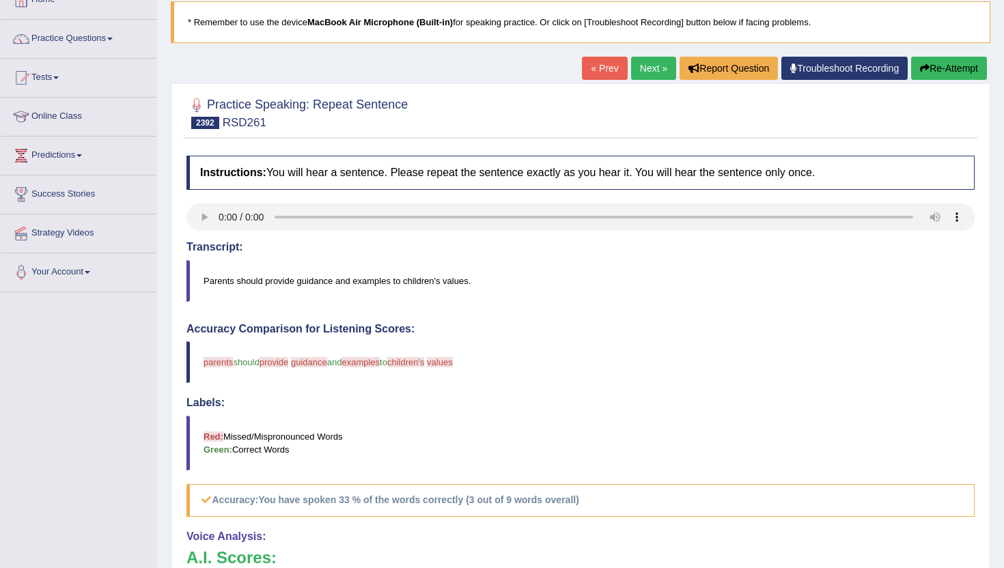
scroll to position [82, 0]
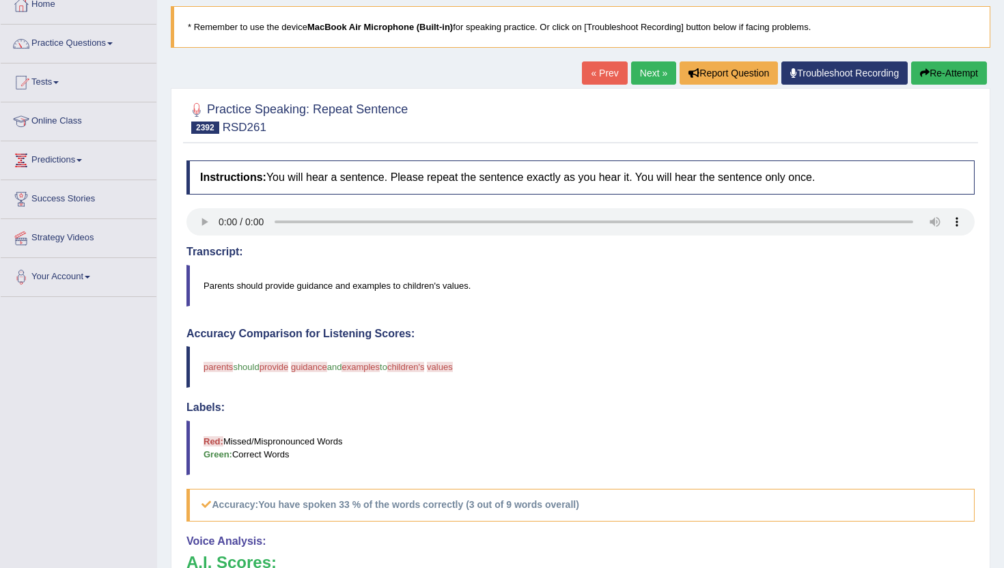
click at [963, 66] on button "Re-Attempt" at bounding box center [949, 72] width 76 height 23
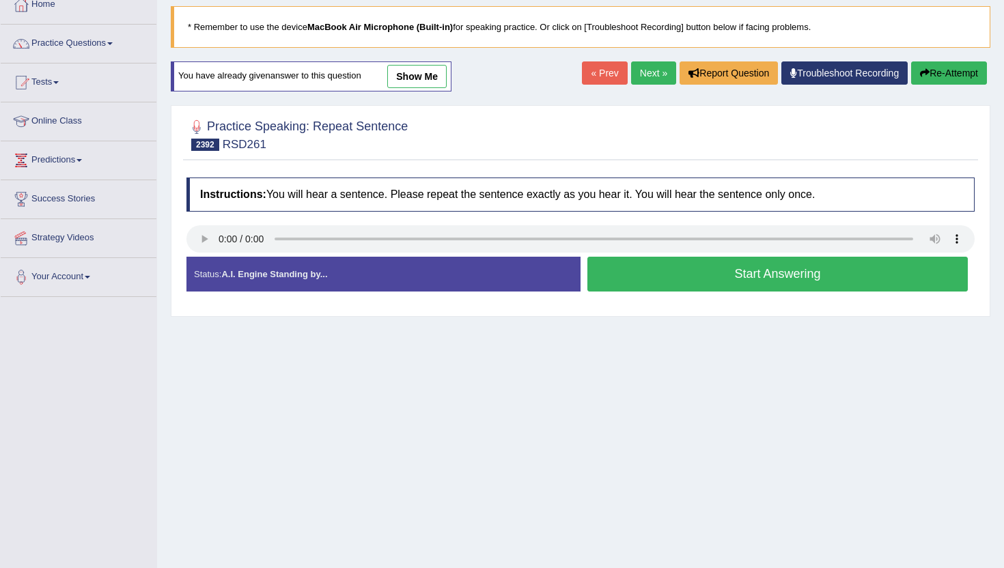
click at [689, 289] on button "Start Answering" at bounding box center [778, 274] width 381 height 35
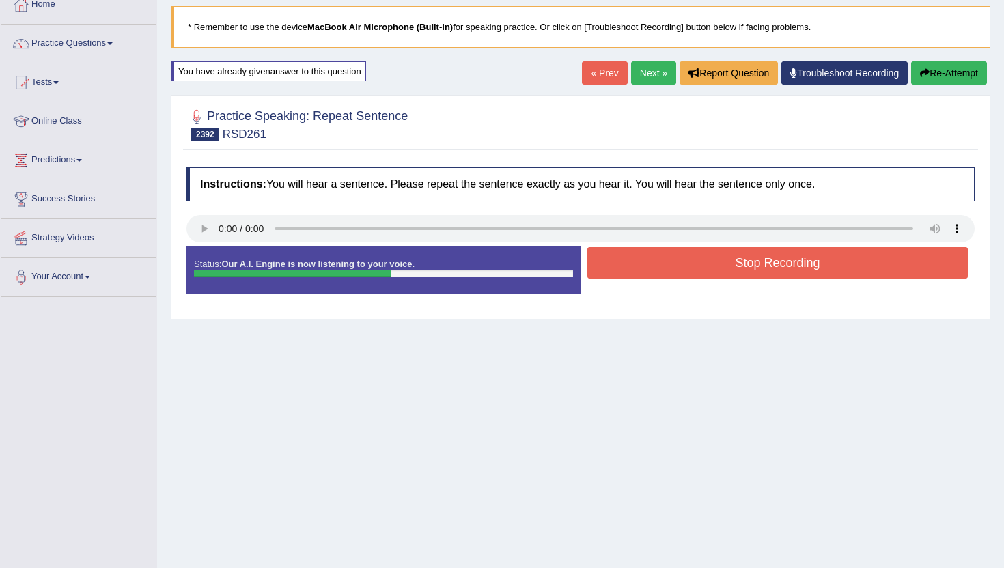
click at [693, 270] on button "Stop Recording" at bounding box center [778, 262] width 381 height 31
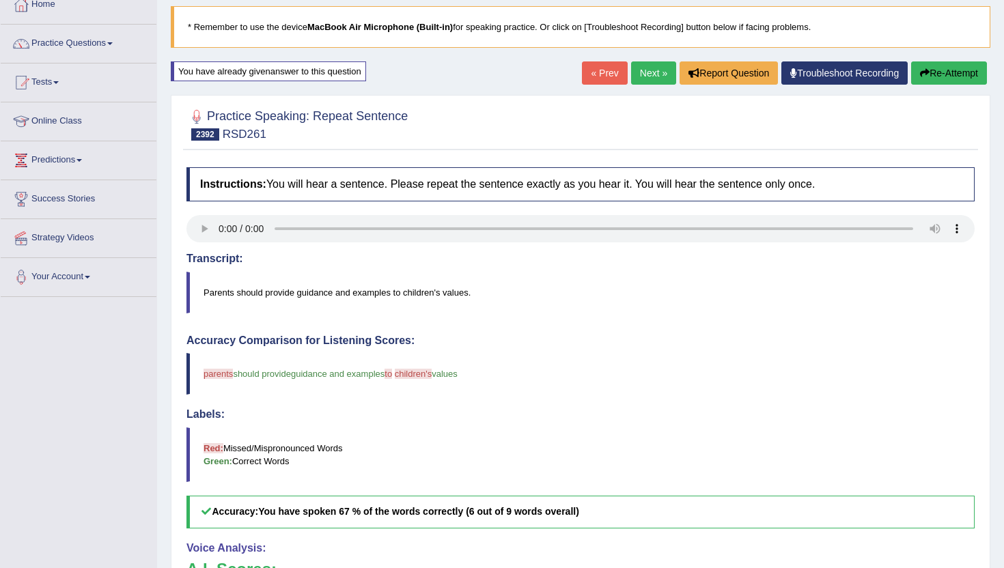
click at [654, 70] on link "Next »" at bounding box center [653, 72] width 45 height 23
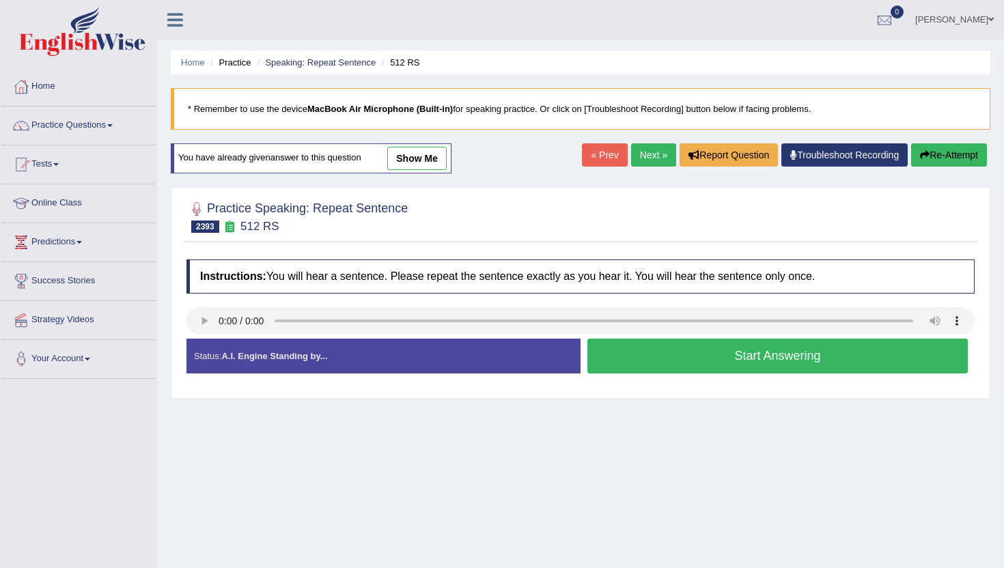
click at [643, 350] on button "Start Answering" at bounding box center [778, 356] width 381 height 35
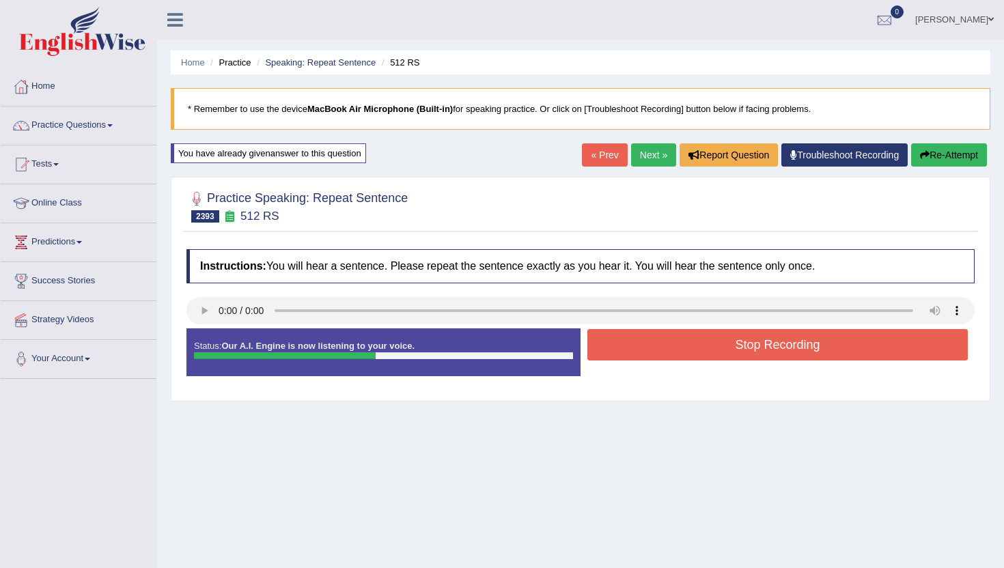
click at [643, 350] on button "Stop Recording" at bounding box center [778, 344] width 381 height 31
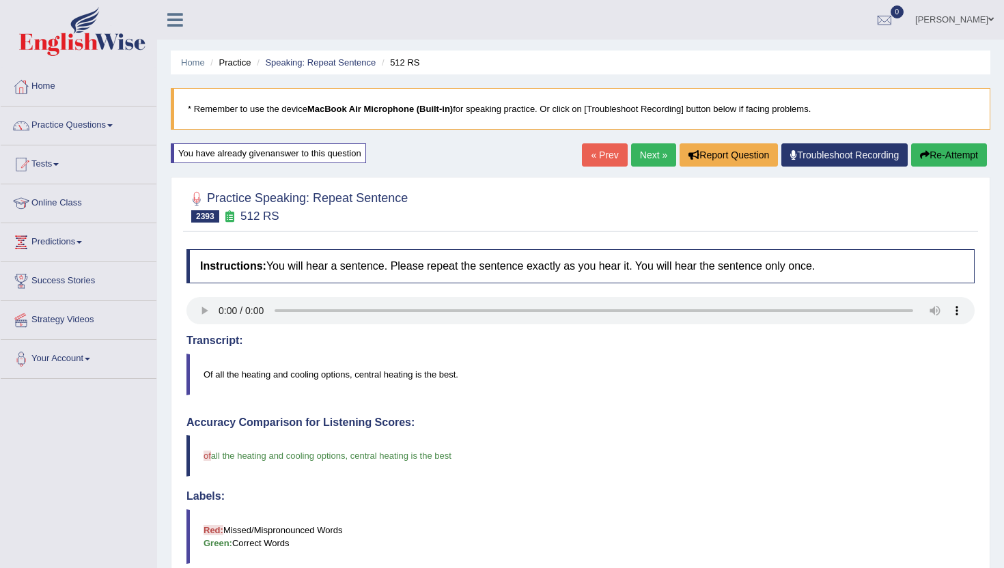
click at [639, 150] on link "Next »" at bounding box center [653, 154] width 45 height 23
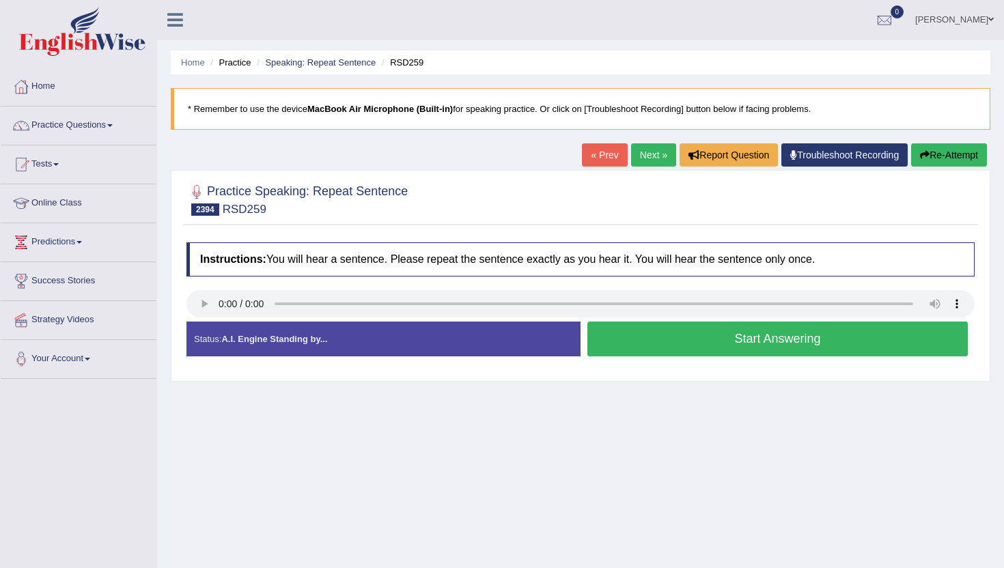
click at [637, 348] on button "Start Answering" at bounding box center [778, 339] width 381 height 35
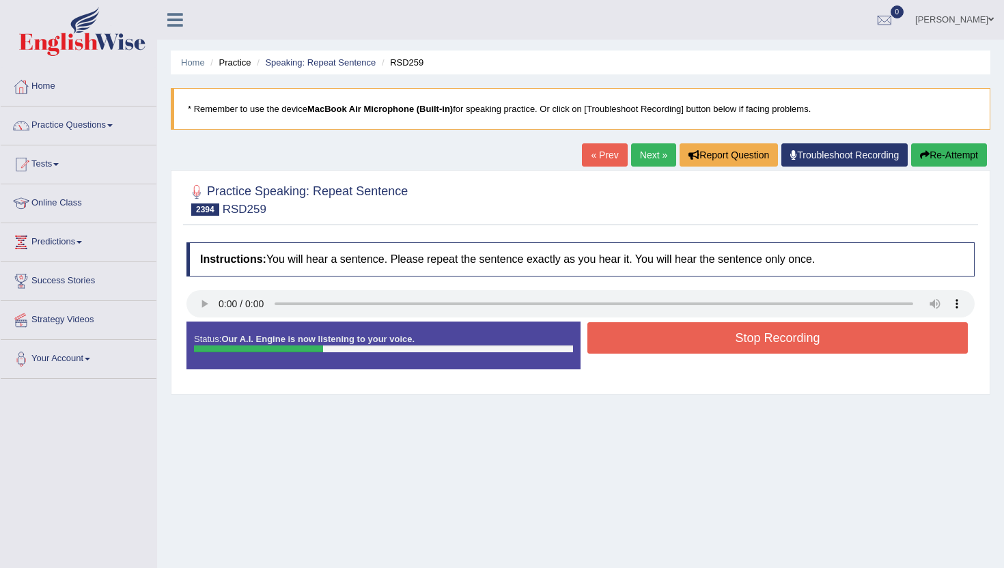
click at [637, 348] on button "Stop Recording" at bounding box center [778, 337] width 381 height 31
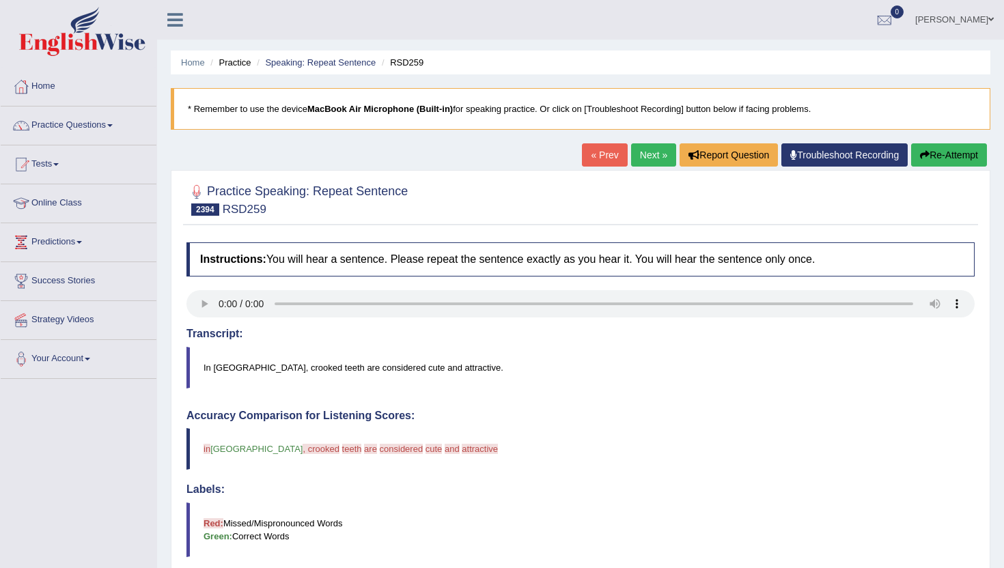
click at [639, 151] on link "Next »" at bounding box center [653, 154] width 45 height 23
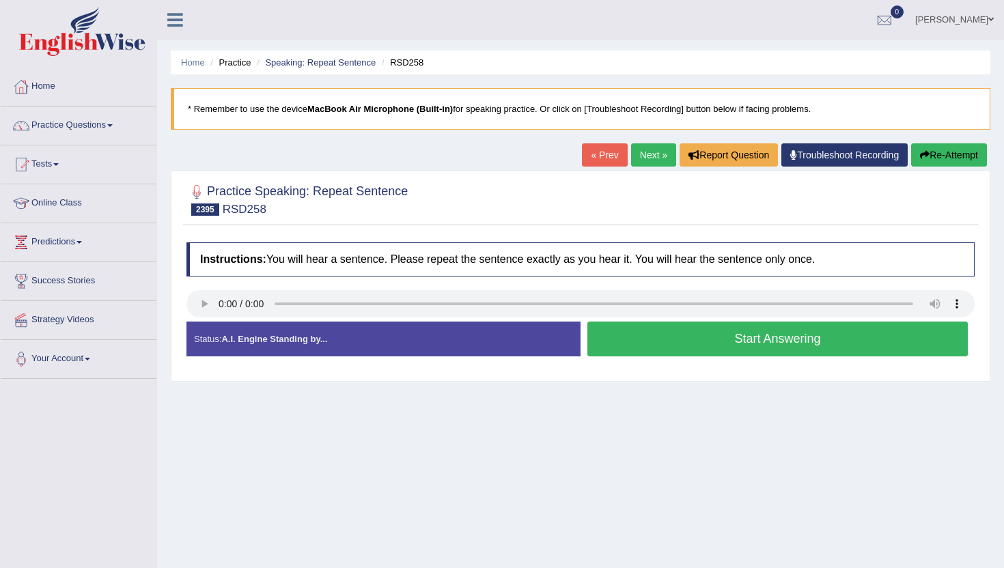
click at [703, 340] on button "Start Answering" at bounding box center [778, 339] width 381 height 35
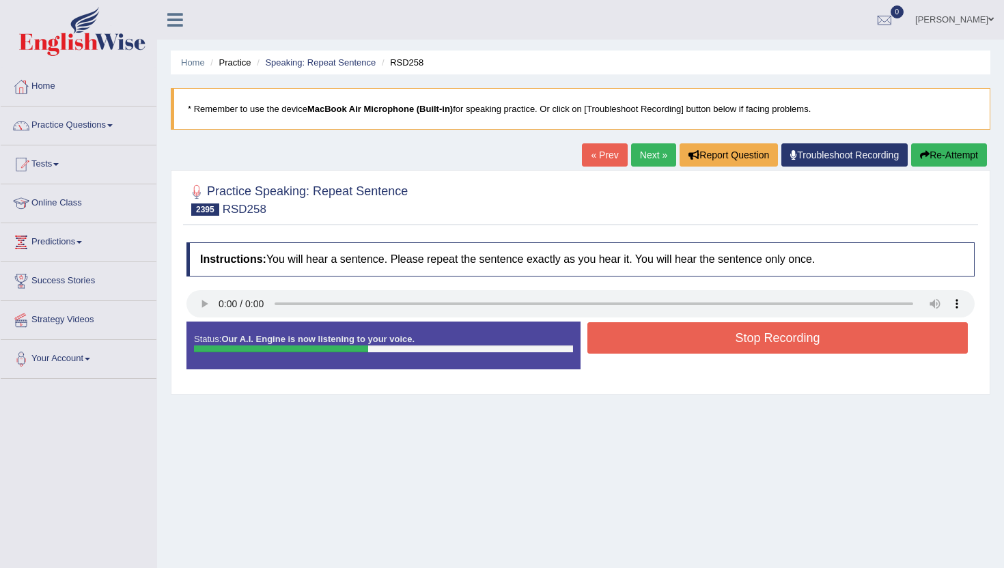
click at [703, 340] on button "Stop Recording" at bounding box center [778, 337] width 381 height 31
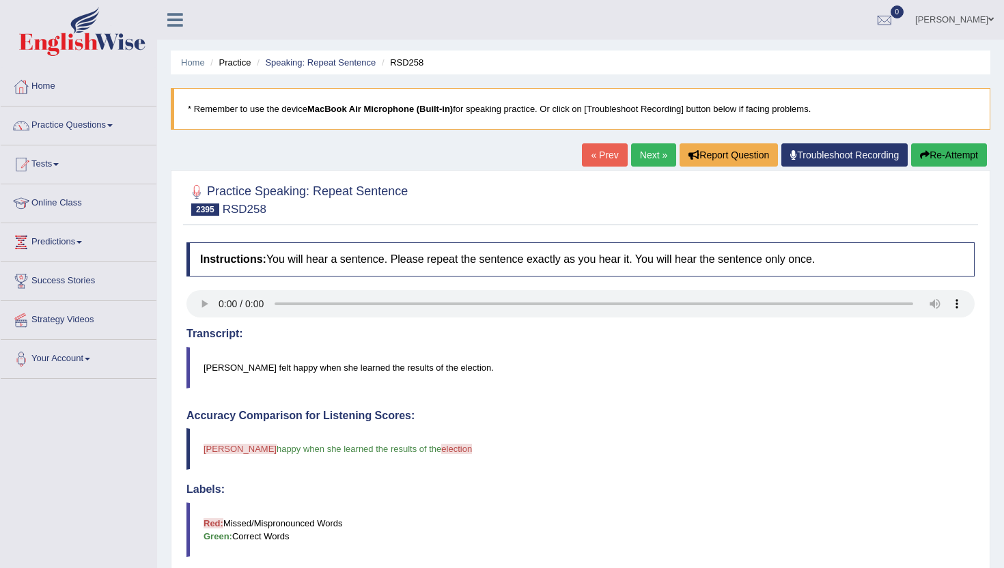
click at [640, 156] on link "Next »" at bounding box center [653, 154] width 45 height 23
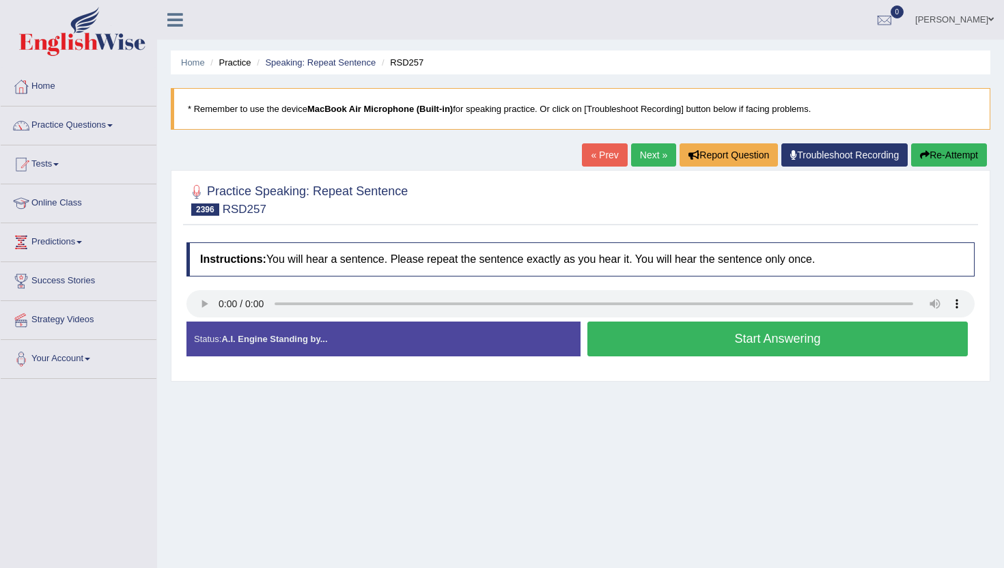
click at [653, 327] on button "Start Answering" at bounding box center [778, 339] width 381 height 35
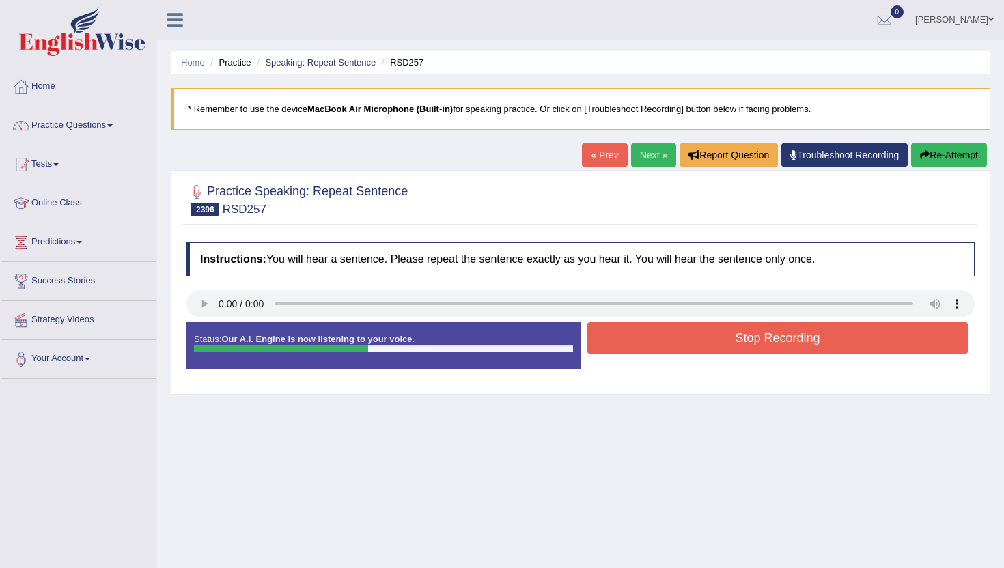
click at [653, 328] on button "Stop Recording" at bounding box center [778, 337] width 381 height 31
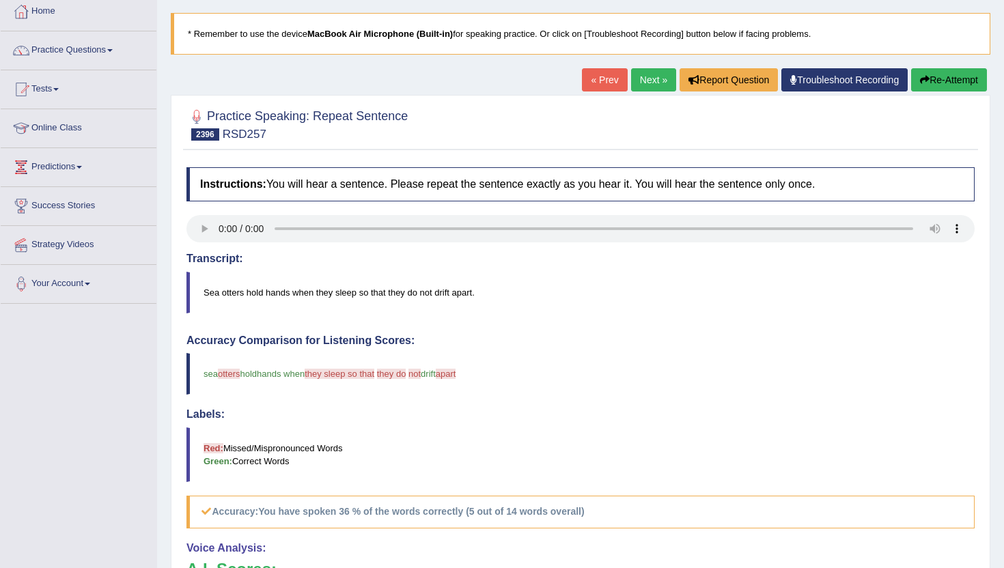
scroll to position [27, 0]
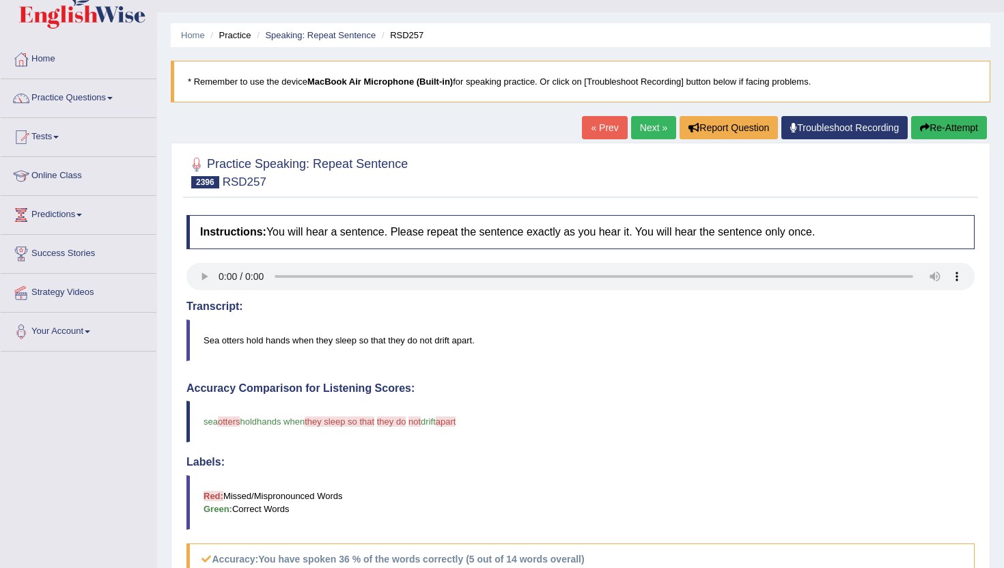
click at [631, 121] on link "Next »" at bounding box center [653, 127] width 45 height 23
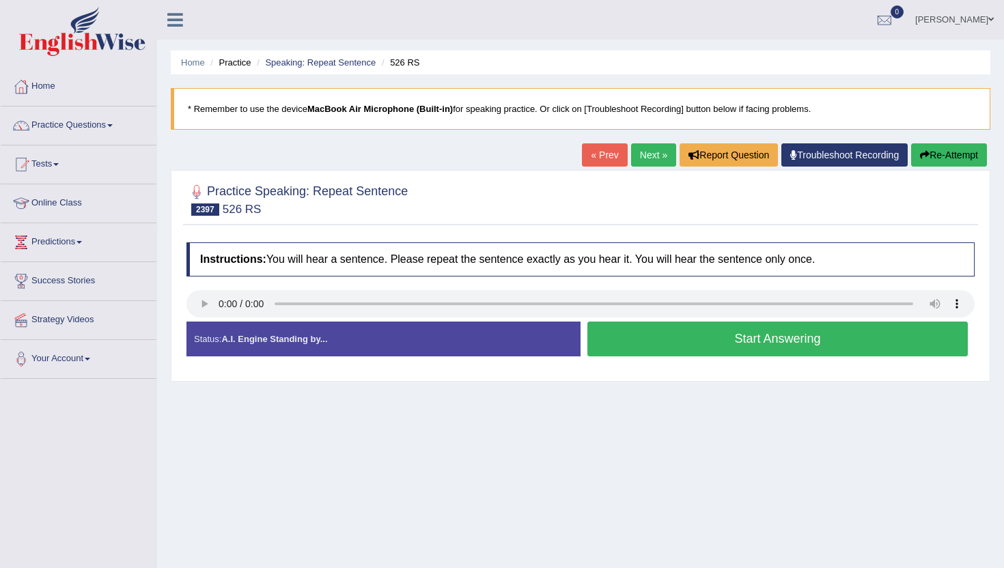
click at [673, 344] on button "Start Answering" at bounding box center [778, 339] width 381 height 35
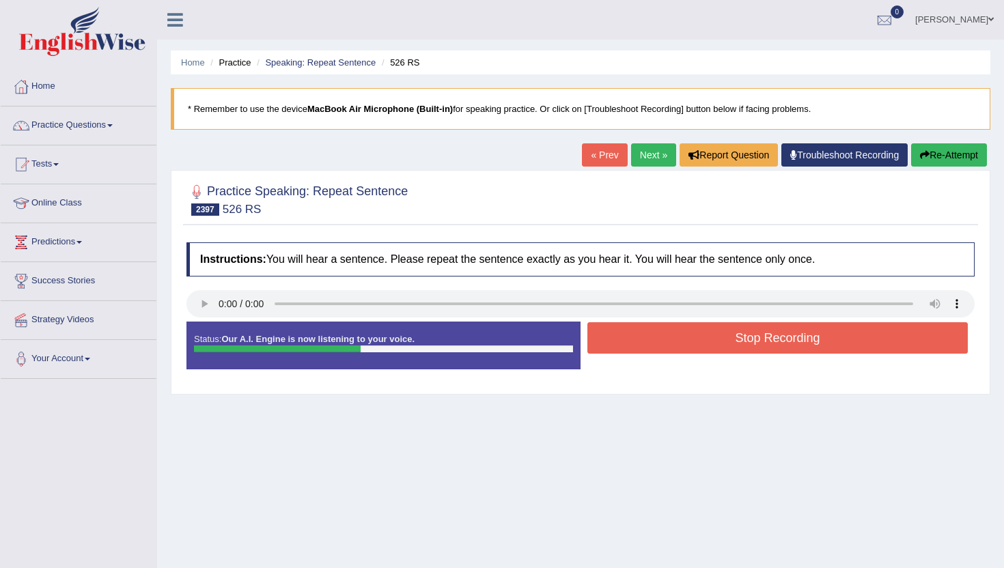
click at [673, 344] on button "Stop Recording" at bounding box center [778, 337] width 381 height 31
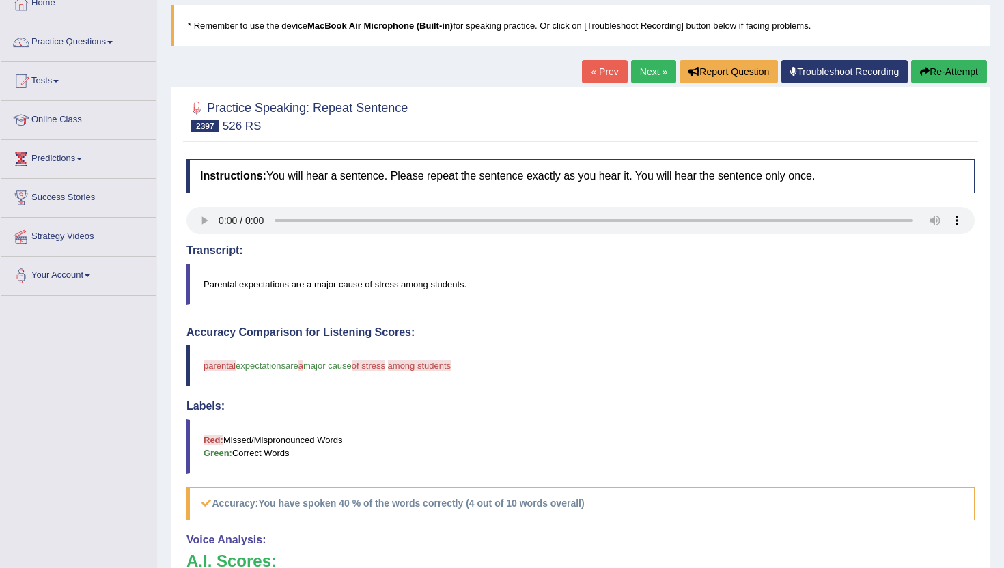
scroll to position [137, 0]
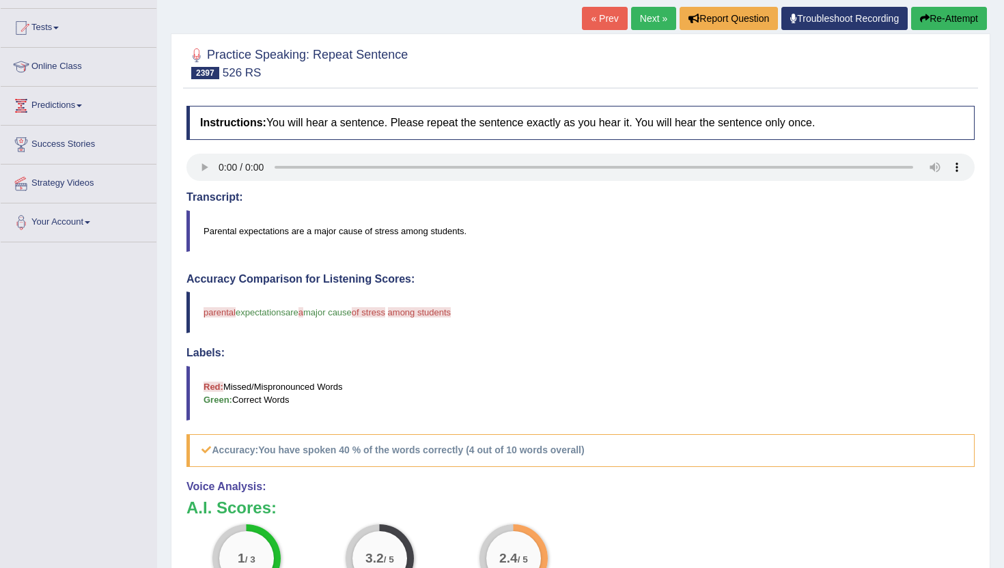
click at [648, 21] on link "Next »" at bounding box center [653, 18] width 45 height 23
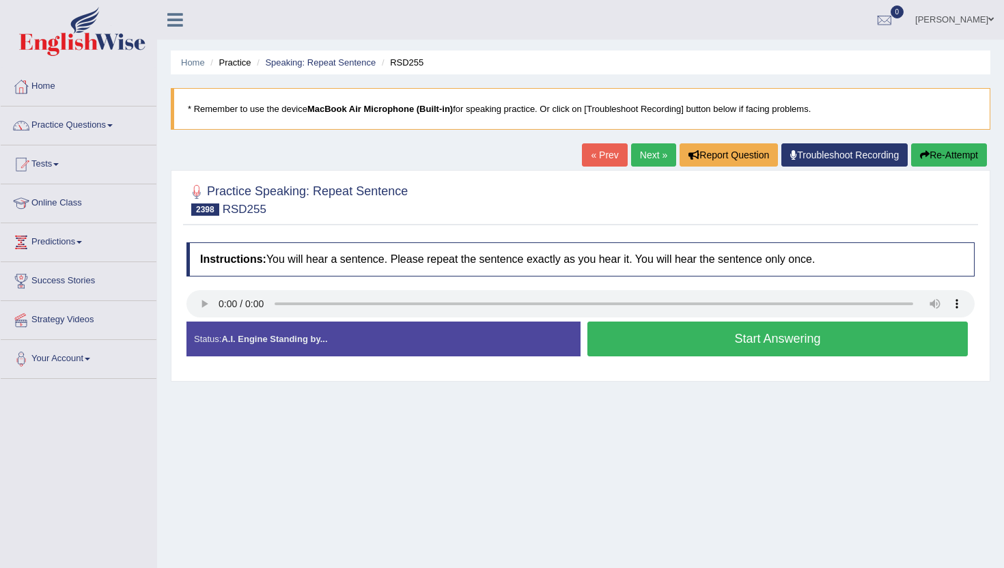
click at [691, 346] on button "Start Answering" at bounding box center [778, 339] width 381 height 35
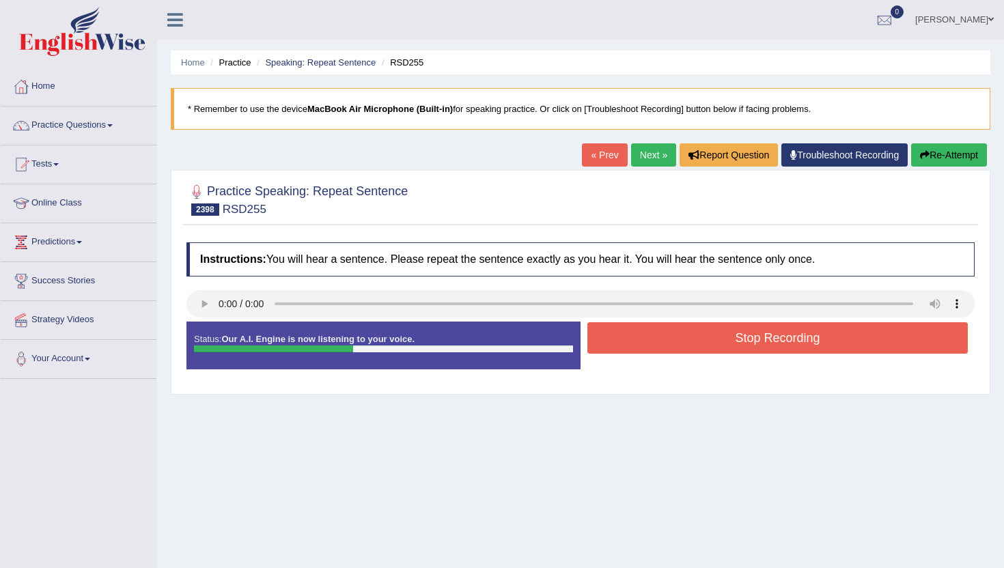
click at [691, 346] on button "Stop Recording" at bounding box center [778, 337] width 381 height 31
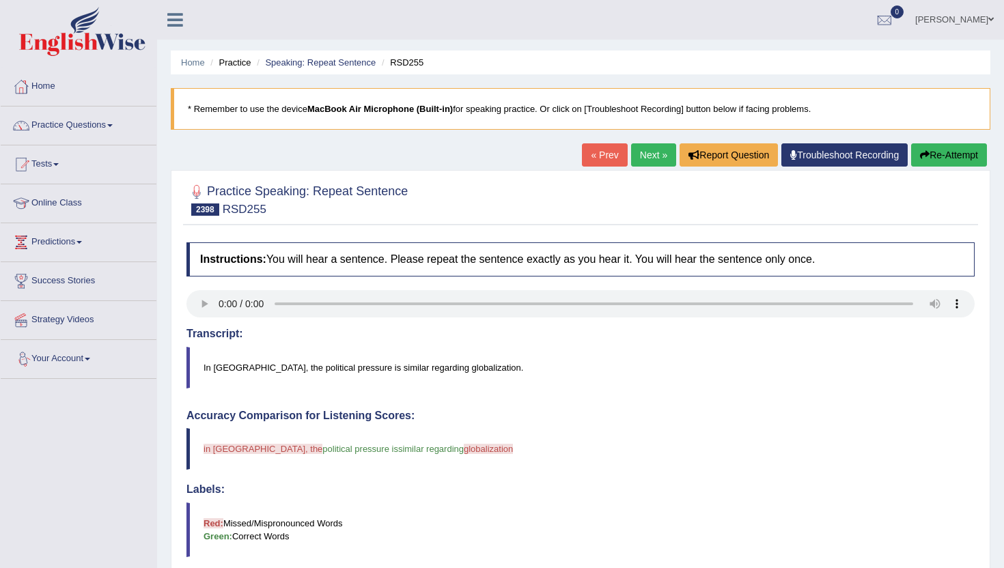
click at [648, 162] on link "Next »" at bounding box center [653, 154] width 45 height 23
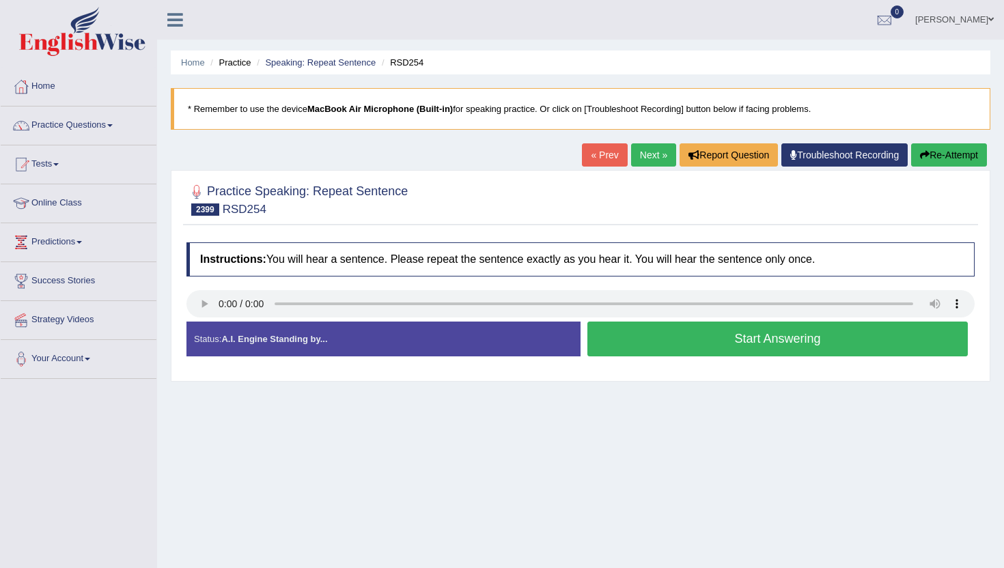
click at [666, 325] on button "Start Answering" at bounding box center [778, 339] width 381 height 35
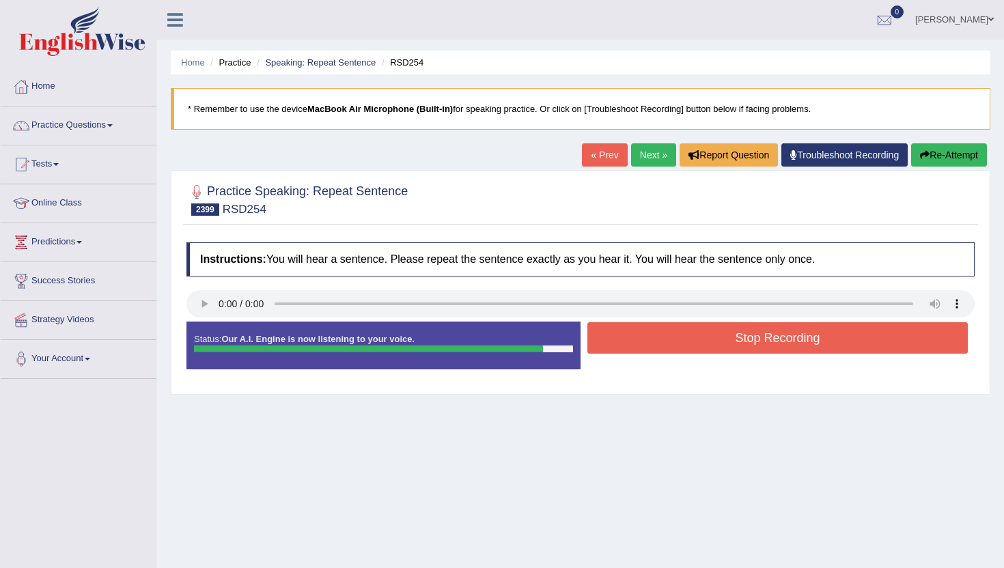
click at [668, 335] on button "Stop Recording" at bounding box center [778, 337] width 381 height 31
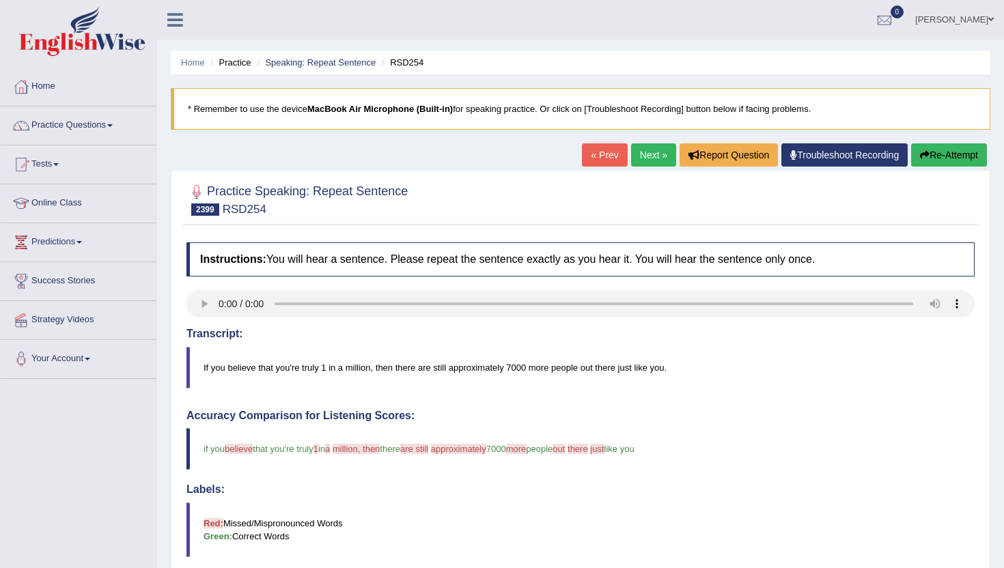
click at [633, 152] on link "Next »" at bounding box center [653, 154] width 45 height 23
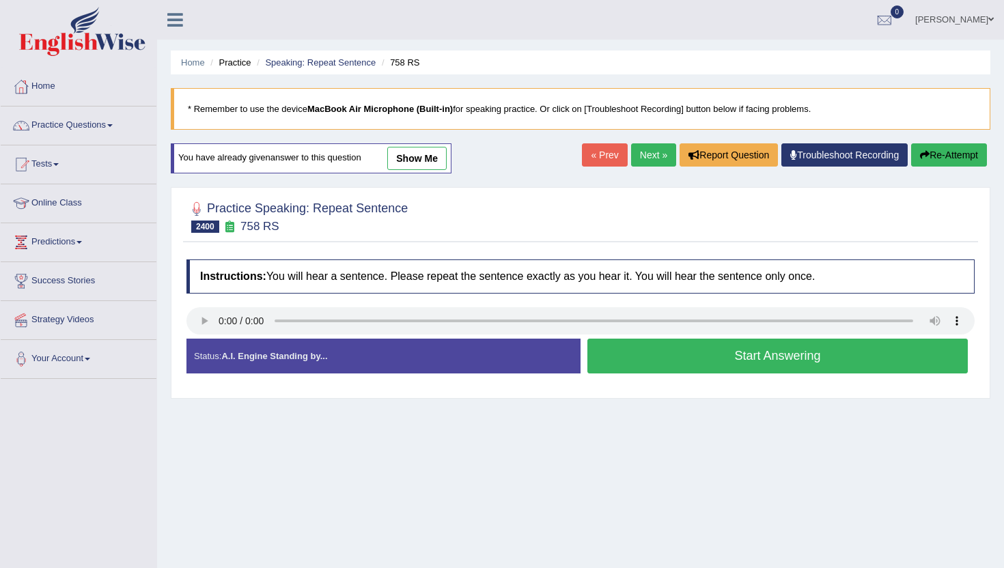
click at [622, 361] on button "Start Answering" at bounding box center [778, 356] width 381 height 35
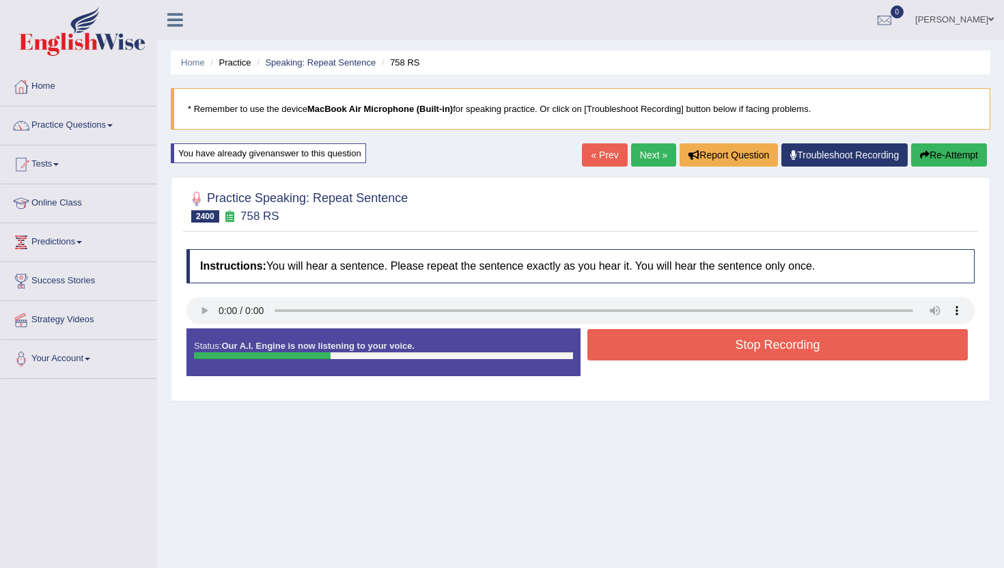
click at [623, 348] on button "Stop Recording" at bounding box center [778, 344] width 381 height 31
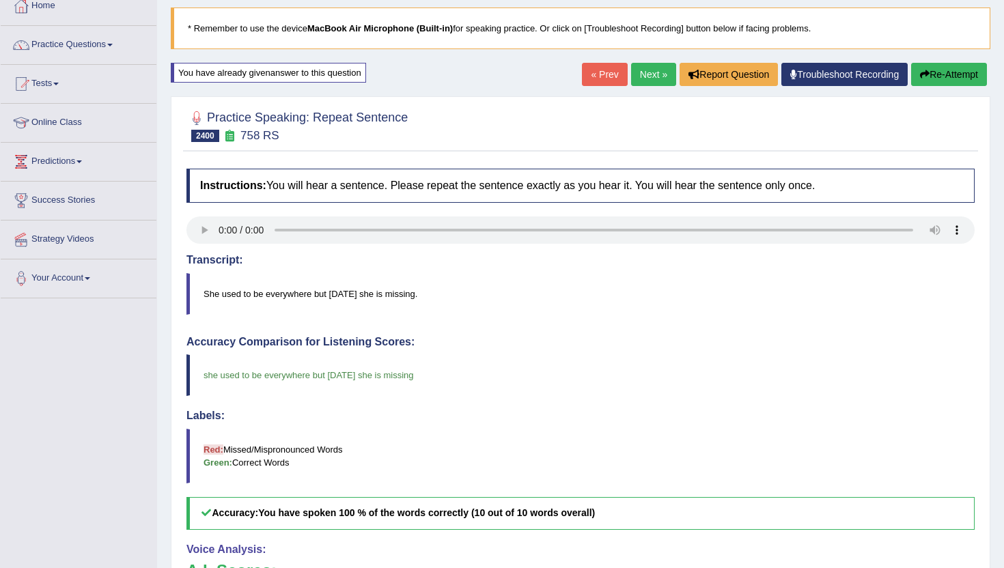
scroll to position [27, 0]
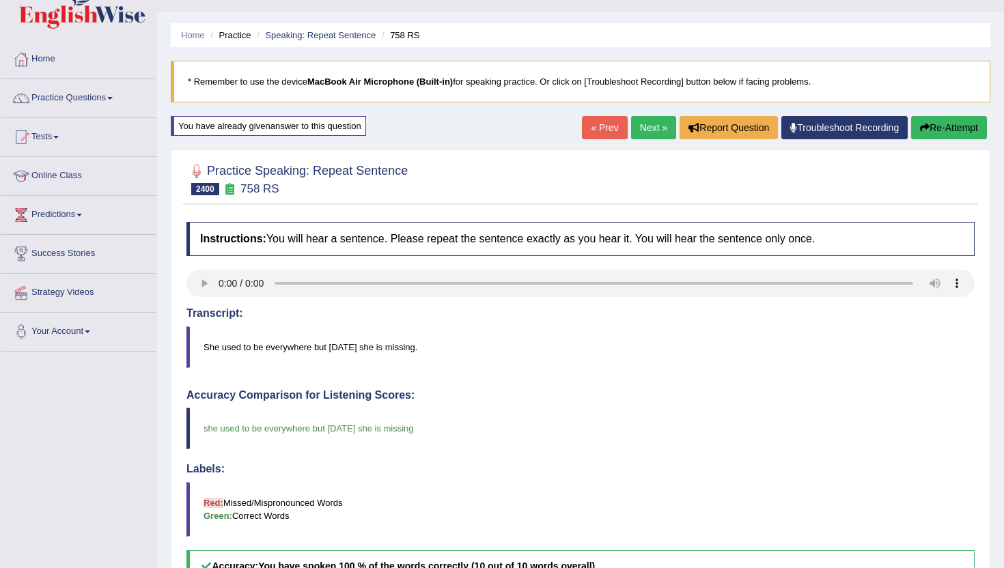
click at [641, 134] on link "Next »" at bounding box center [653, 127] width 45 height 23
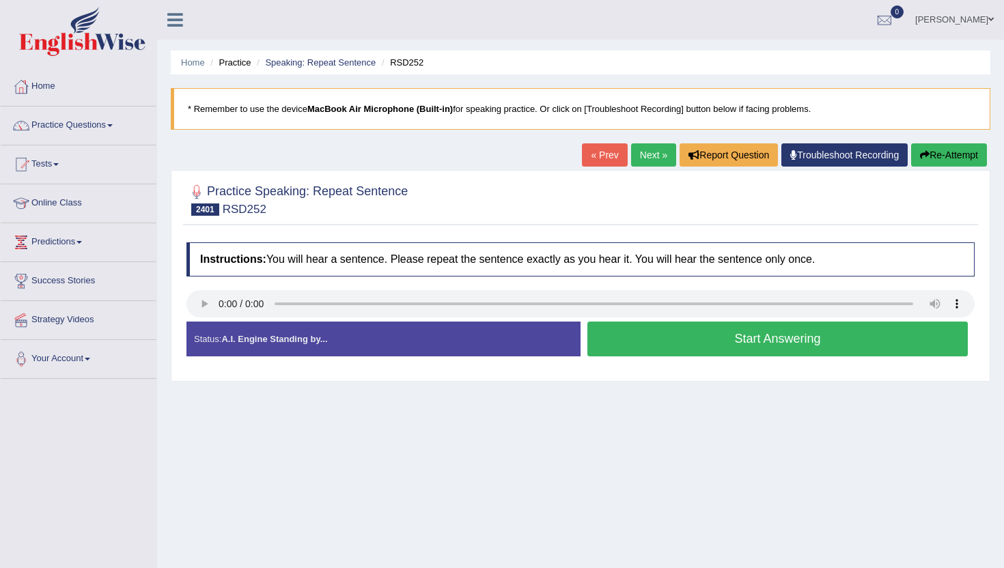
click at [698, 344] on button "Start Answering" at bounding box center [778, 339] width 381 height 35
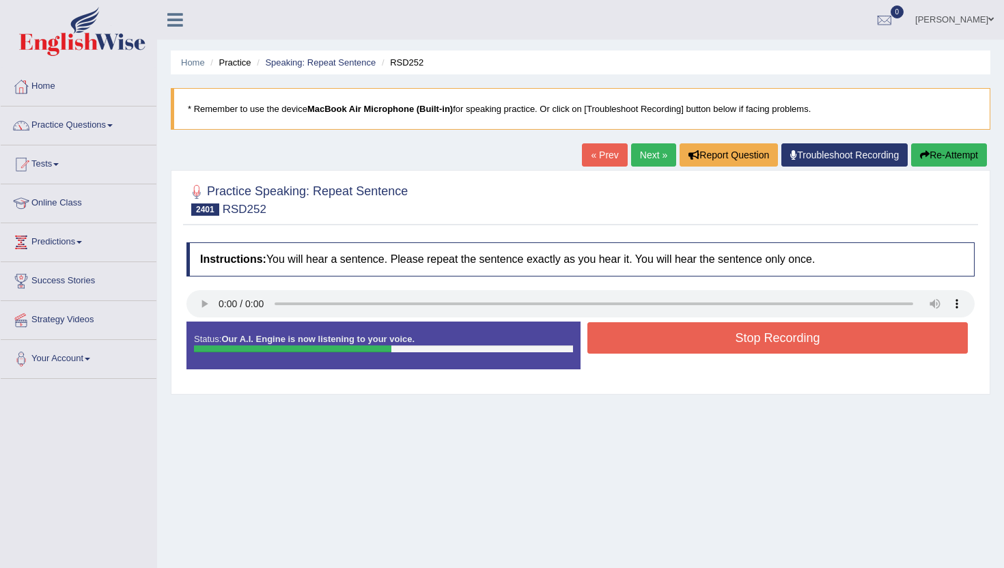
click at [698, 344] on button "Stop Recording" at bounding box center [778, 337] width 381 height 31
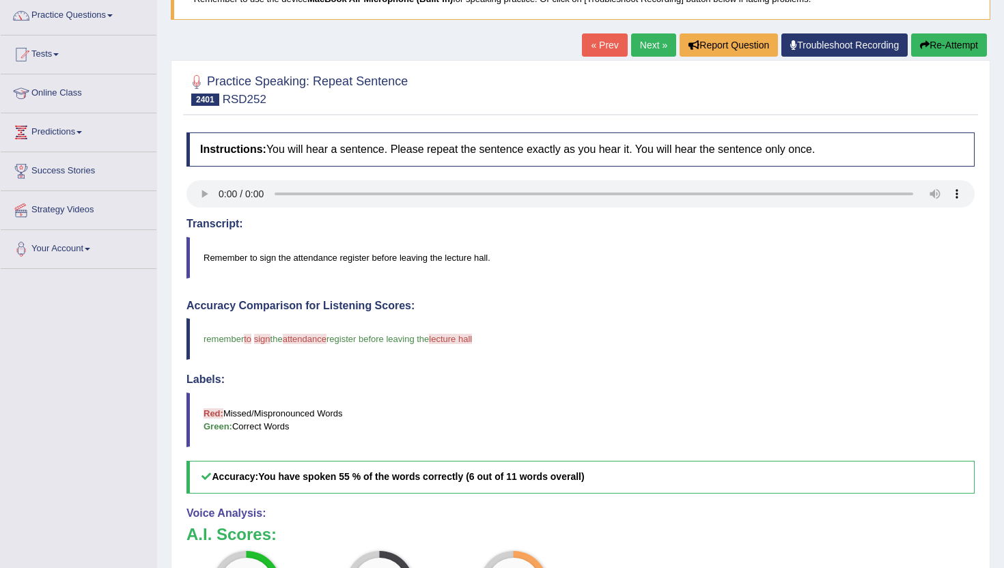
scroll to position [109, 0]
click at [639, 51] on link "Next »" at bounding box center [653, 45] width 45 height 23
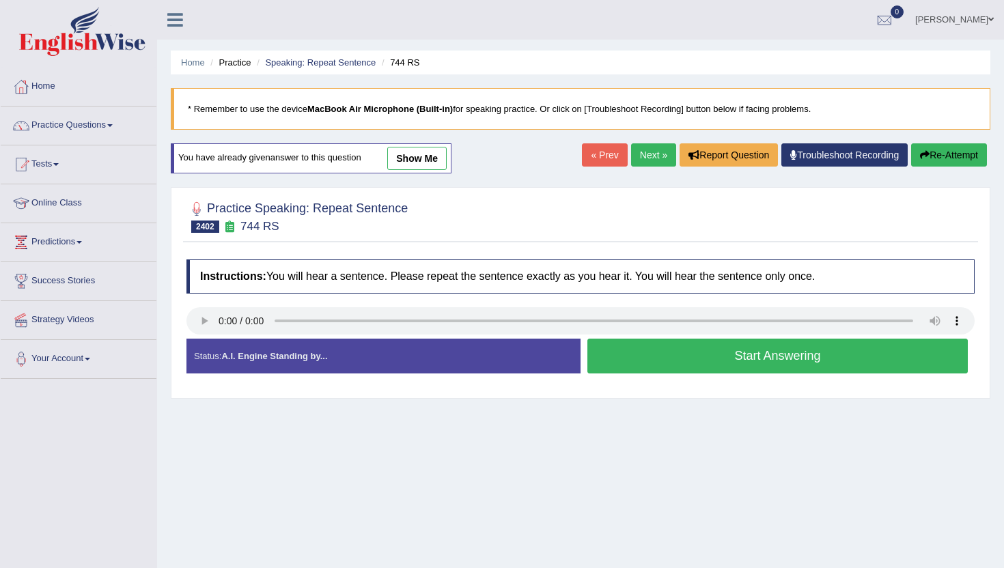
click at [605, 359] on button "Start Answering" at bounding box center [778, 356] width 381 height 35
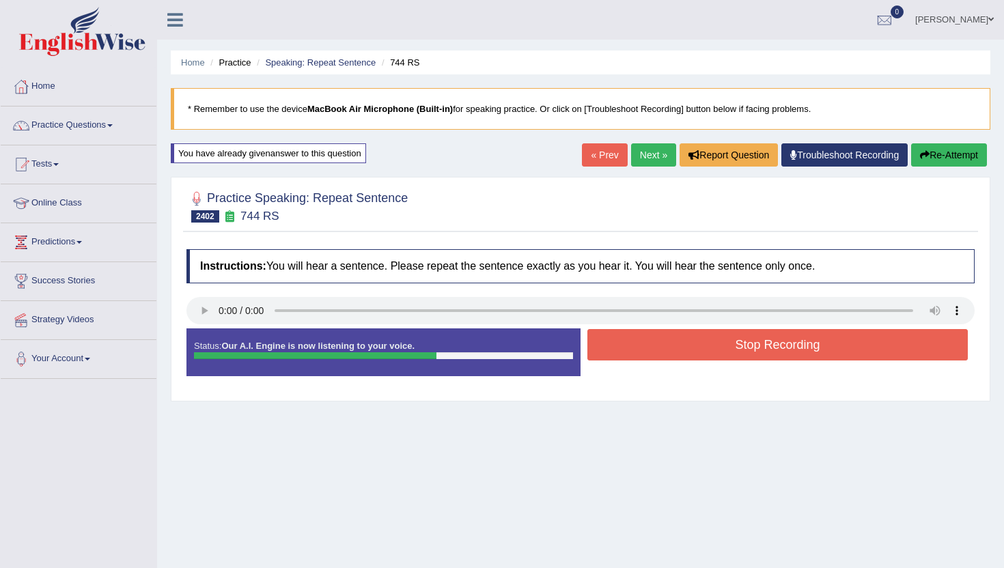
click at [615, 347] on button "Stop Recording" at bounding box center [778, 344] width 381 height 31
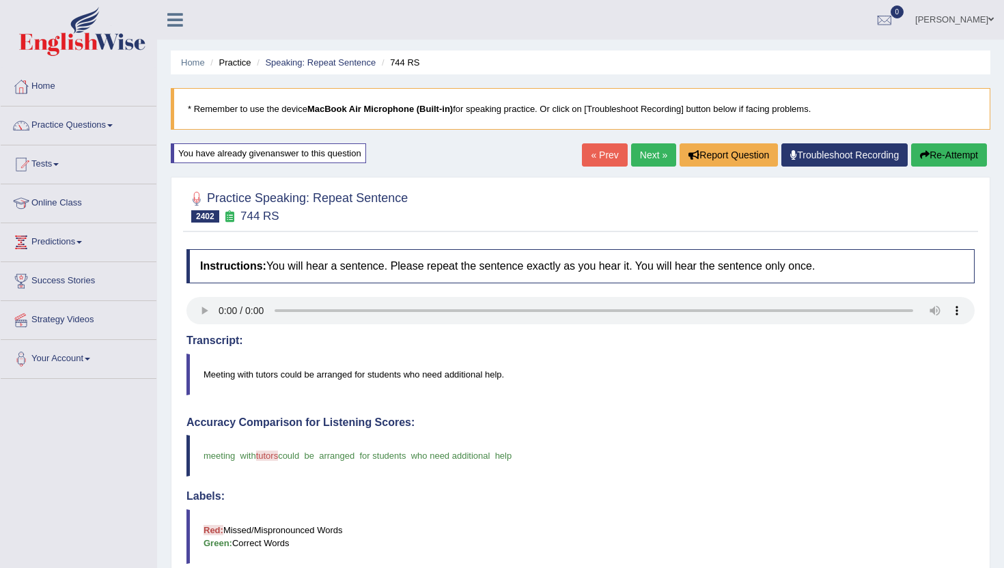
click at [652, 148] on link "Next »" at bounding box center [653, 154] width 45 height 23
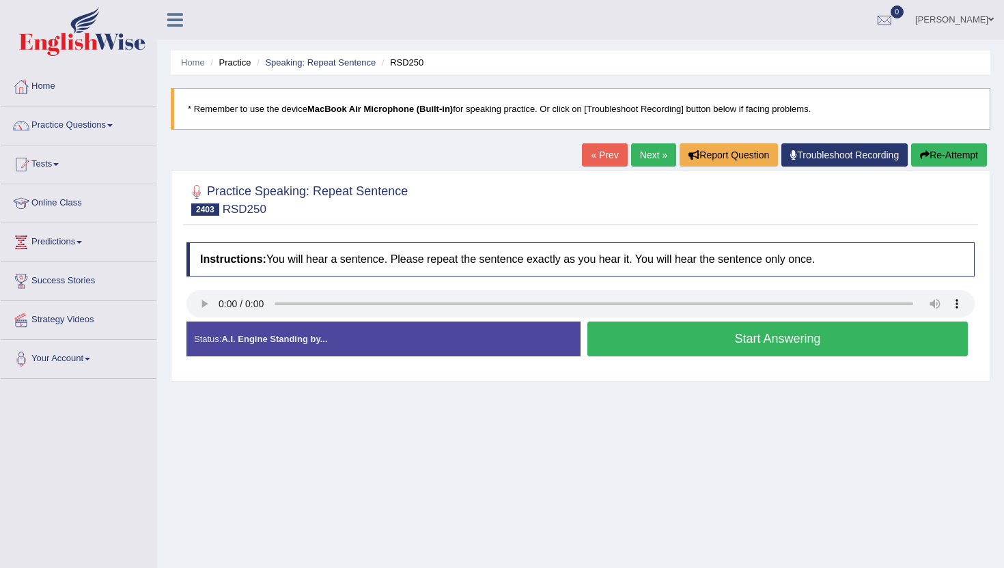
click at [687, 338] on button "Start Answering" at bounding box center [778, 339] width 381 height 35
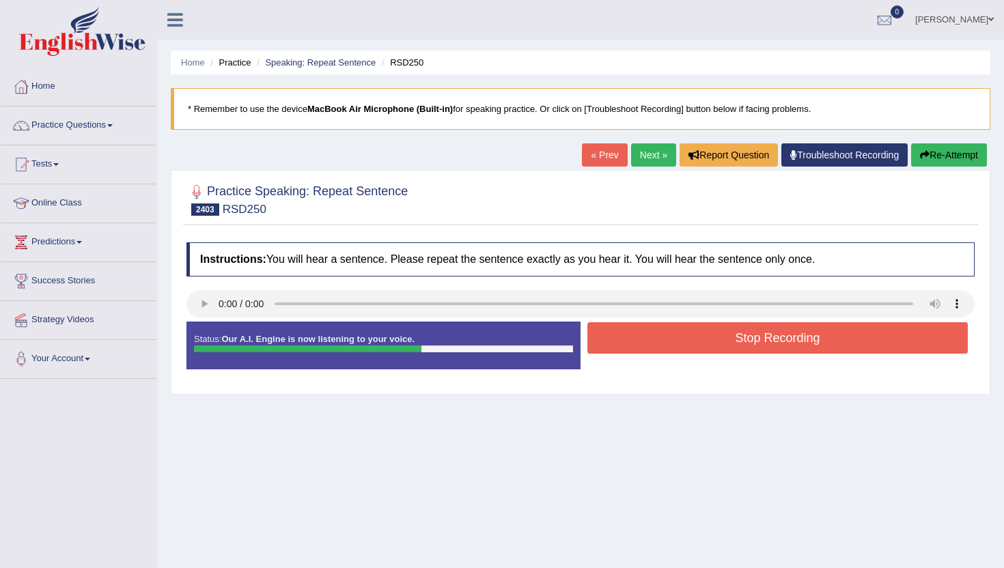
click at [687, 338] on button "Stop Recording" at bounding box center [778, 337] width 381 height 31
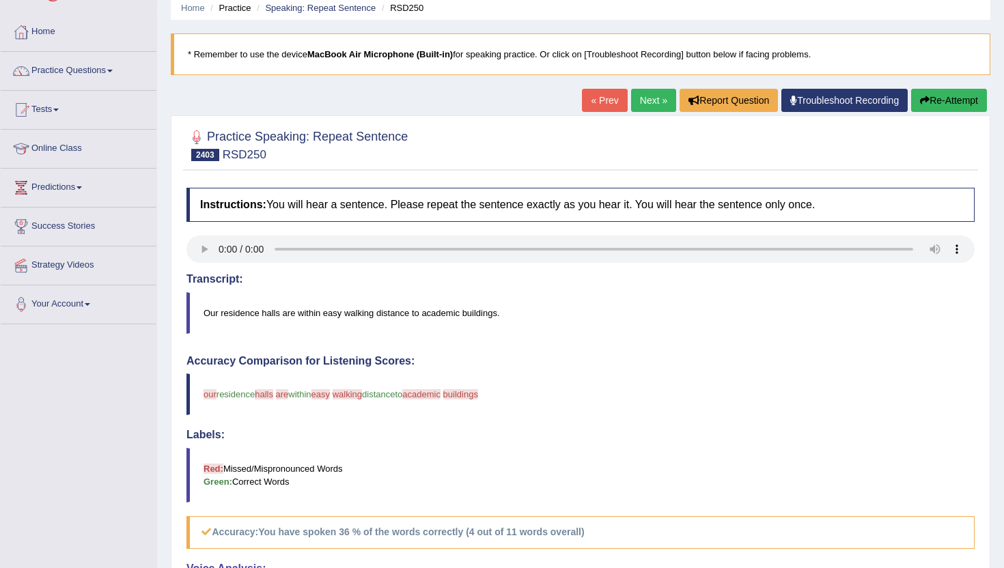
scroll to position [55, 0]
click at [650, 100] on link "Next »" at bounding box center [653, 100] width 45 height 23
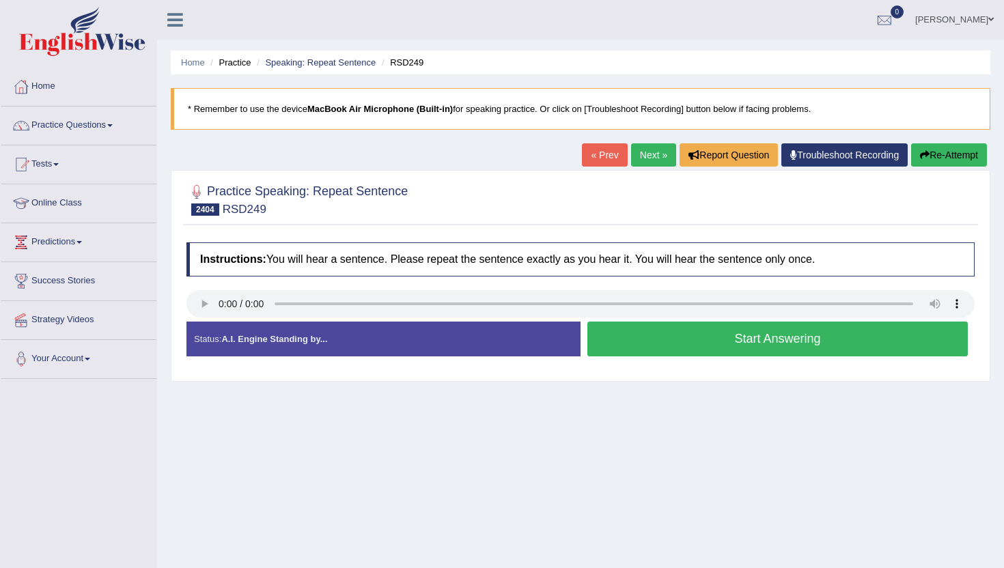
click at [644, 343] on button "Start Answering" at bounding box center [778, 339] width 381 height 35
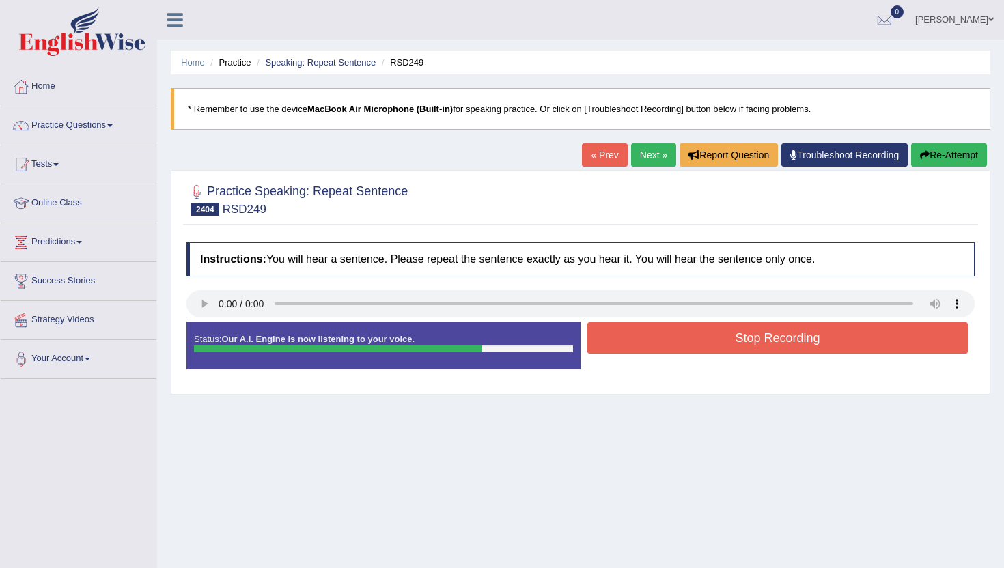
click at [644, 343] on button "Stop Recording" at bounding box center [778, 337] width 381 height 31
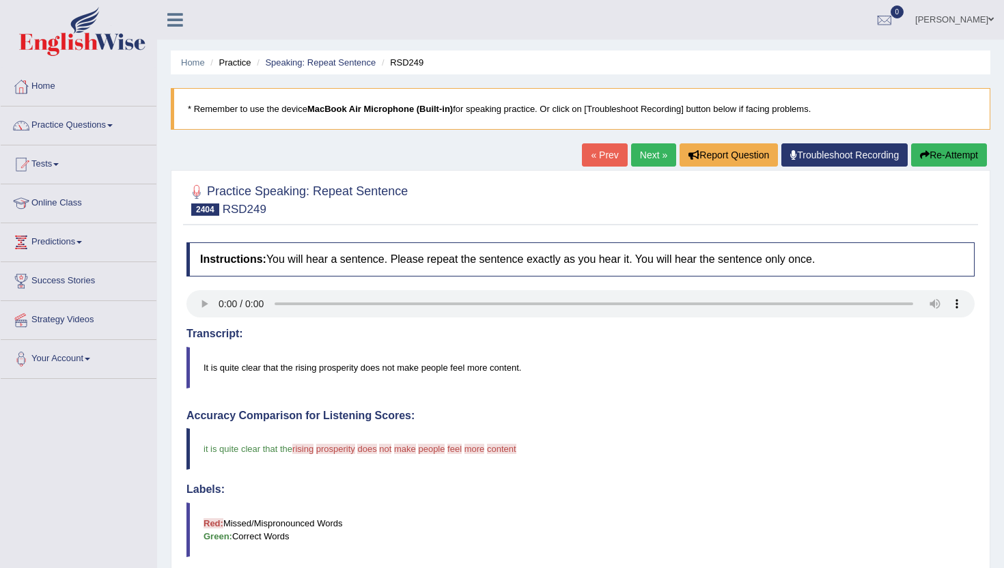
click at [958, 157] on button "Re-Attempt" at bounding box center [949, 154] width 76 height 23
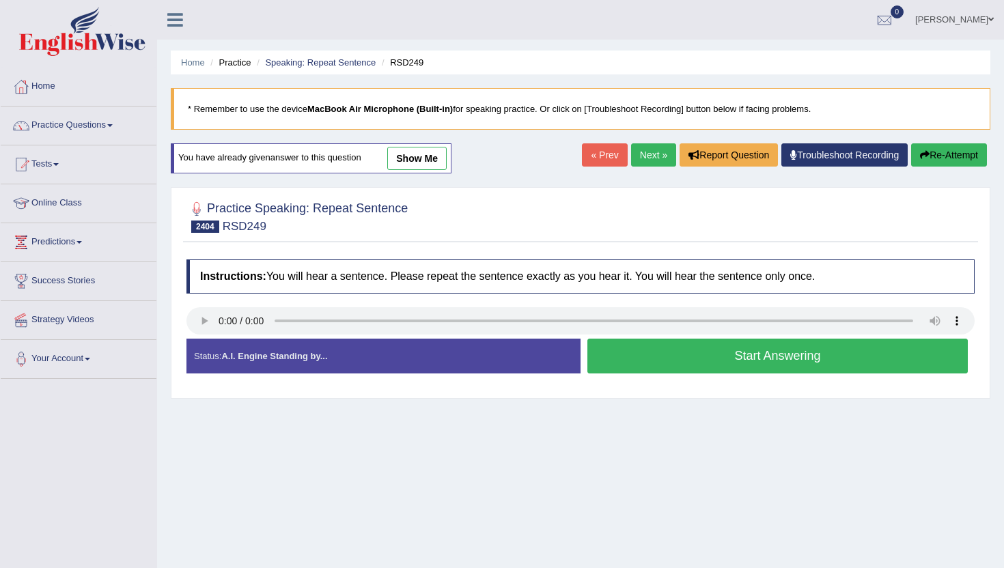
click at [624, 356] on button "Start Answering" at bounding box center [778, 356] width 381 height 35
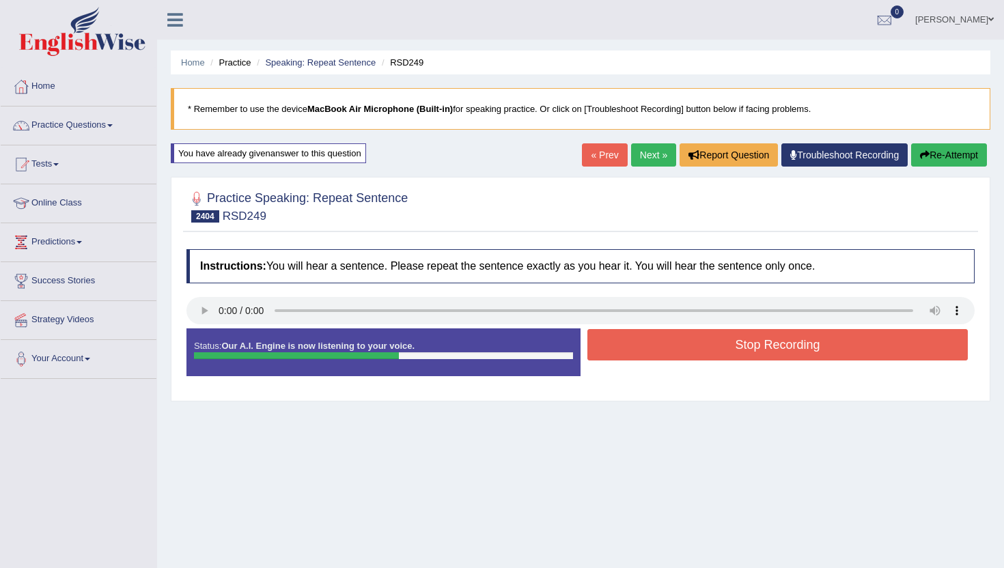
click at [624, 356] on button "Stop Recording" at bounding box center [778, 344] width 381 height 31
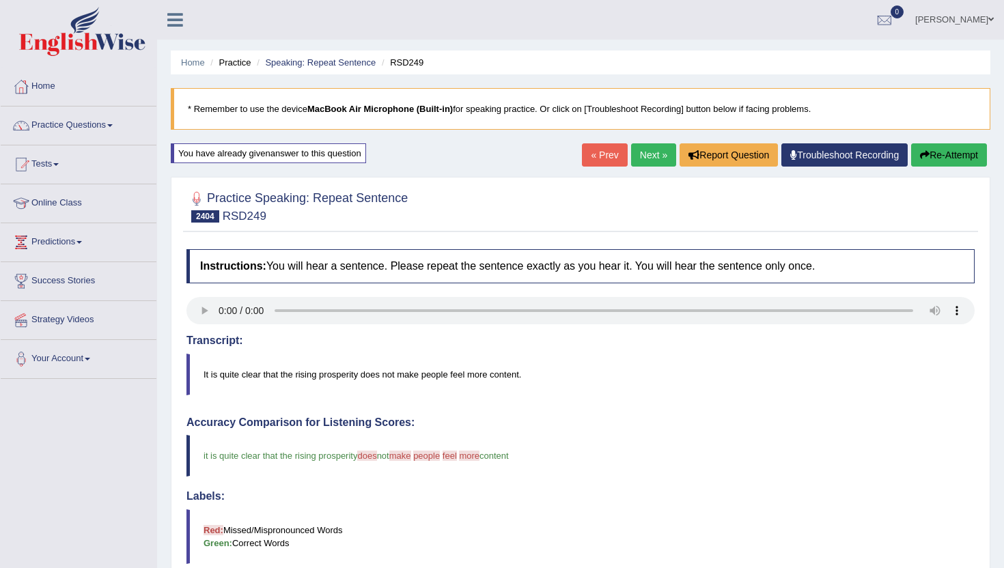
click at [644, 161] on link "Next »" at bounding box center [653, 154] width 45 height 23
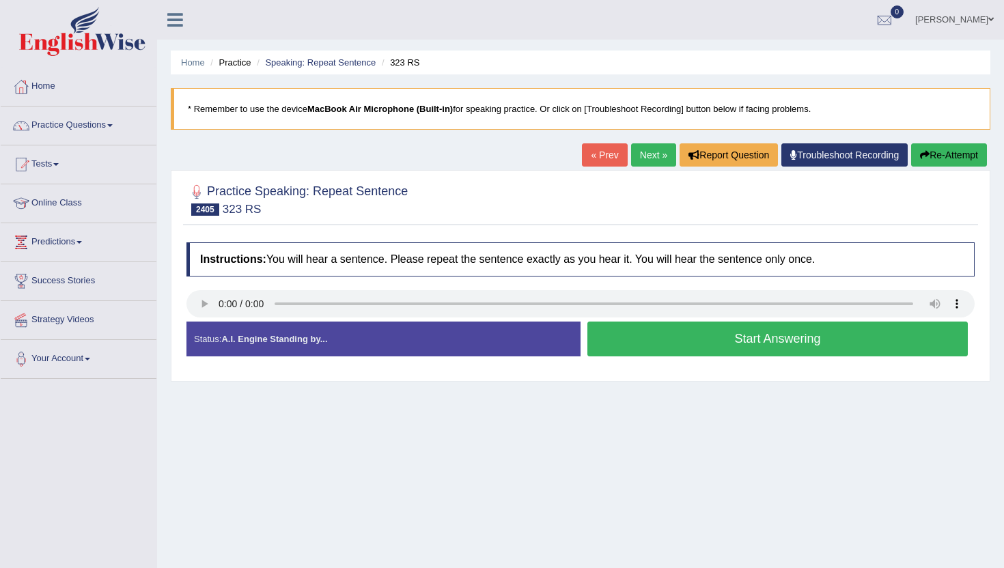
click at [624, 334] on button "Start Answering" at bounding box center [778, 339] width 381 height 35
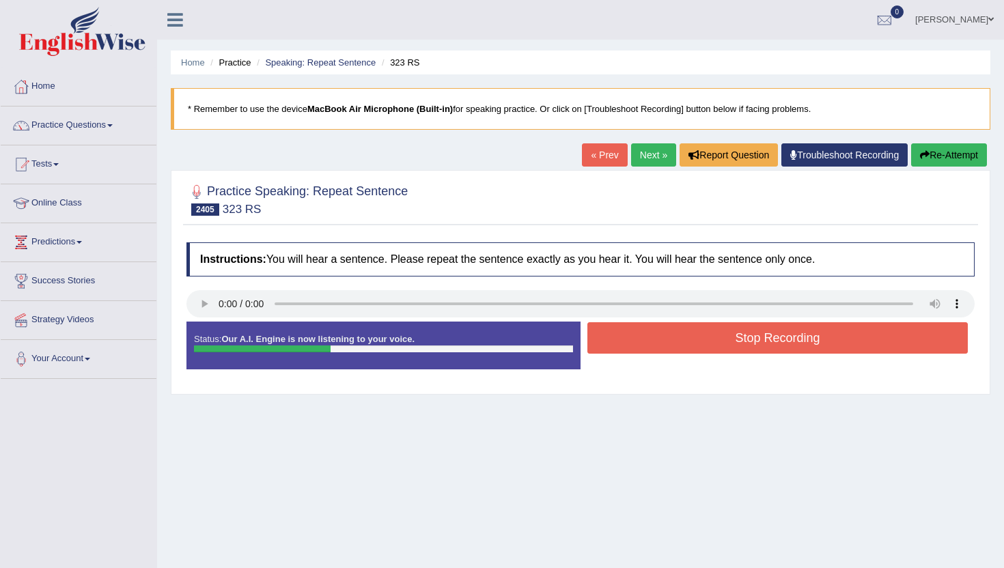
click at [624, 334] on button "Stop Recording" at bounding box center [778, 337] width 381 height 31
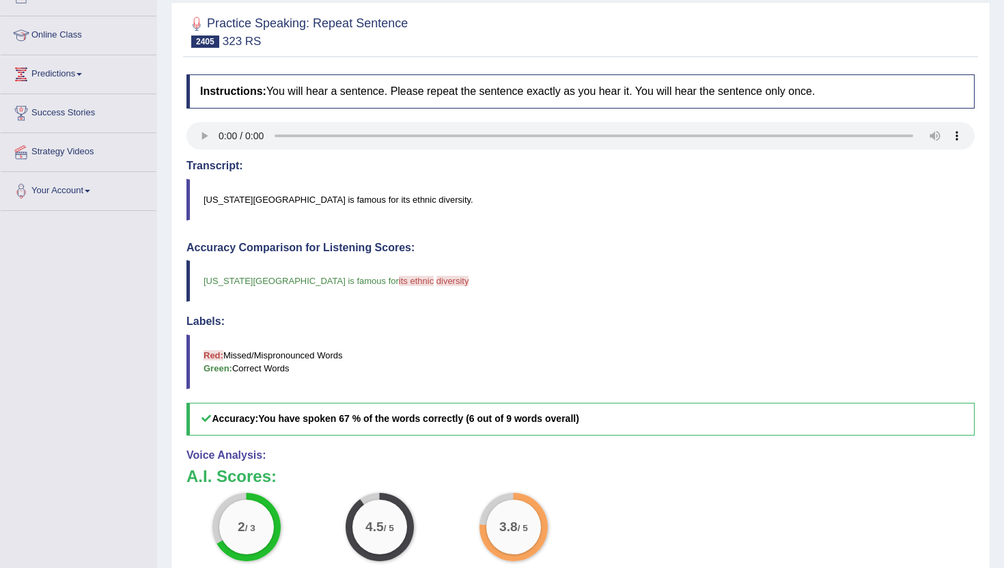
scroll to position [137, 0]
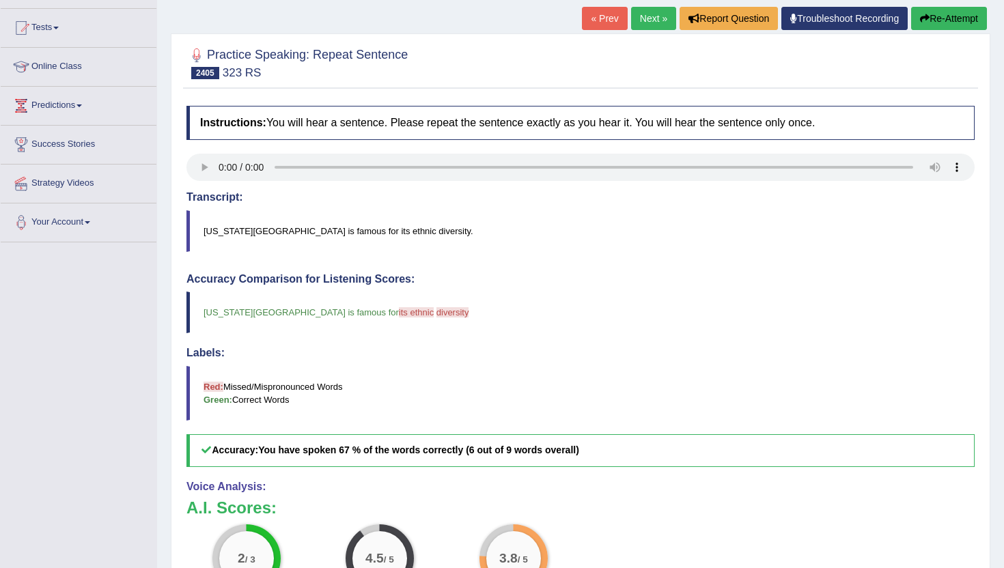
click at [656, 7] on link "Next »" at bounding box center [653, 18] width 45 height 23
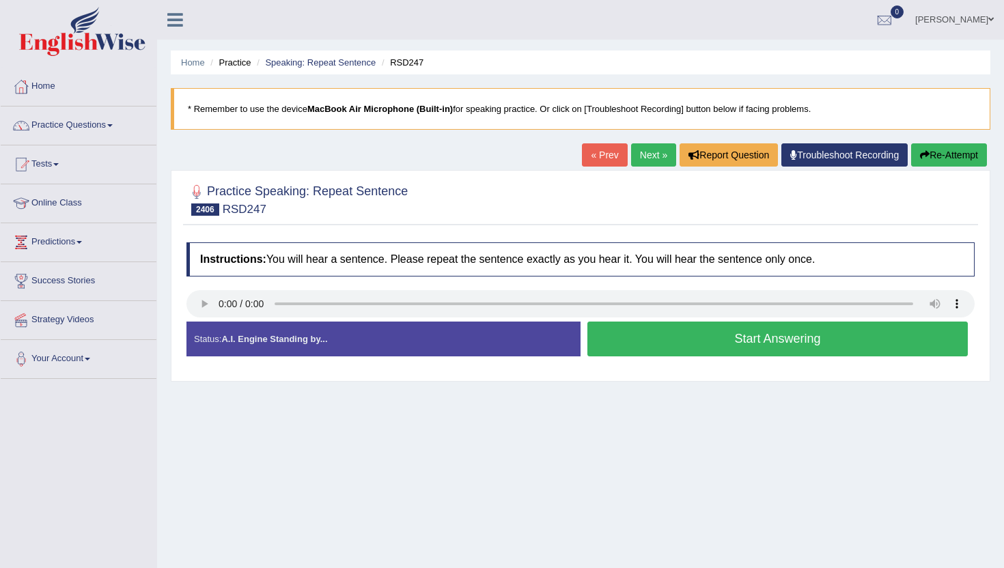
click at [689, 338] on button "Start Answering" at bounding box center [778, 339] width 381 height 35
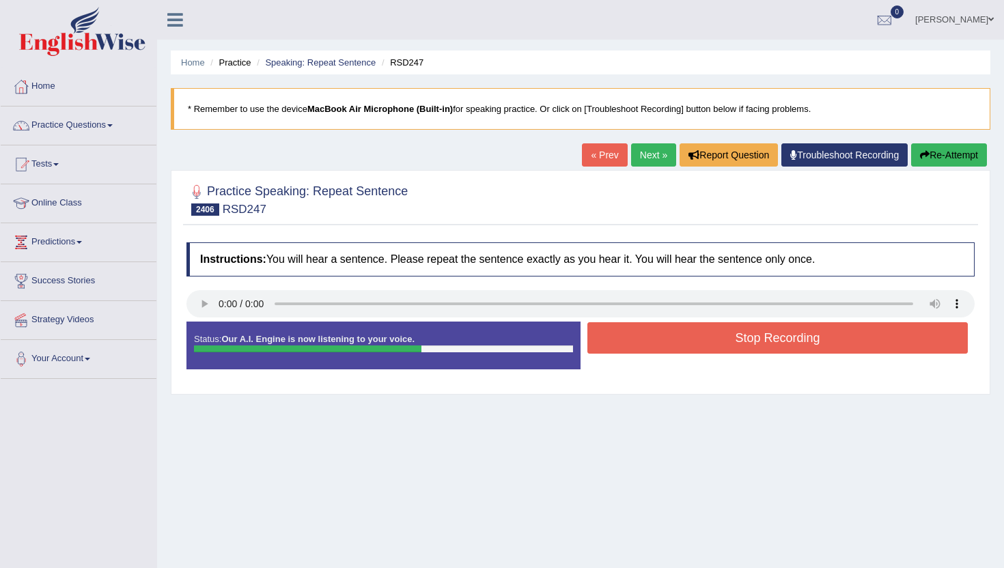
click at [689, 338] on button "Stop Recording" at bounding box center [778, 337] width 381 height 31
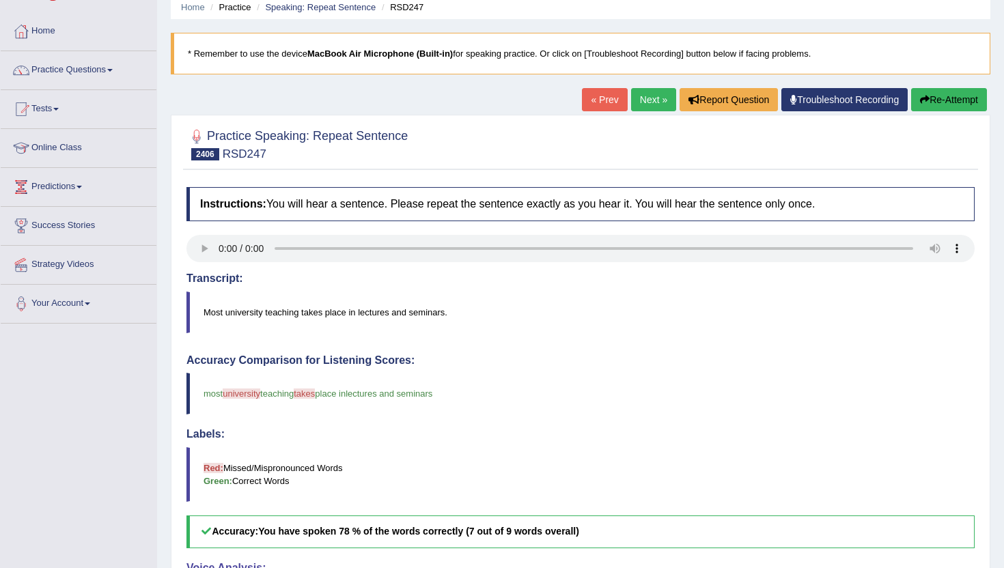
scroll to position [55, 0]
click at [642, 96] on link "Next »" at bounding box center [653, 100] width 45 height 23
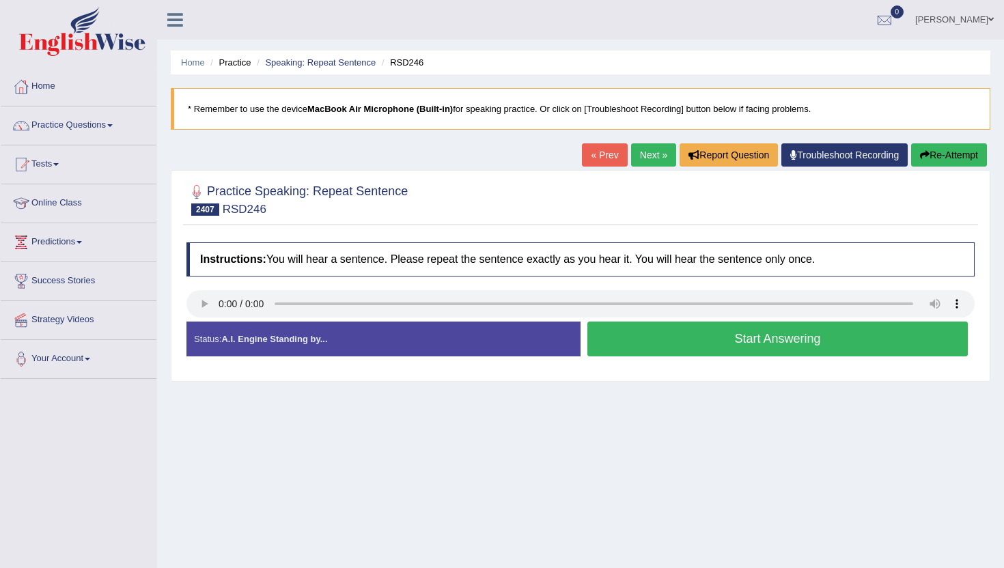
click at [711, 333] on button "Start Answering" at bounding box center [778, 339] width 381 height 35
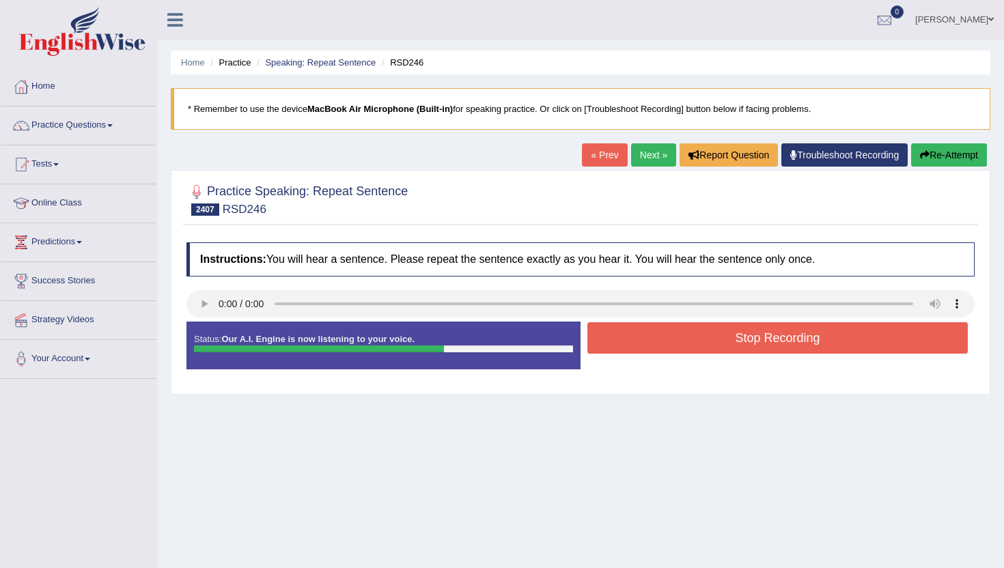
click at [711, 333] on button "Stop Recording" at bounding box center [778, 337] width 381 height 31
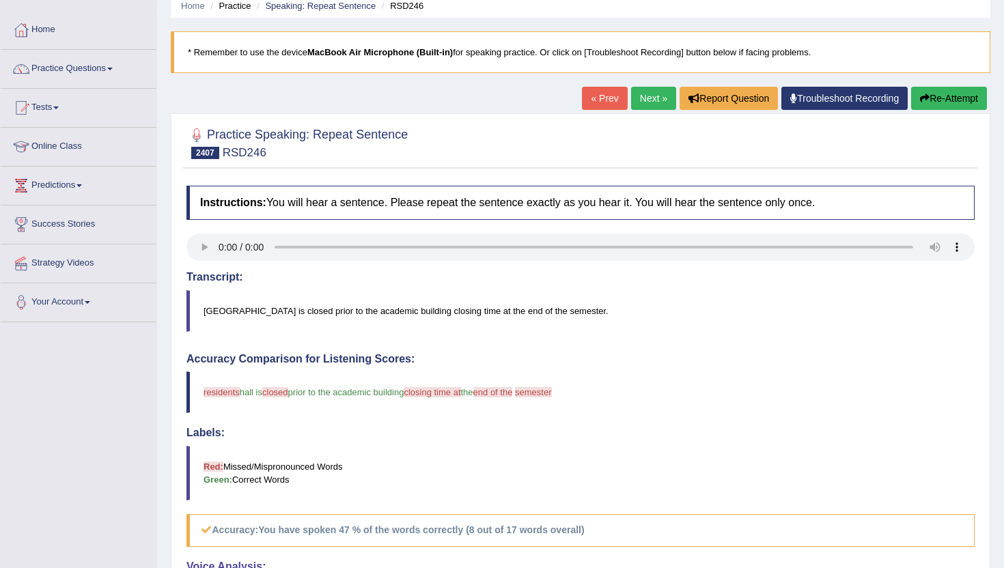
scroll to position [55, 0]
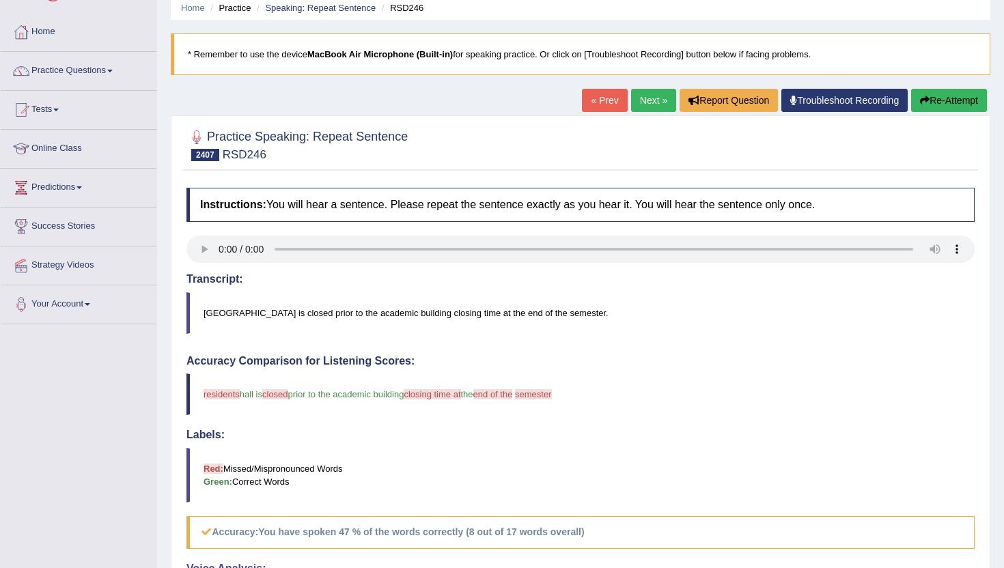
click at [652, 94] on link "Next »" at bounding box center [653, 100] width 45 height 23
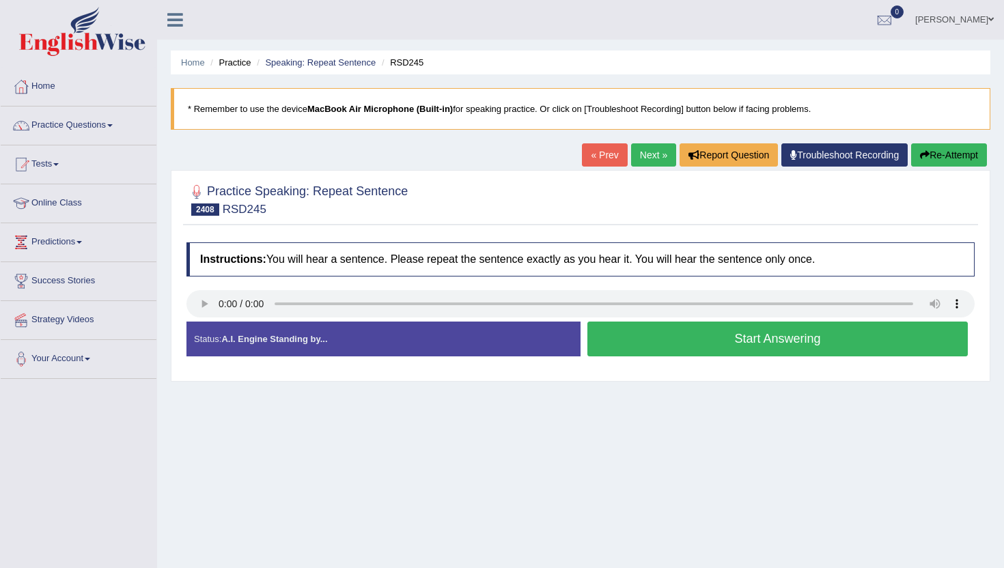
click at [704, 345] on button "Start Answering" at bounding box center [778, 339] width 381 height 35
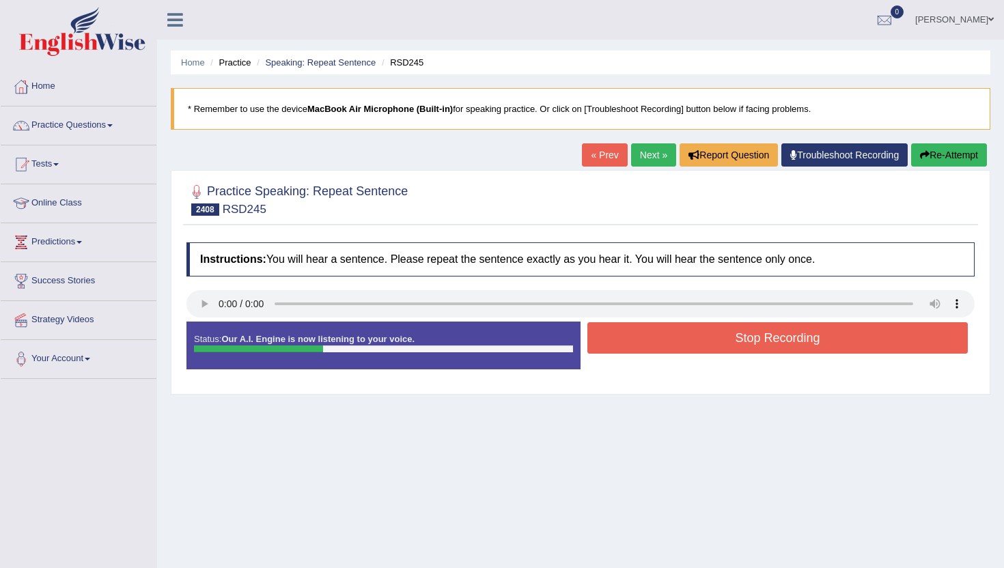
click at [704, 345] on button "Stop Recording" at bounding box center [778, 337] width 381 height 31
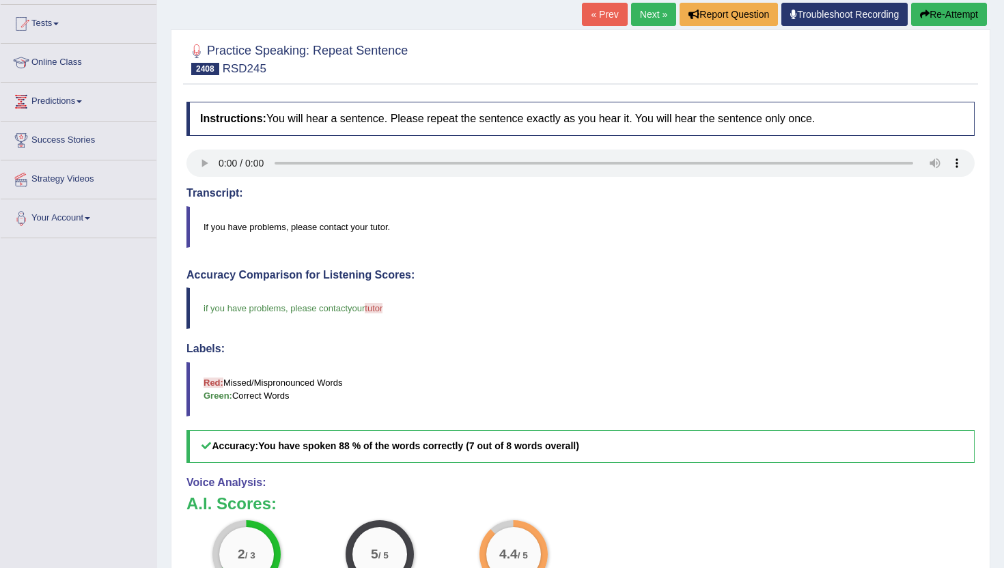
scroll to position [82, 0]
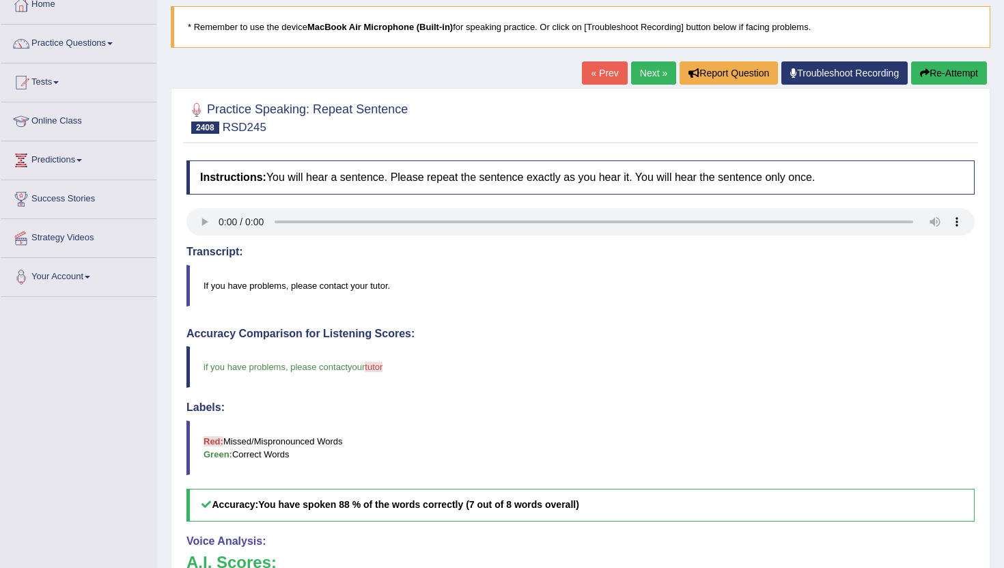
click at [633, 72] on link "Next »" at bounding box center [653, 72] width 45 height 23
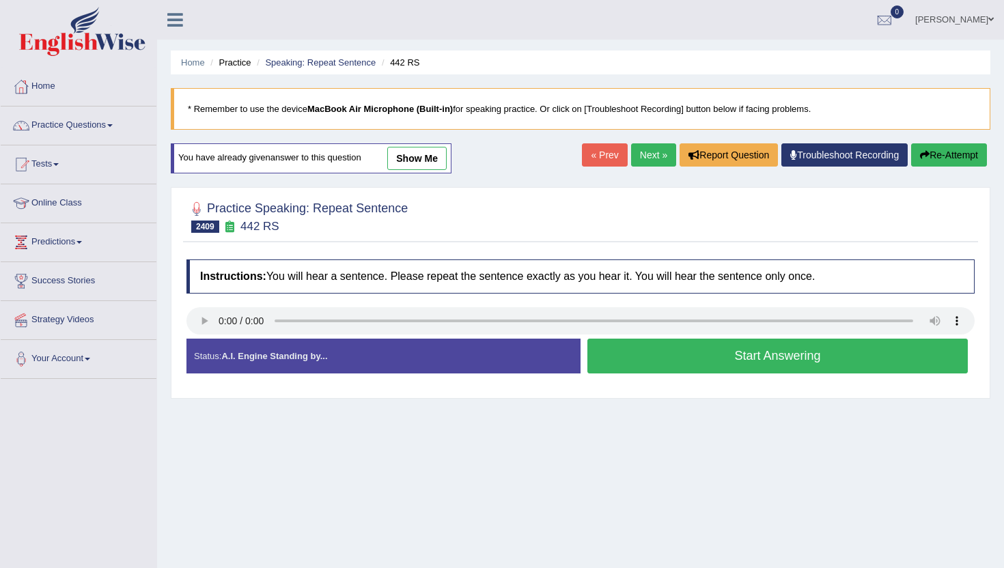
click at [658, 351] on button "Start Answering" at bounding box center [778, 356] width 381 height 35
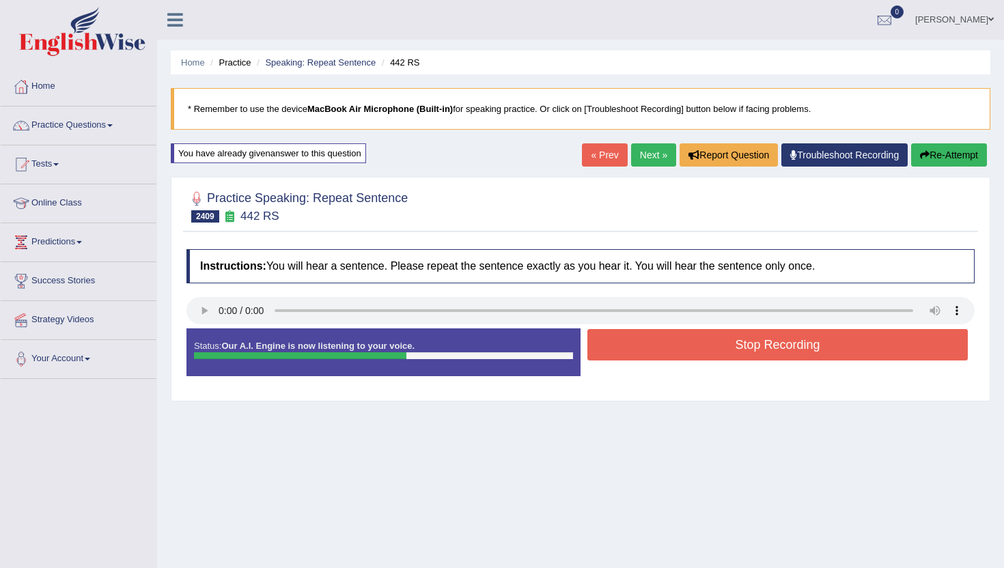
click at [658, 351] on button "Stop Recording" at bounding box center [778, 344] width 381 height 31
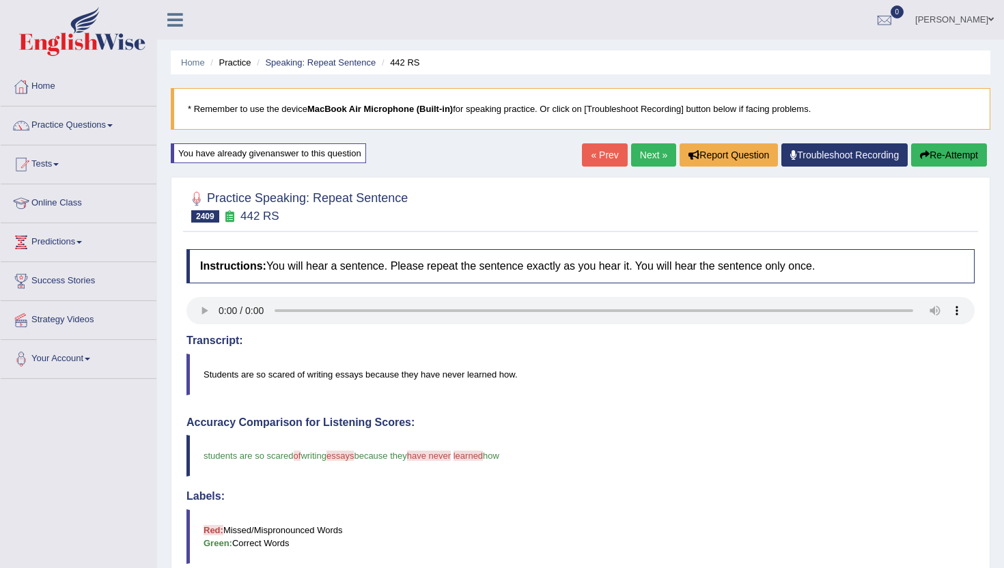
click at [654, 152] on link "Next »" at bounding box center [653, 154] width 45 height 23
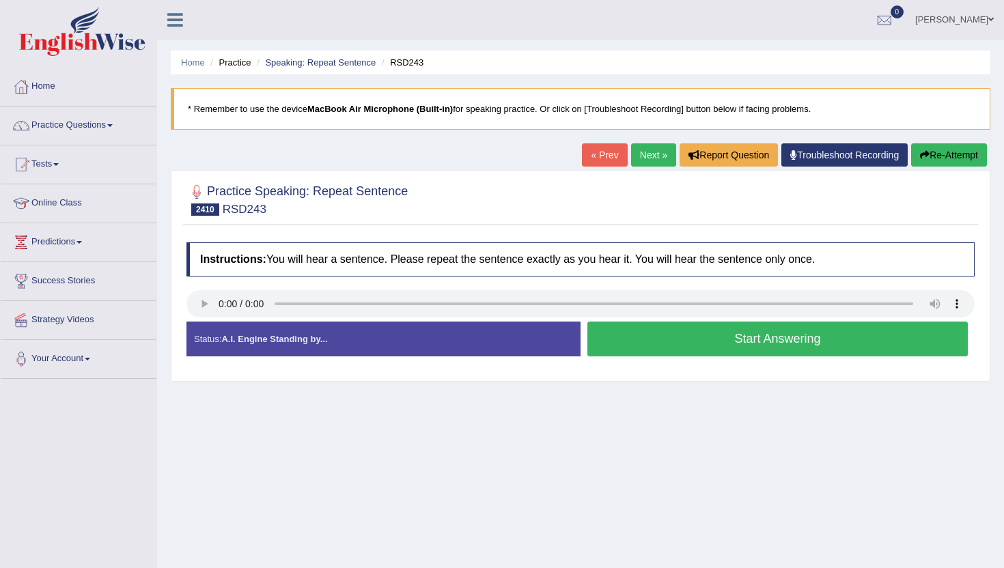
click at [640, 340] on button "Start Answering" at bounding box center [778, 339] width 381 height 35
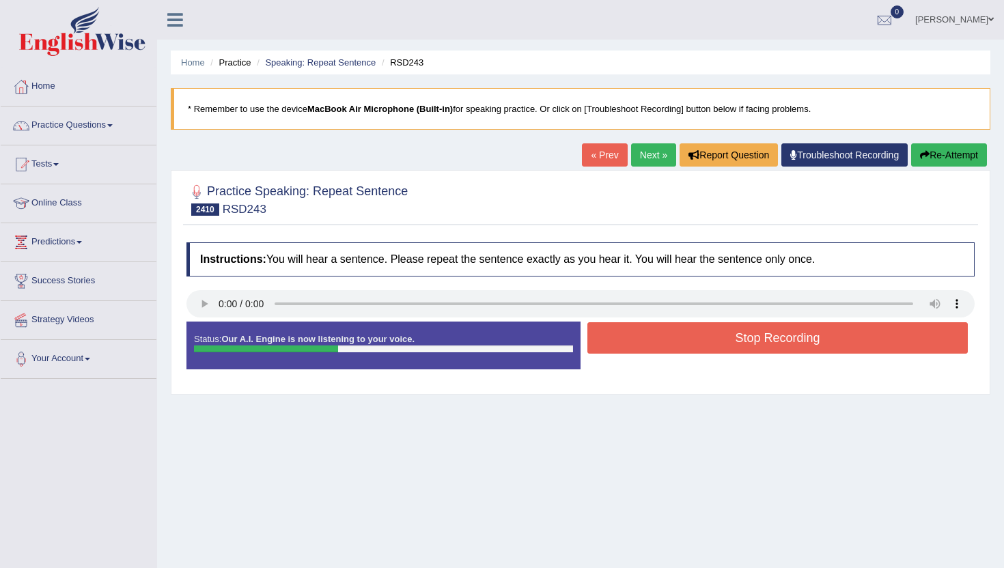
click at [640, 340] on button "Stop Recording" at bounding box center [778, 337] width 381 height 31
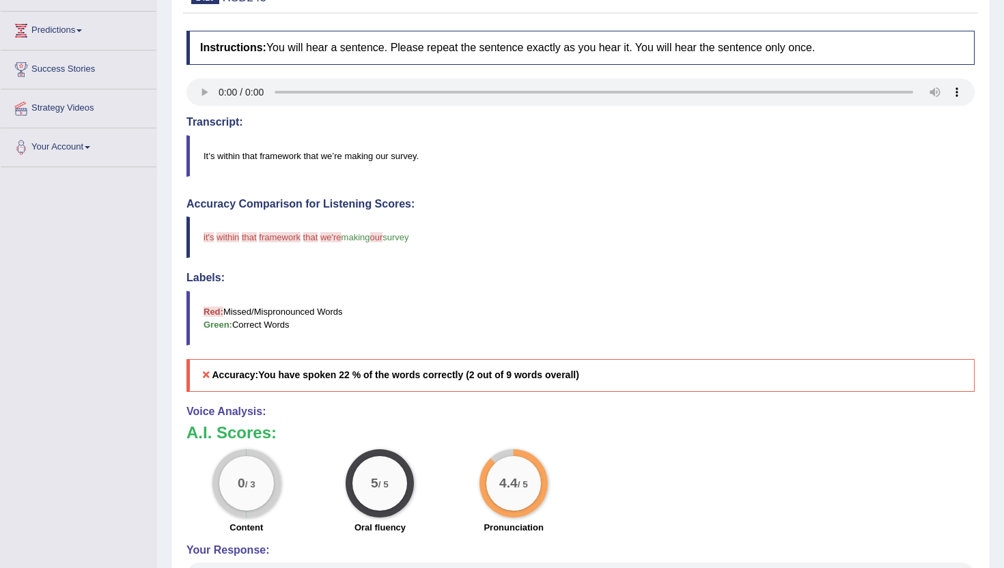
scroll to position [164, 0]
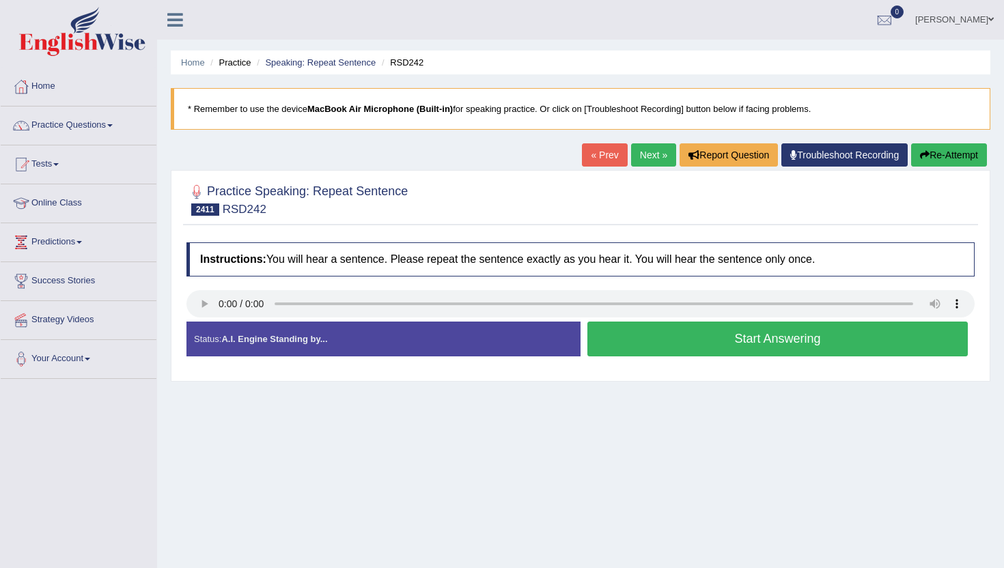
click at [633, 337] on button "Start Answering" at bounding box center [778, 339] width 381 height 35
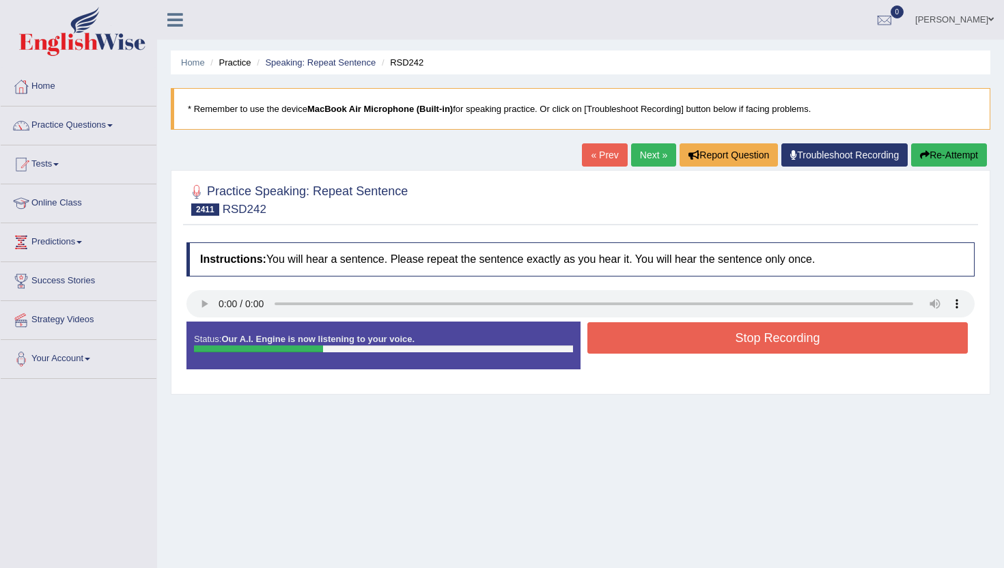
click at [633, 334] on button "Stop Recording" at bounding box center [778, 337] width 381 height 31
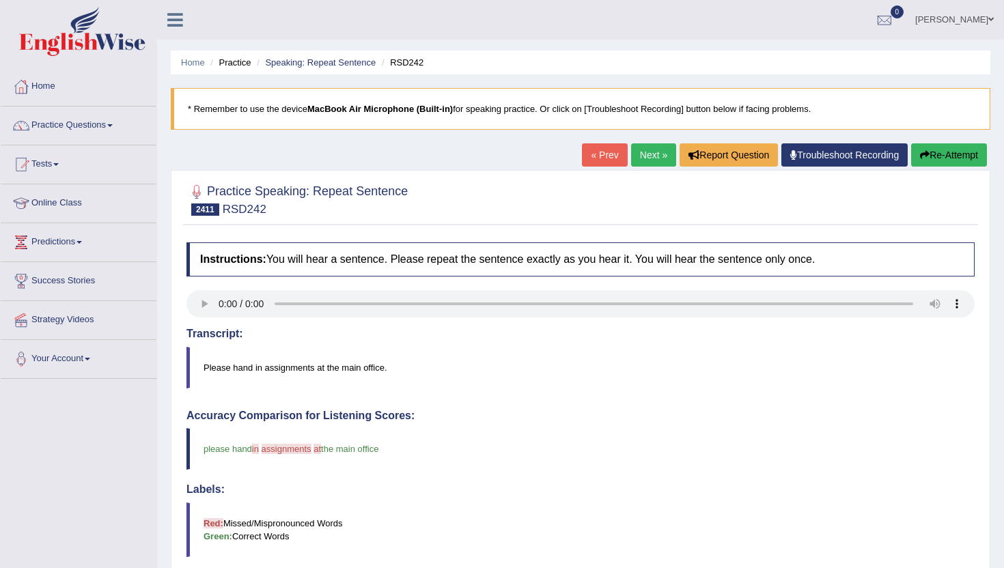
click at [647, 158] on link "Next »" at bounding box center [653, 154] width 45 height 23
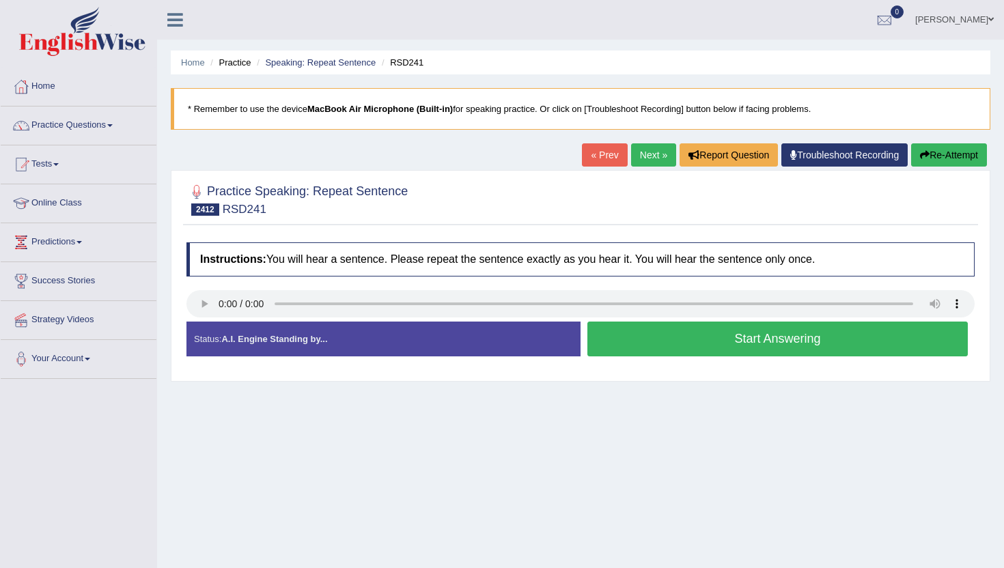
click at [643, 335] on button "Start Answering" at bounding box center [778, 339] width 381 height 35
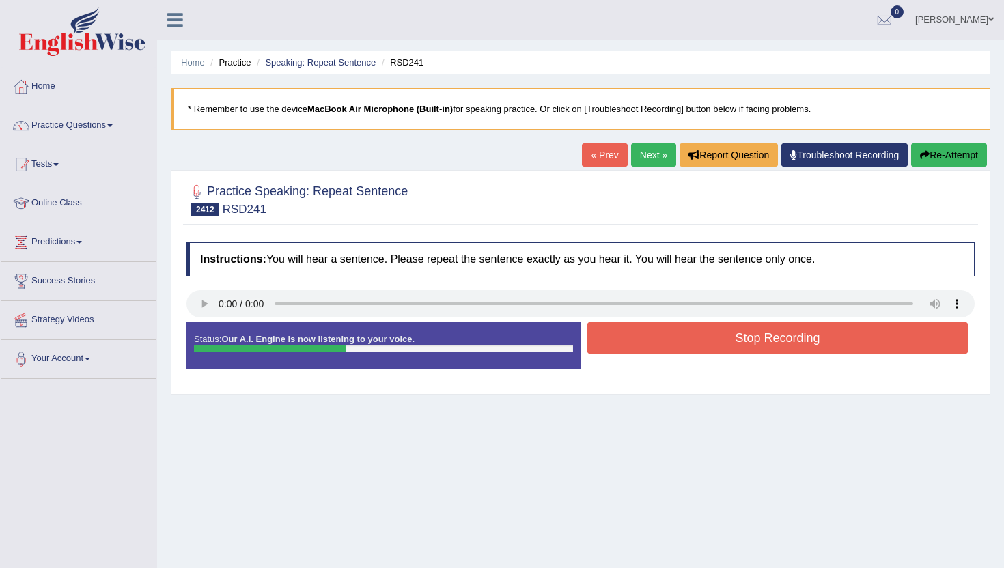
click at [643, 335] on button "Stop Recording" at bounding box center [778, 337] width 381 height 31
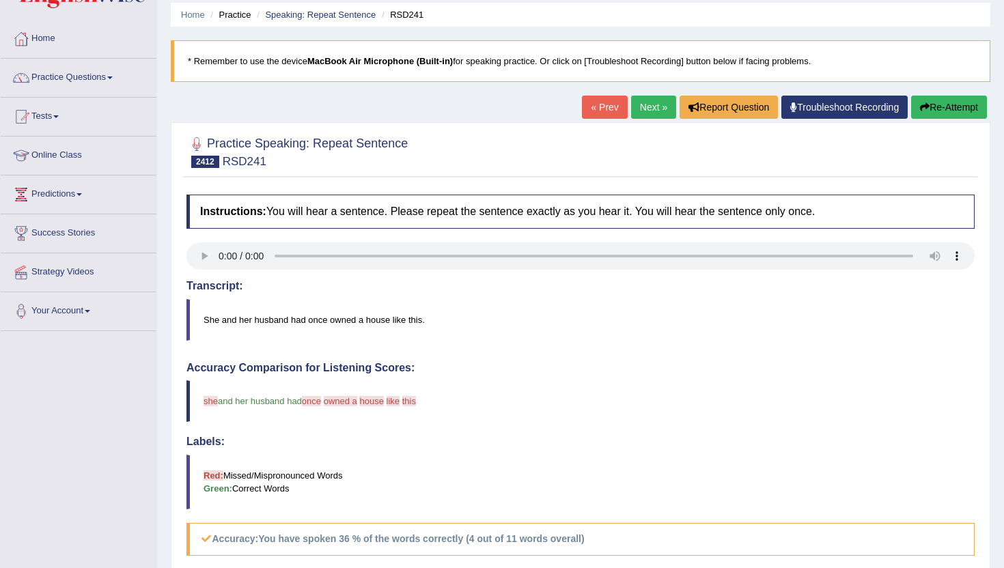
scroll to position [27, 0]
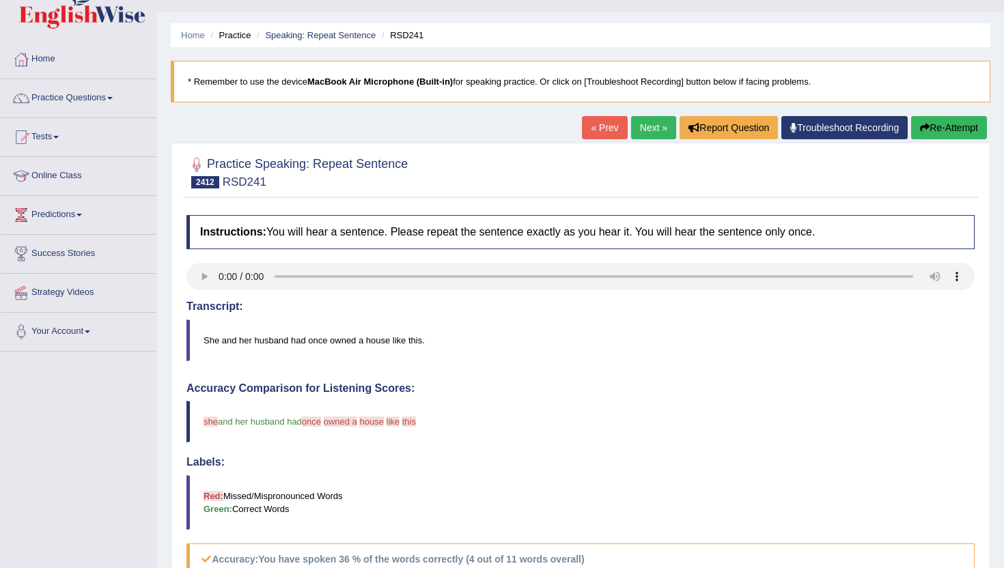
click at [652, 124] on link "Next »" at bounding box center [653, 127] width 45 height 23
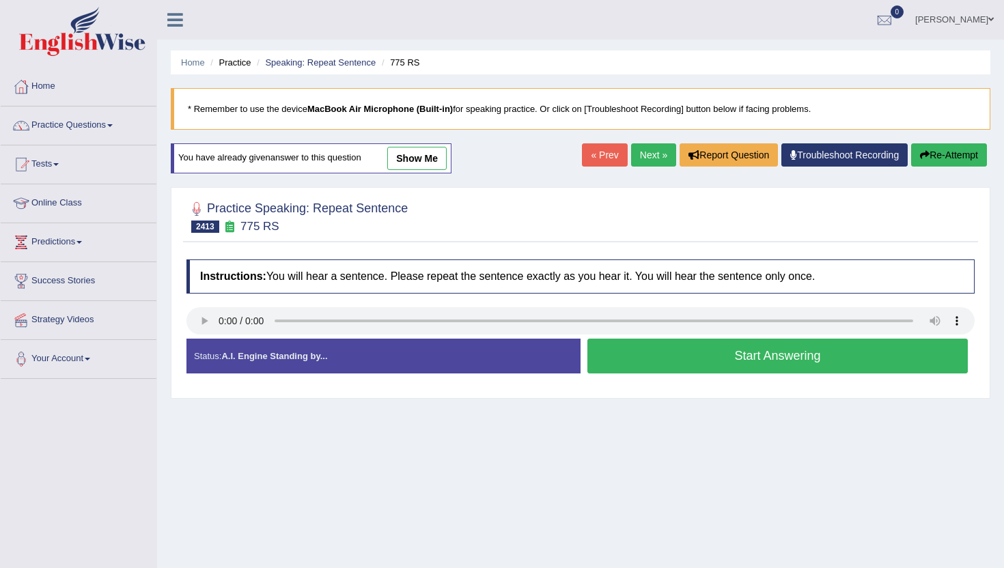
click at [612, 366] on button "Start Answering" at bounding box center [778, 356] width 381 height 35
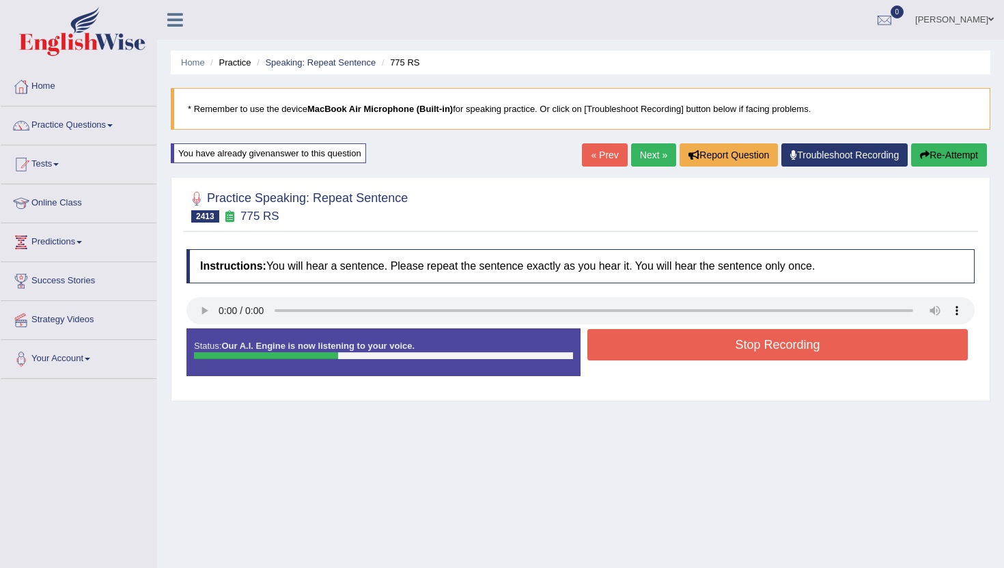
click at [636, 344] on button "Stop Recording" at bounding box center [778, 344] width 381 height 31
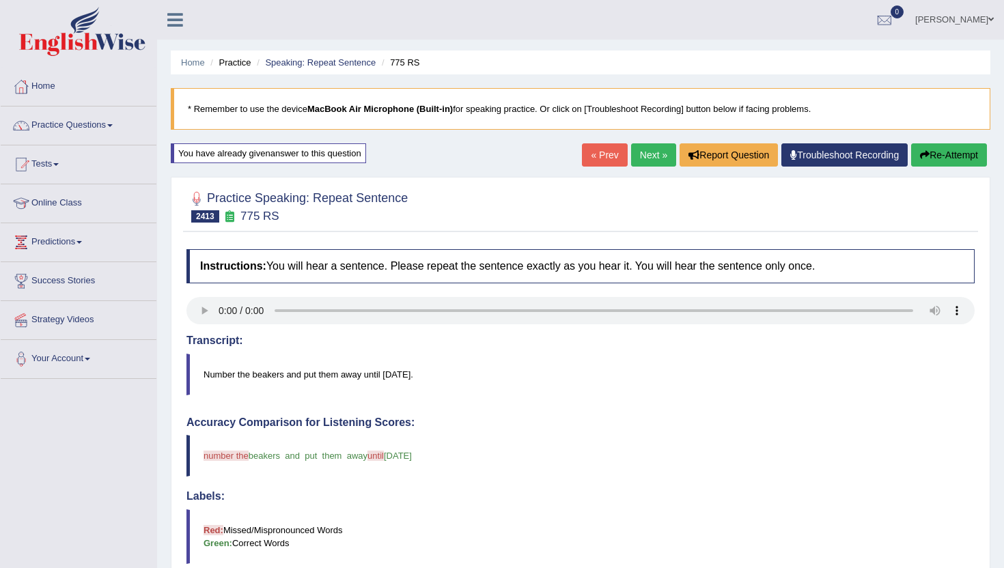
click at [648, 152] on link "Next »" at bounding box center [653, 154] width 45 height 23
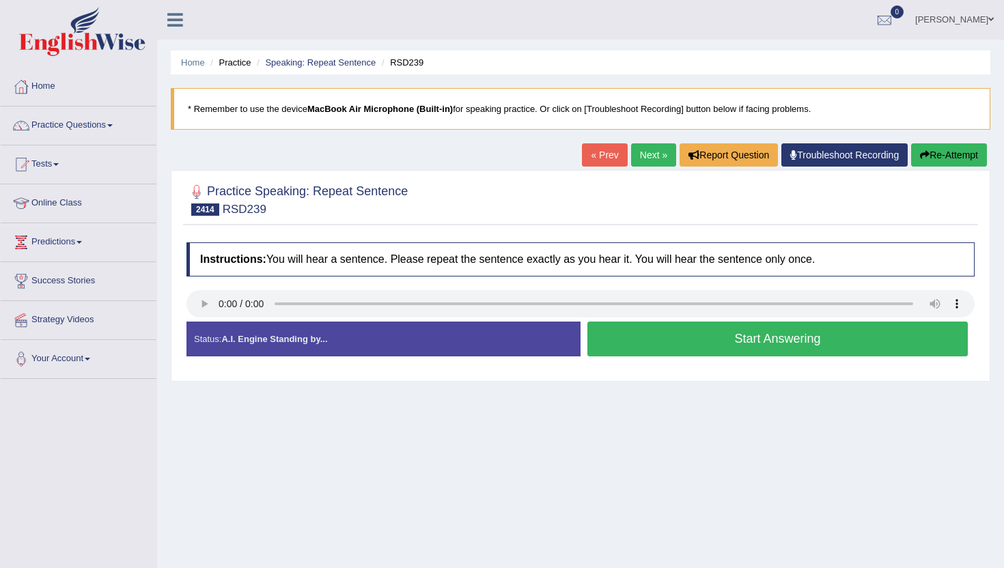
click at [741, 332] on button "Start Answering" at bounding box center [778, 339] width 381 height 35
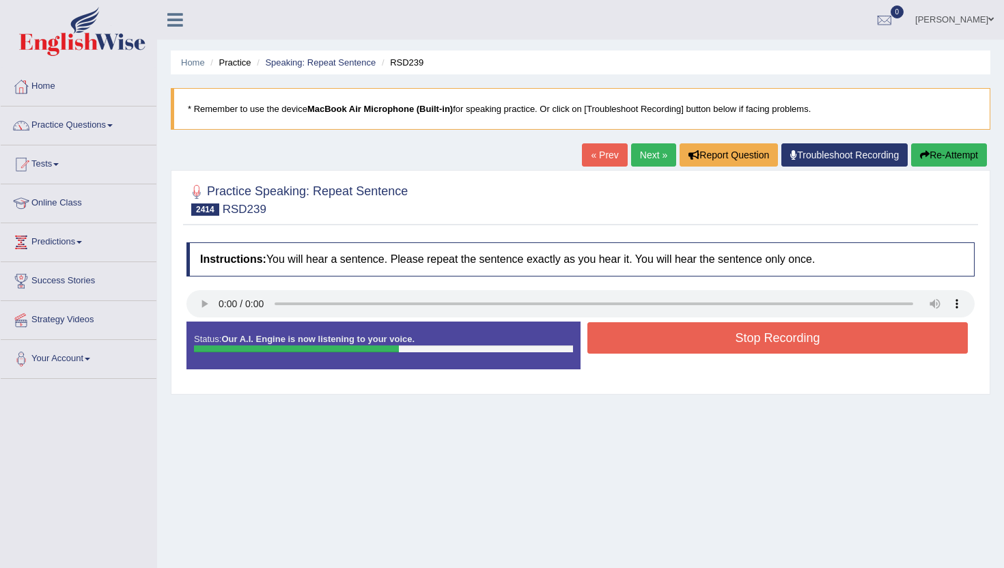
click at [741, 333] on button "Stop Recording" at bounding box center [778, 337] width 381 height 31
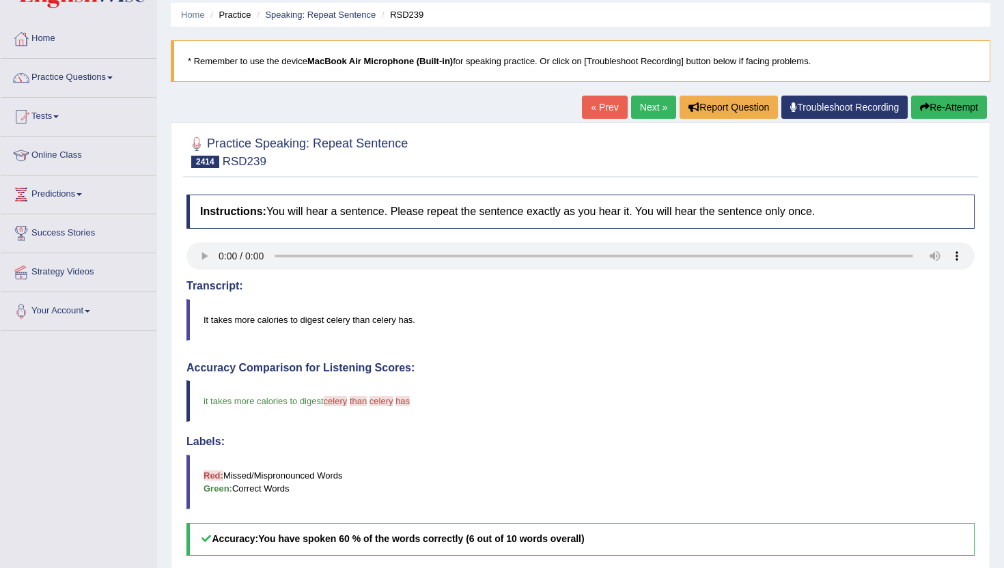
scroll to position [27, 0]
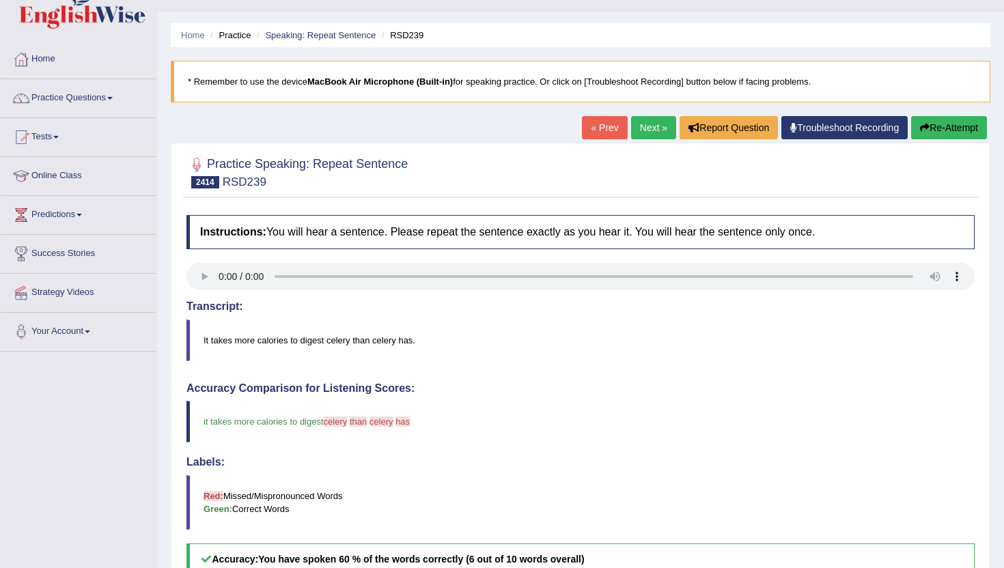
click at [642, 123] on link "Next »" at bounding box center [653, 127] width 45 height 23
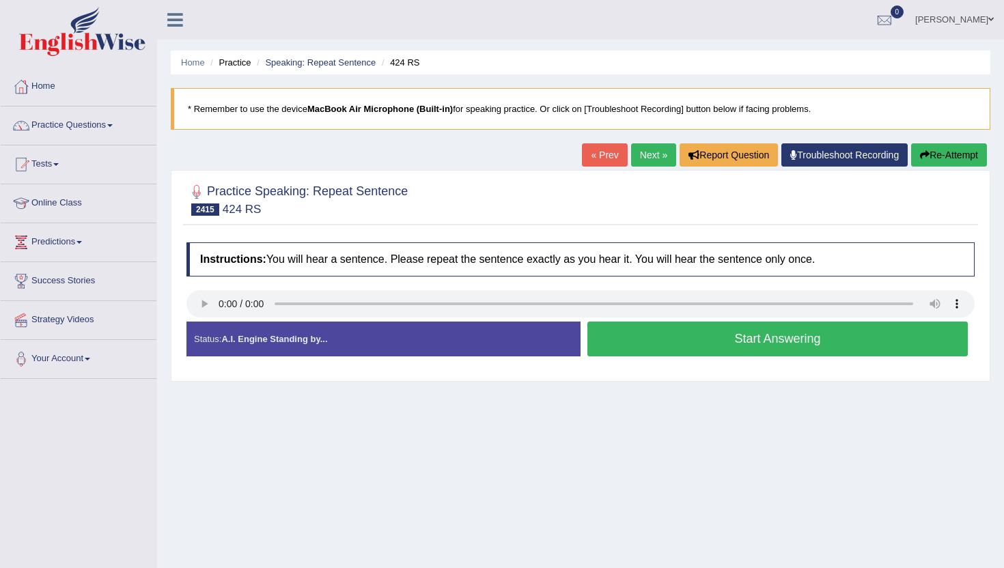
click at [692, 326] on button "Start Answering" at bounding box center [778, 339] width 381 height 35
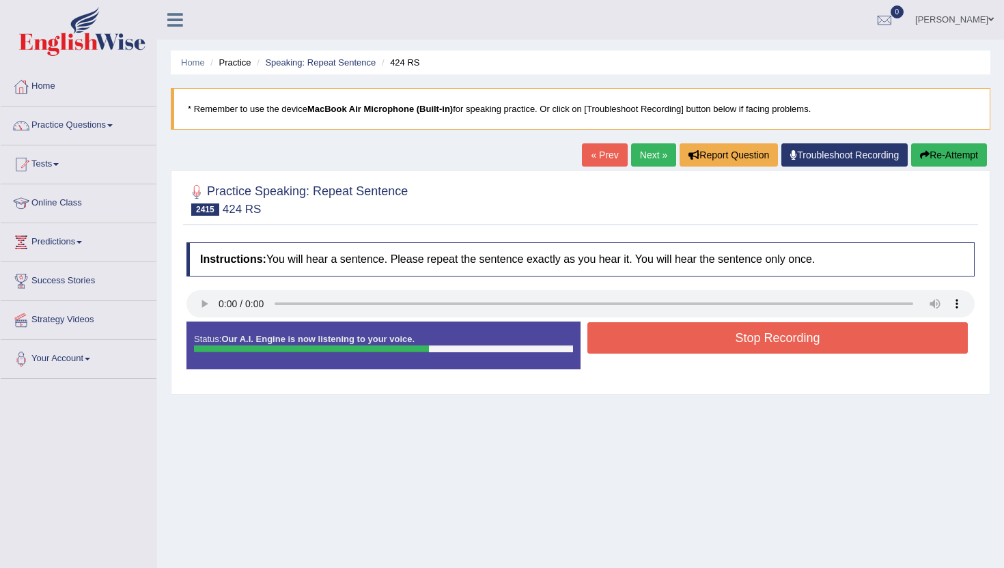
click at [692, 335] on button "Stop Recording" at bounding box center [778, 337] width 381 height 31
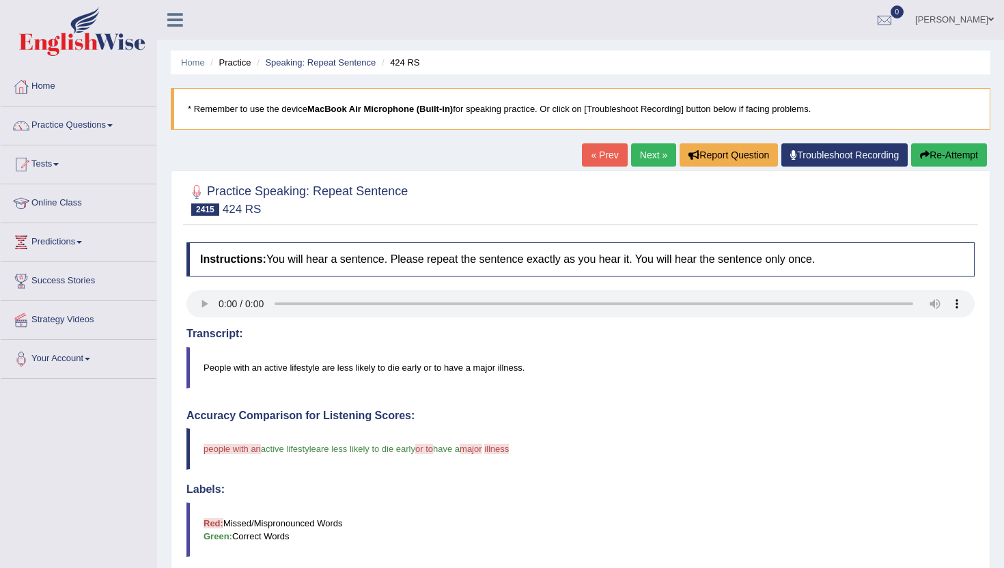
click at [633, 155] on link "Next »" at bounding box center [653, 154] width 45 height 23
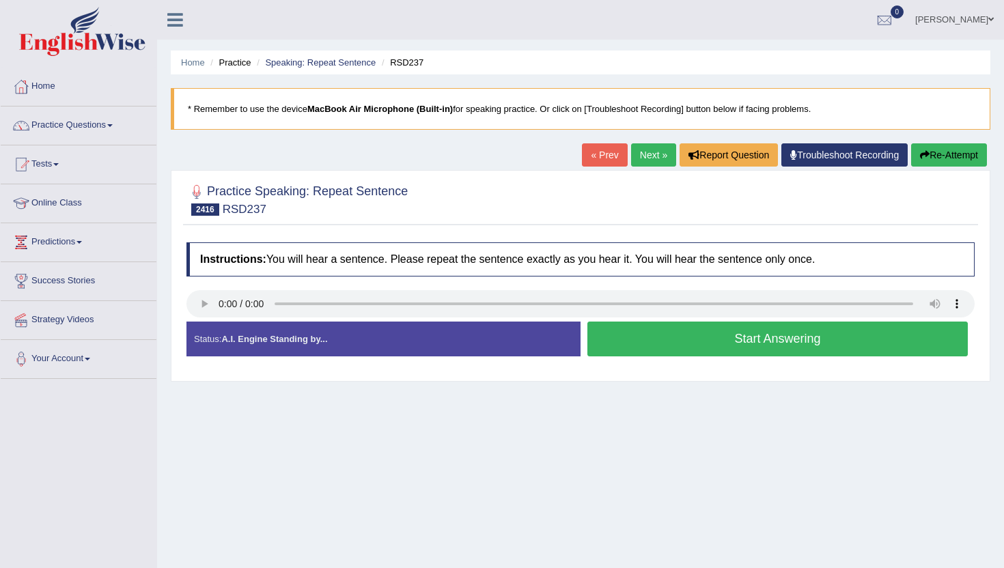
click at [664, 332] on button "Start Answering" at bounding box center [778, 339] width 381 height 35
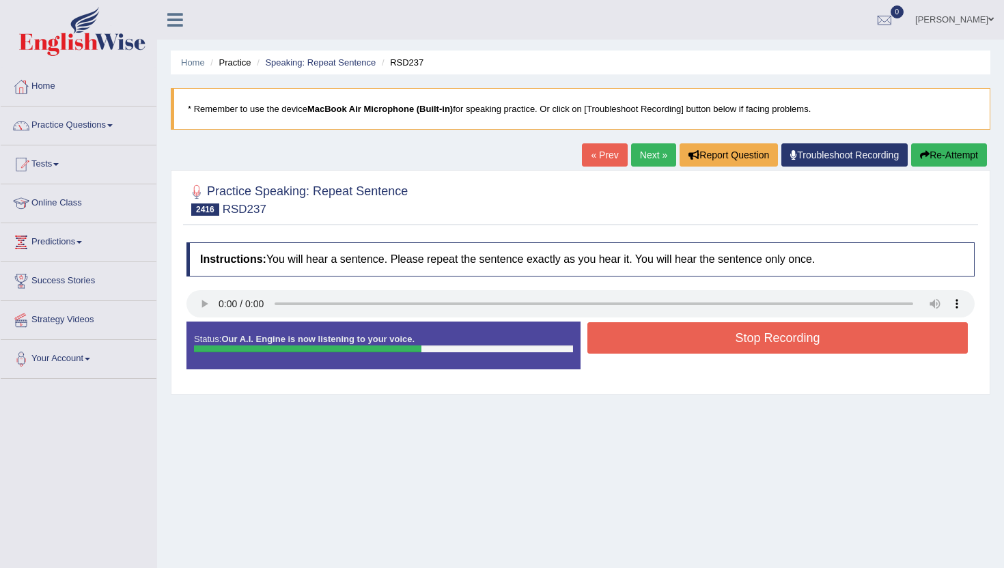
click at [664, 332] on button "Stop Recording" at bounding box center [778, 337] width 381 height 31
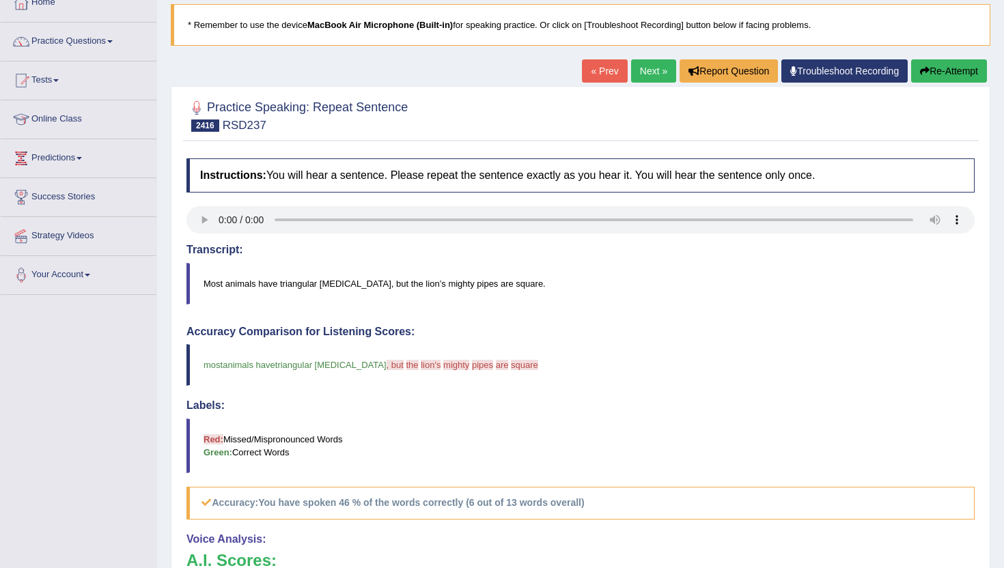
scroll to position [82, 0]
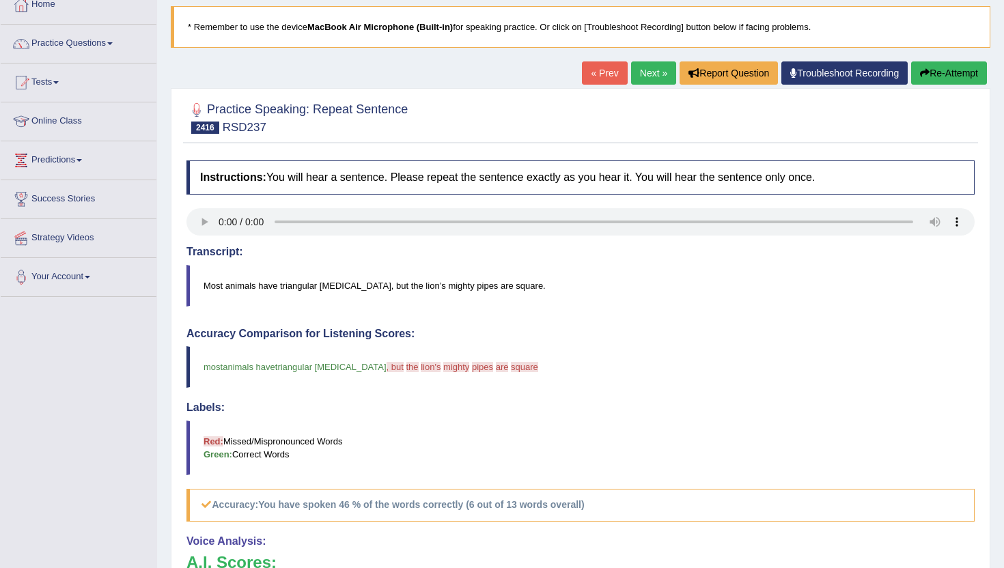
click at [652, 77] on link "Next »" at bounding box center [653, 72] width 45 height 23
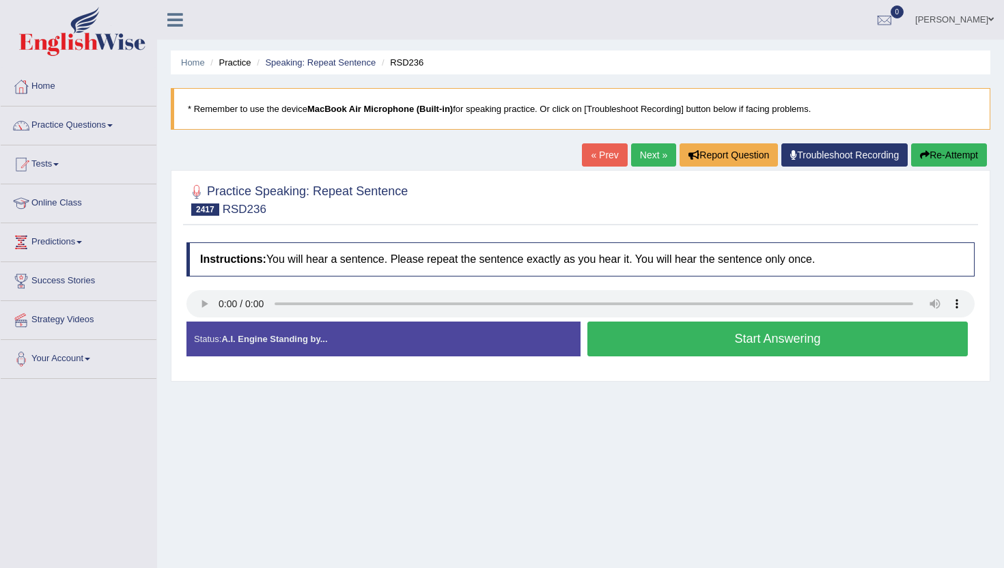
click at [611, 331] on button "Start Answering" at bounding box center [778, 339] width 381 height 35
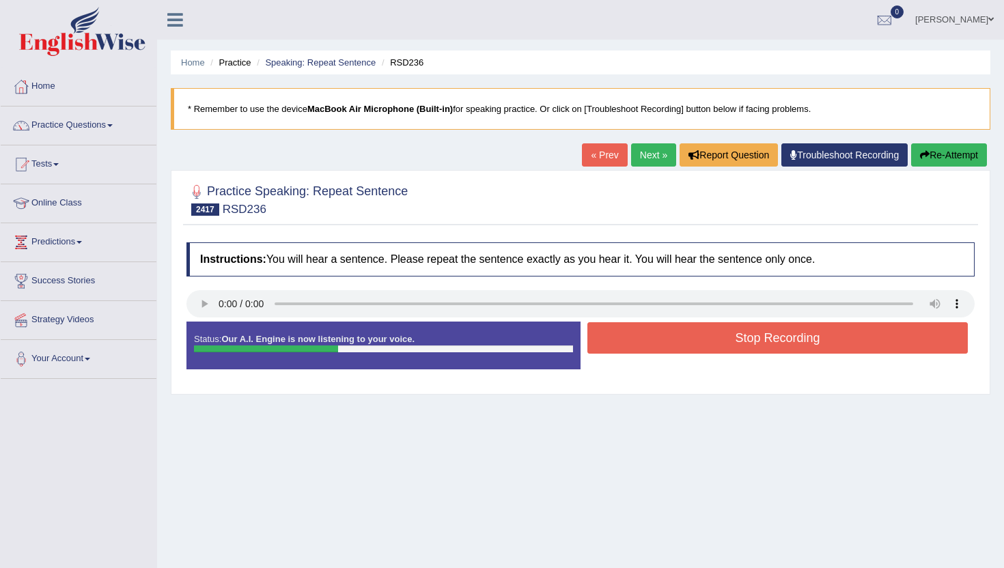
click at [611, 331] on button "Stop Recording" at bounding box center [778, 337] width 381 height 31
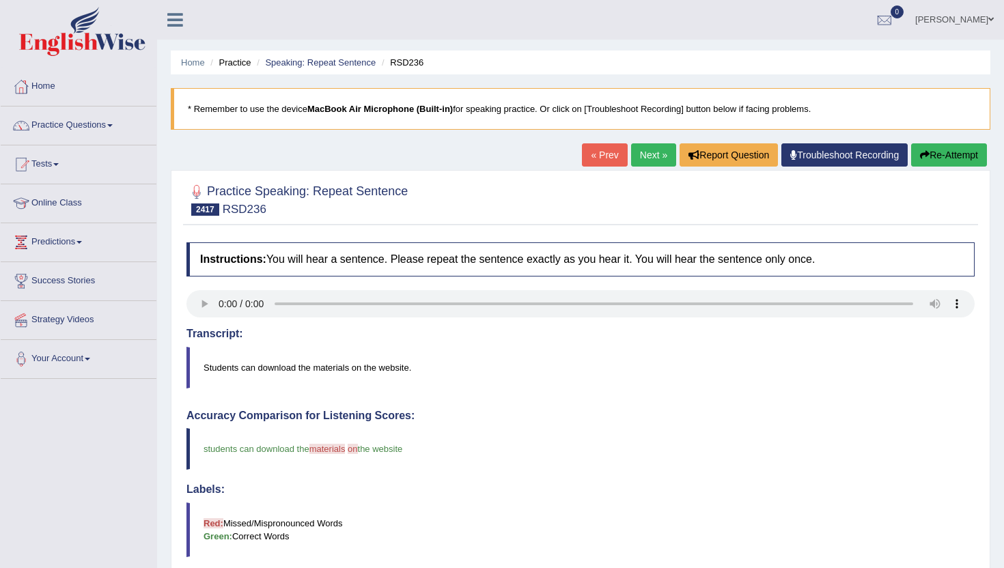
click at [646, 153] on link "Next »" at bounding box center [653, 154] width 45 height 23
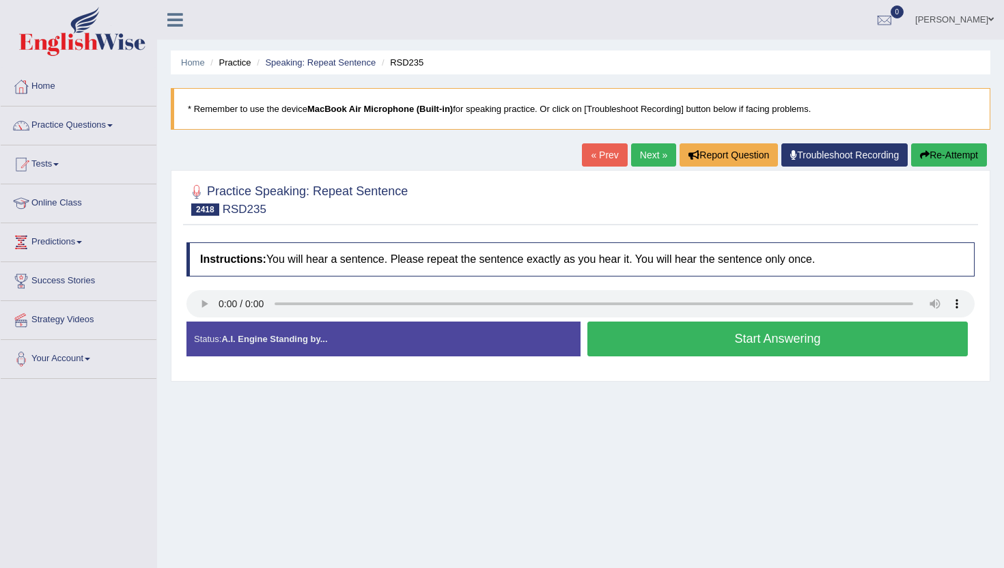
click at [693, 338] on button "Start Answering" at bounding box center [778, 339] width 381 height 35
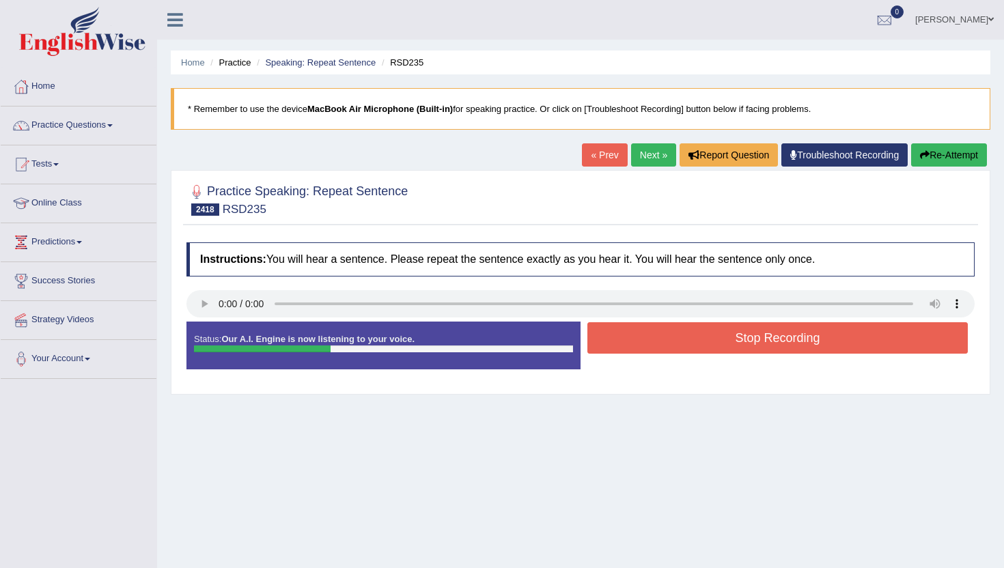
click at [693, 338] on button "Stop Recording" at bounding box center [778, 337] width 381 height 31
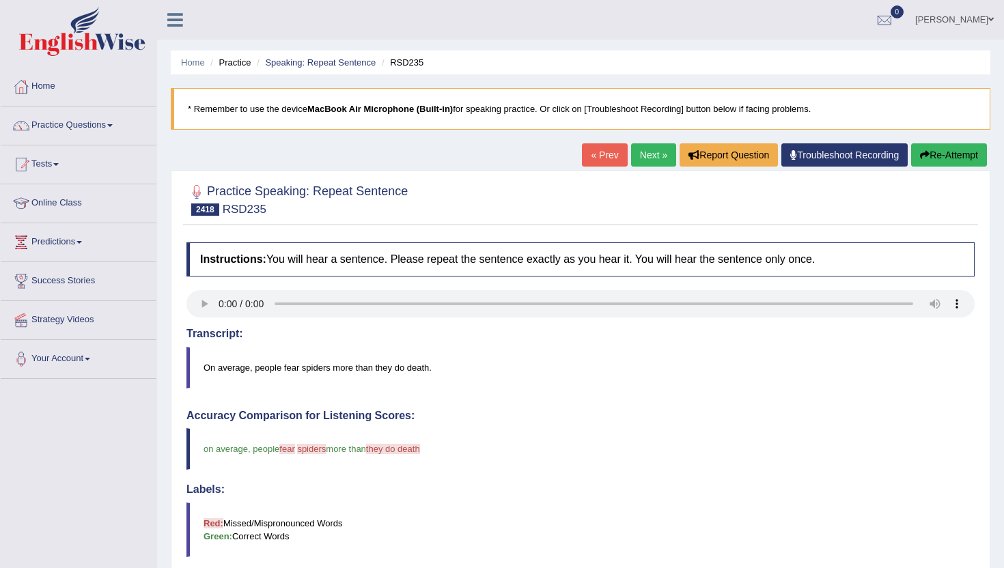
click at [638, 154] on link "Next »" at bounding box center [653, 154] width 45 height 23
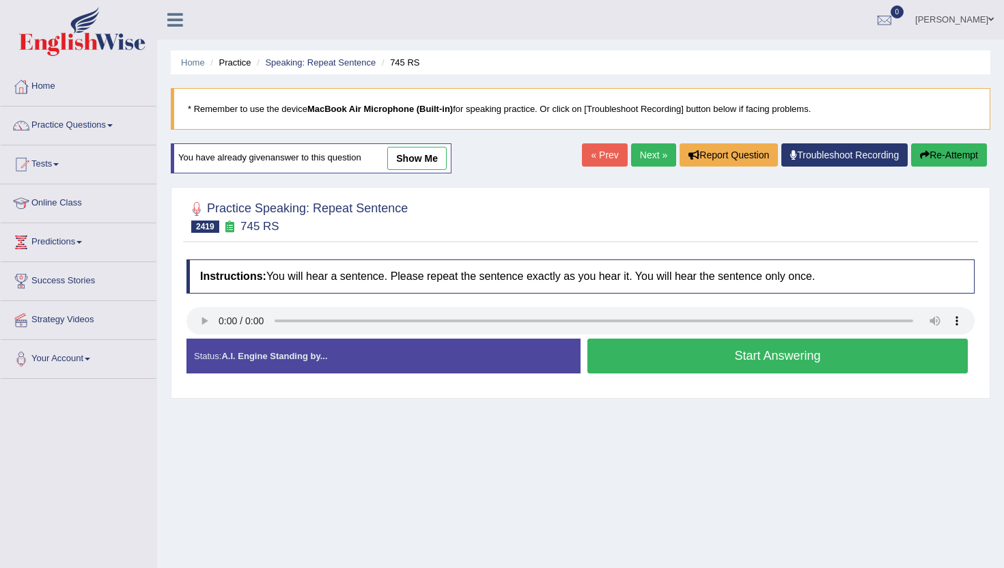
click at [594, 154] on link "« Prev" at bounding box center [604, 154] width 45 height 23
click at [654, 150] on link "Next »" at bounding box center [653, 154] width 45 height 23
click at [741, 368] on button "Start Answering" at bounding box center [778, 356] width 381 height 35
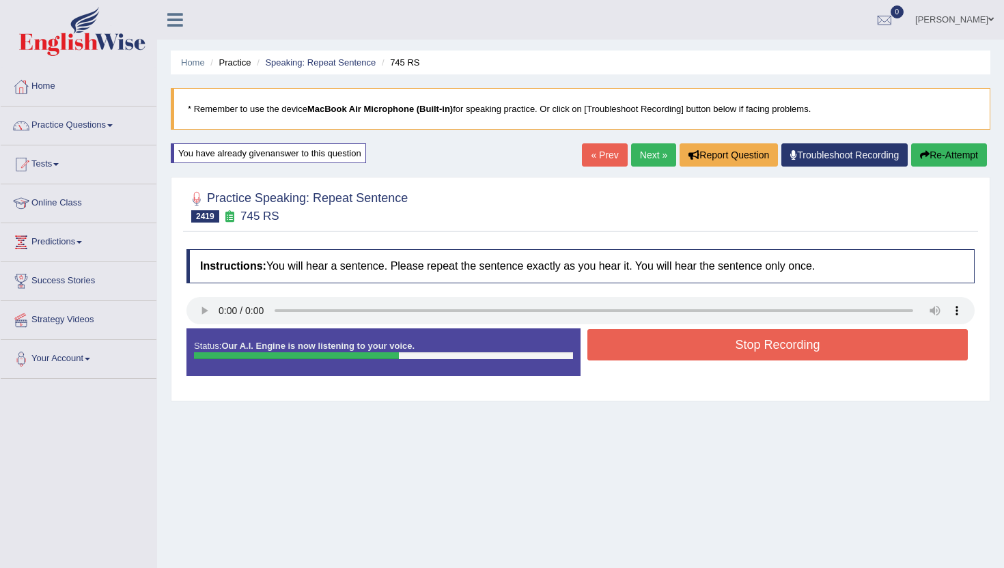
click at [738, 362] on div "Stop Recording" at bounding box center [778, 346] width 394 height 35
click at [737, 348] on button "Stop Recording" at bounding box center [778, 344] width 381 height 31
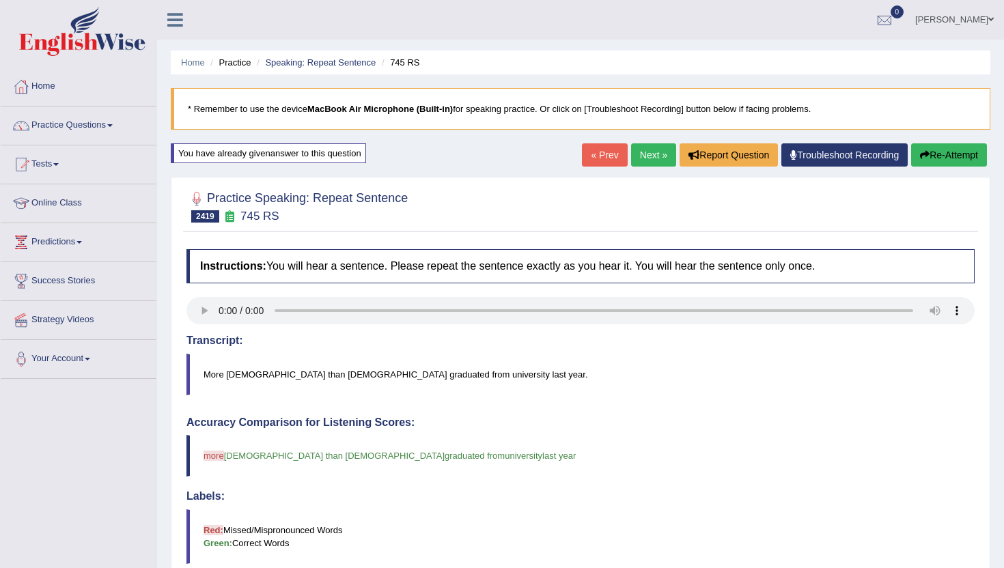
click at [644, 152] on link "Next »" at bounding box center [653, 154] width 45 height 23
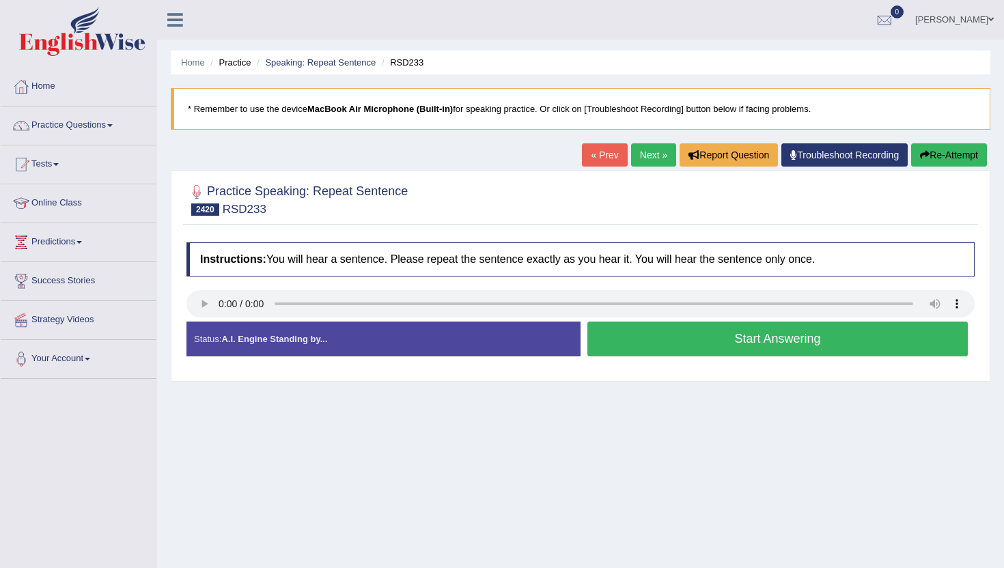
click at [661, 328] on button "Start Answering" at bounding box center [778, 339] width 381 height 35
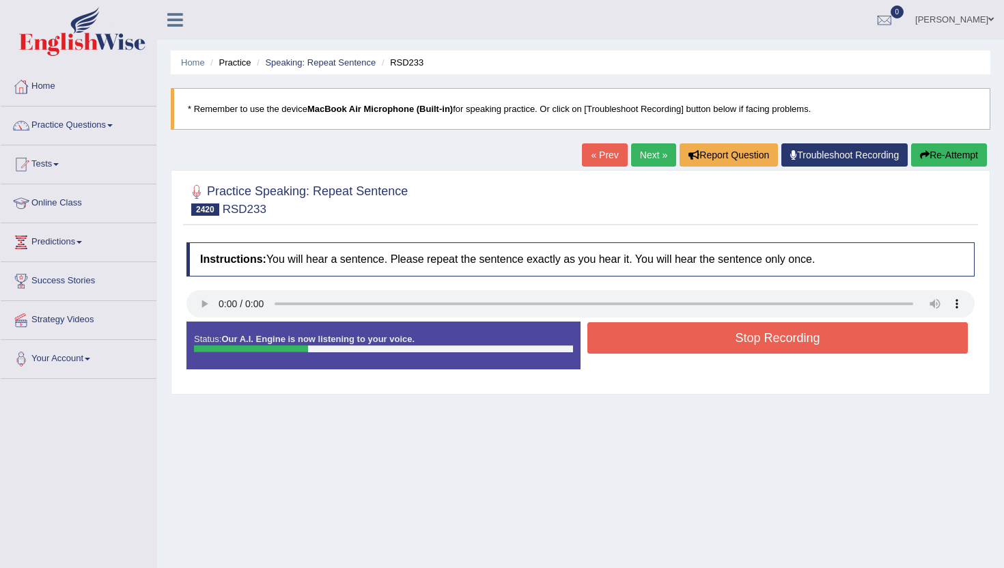
click at [661, 328] on button "Stop Recording" at bounding box center [778, 337] width 381 height 31
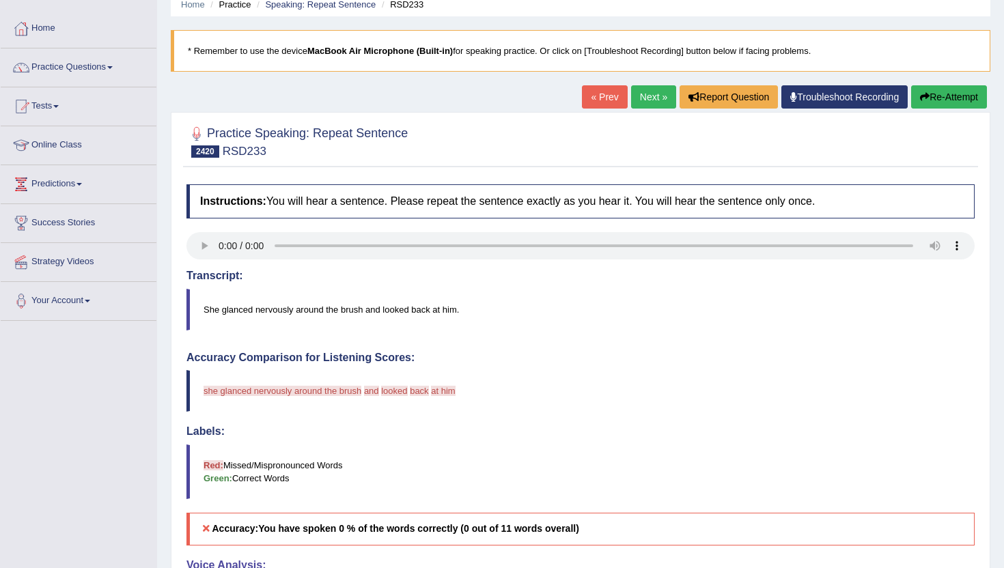
scroll to position [55, 0]
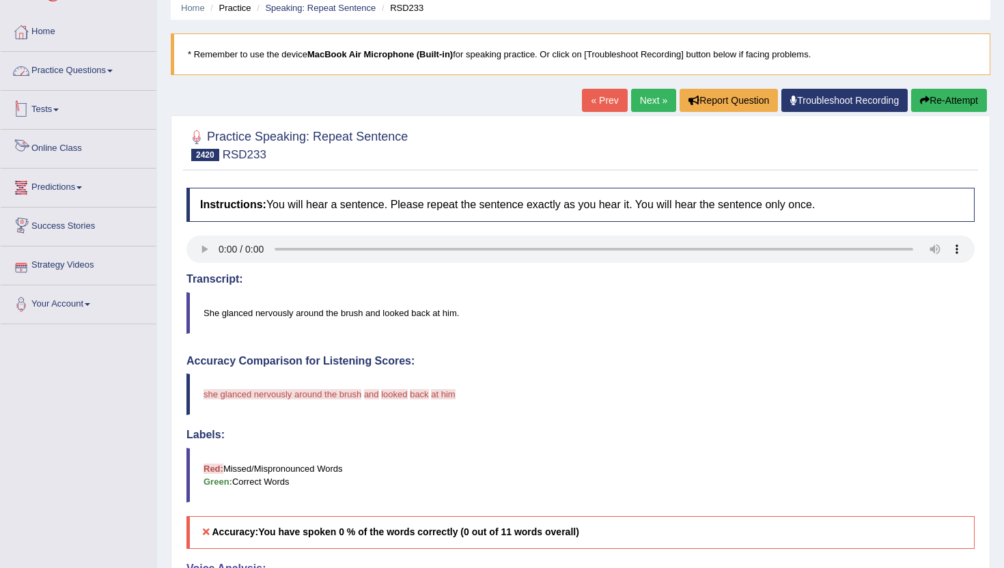
click at [55, 61] on link "Practice Questions" at bounding box center [79, 69] width 156 height 34
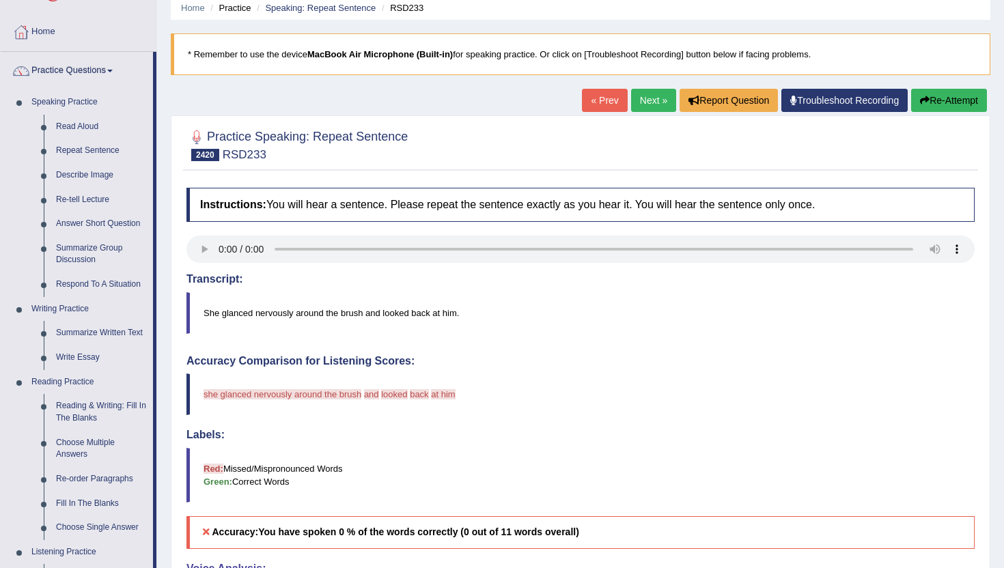
click at [179, 548] on div "Practice Speaking: Repeat Sentence 2420 RSD233 Instructions: You will hear a se…" at bounding box center [581, 469] width 820 height 709
click at [159, 547] on div "Home Practice Speaking: Repeat Sentence RSD233 * Remember to use the device Mac…" at bounding box center [580, 390] width 847 height 890
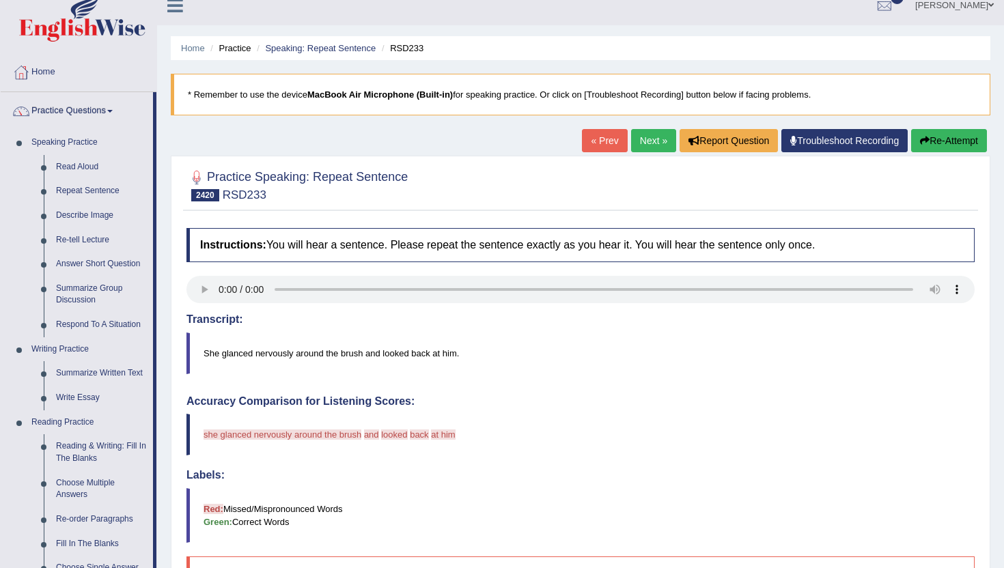
scroll to position [0, 0]
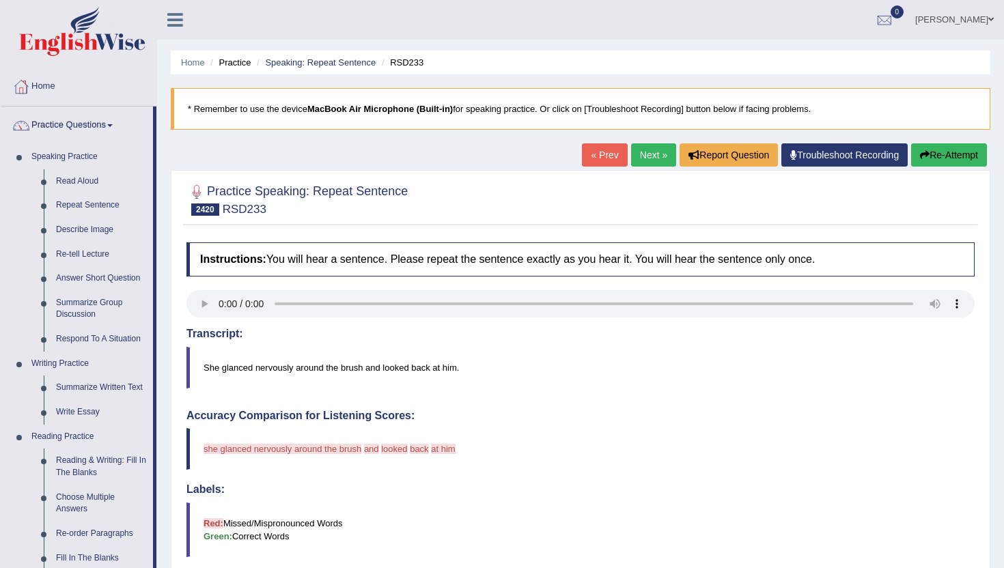
click at [933, 154] on button "Re-Attempt" at bounding box center [949, 154] width 76 height 23
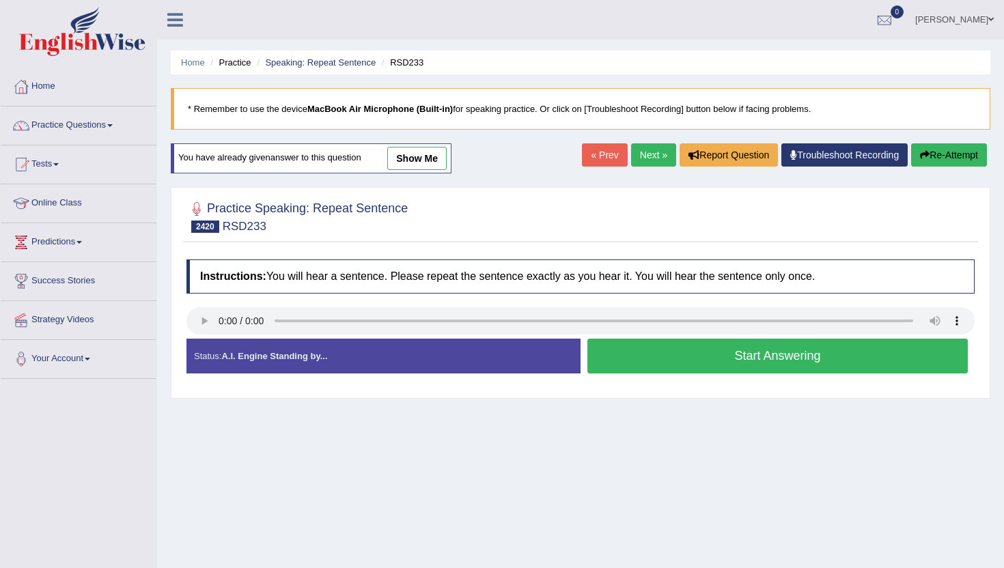
click at [654, 358] on button "Start Answering" at bounding box center [778, 356] width 381 height 35
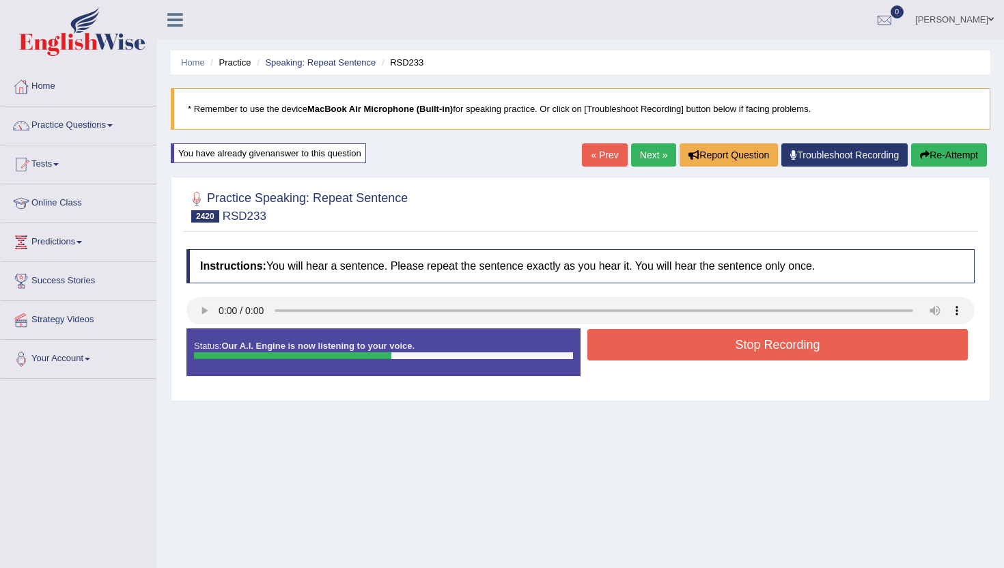
click at [654, 358] on button "Stop Recording" at bounding box center [778, 344] width 381 height 31
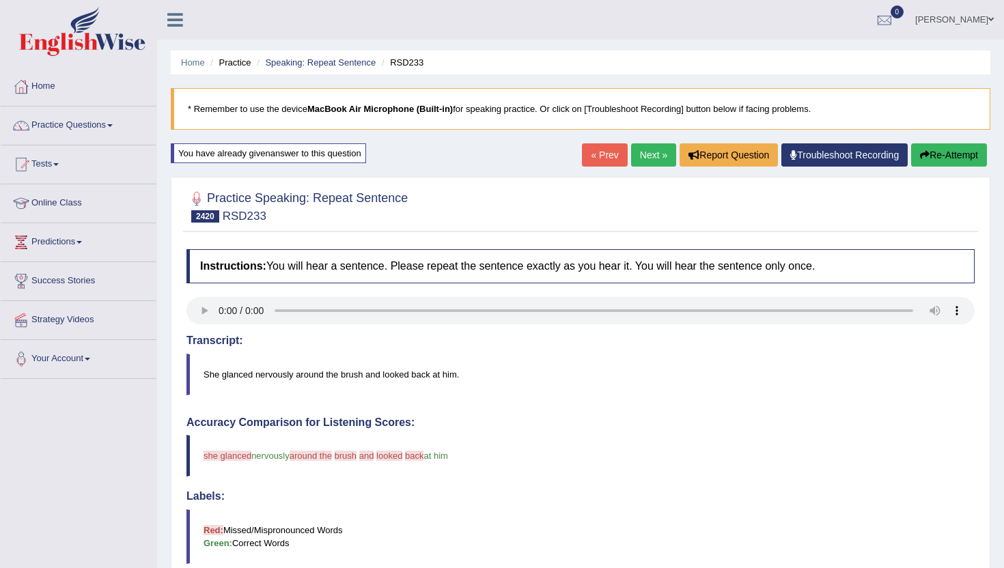
click at [595, 151] on link "« Prev" at bounding box center [604, 154] width 45 height 23
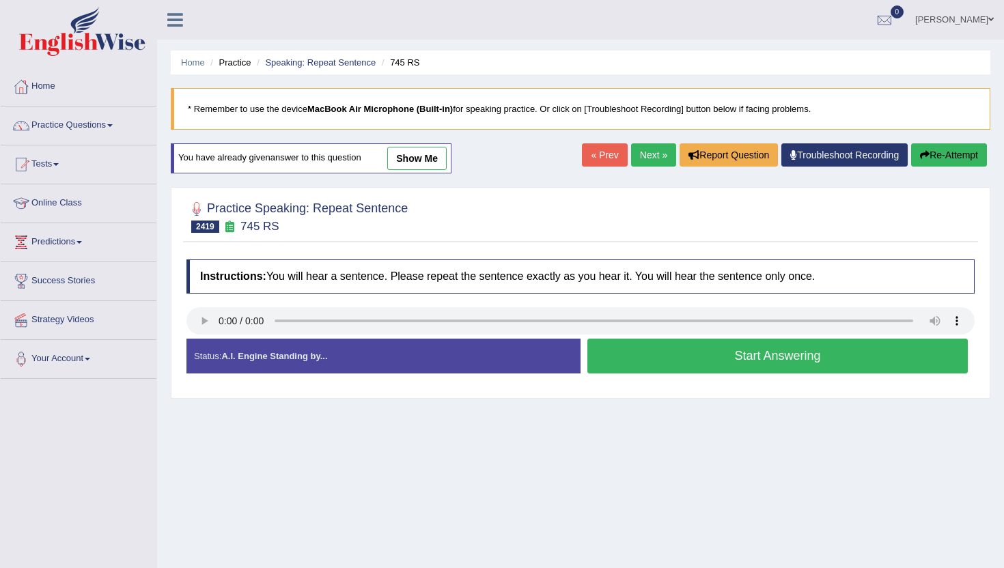
click at [638, 350] on button "Start Answering" at bounding box center [778, 356] width 381 height 35
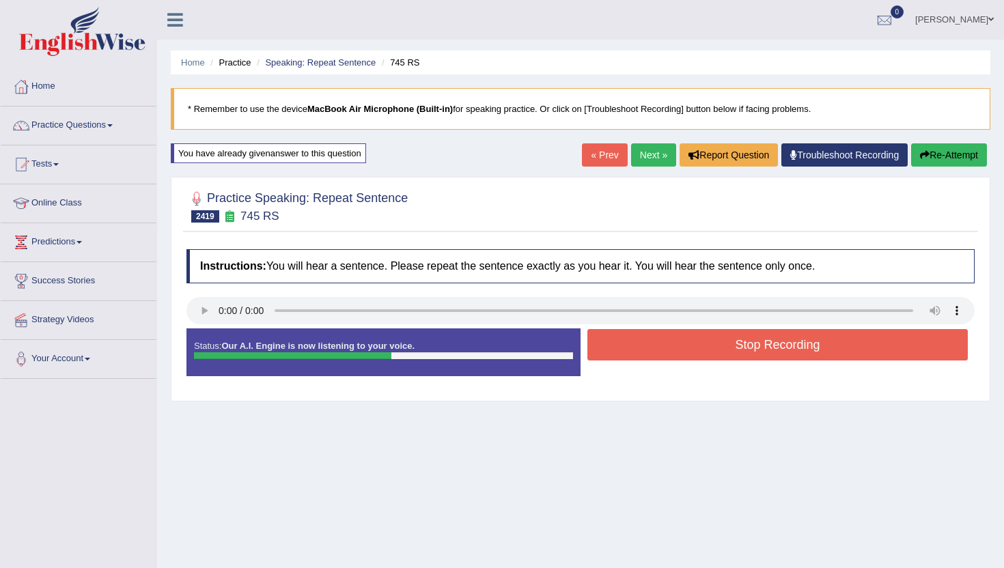
click at [622, 344] on button "Stop Recording" at bounding box center [778, 344] width 381 height 31
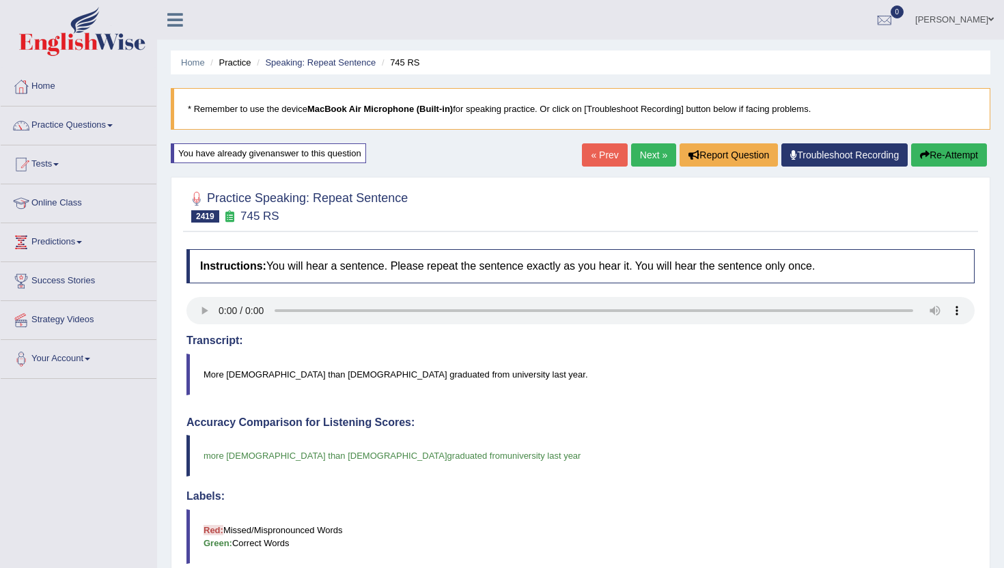
click at [591, 154] on link "« Prev" at bounding box center [604, 154] width 45 height 23
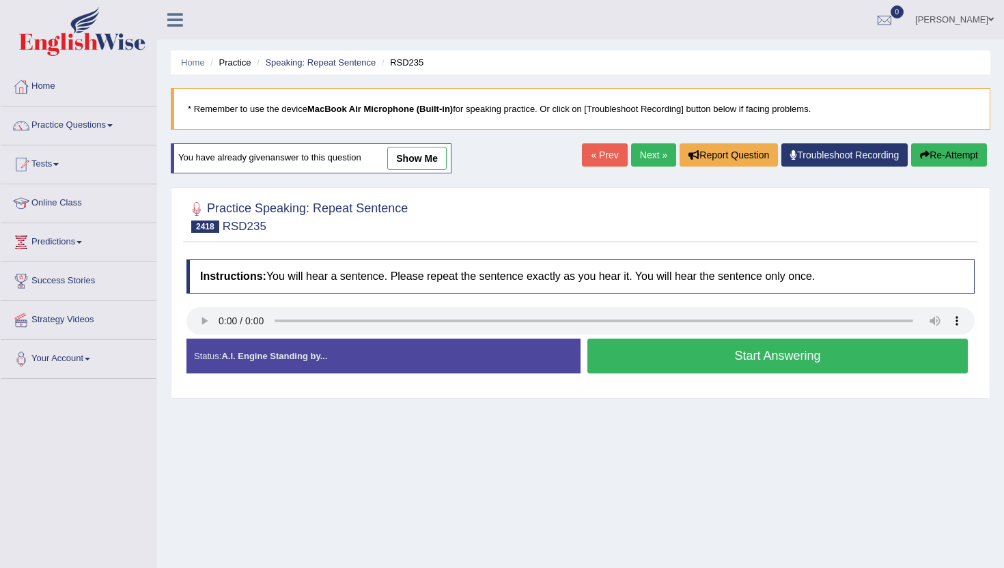
click at [658, 361] on button "Start Answering" at bounding box center [778, 356] width 381 height 35
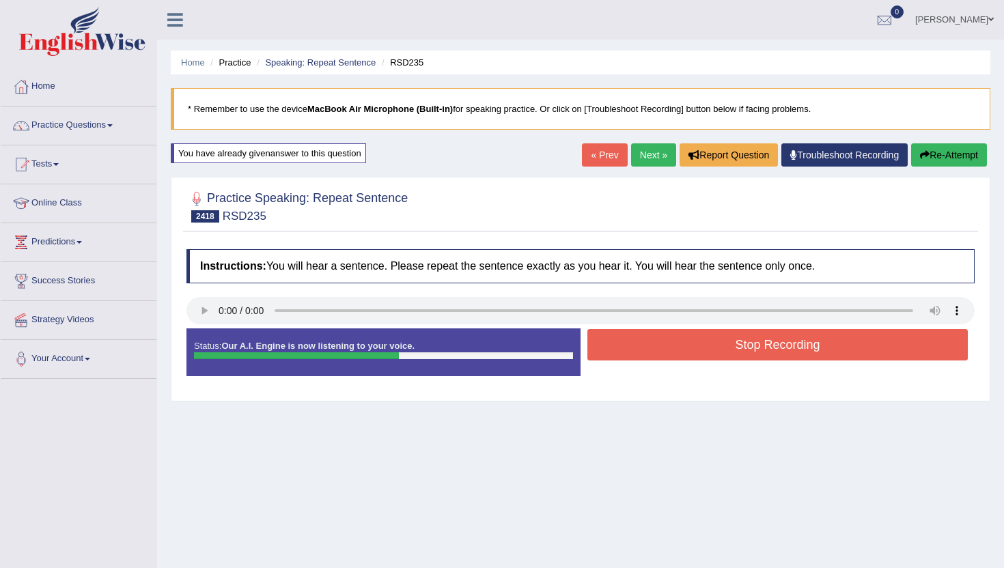
click at [655, 357] on button "Stop Recording" at bounding box center [778, 344] width 381 height 31
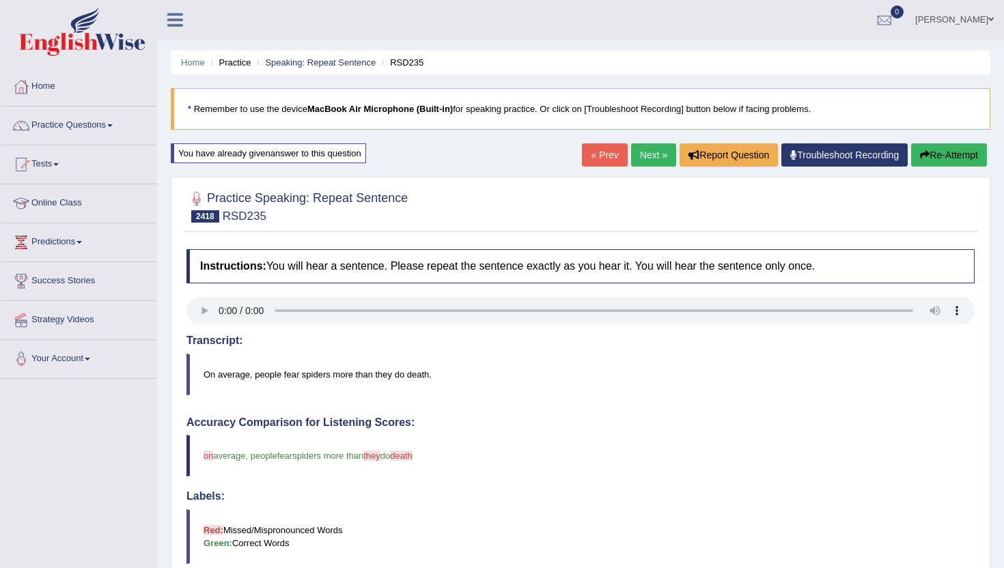
click at [596, 154] on link "« Prev" at bounding box center [604, 154] width 45 height 23
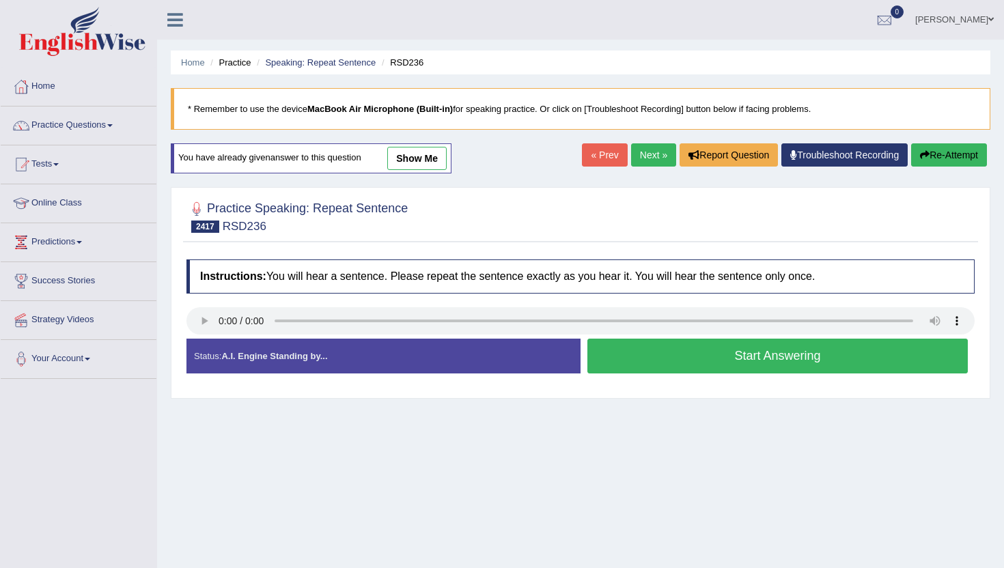
click at [604, 157] on link "« Prev" at bounding box center [604, 154] width 45 height 23
click at [651, 361] on button "Start Answering" at bounding box center [778, 356] width 381 height 35
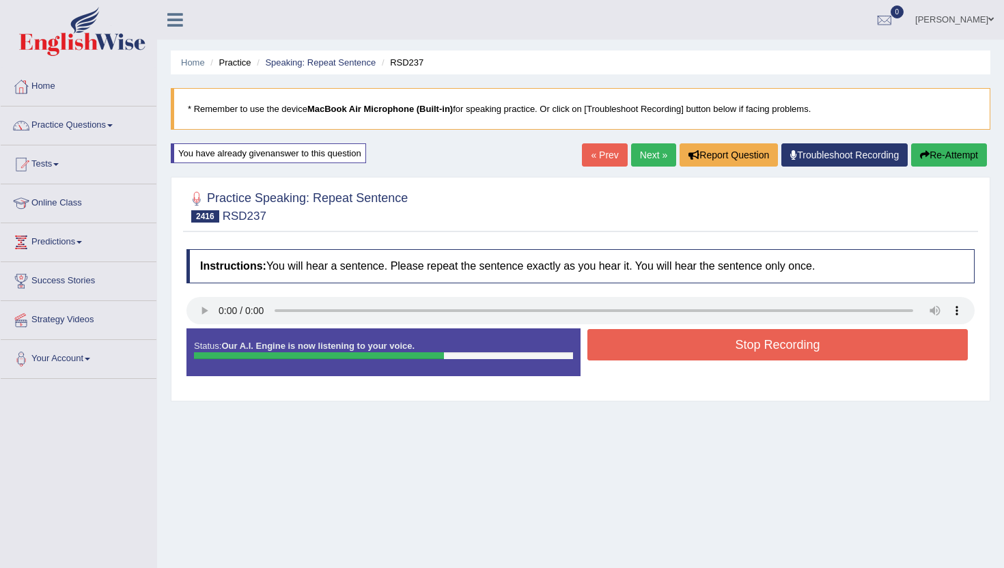
click at [652, 348] on button "Stop Recording" at bounding box center [778, 344] width 381 height 31
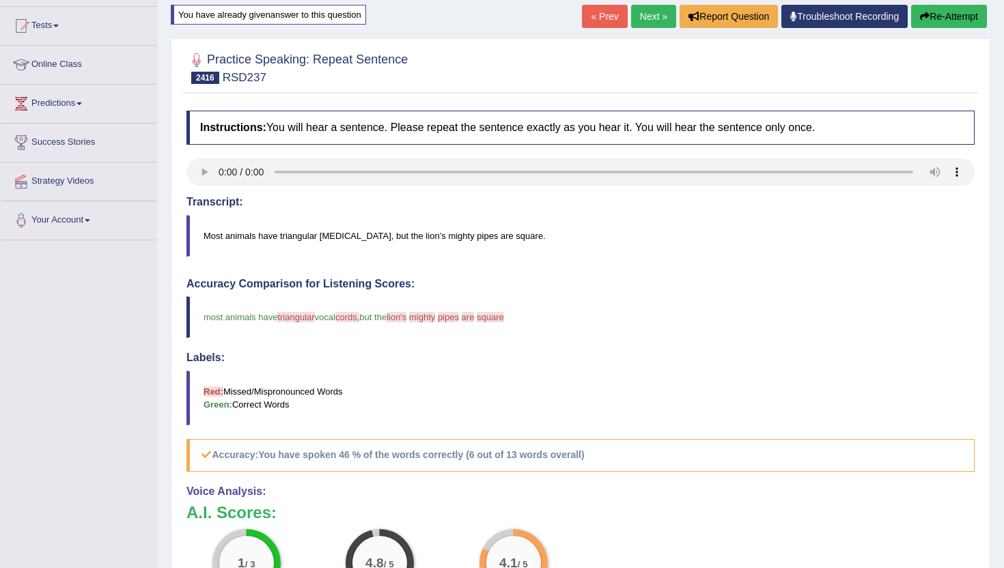
scroll to position [137, 0]
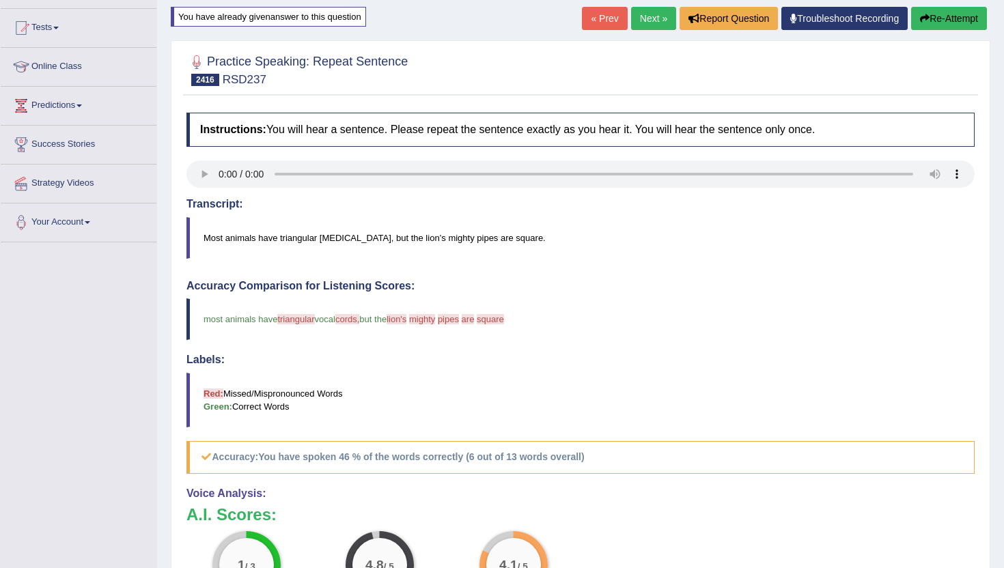
click at [599, 18] on link "« Prev" at bounding box center [604, 18] width 45 height 23
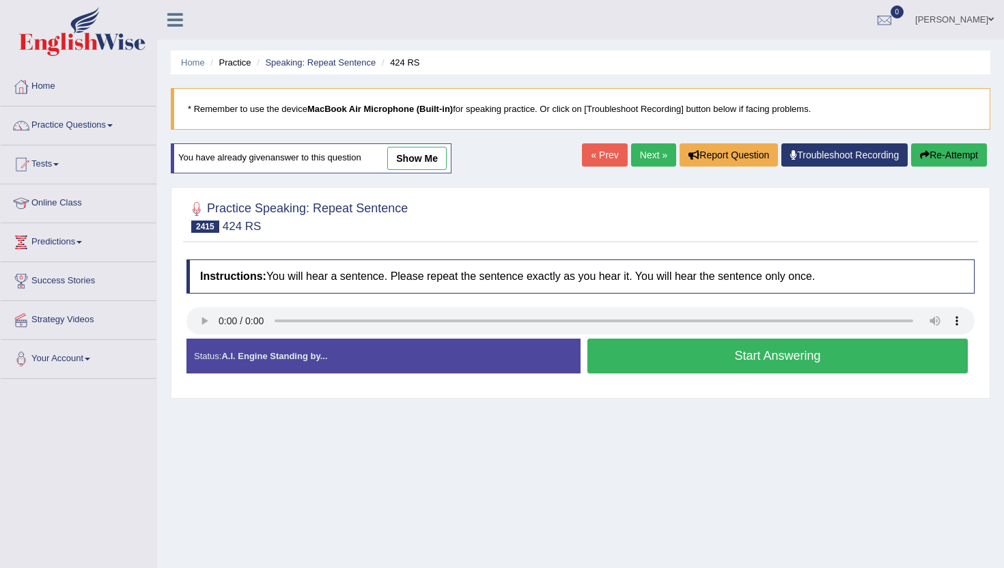
click at [650, 363] on button "Start Answering" at bounding box center [778, 356] width 381 height 35
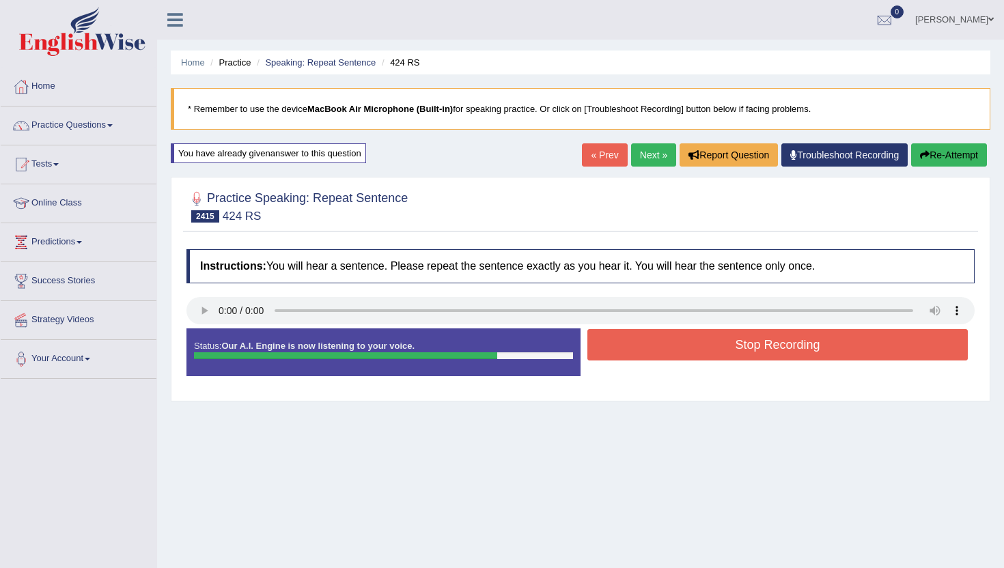
click at [646, 351] on button "Stop Recording" at bounding box center [778, 344] width 381 height 31
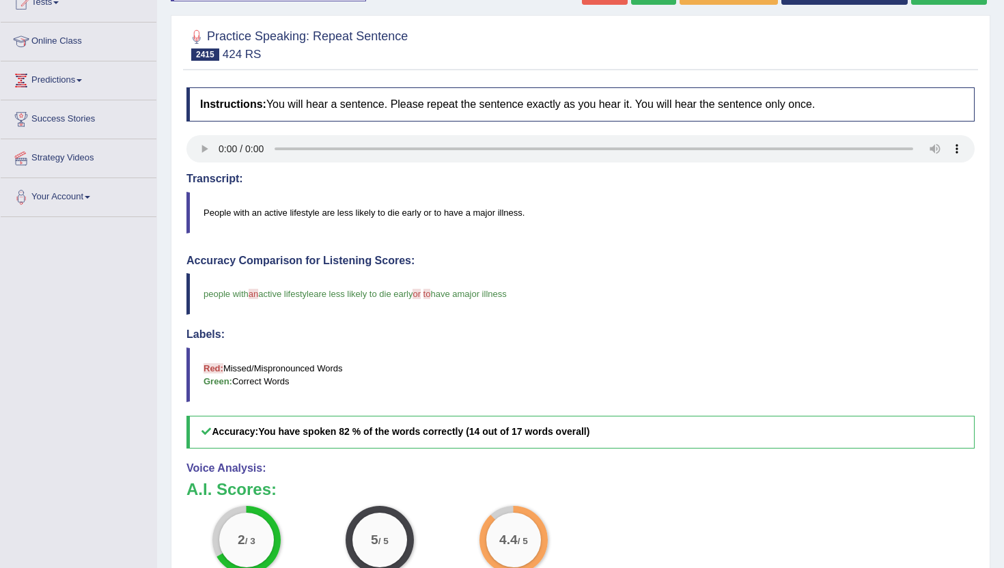
scroll to position [164, 0]
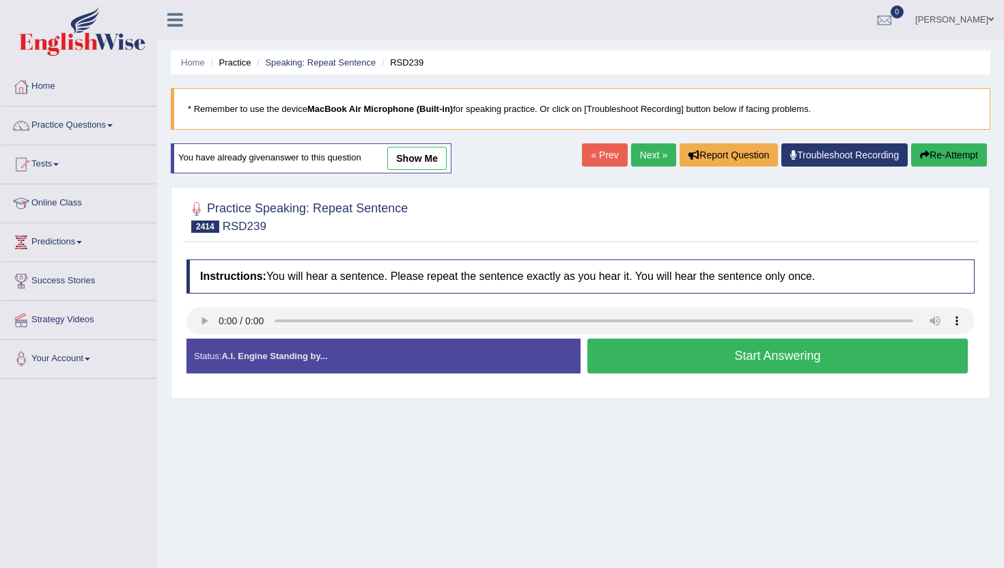
click at [619, 346] on button "Start Answering" at bounding box center [778, 356] width 381 height 35
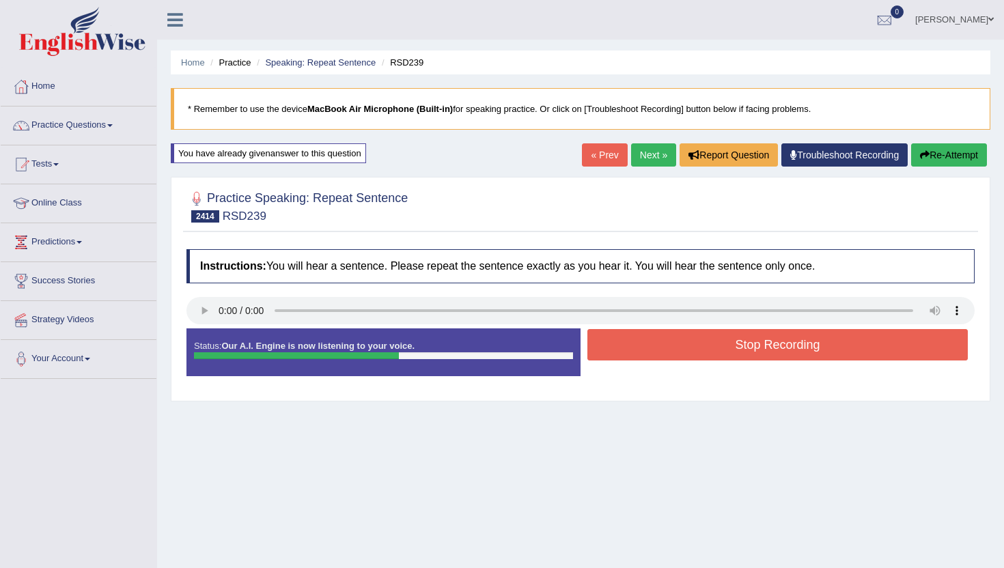
click at [619, 346] on button "Stop Recording" at bounding box center [778, 344] width 381 height 31
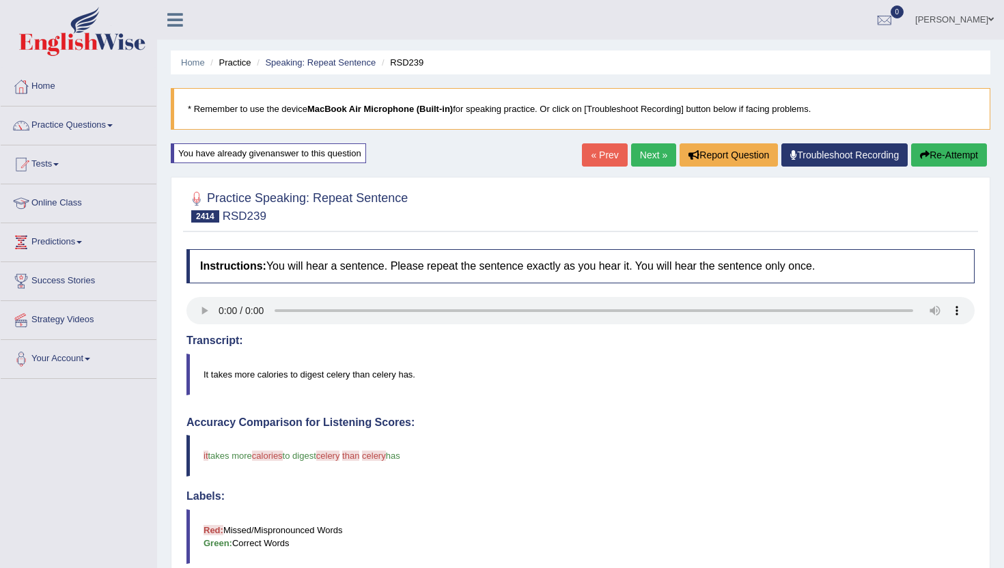
click at [595, 162] on link "« Prev" at bounding box center [604, 154] width 45 height 23
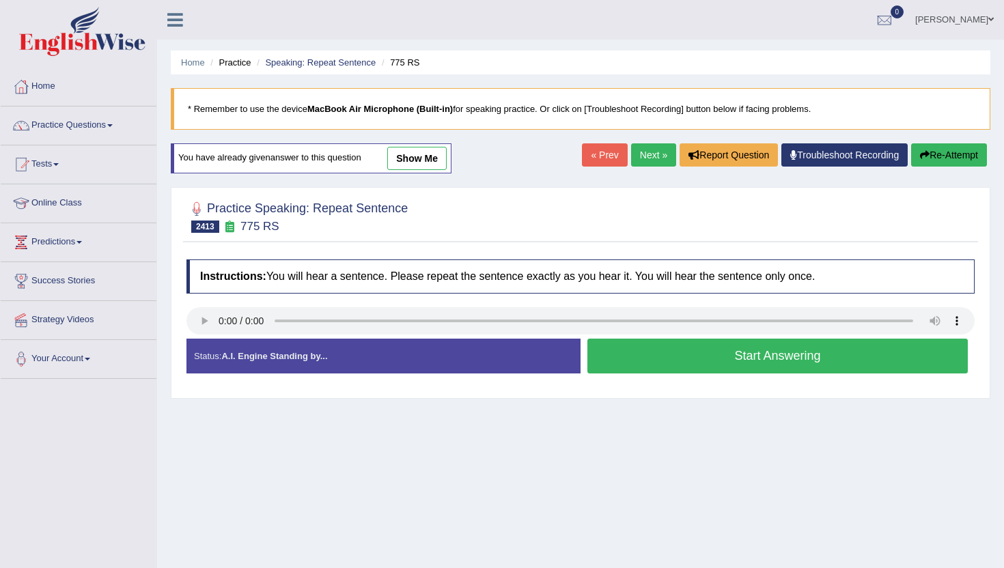
click at [650, 357] on button "Start Answering" at bounding box center [778, 356] width 381 height 35
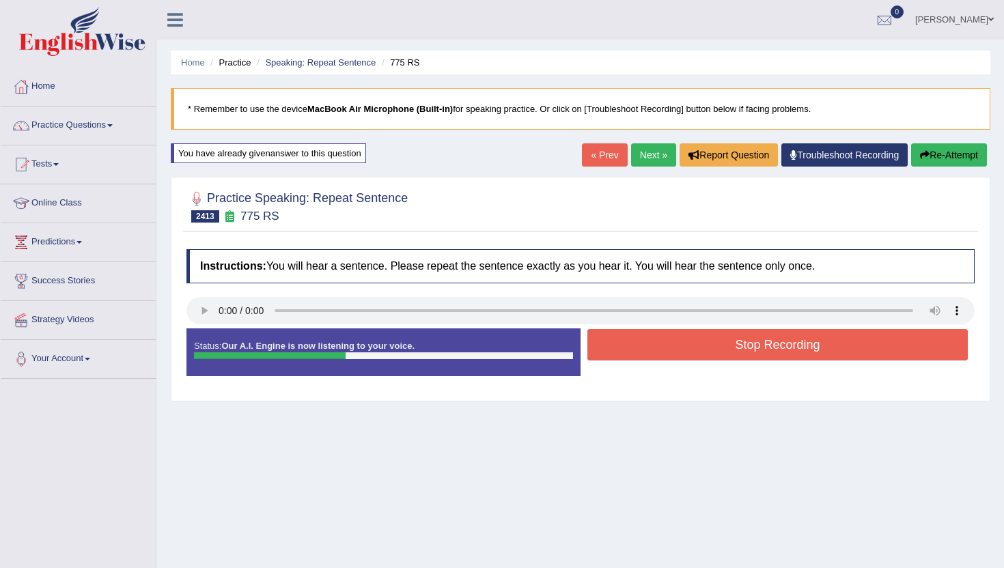
click at [650, 357] on button "Stop Recording" at bounding box center [778, 344] width 381 height 31
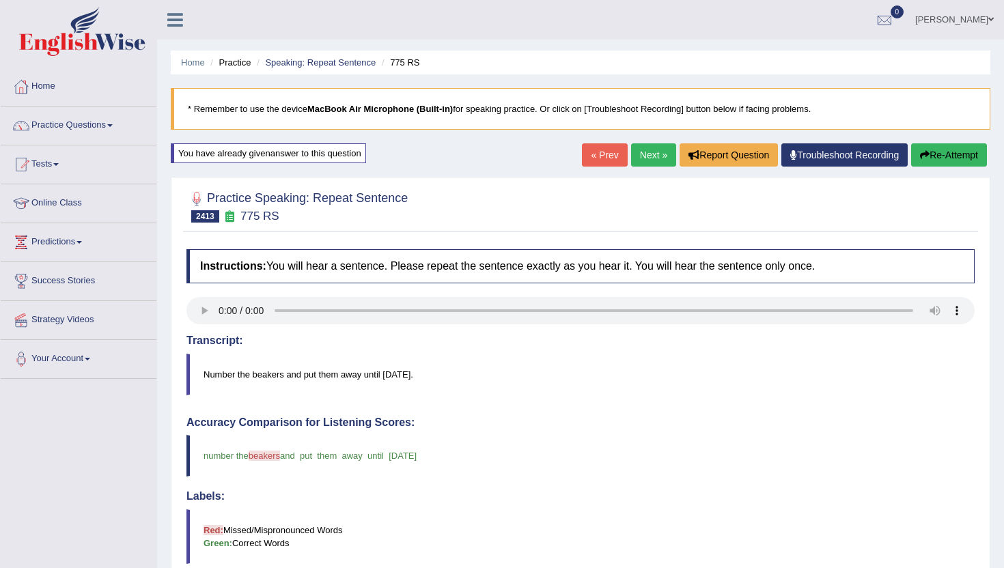
click at [597, 163] on link "« Prev" at bounding box center [604, 154] width 45 height 23
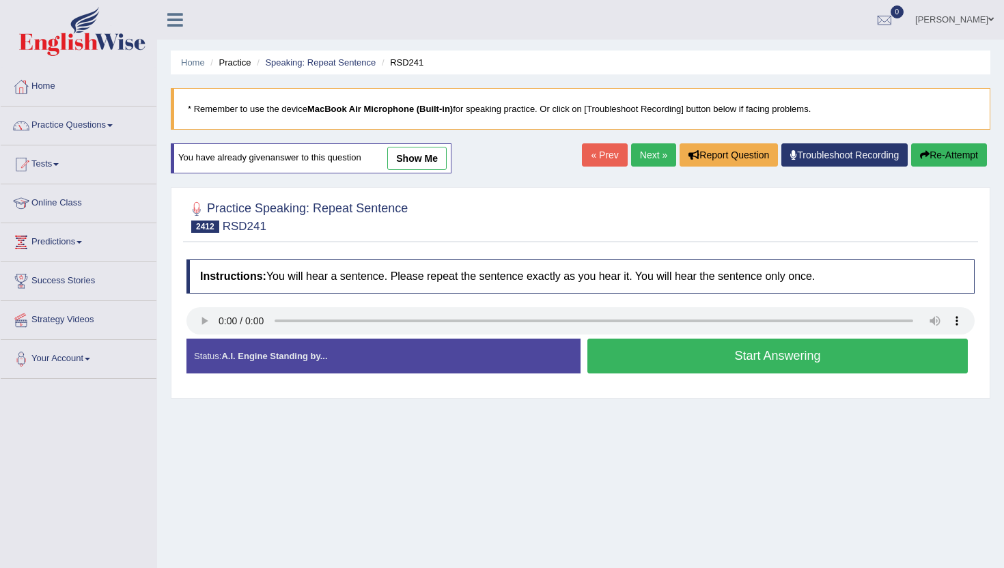
click at [635, 359] on button "Start Answering" at bounding box center [778, 356] width 381 height 35
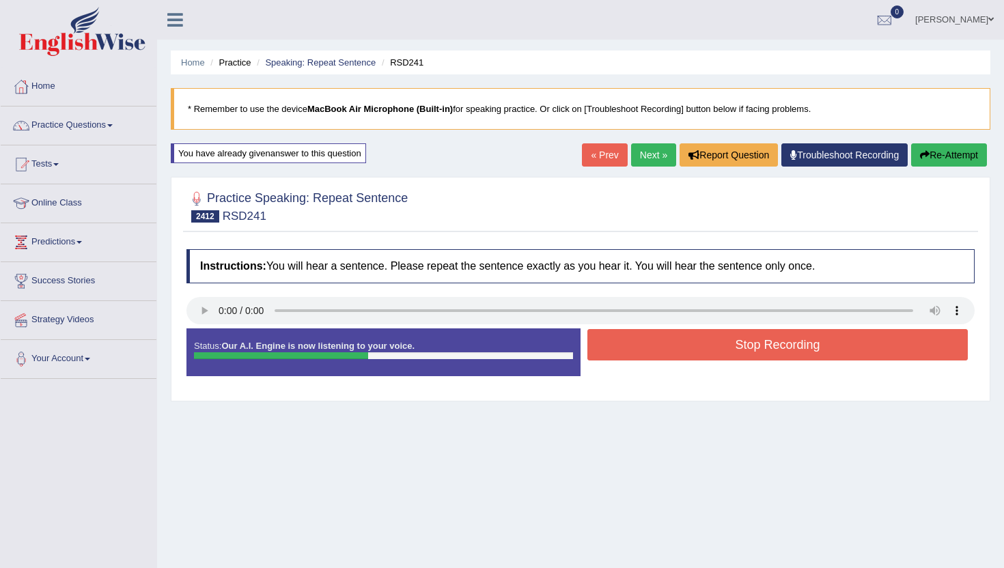
click at [638, 346] on button "Stop Recording" at bounding box center [778, 344] width 381 height 31
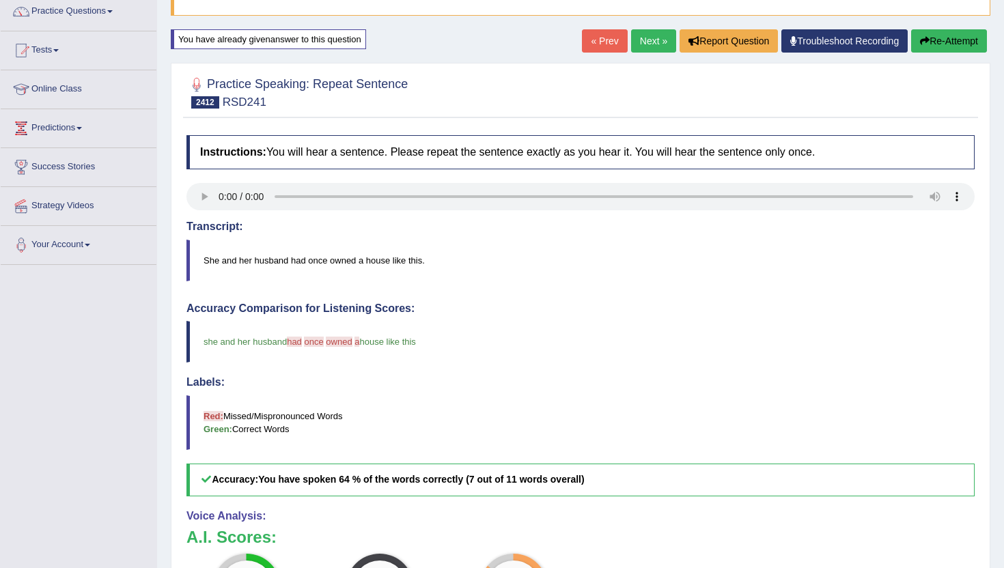
scroll to position [109, 0]
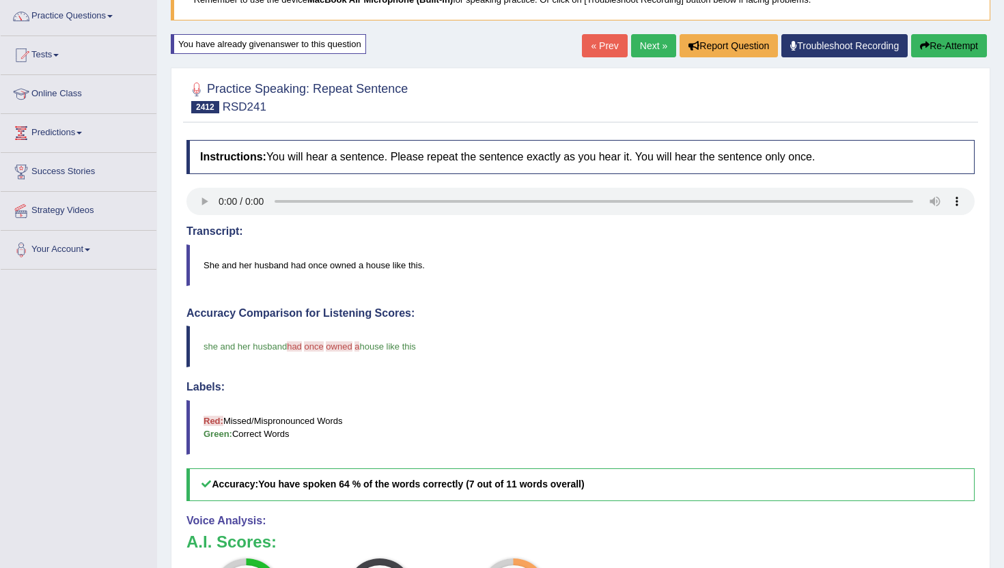
click at [600, 38] on link "« Prev" at bounding box center [604, 45] width 45 height 23
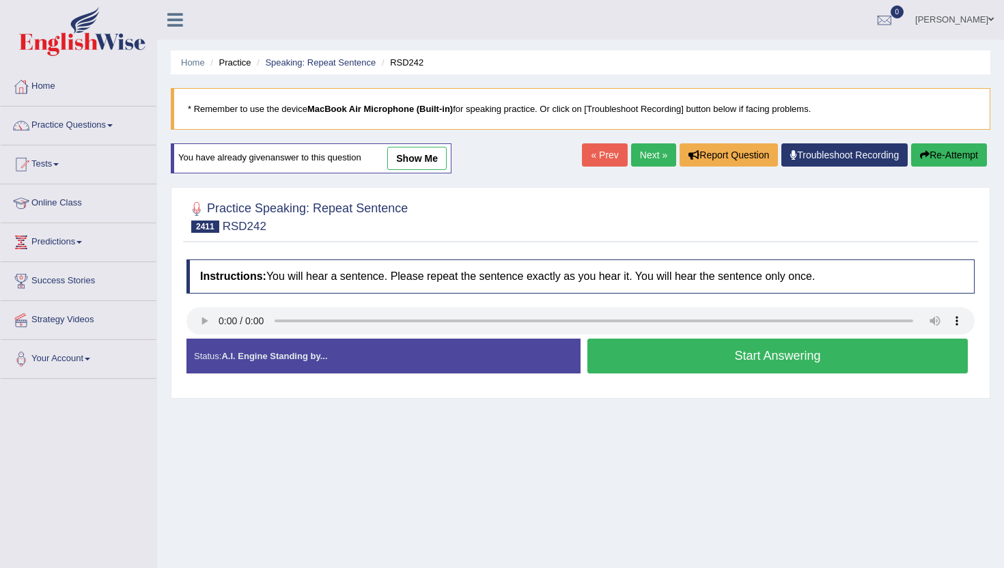
click at [674, 356] on button "Start Answering" at bounding box center [778, 356] width 381 height 35
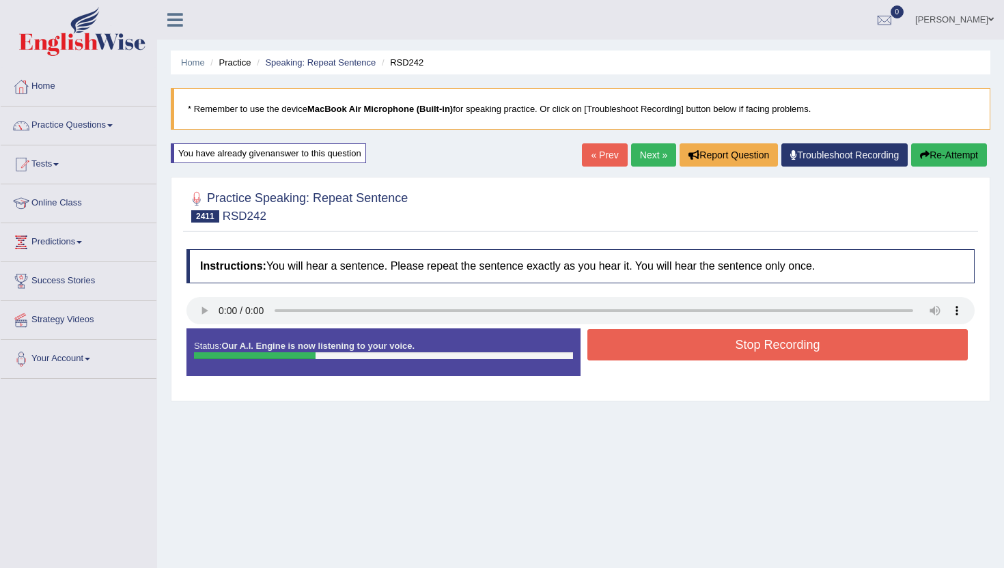
click at [674, 356] on button "Stop Recording" at bounding box center [778, 344] width 381 height 31
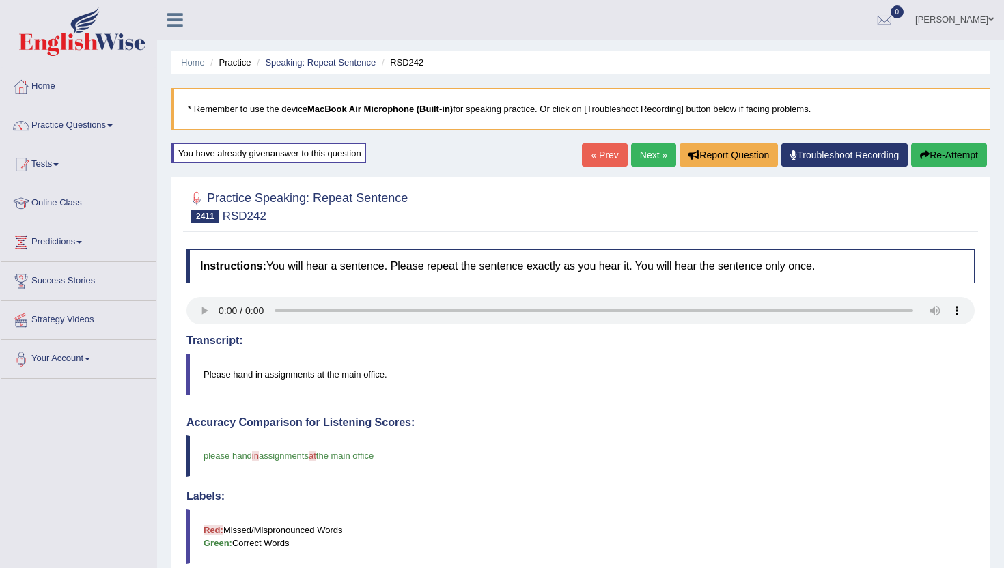
click at [607, 152] on link "« Prev" at bounding box center [604, 154] width 45 height 23
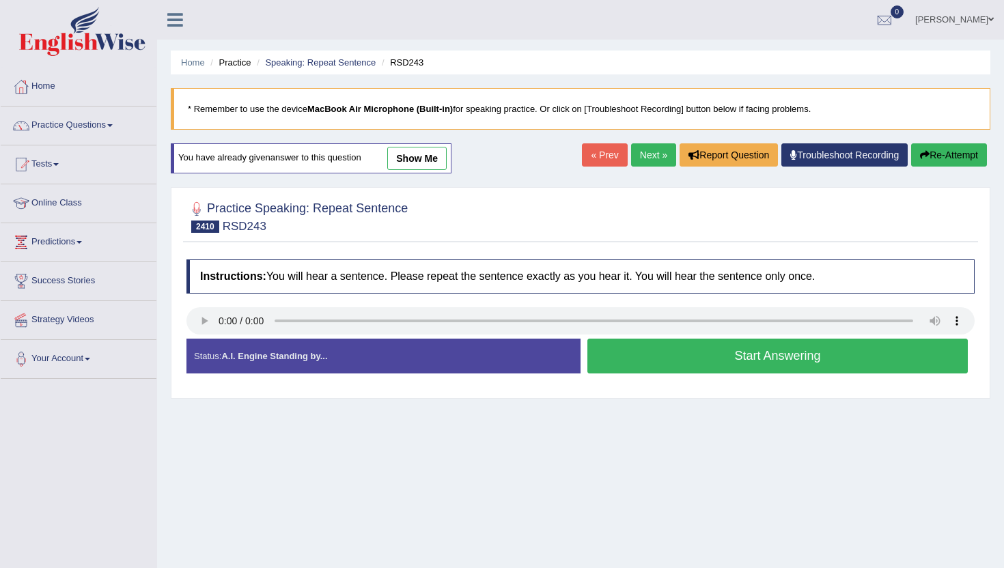
click at [654, 357] on button "Start Answering" at bounding box center [778, 356] width 381 height 35
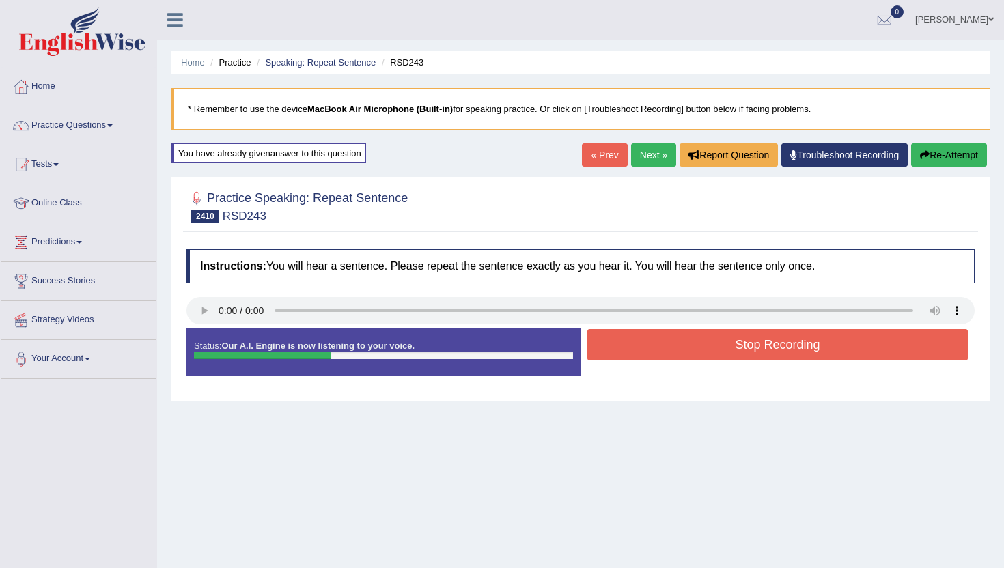
click at [654, 357] on button "Stop Recording" at bounding box center [778, 344] width 381 height 31
